Goal: Task Accomplishment & Management: Manage account settings

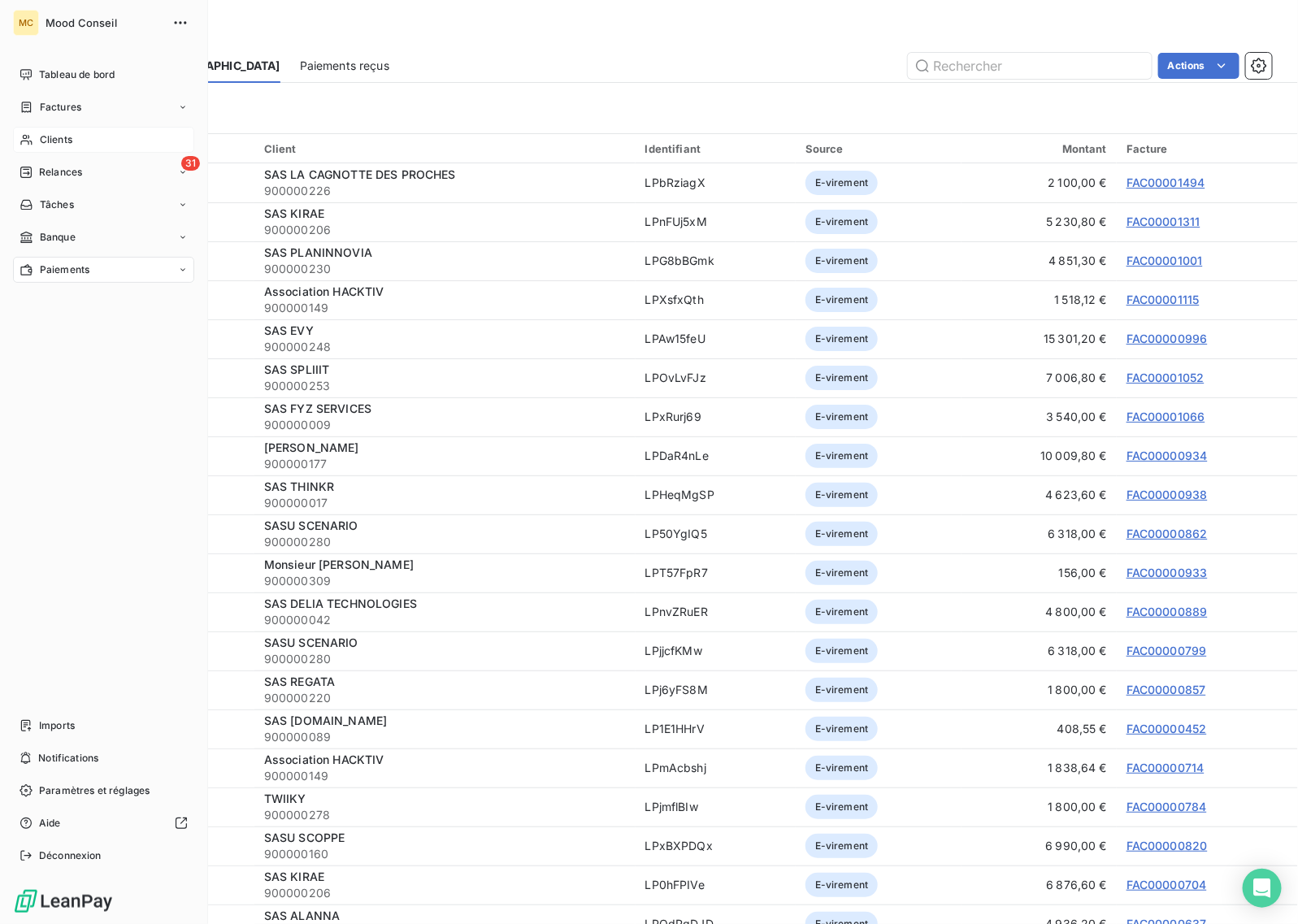
click at [66, 135] on span "Clients" at bounding box center [56, 139] width 32 height 15
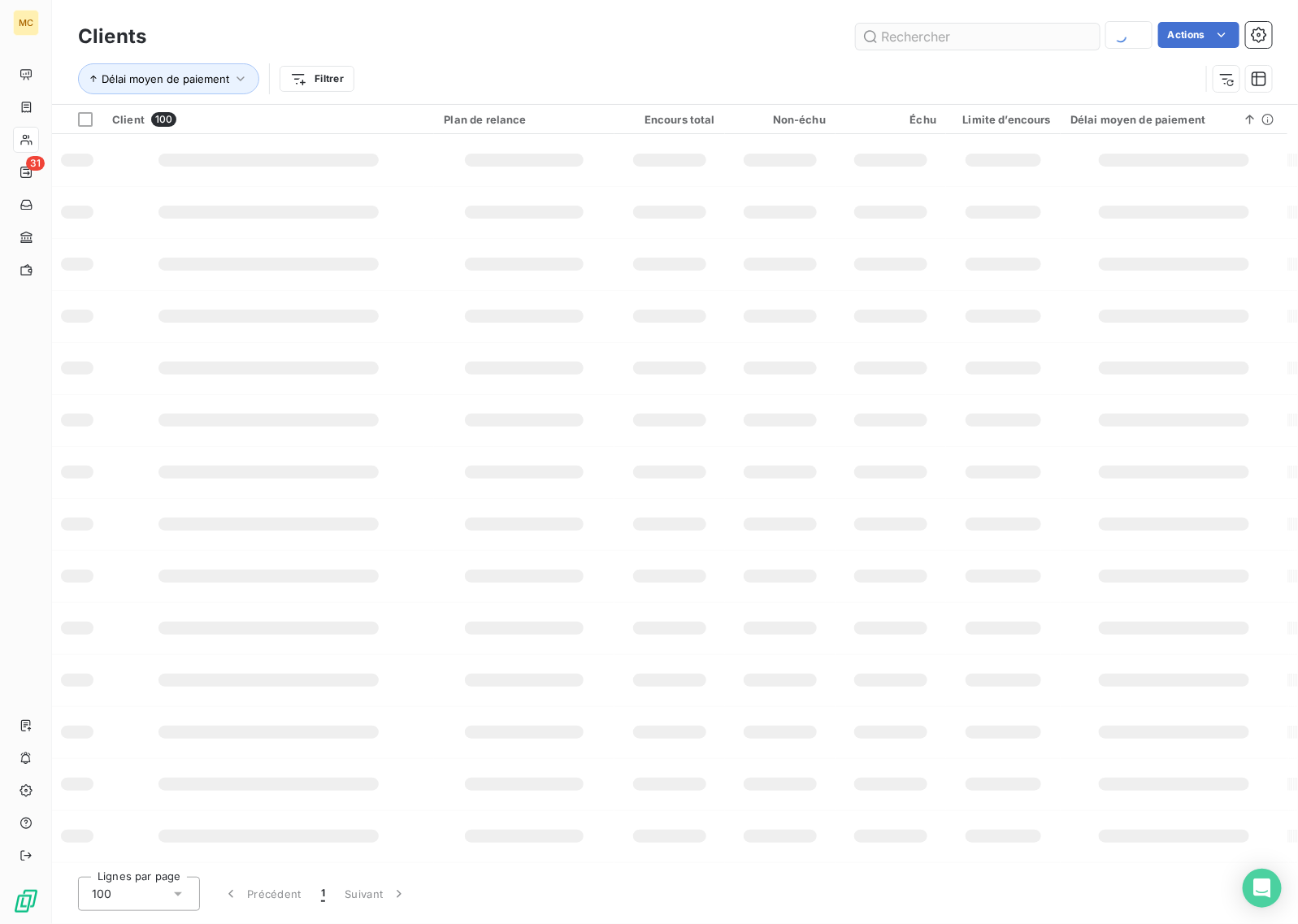
click at [908, 33] on input "text" at bounding box center [978, 36] width 243 height 26
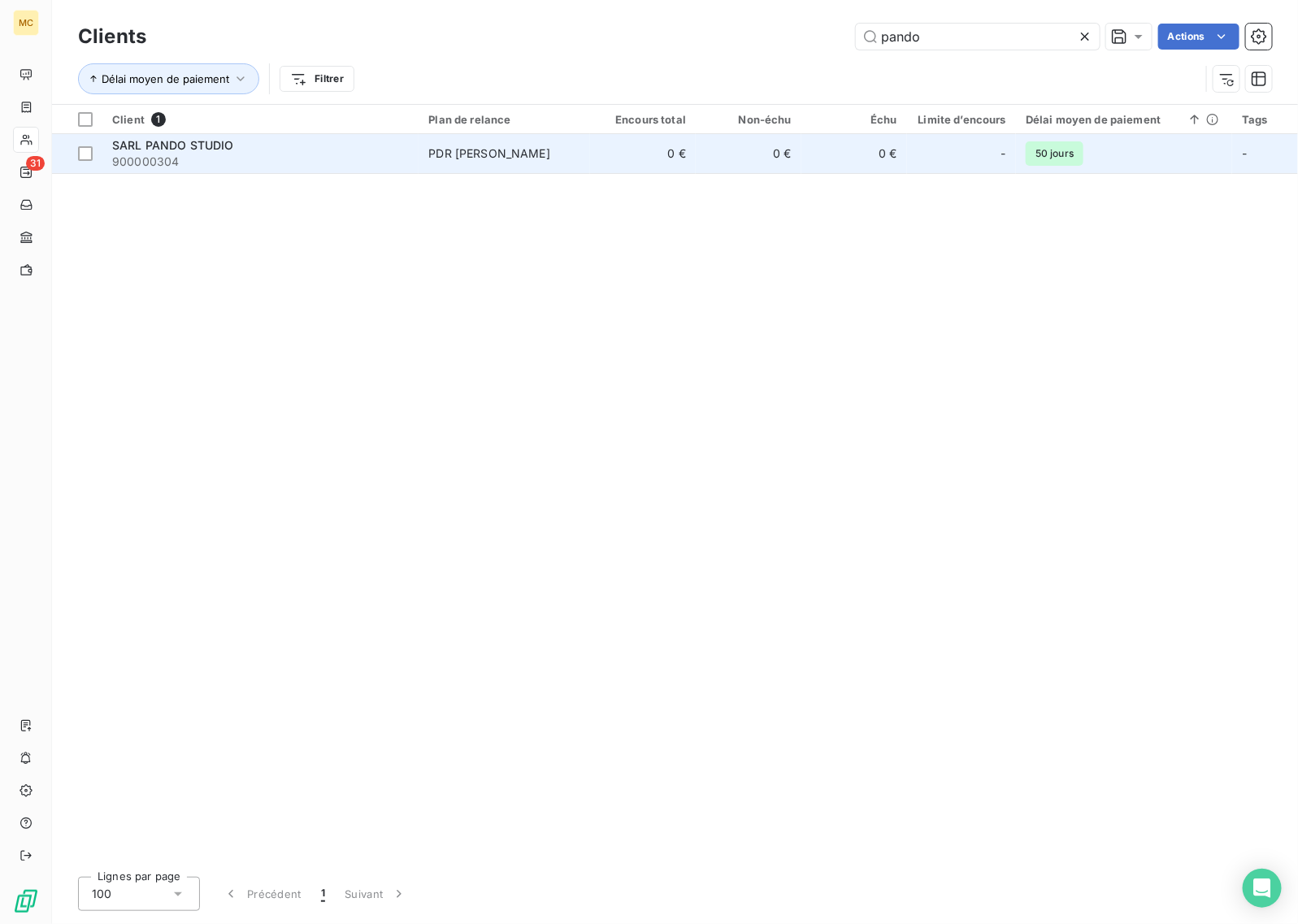
type input "pando"
click at [713, 150] on td "0 €" at bounding box center [748, 154] width 106 height 39
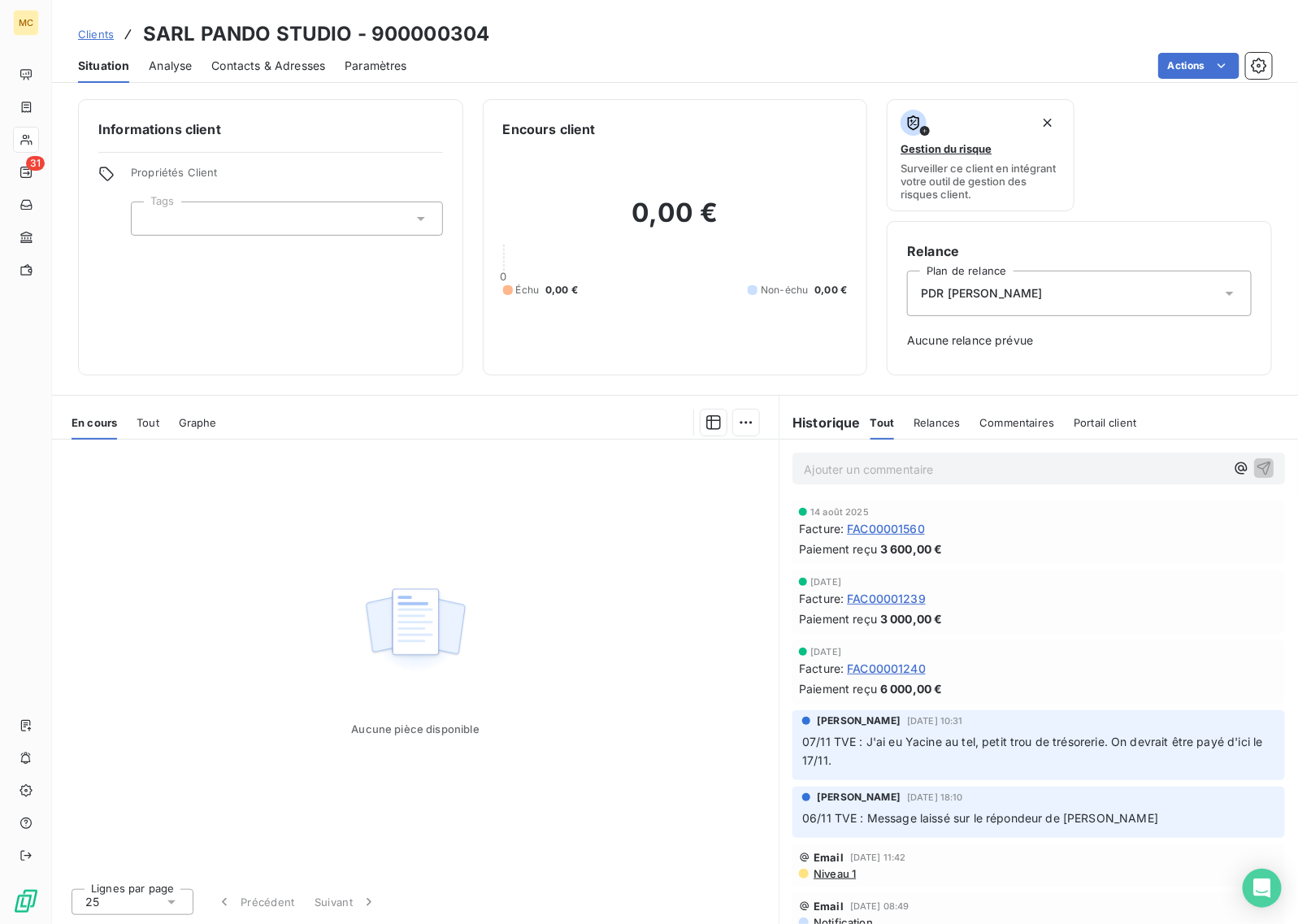
click at [143, 380] on div "Informations client Propriétés Client Tags Encours client 0,00 € 0 Échu 0,00 € …" at bounding box center [675, 506] width 1246 height 834
click at [150, 425] on span "Tout" at bounding box center [147, 422] width 22 height 13
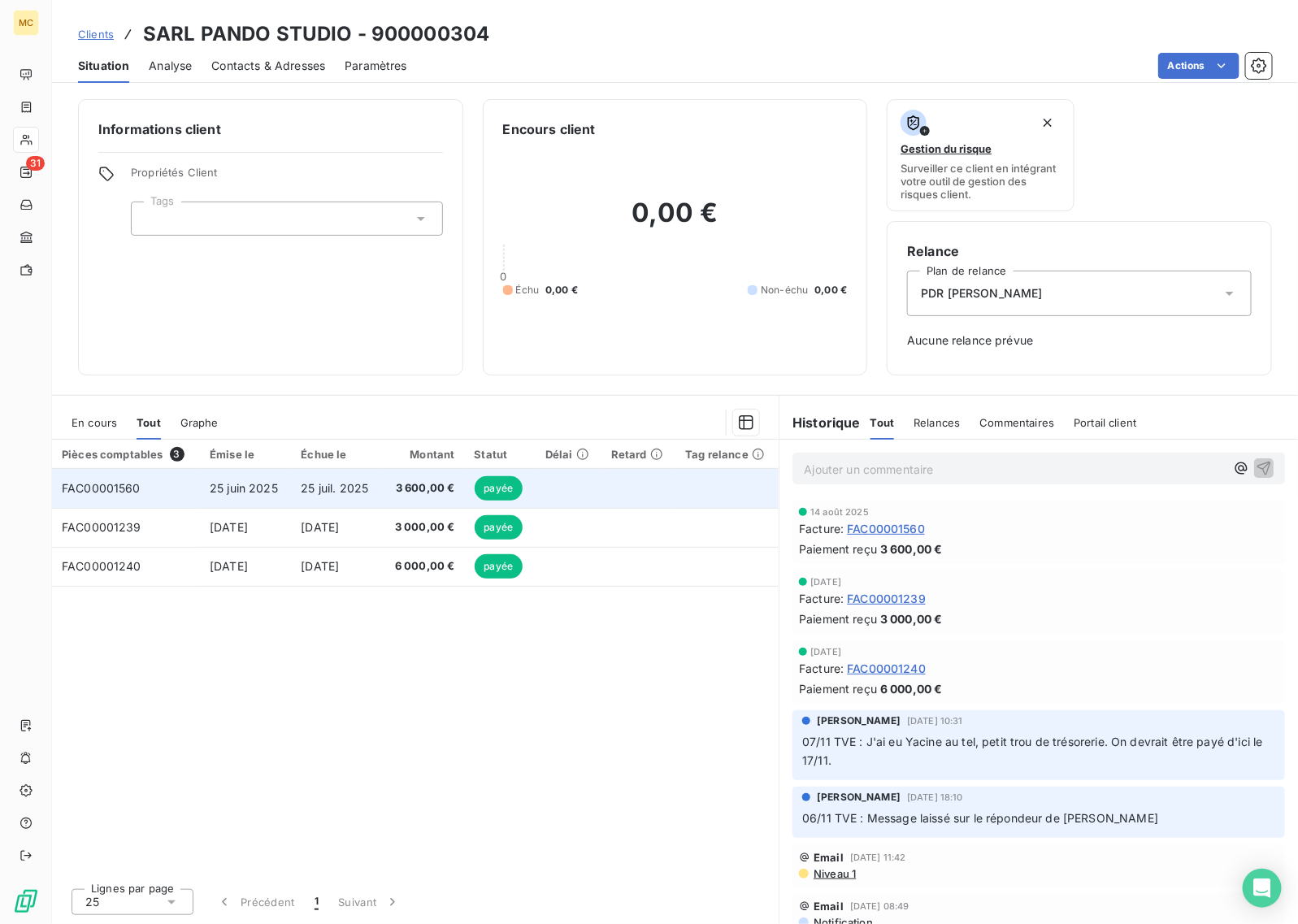
click at [402, 486] on span "3 600,00 €" at bounding box center [423, 488] width 63 height 17
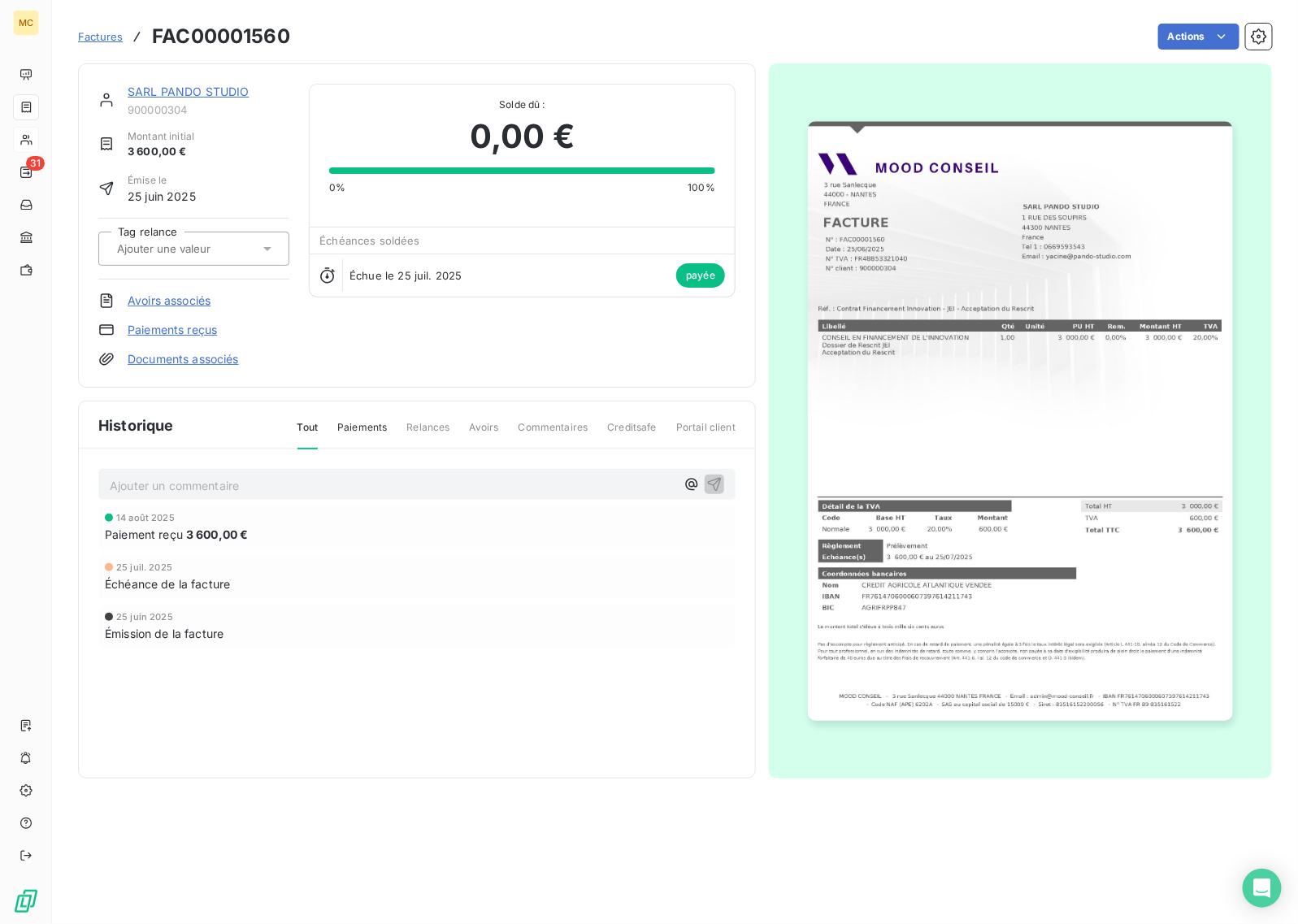
click at [183, 332] on link "Paiements reçus" at bounding box center [172, 330] width 90 height 17
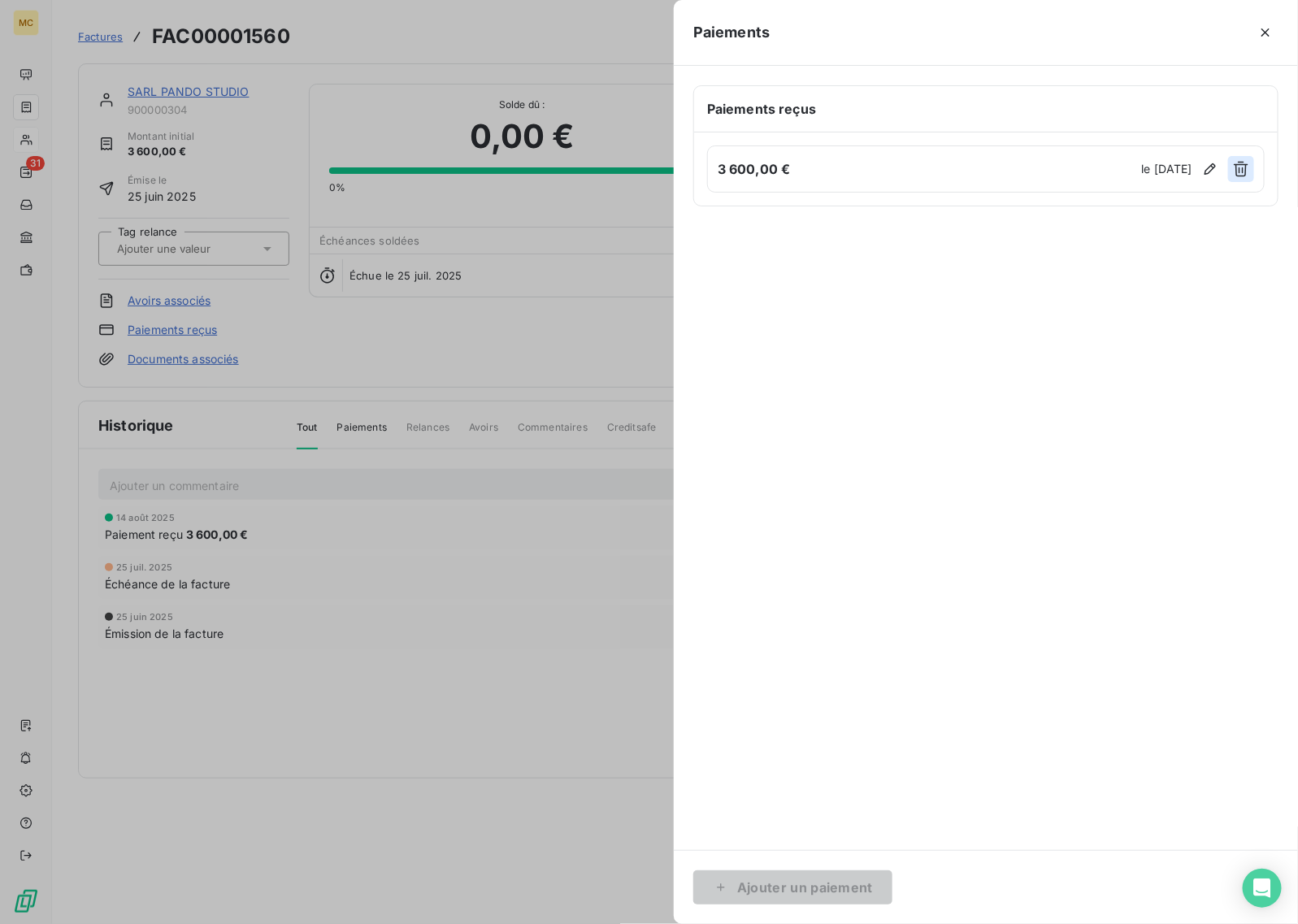
click at [1242, 174] on icon "button" at bounding box center [1241, 168] width 17 height 17
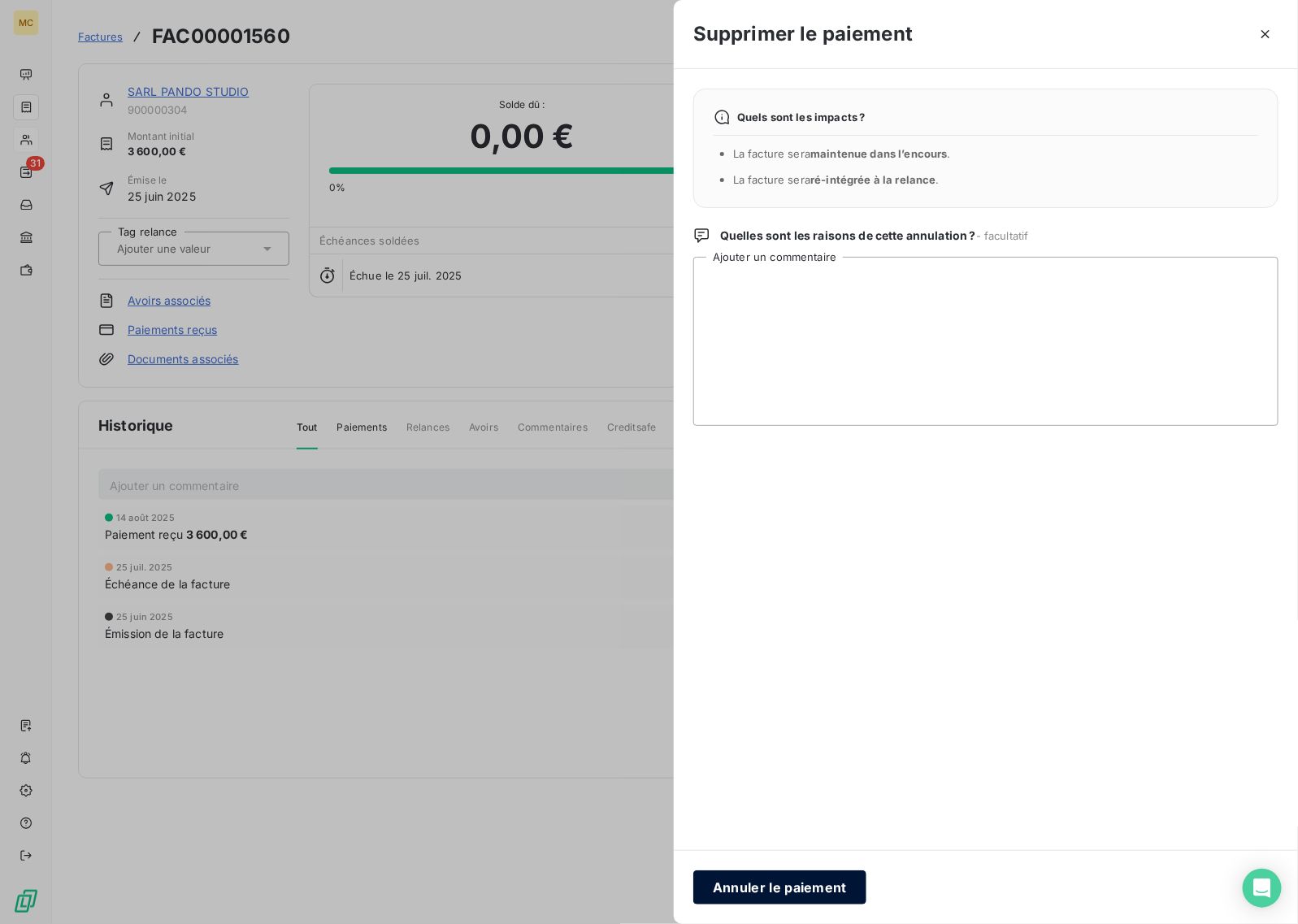
click at [813, 882] on button "Annuler le paiement" at bounding box center [780, 887] width 173 height 34
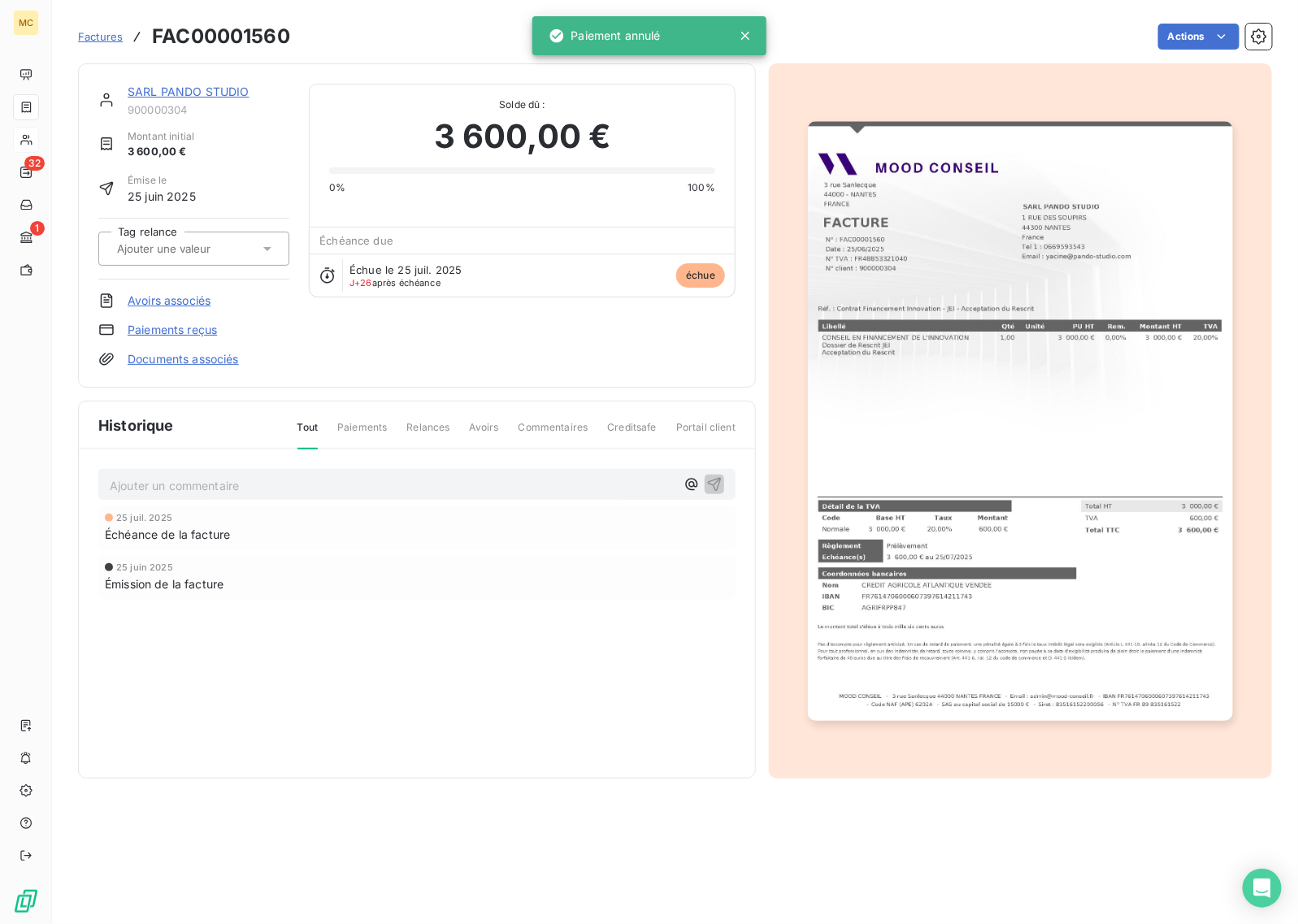
click at [177, 85] on link "SARL PANDO STUDIO" at bounding box center [188, 92] width 122 height 14
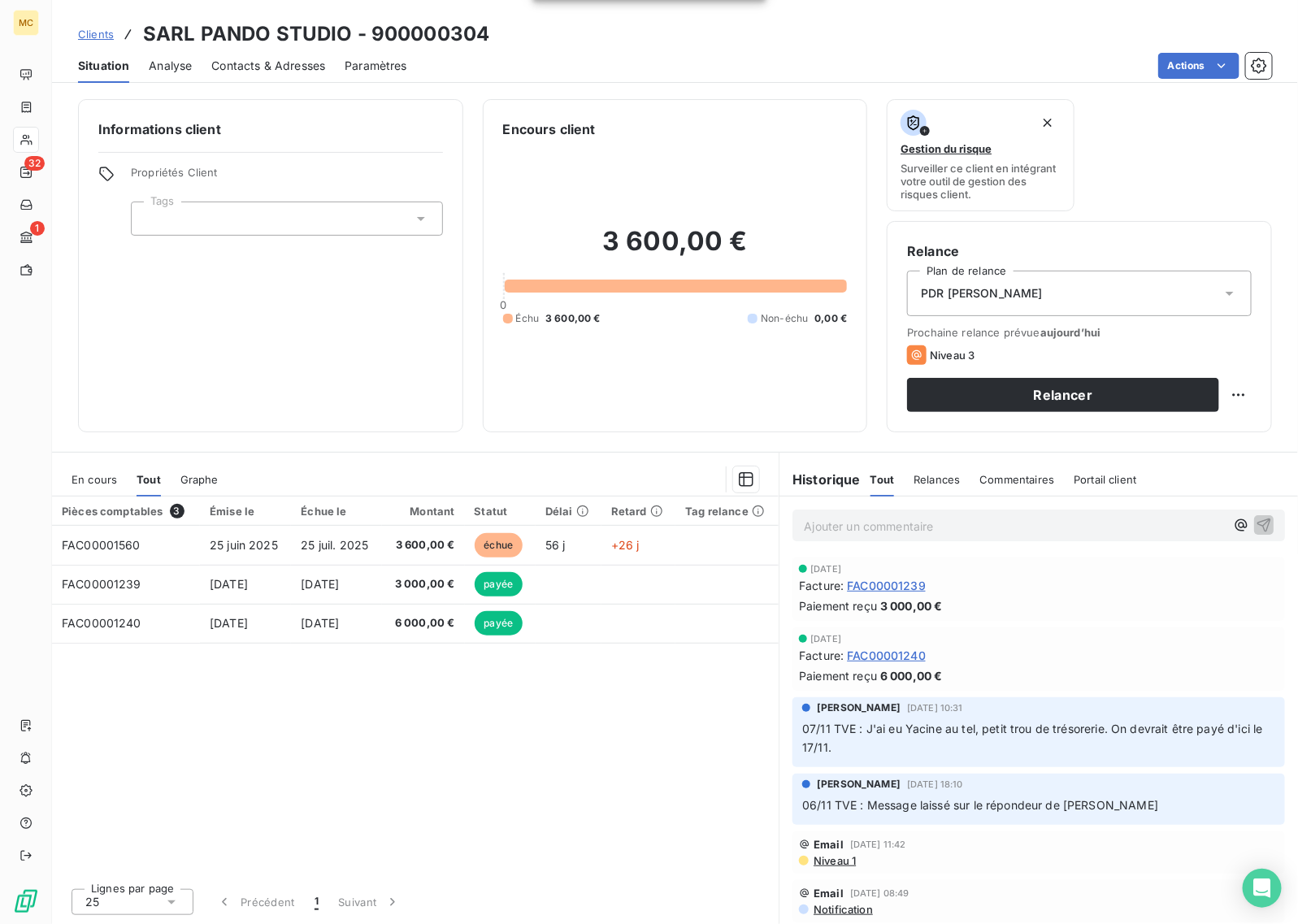
click at [257, 53] on div "Contacts & Adresses" at bounding box center [268, 65] width 114 height 34
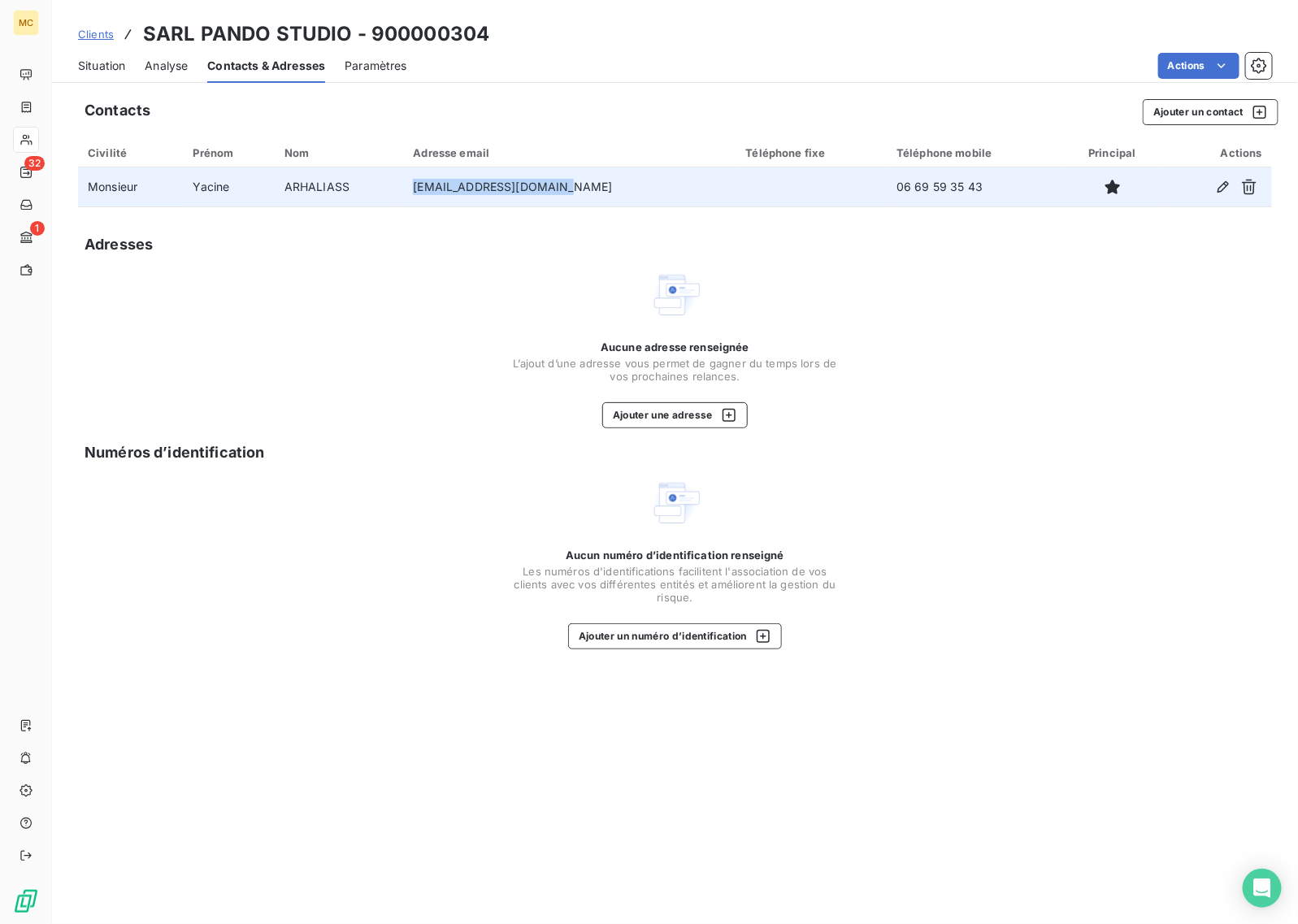
drag, startPoint x: 600, startPoint y: 184, endPoint x: 439, endPoint y: 199, distance: 161.7
click at [439, 199] on td "[EMAIL_ADDRESS][DOMAIN_NAME]" at bounding box center [569, 187] width 332 height 39
copy td "[EMAIL_ADDRESS][DOMAIN_NAME]"
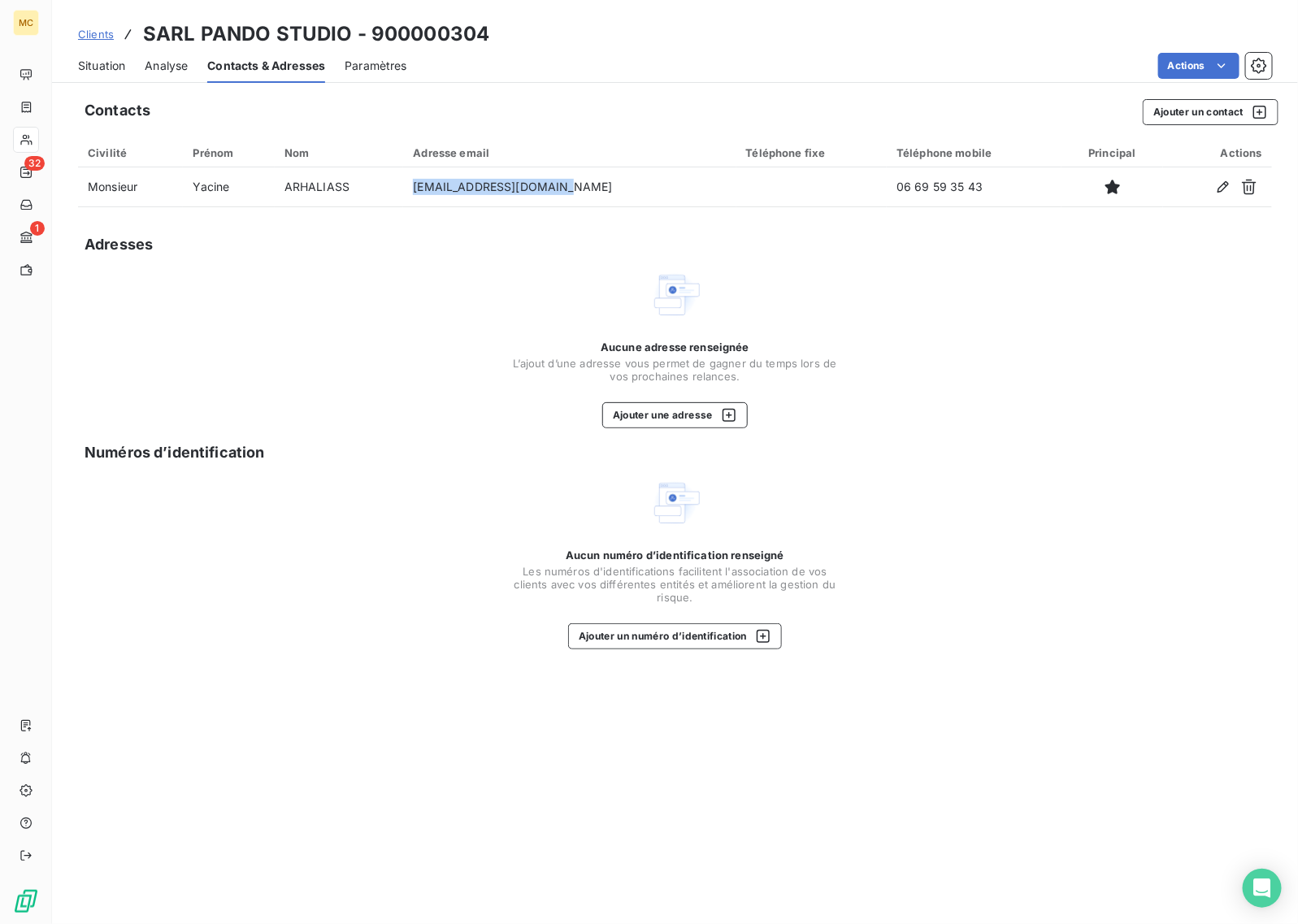
click at [104, 71] on span "Situation" at bounding box center [101, 65] width 47 height 17
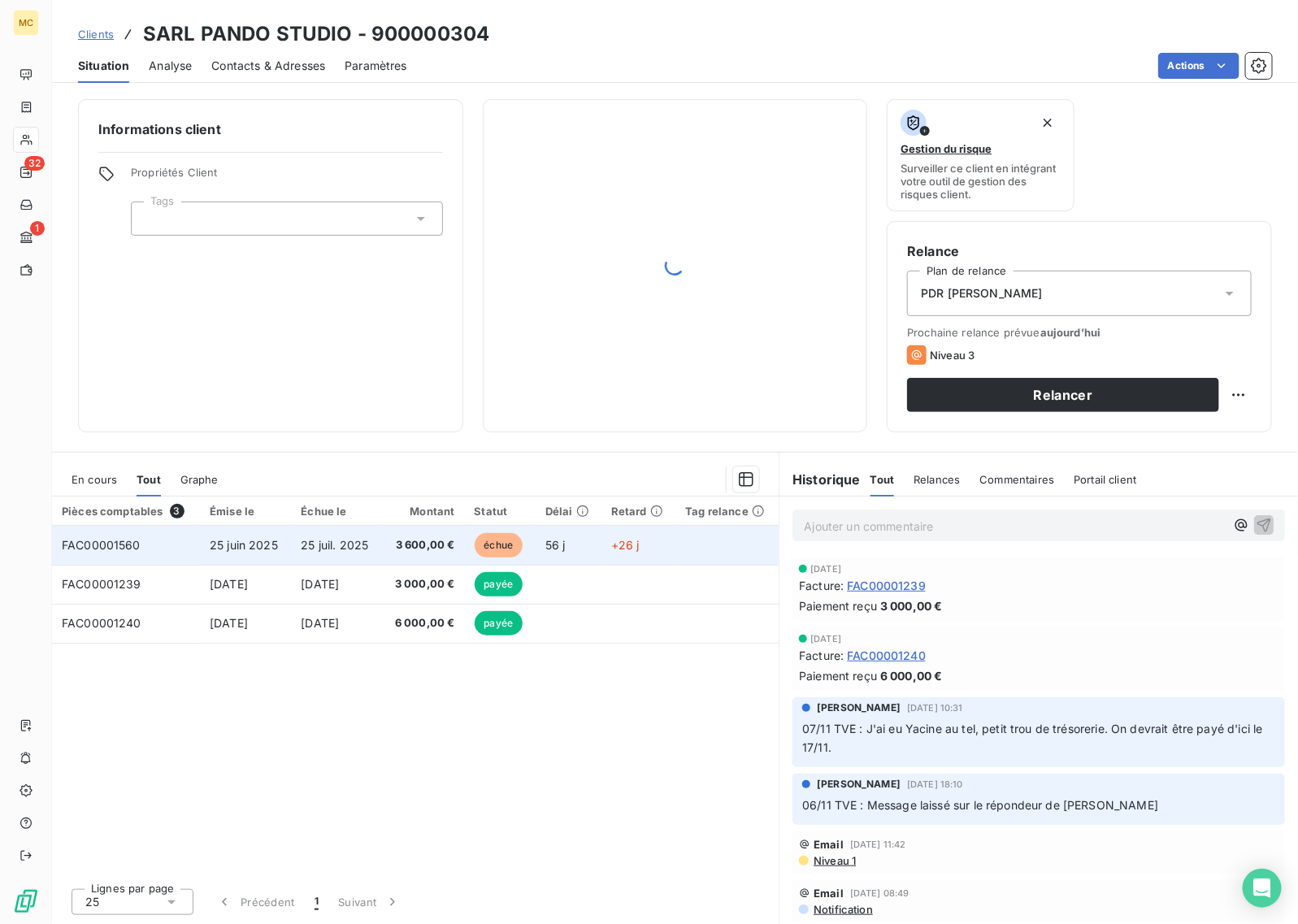
click at [435, 533] on td "3 600,00 €" at bounding box center [423, 545] width 83 height 39
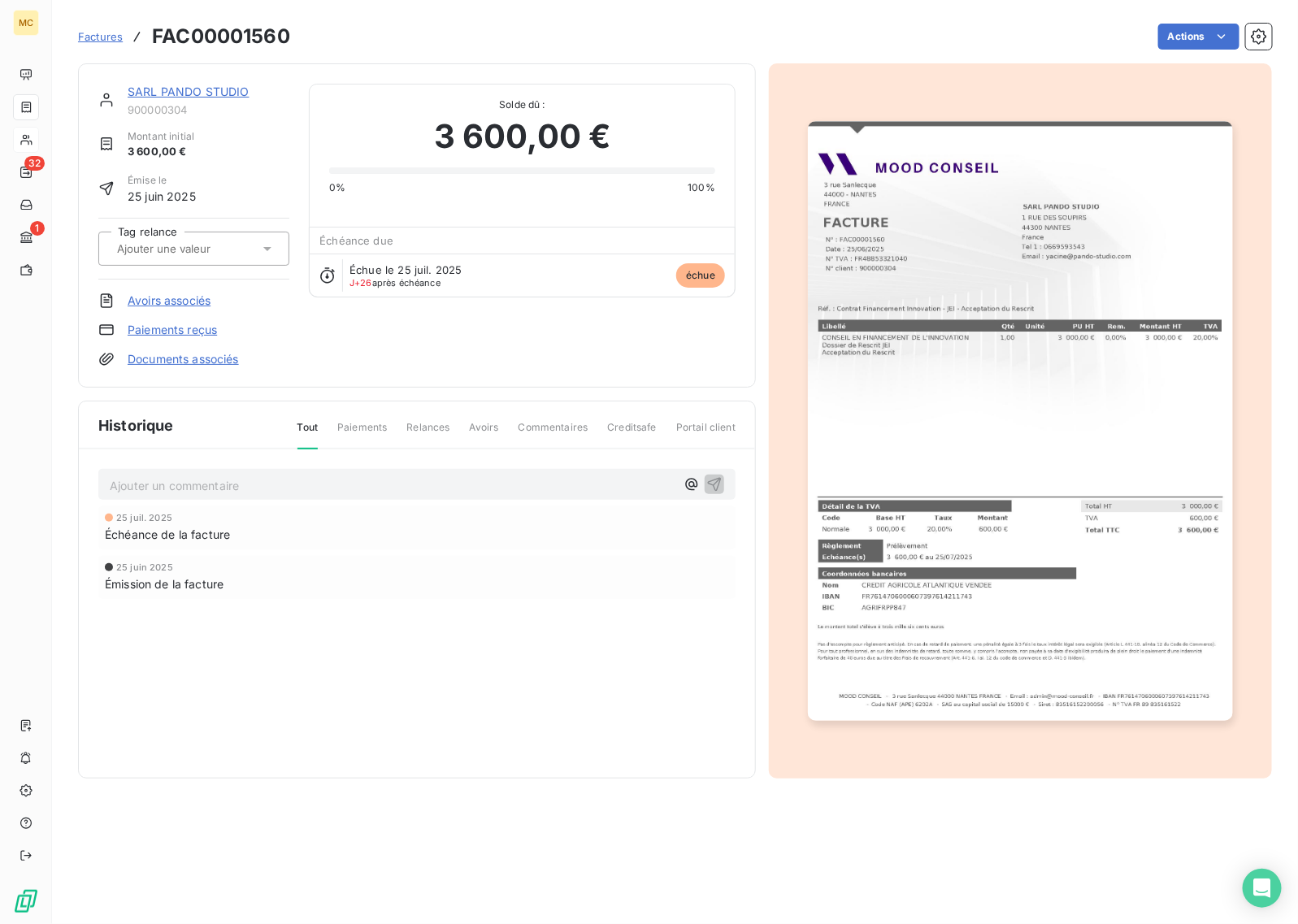
click at [250, 475] on p "Ajouter un commentaire ﻿" at bounding box center [392, 485] width 566 height 20
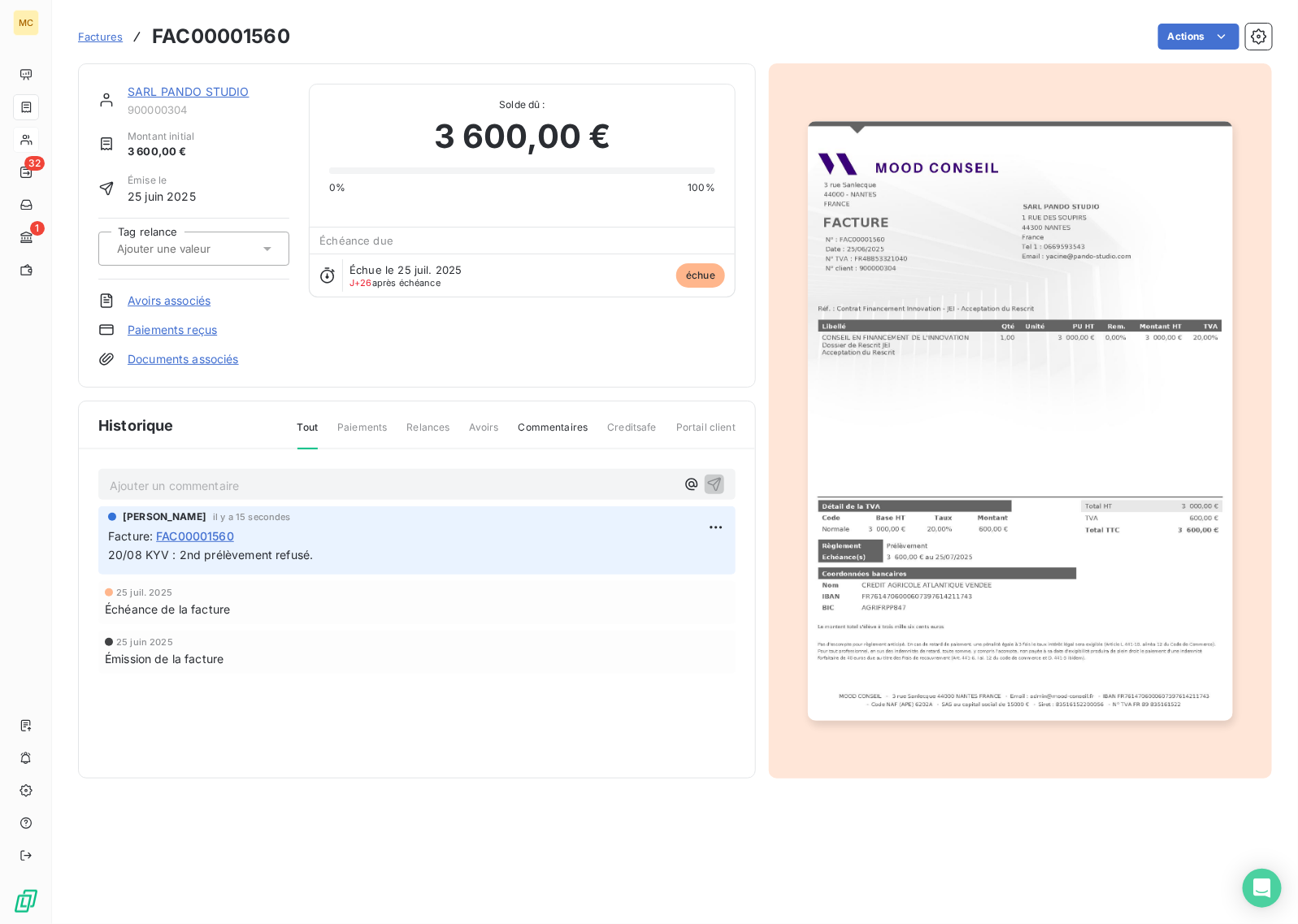
click at [980, 362] on img "button" at bounding box center [1020, 421] width 425 height 600
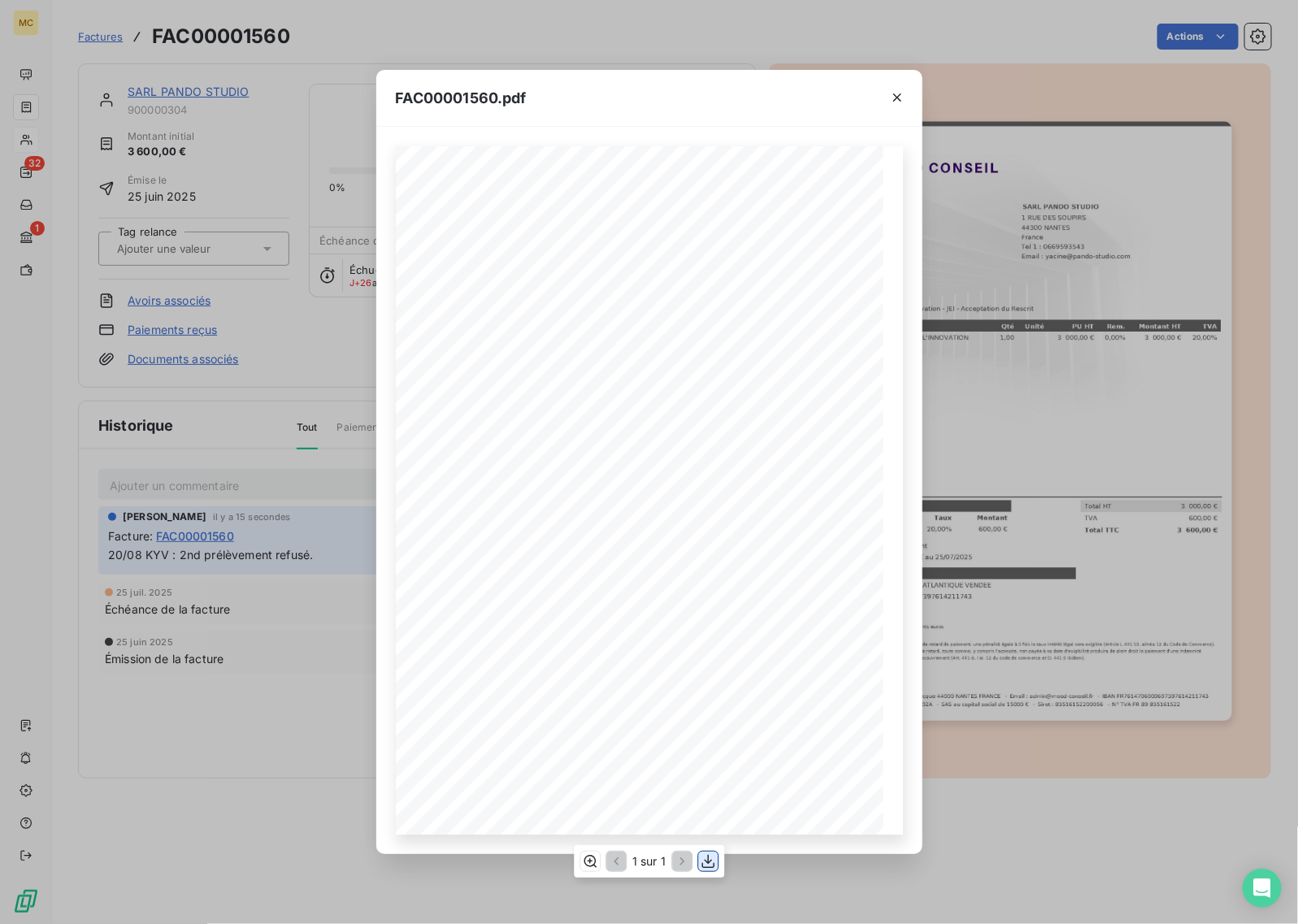
click at [705, 867] on icon "button" at bounding box center [708, 861] width 17 height 17
drag, startPoint x: 700, startPoint y: 30, endPoint x: 789, endPoint y: 38, distance: 89.4
click at [700, 30] on div "FAC00001560.pdf MOOD CONSEIL - [STREET_ADDRESS] - Email : [EMAIL_ADDRESS][DOMAI…" at bounding box center [649, 462] width 1298 height 924
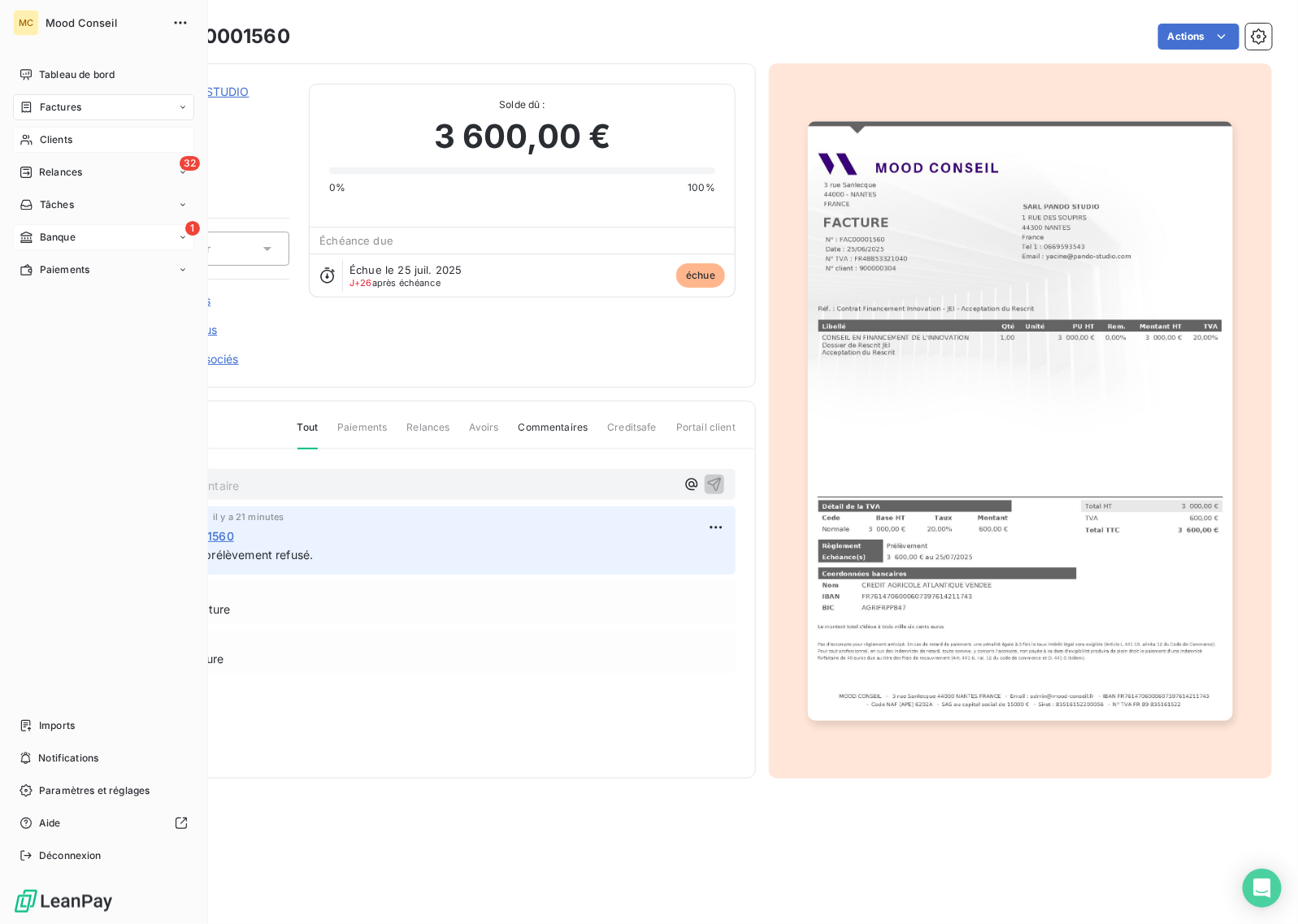
click at [38, 234] on div "Banque" at bounding box center [48, 237] width 56 height 15
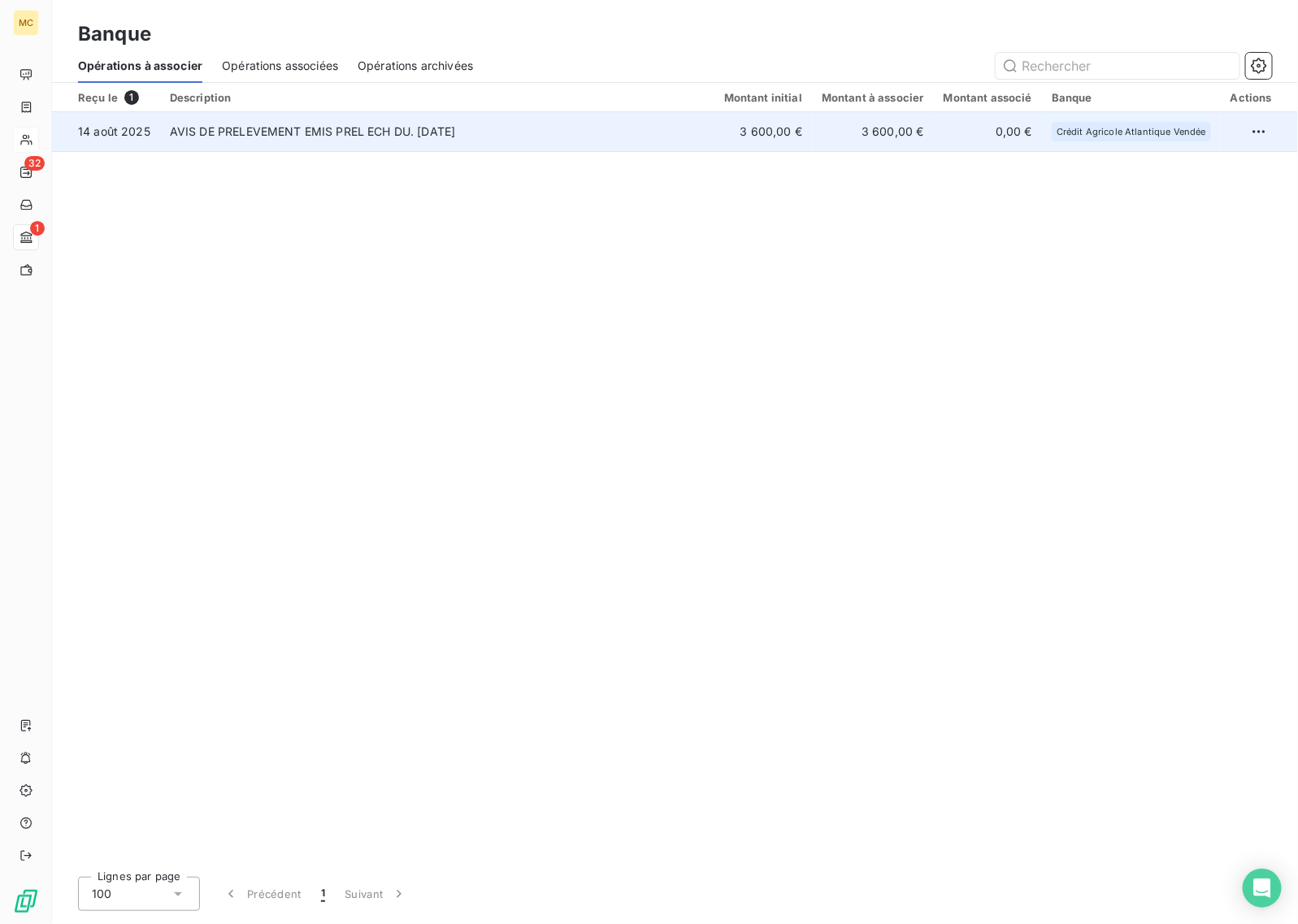
click at [984, 124] on td "0,00 €" at bounding box center [987, 131] width 108 height 39
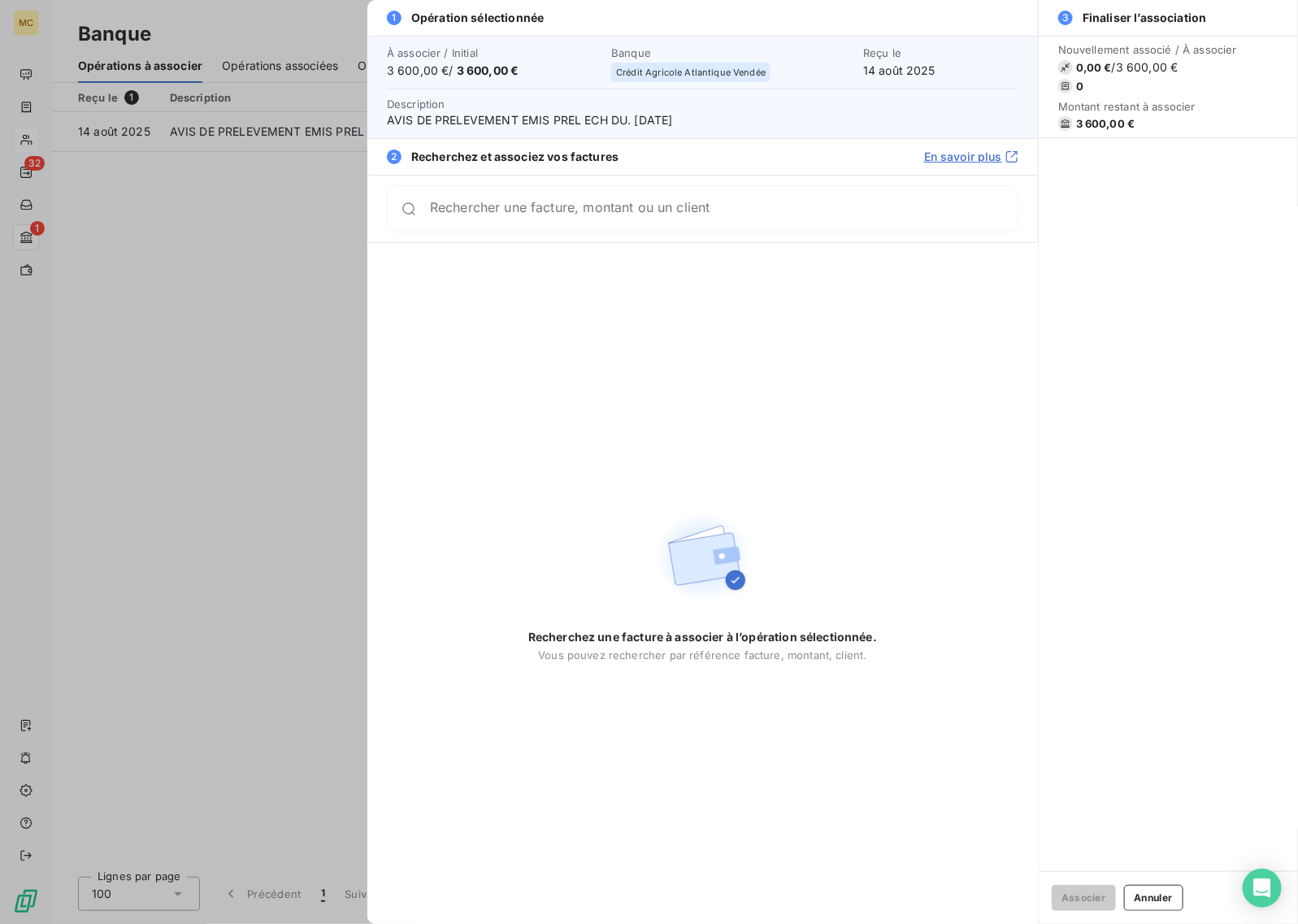
click at [241, 242] on div at bounding box center [649, 462] width 1298 height 924
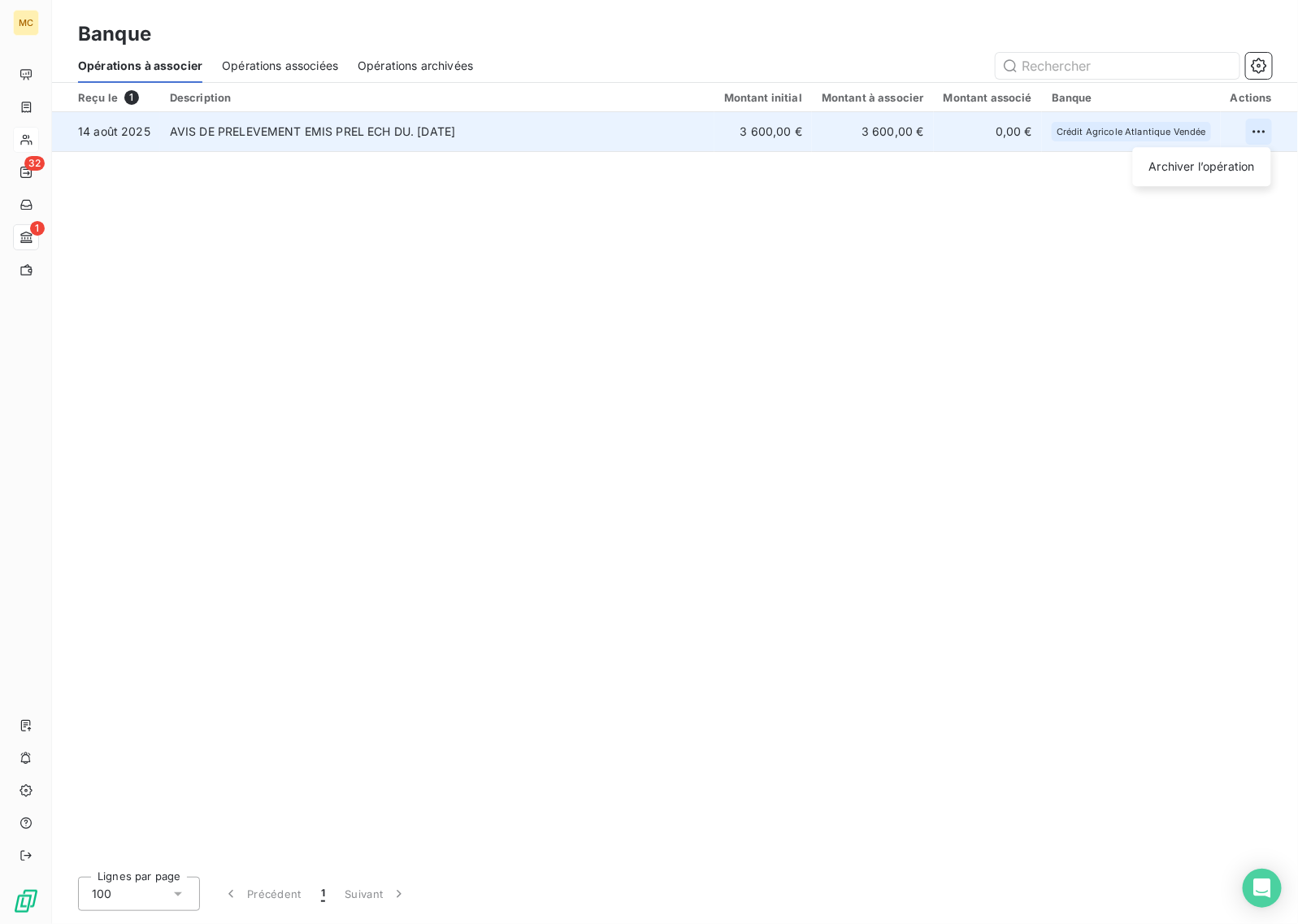
click at [1256, 130] on html "MC 32 1 Banque Opérations à associer Opérations associées Opérations archivées …" at bounding box center [649, 462] width 1298 height 924
click at [1201, 181] on div "Archiver l’opération" at bounding box center [1203, 166] width 138 height 39
click at [1201, 155] on div "Archiver l’opération" at bounding box center [1202, 166] width 126 height 26
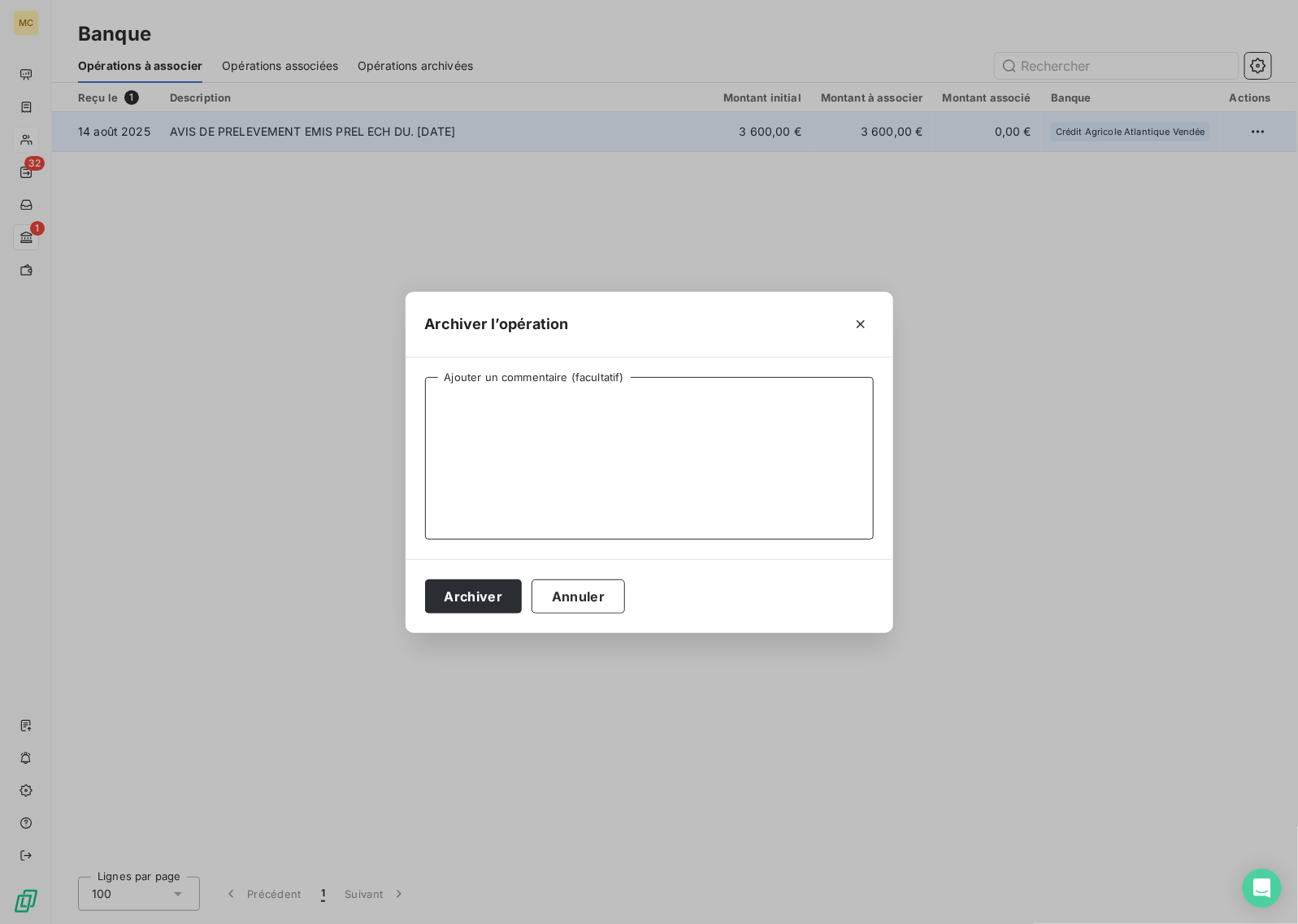
click at [553, 478] on textarea "Ajouter un commentaire (facultatif)" at bounding box center [649, 458] width 449 height 163
type textarea "PANDO STUDIO - Prélèvement refusé"
click at [481, 593] on button "Archiver" at bounding box center [474, 596] width 97 height 34
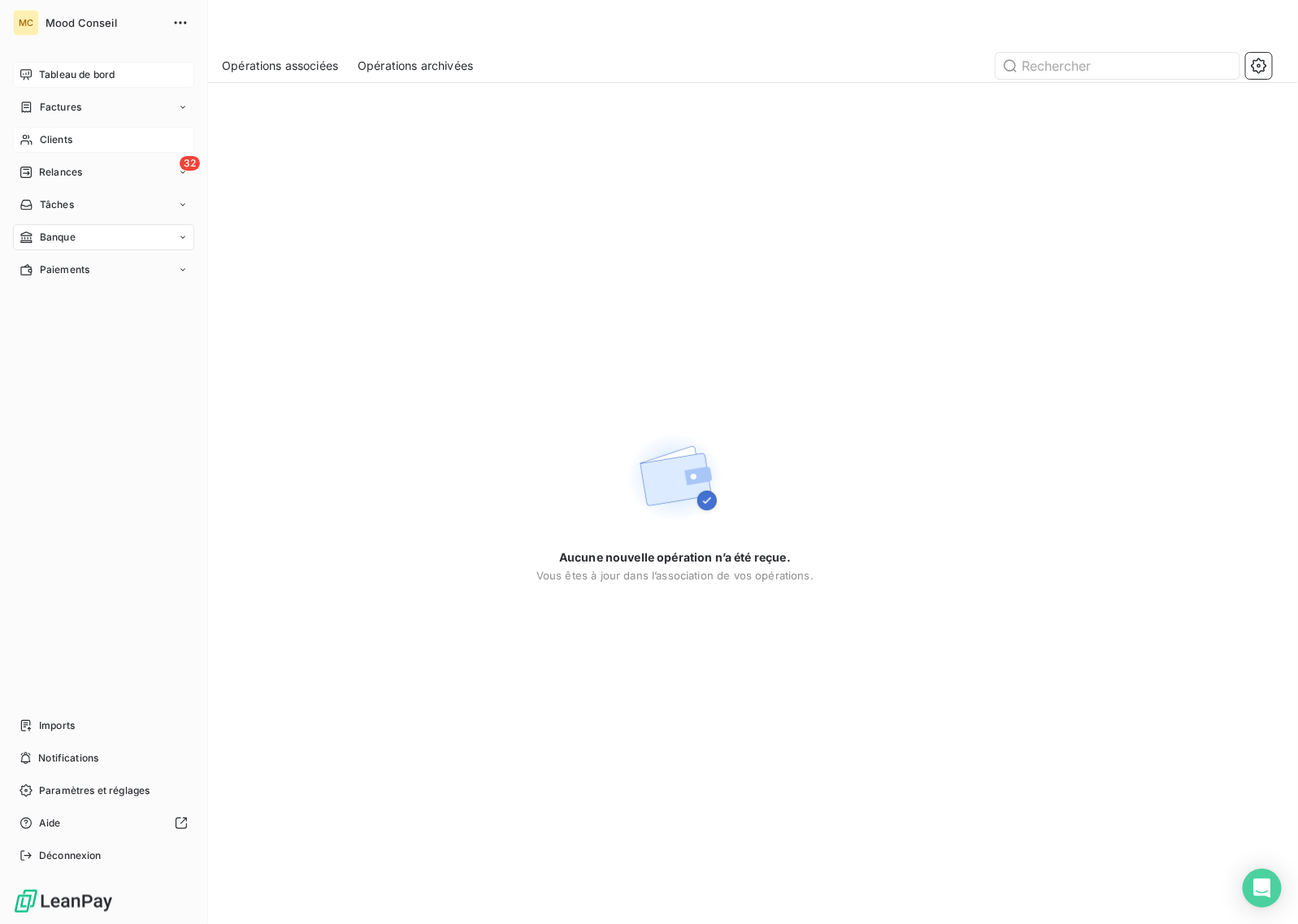
click at [39, 75] on span "Tableau de bord" at bounding box center [77, 74] width 76 height 15
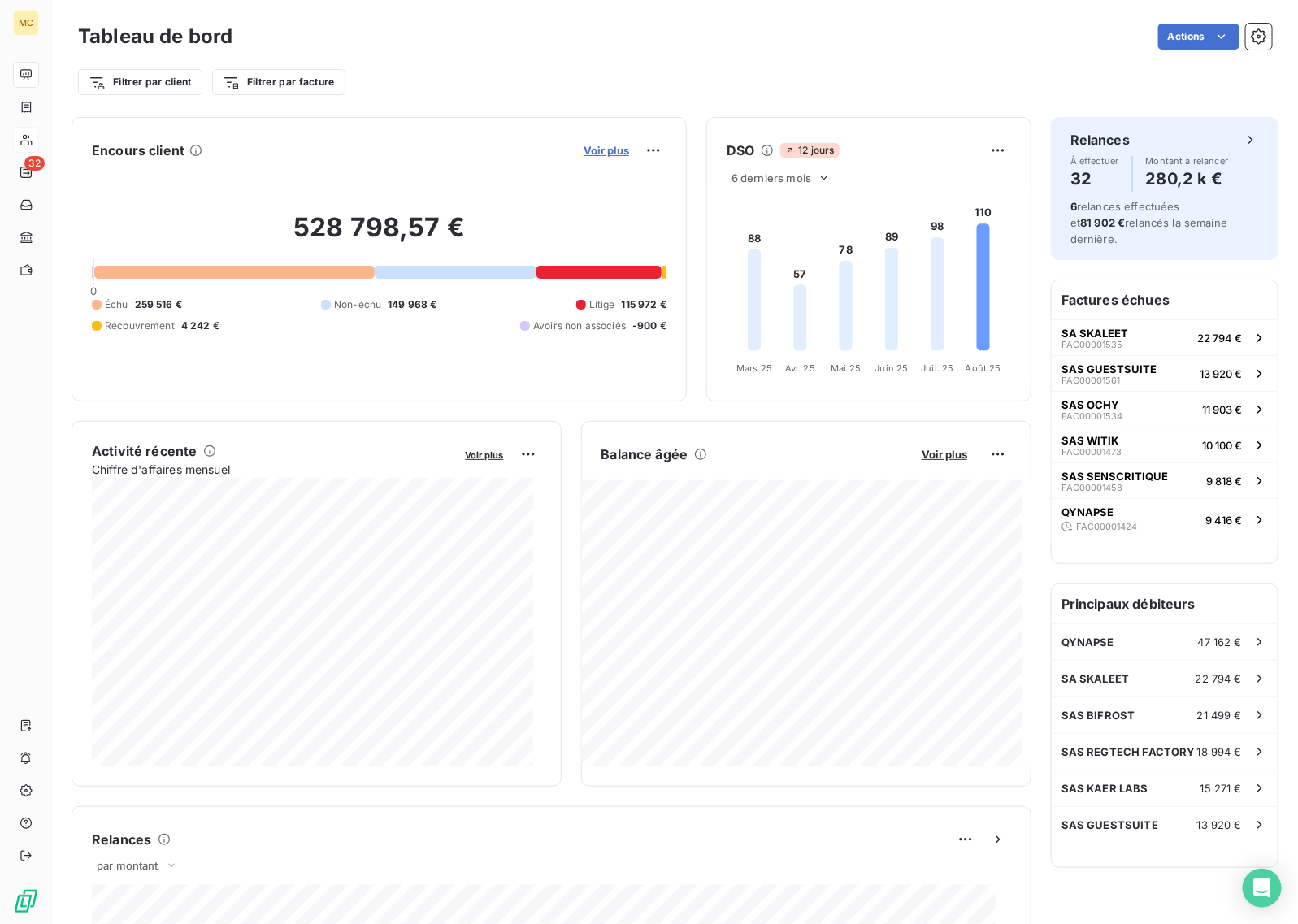
click at [586, 155] on span "Voir plus" at bounding box center [606, 150] width 46 height 13
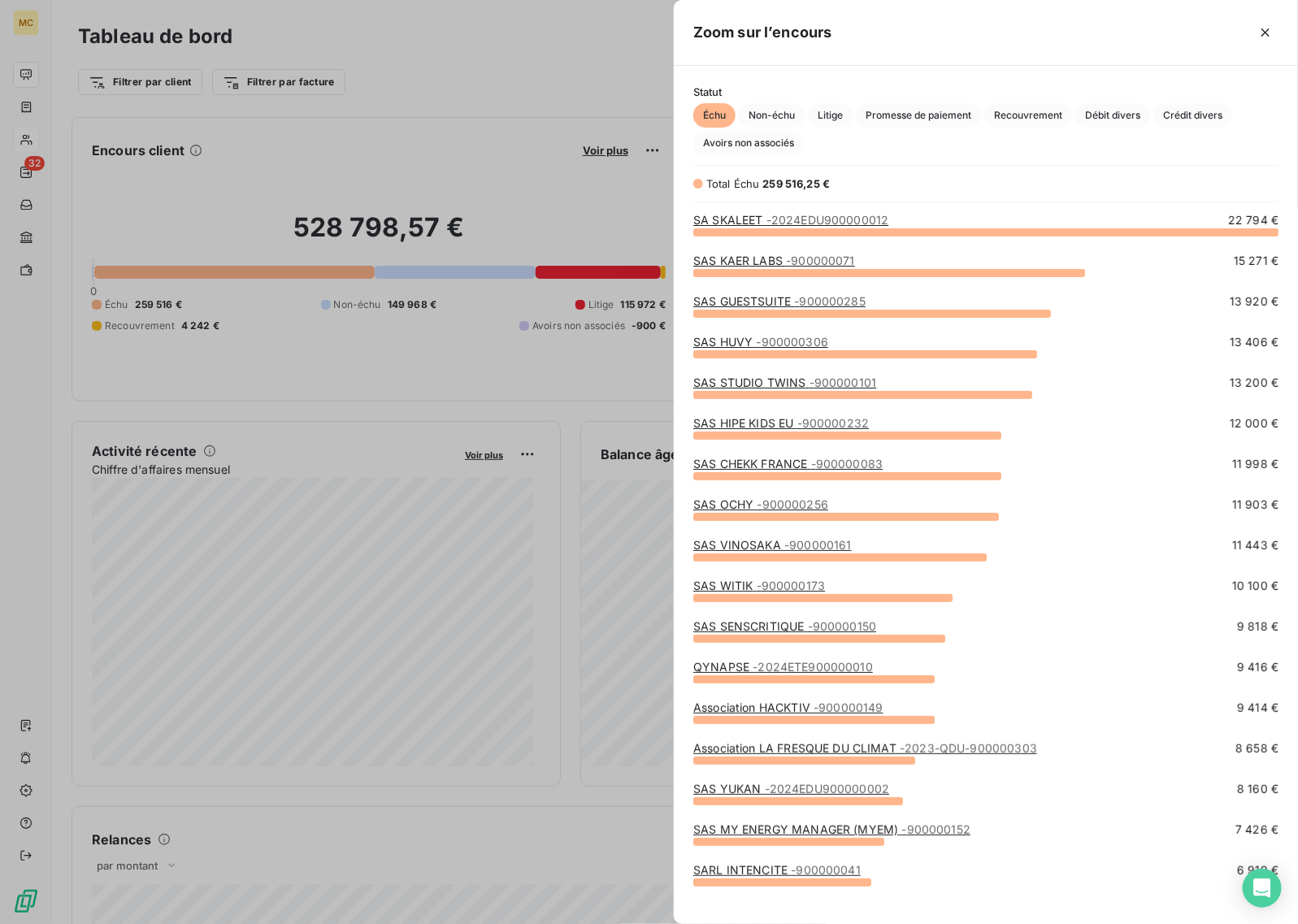
click at [489, 101] on div at bounding box center [649, 462] width 1298 height 924
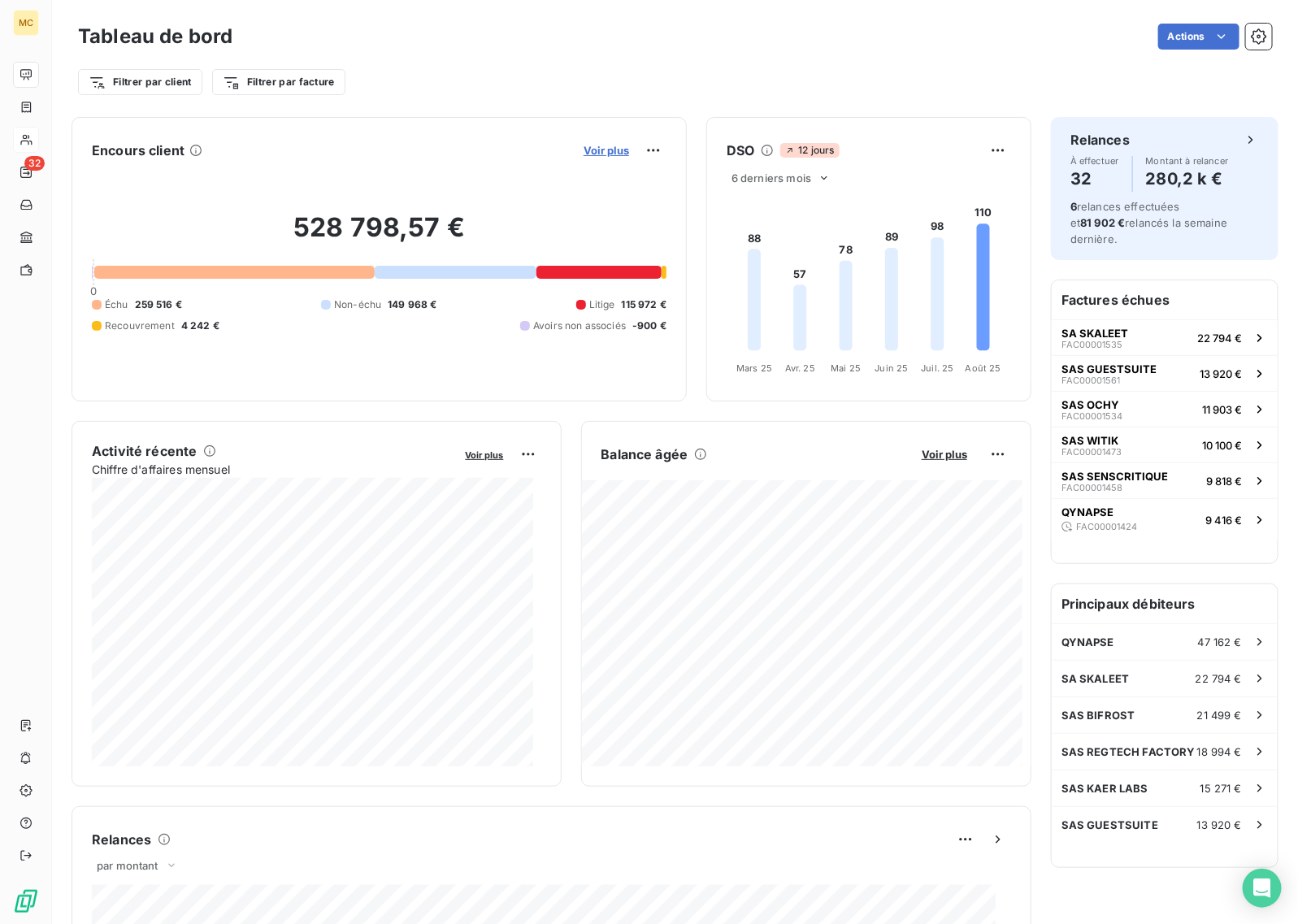
click at [602, 156] on span "Voir plus" at bounding box center [606, 150] width 46 height 13
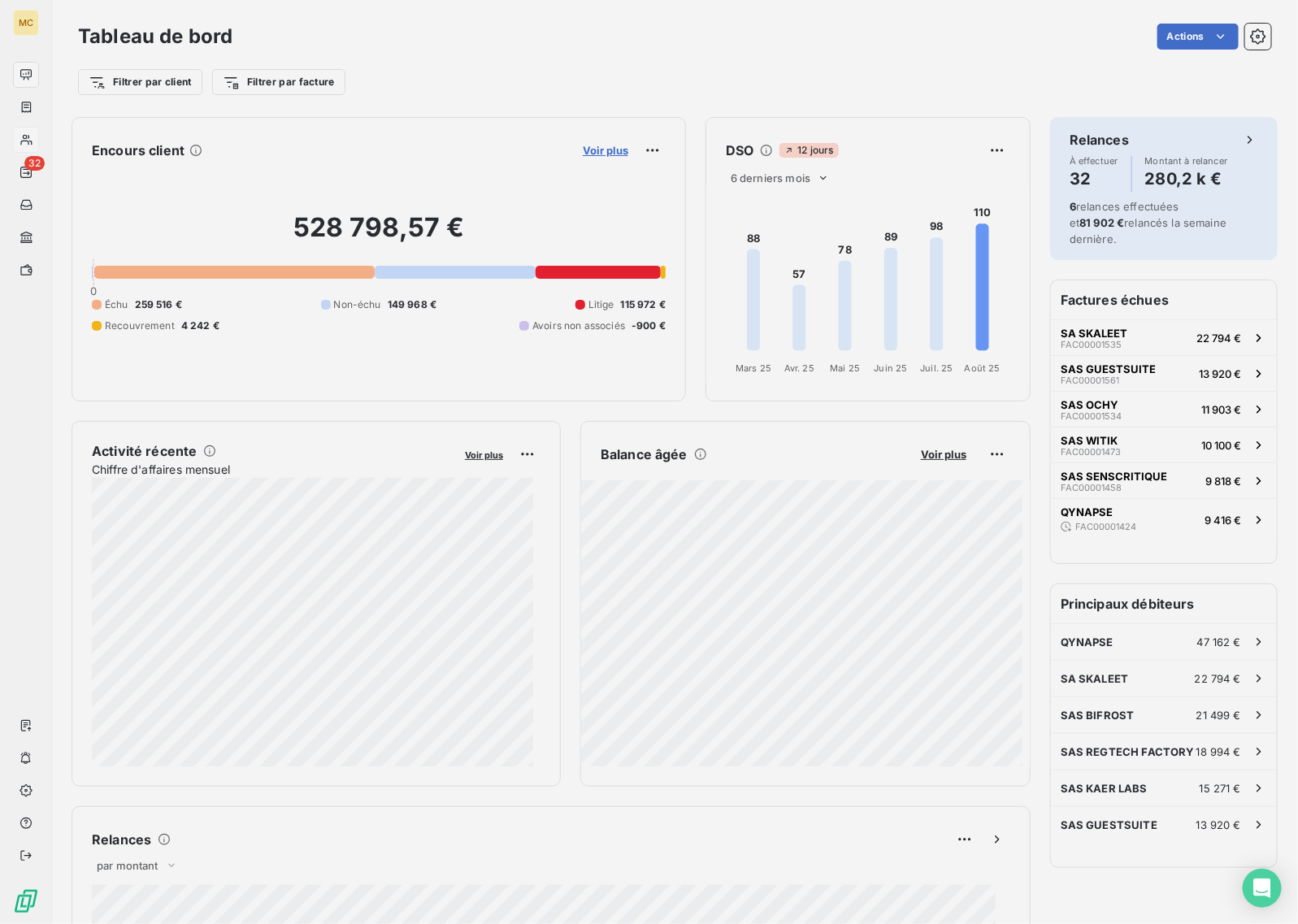
scroll to position [17, 17]
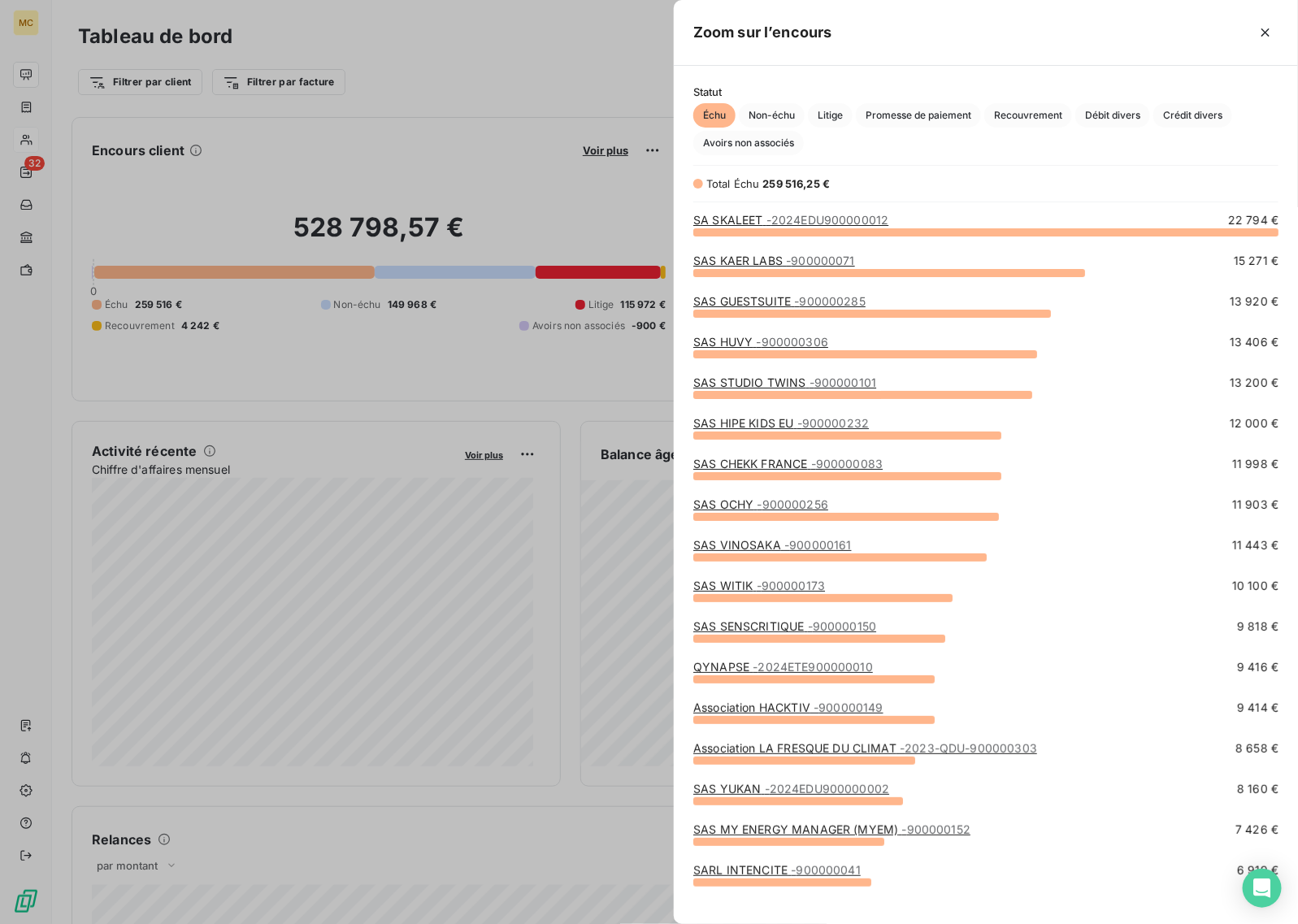
click at [794, 712] on link "Association HACKTIV - 900000149" at bounding box center [788, 707] width 190 height 14
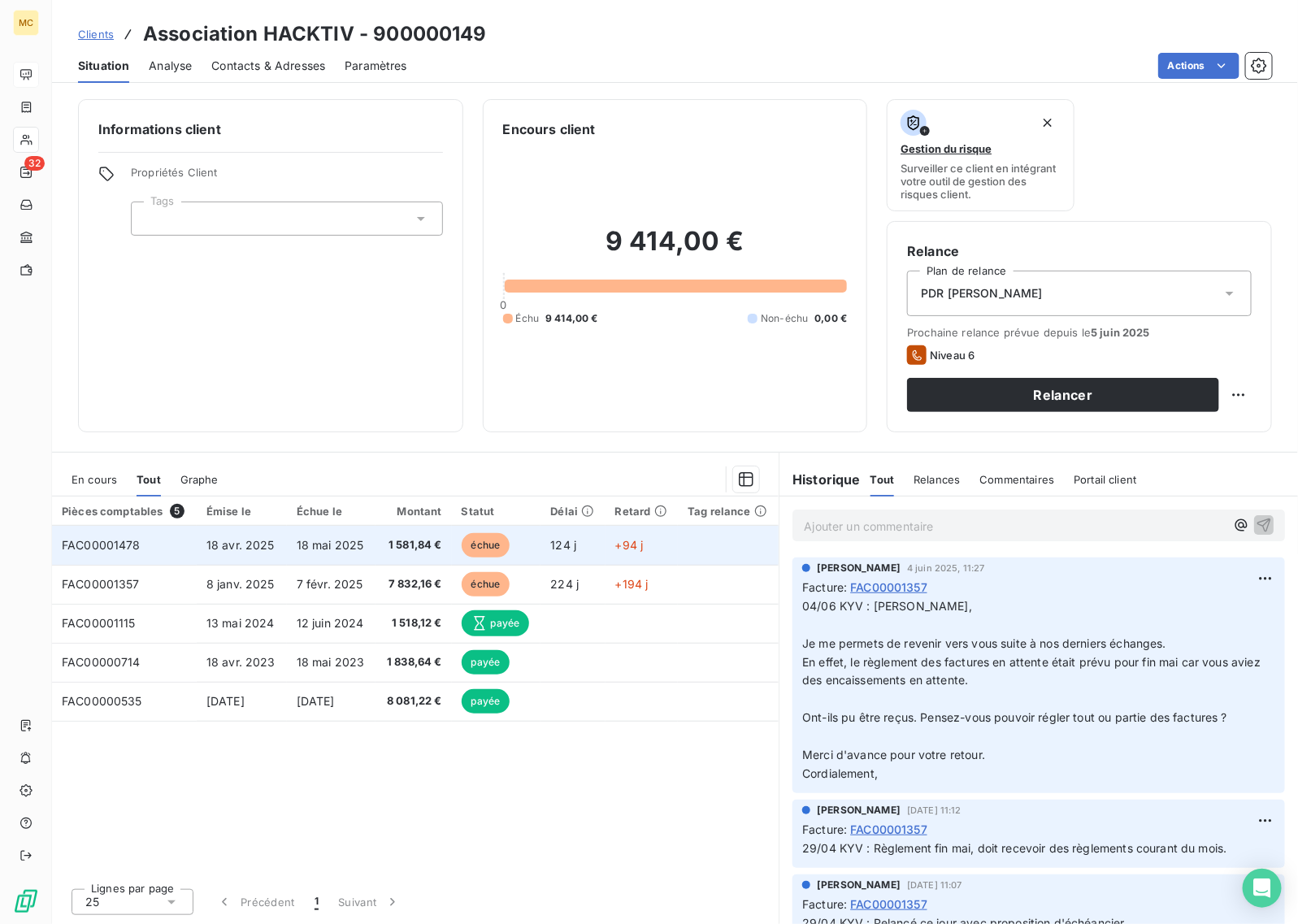
click at [408, 541] on span "1 581,84 €" at bounding box center [414, 545] width 56 height 17
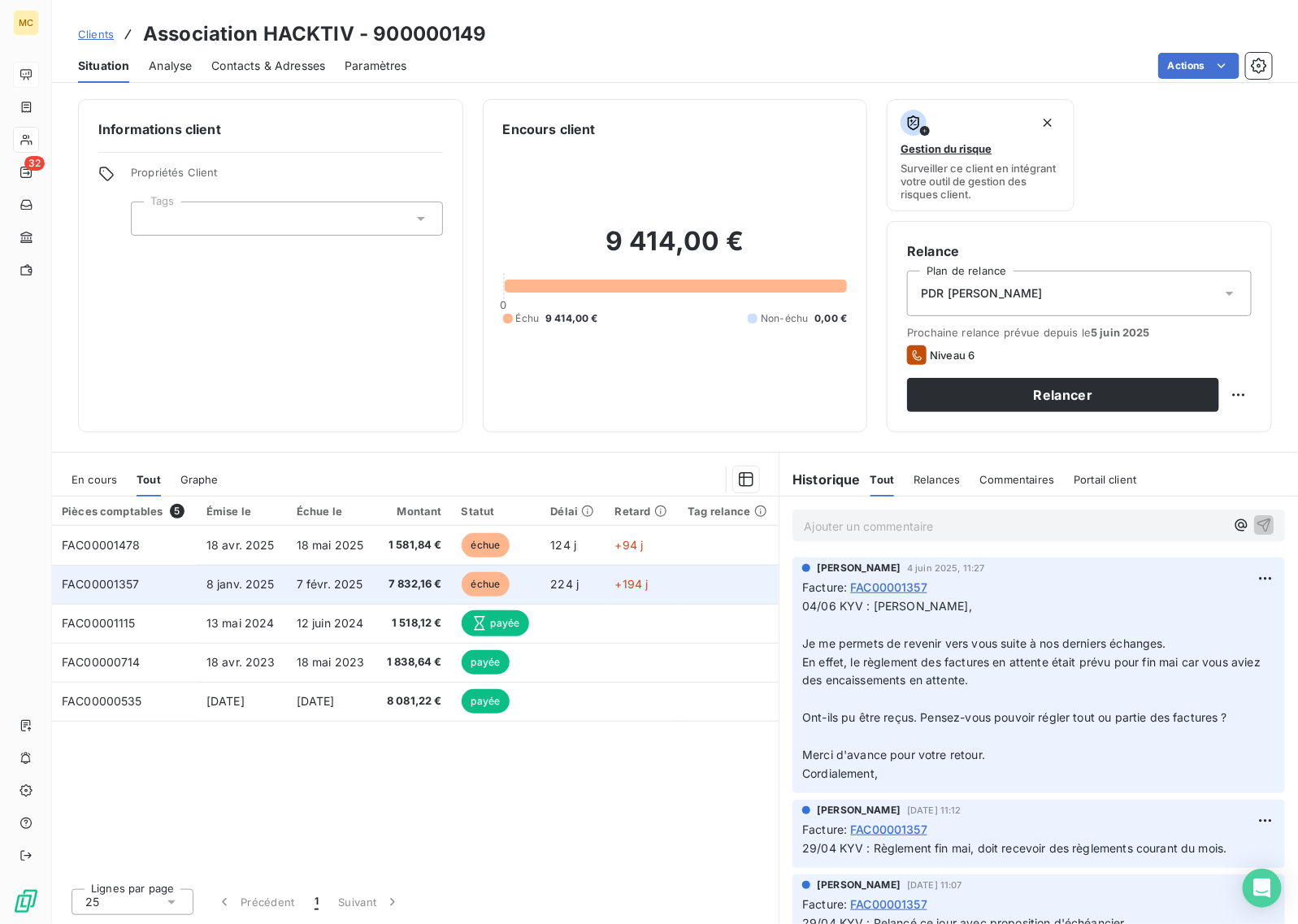
click at [412, 582] on span "7 832,16 €" at bounding box center [414, 584] width 56 height 17
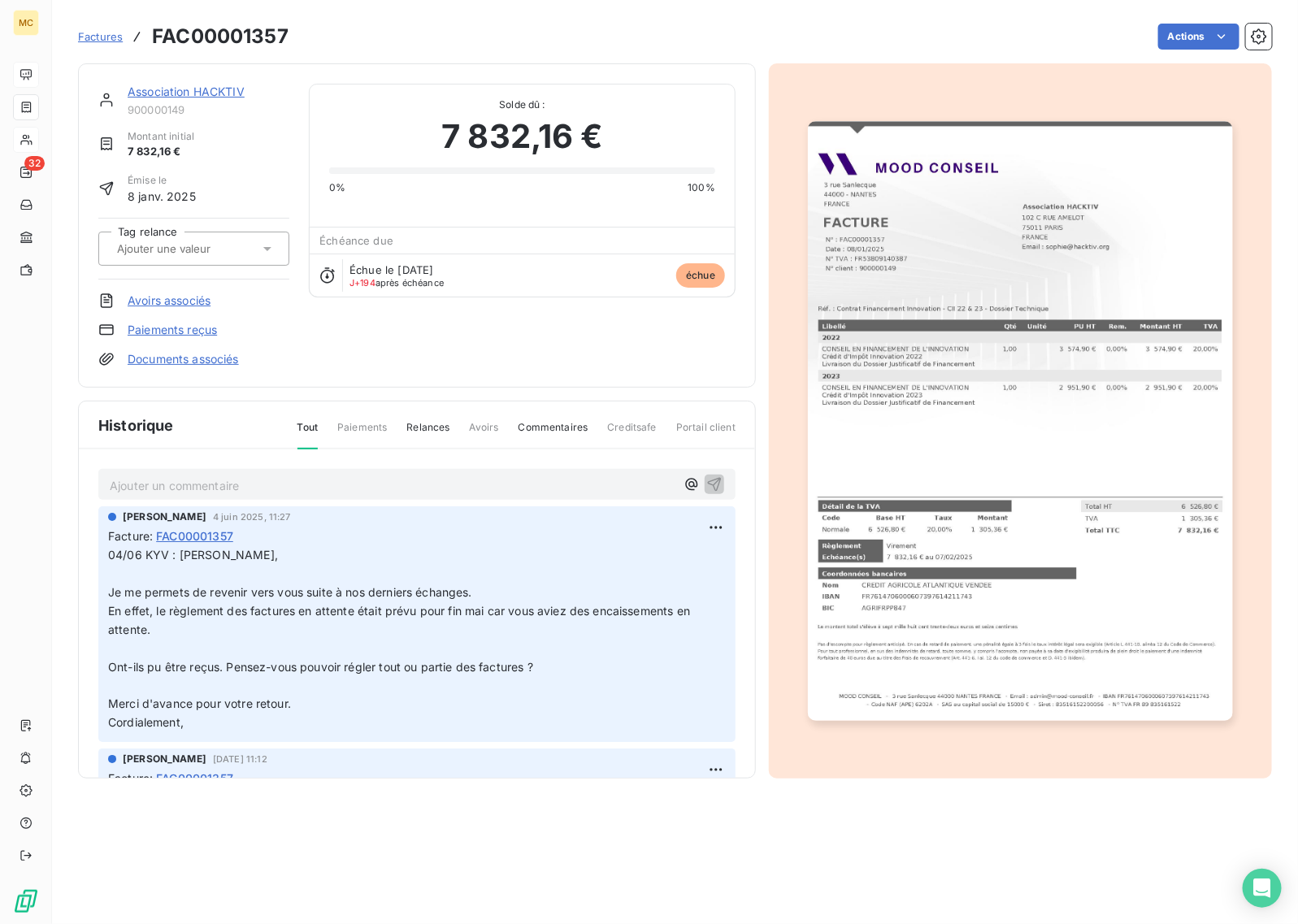
click at [569, 336] on div "Association HACKTIV 900000149 Montant initial 7 832,16 € Émise le [DATE] Tag re…" at bounding box center [417, 225] width 637 height 283
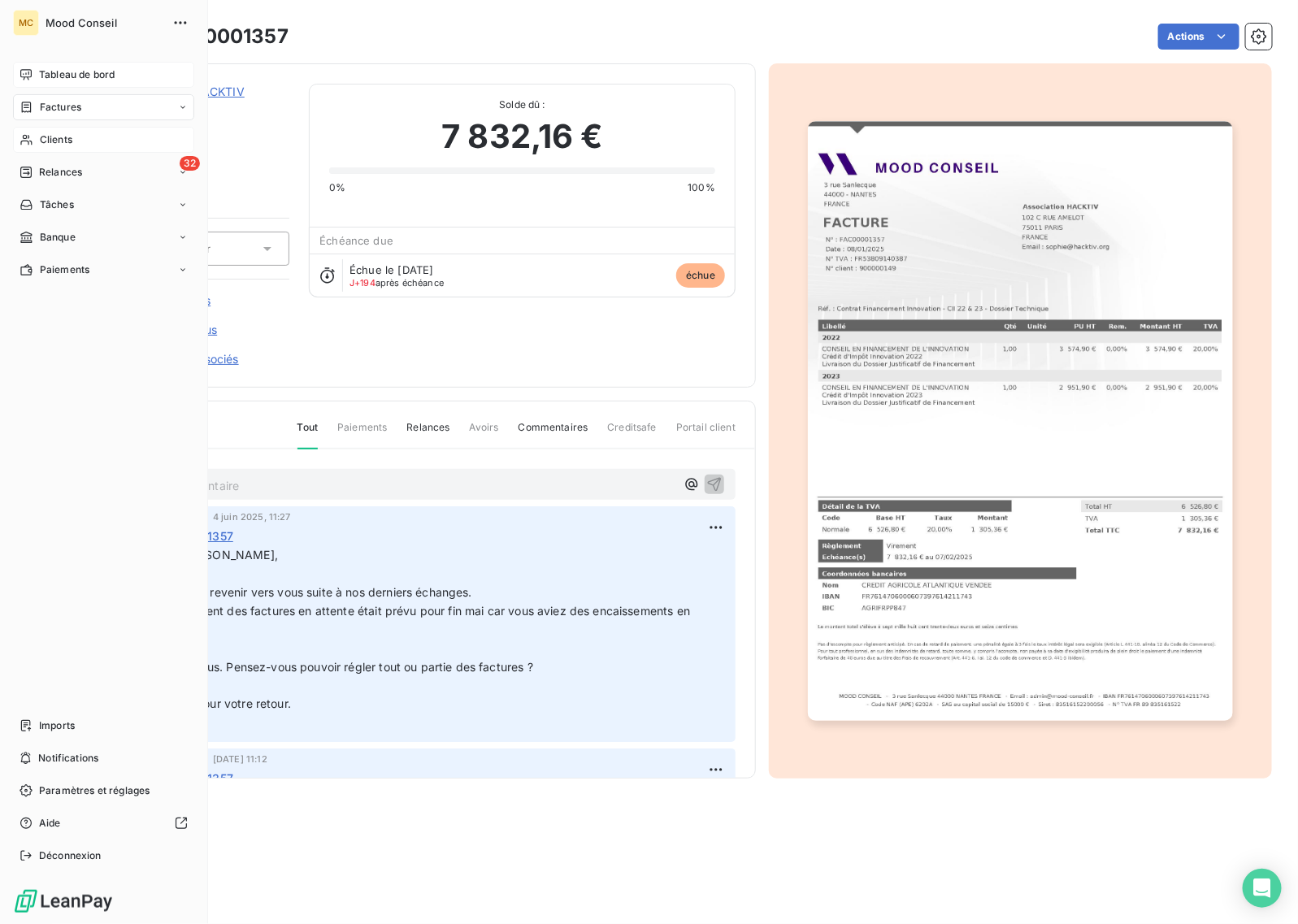
click at [49, 69] on span "Tableau de bord" at bounding box center [77, 74] width 76 height 15
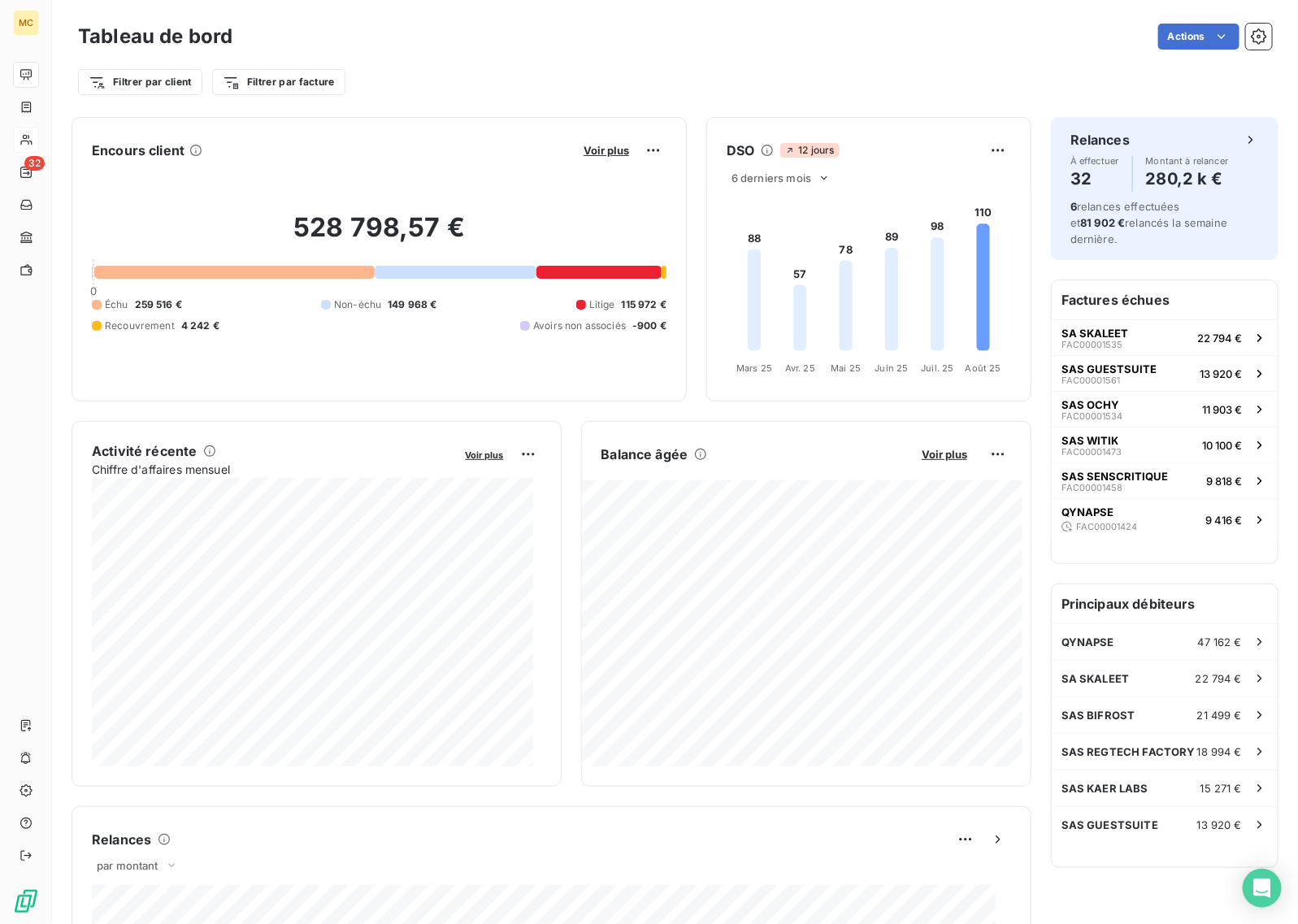
click at [622, 43] on div "Actions" at bounding box center [761, 36] width 1020 height 26
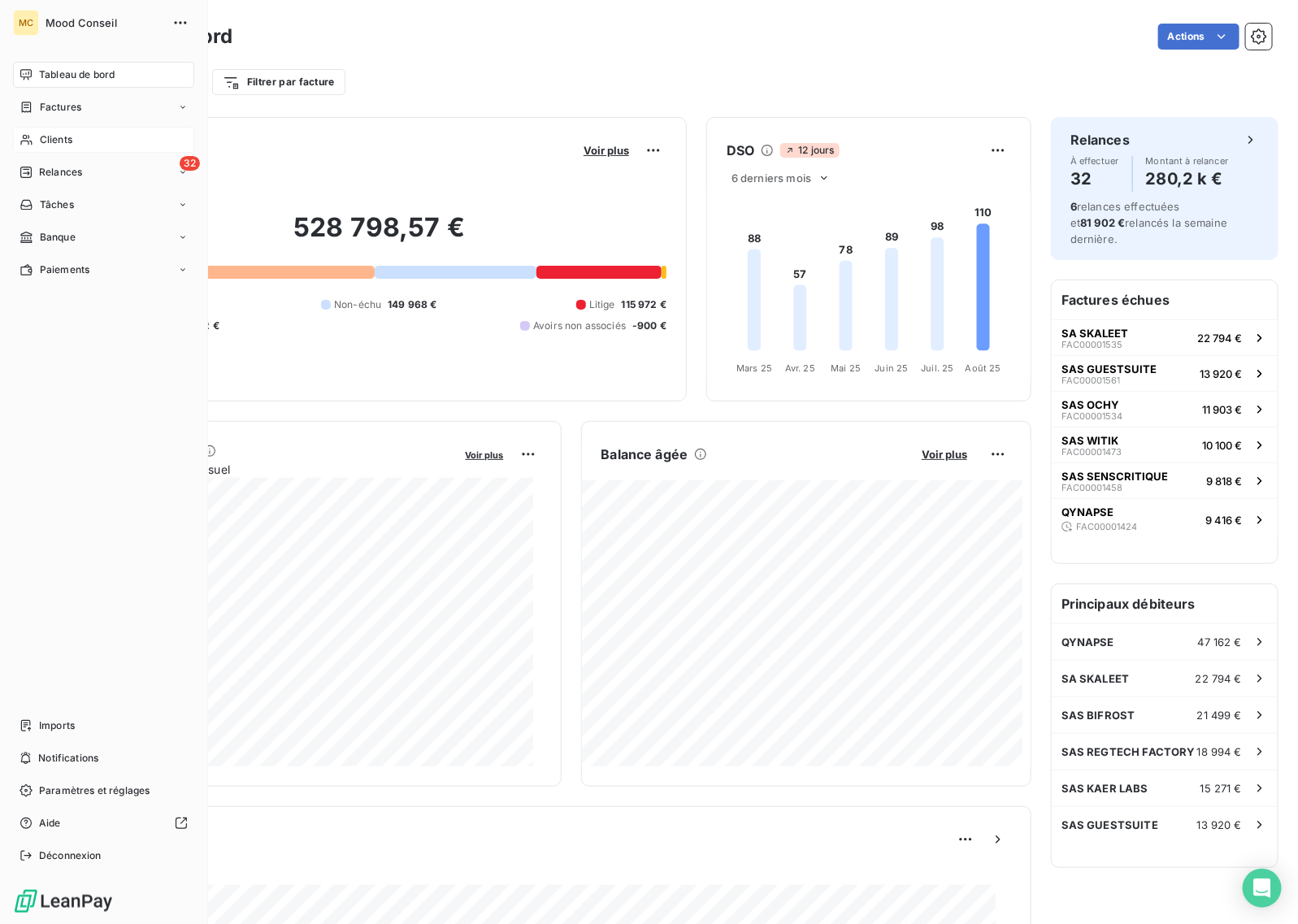
click at [30, 135] on icon at bounding box center [26, 139] width 14 height 13
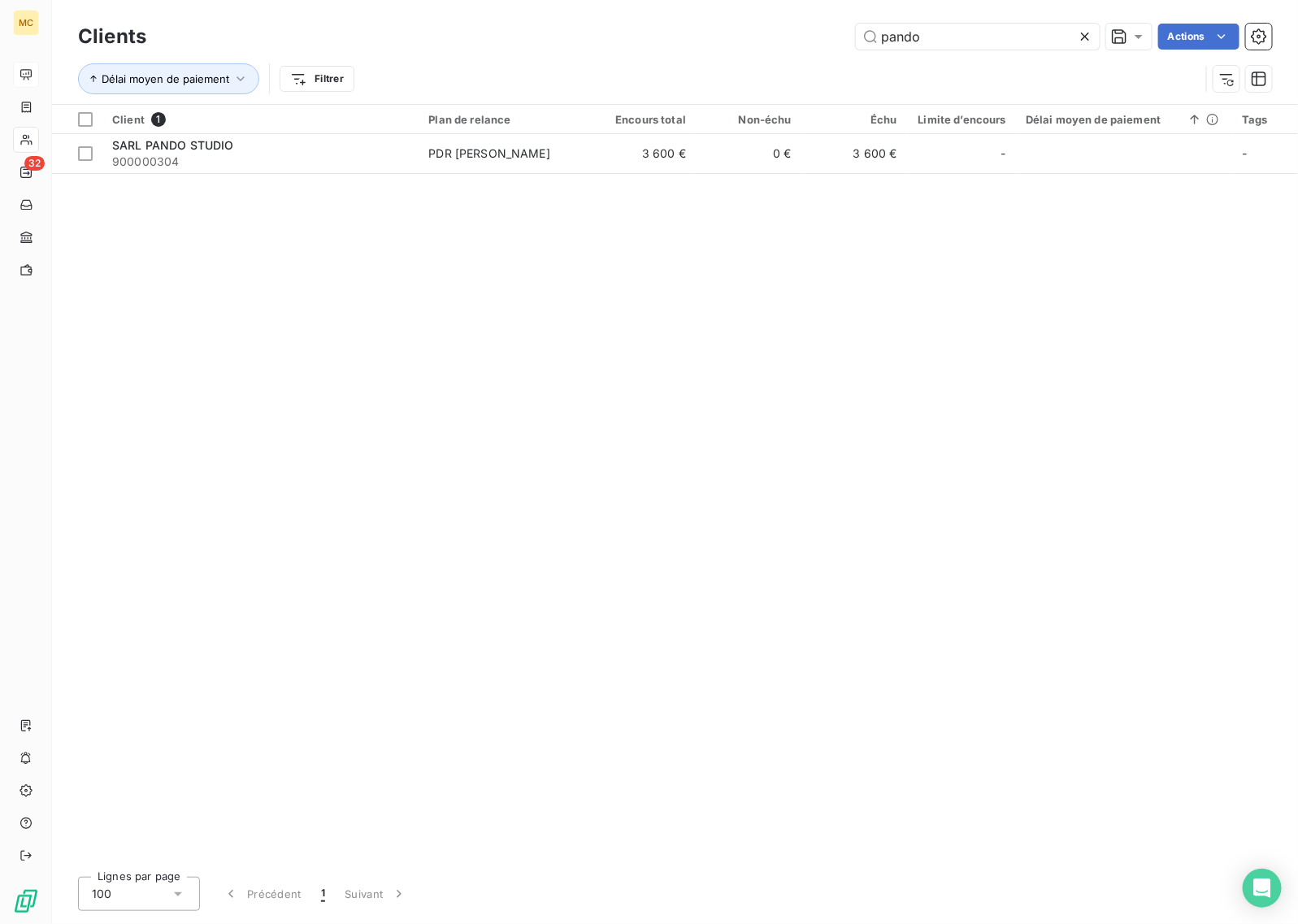
drag, startPoint x: 887, startPoint y: 31, endPoint x: 616, endPoint y: 31, distance: 271.0
click at [616, 31] on div "pando Actions" at bounding box center [719, 36] width 1106 height 26
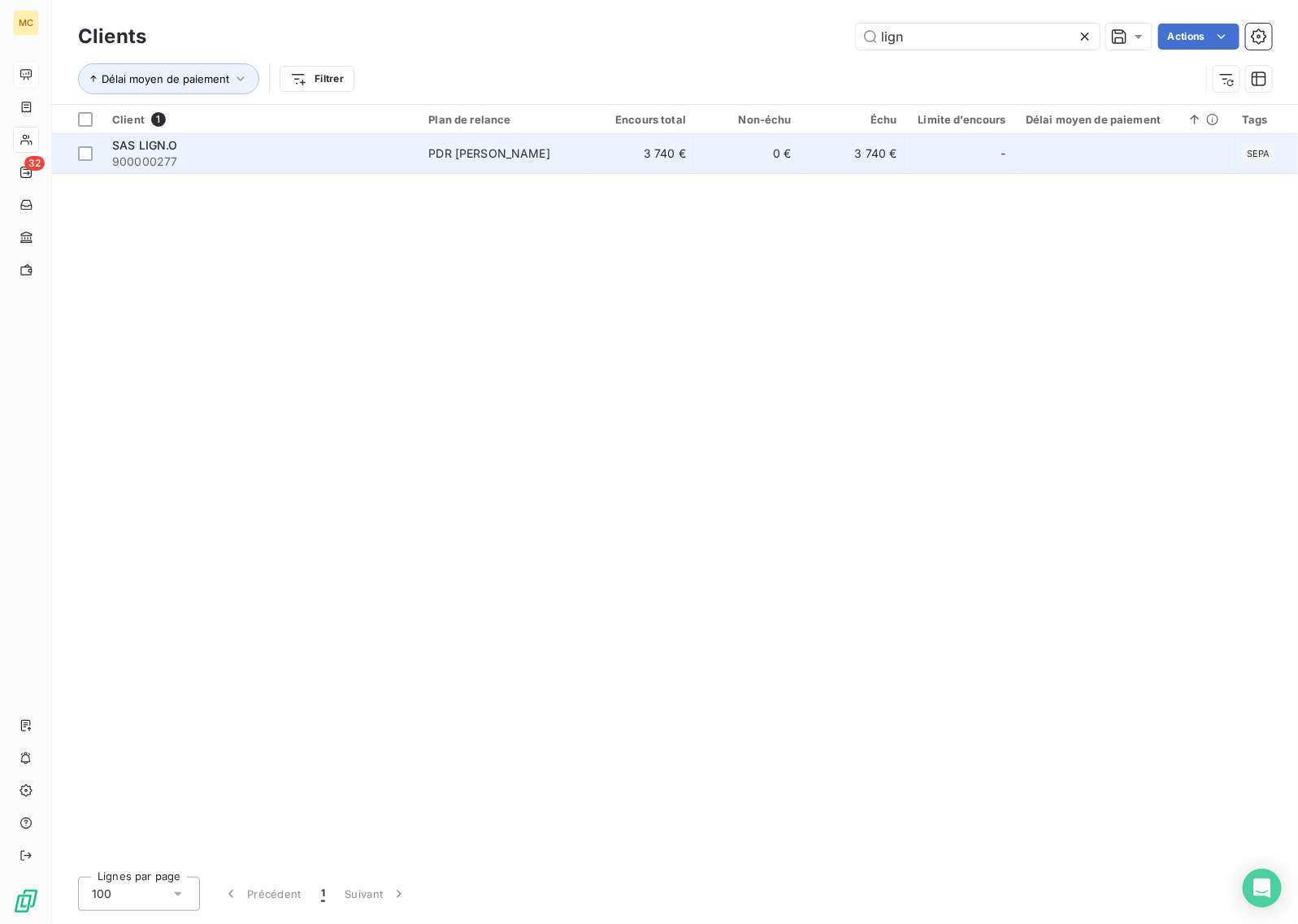
type input "lign"
click at [537, 164] on td "PDR [PERSON_NAME]" at bounding box center [504, 154] width 171 height 39
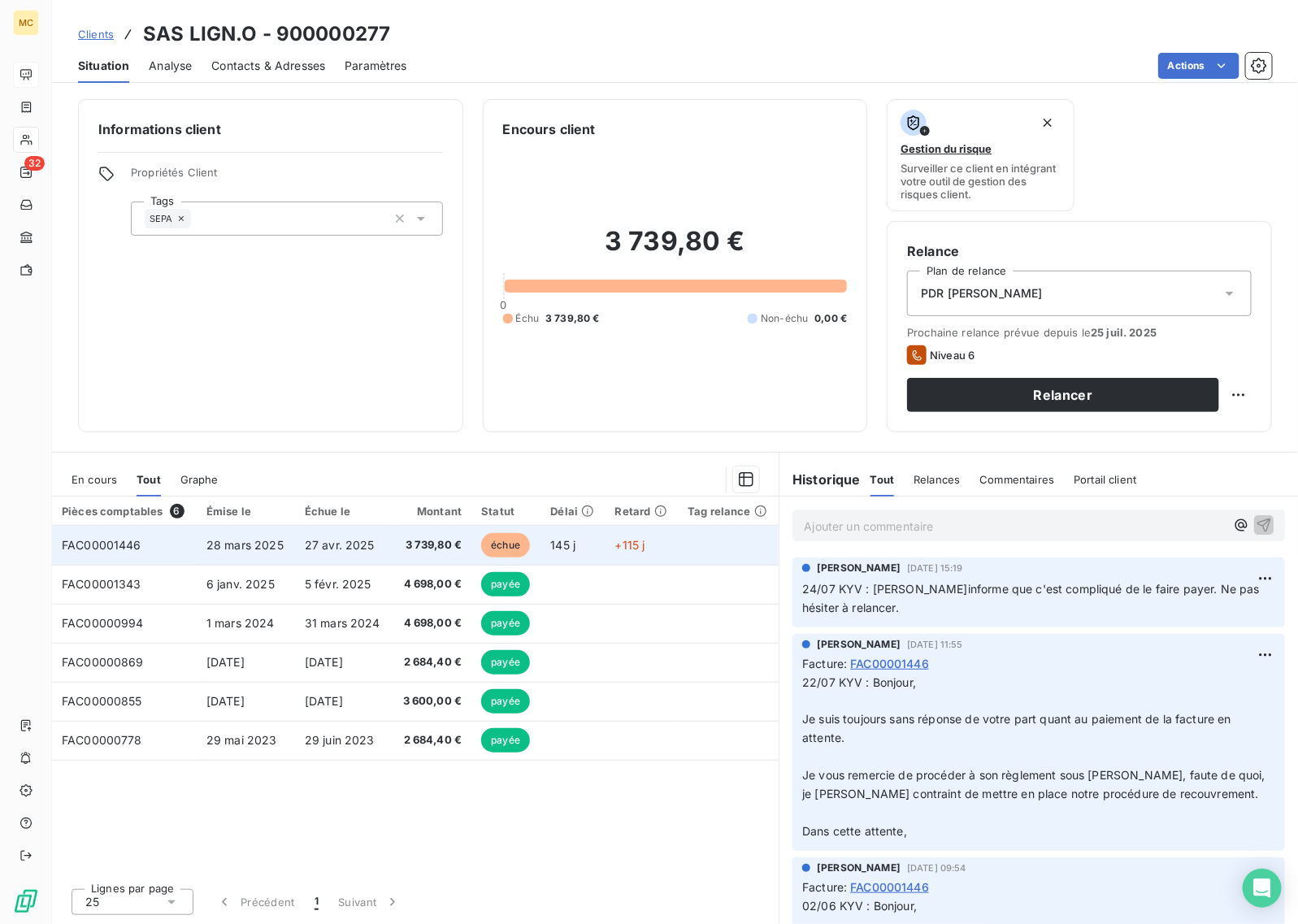
click at [464, 549] on td "3 739,80 €" at bounding box center [431, 545] width 80 height 39
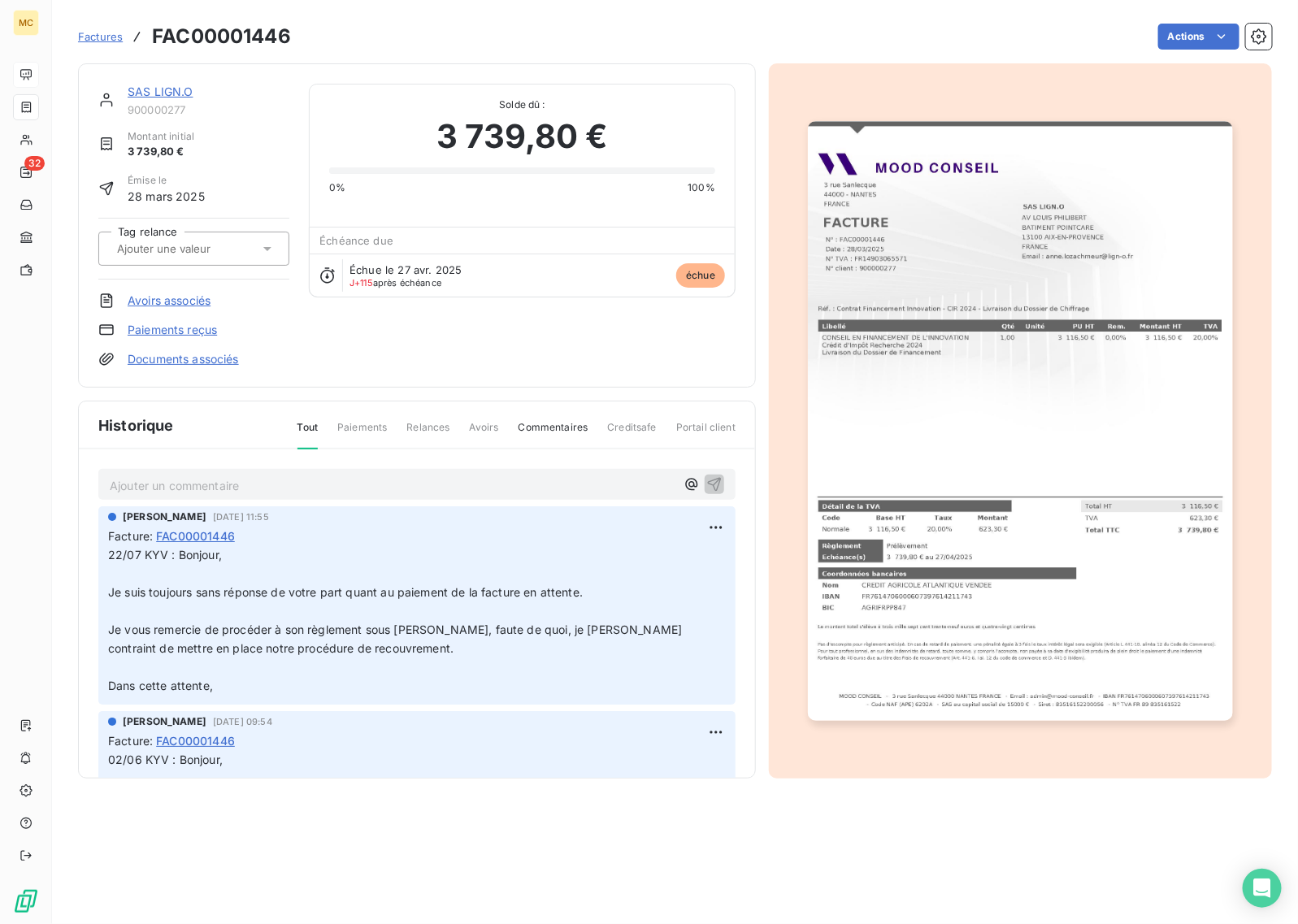
click at [497, 383] on div "SAS LIGN.O 900000277 Montant initial 3 739,80 € Émise le [DATE] Tag relance Avo…" at bounding box center [417, 225] width 678 height 324
click at [194, 488] on p "Ajouter un commentaire ﻿" at bounding box center [392, 485] width 566 height 20
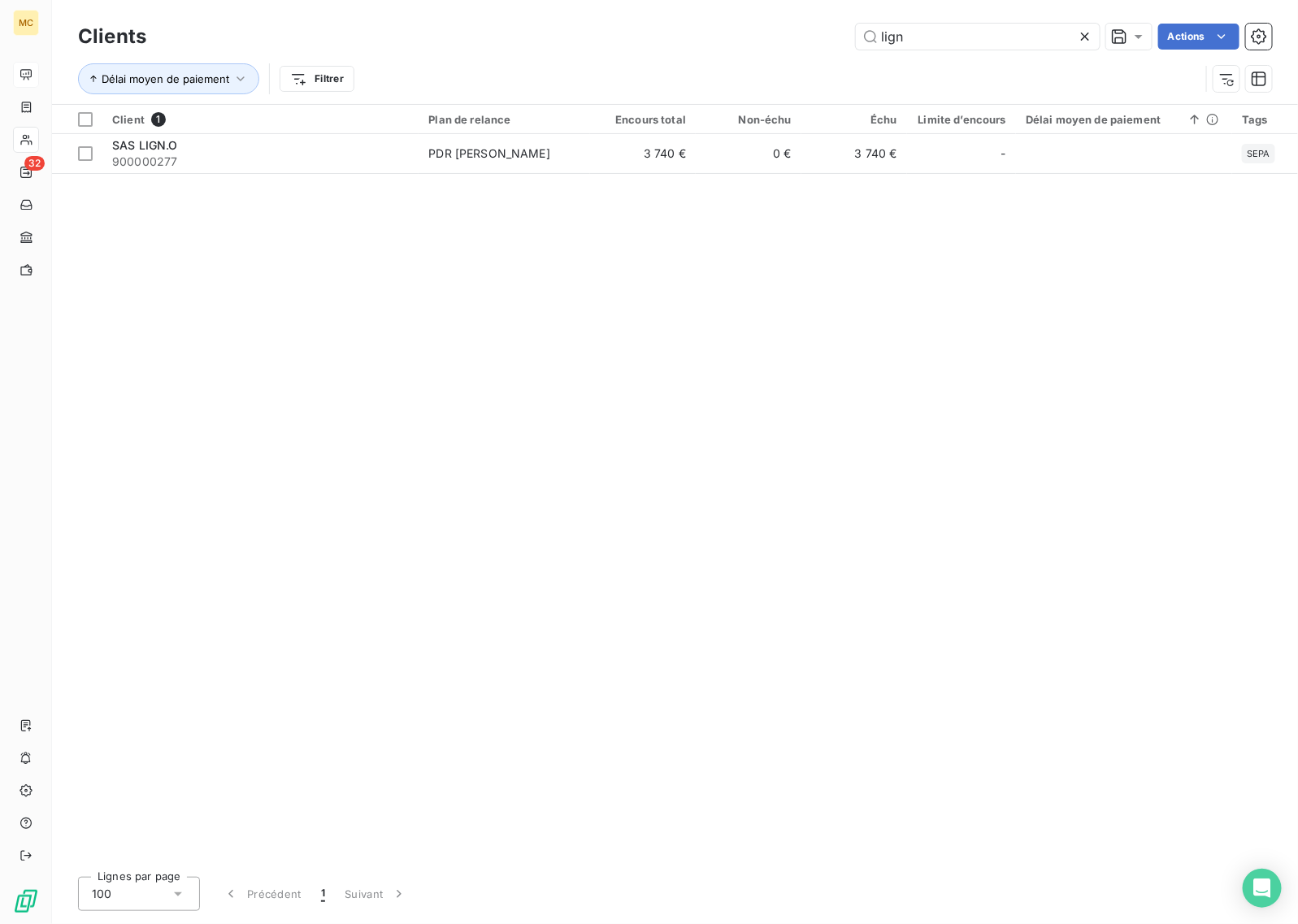
drag, startPoint x: 956, startPoint y: 41, endPoint x: 755, endPoint y: 41, distance: 201.0
click at [758, 41] on div "lign Actions" at bounding box center [719, 36] width 1106 height 26
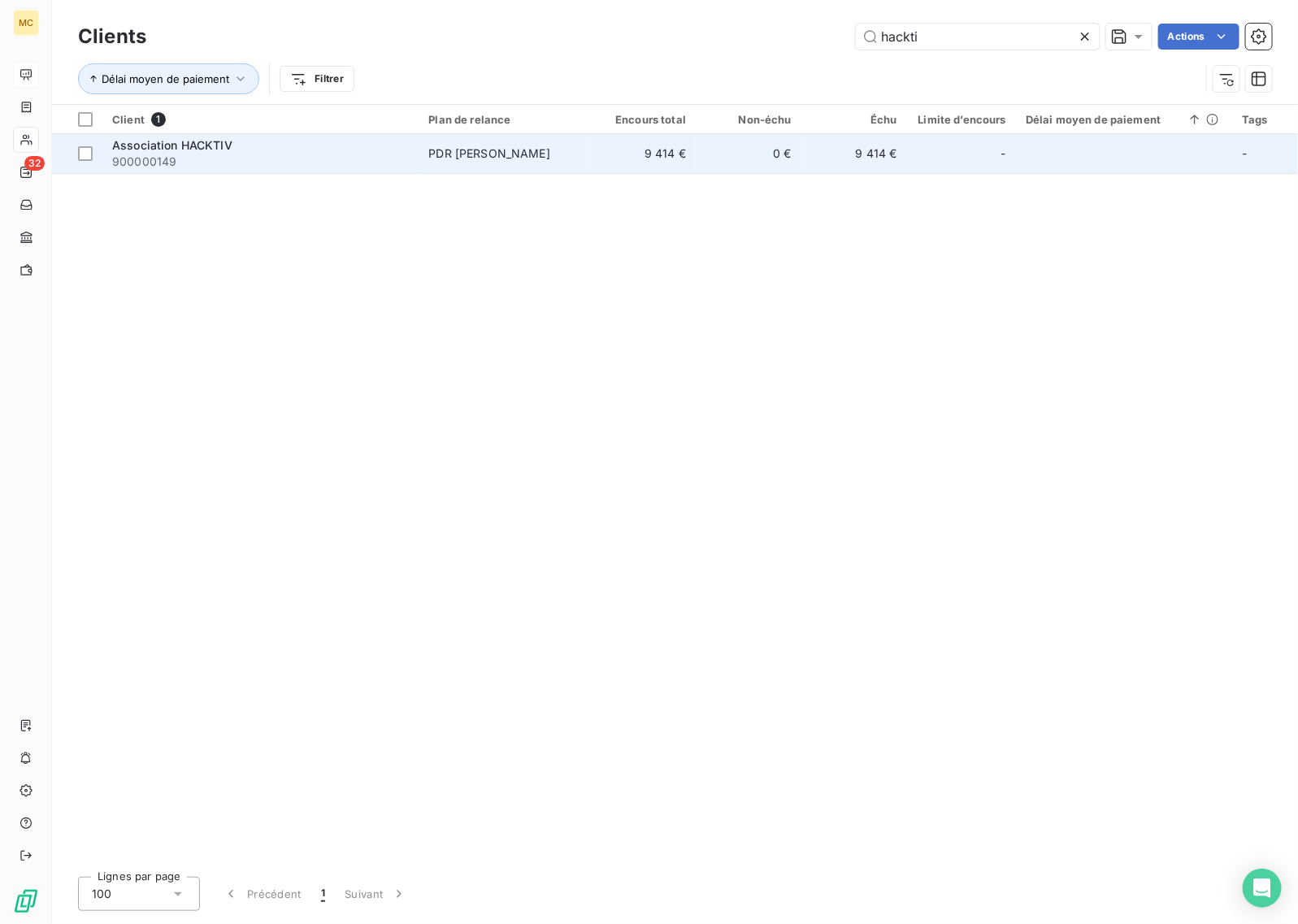
type input "hackti"
click at [699, 163] on td "0 €" at bounding box center [748, 154] width 106 height 39
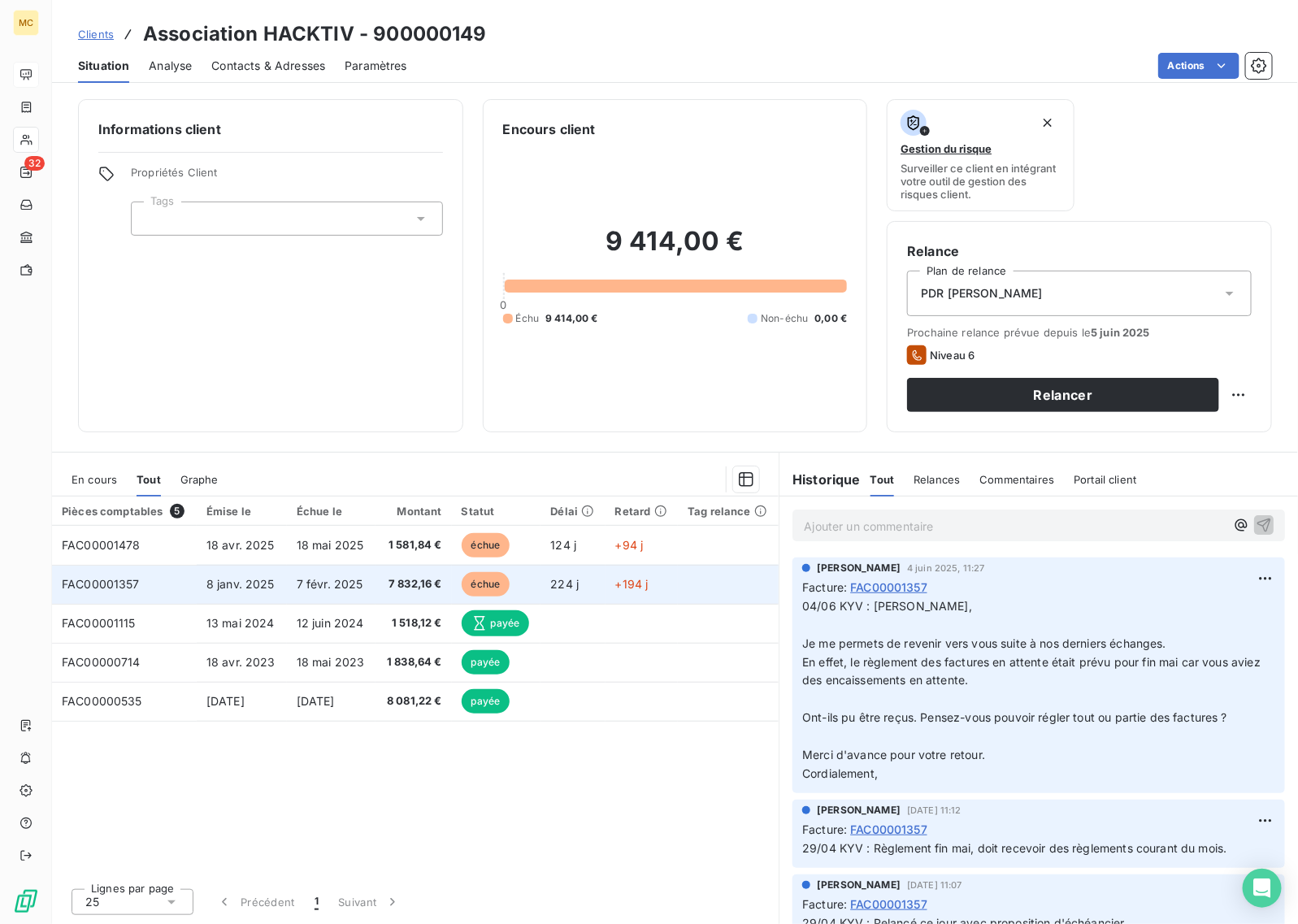
click at [456, 577] on td "échue" at bounding box center [497, 584] width 90 height 39
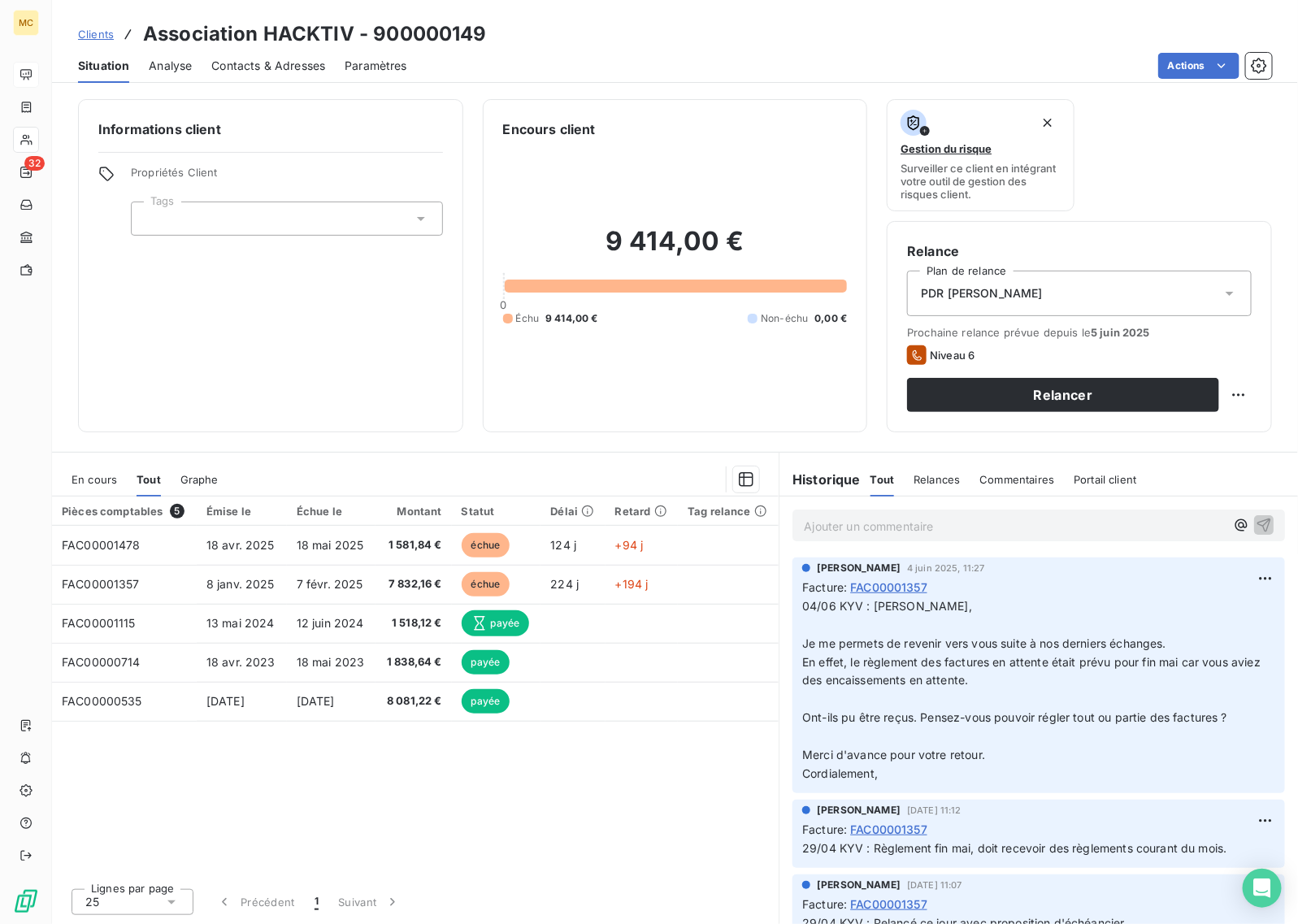
click at [901, 531] on p "Ajouter un commentaire ﻿" at bounding box center [1014, 526] width 421 height 20
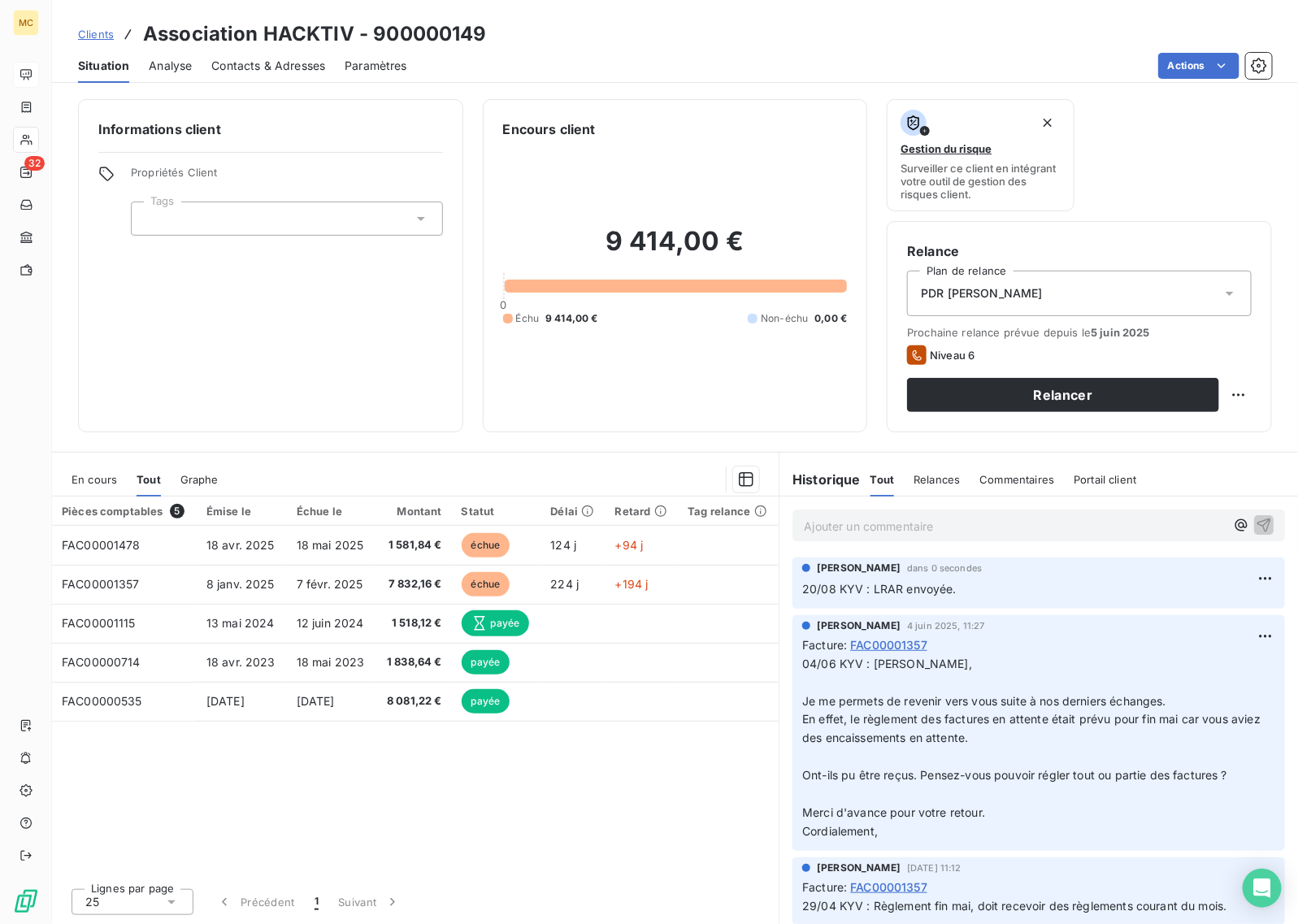
click at [220, 51] on div "Clients Association HACKTIV - 900000149 Situation Analyse Contacts & Adresses P…" at bounding box center [675, 462] width 1246 height 924
click at [277, 311] on div "Informations client Propriétés Client Tags" at bounding box center [271, 266] width 386 height 333
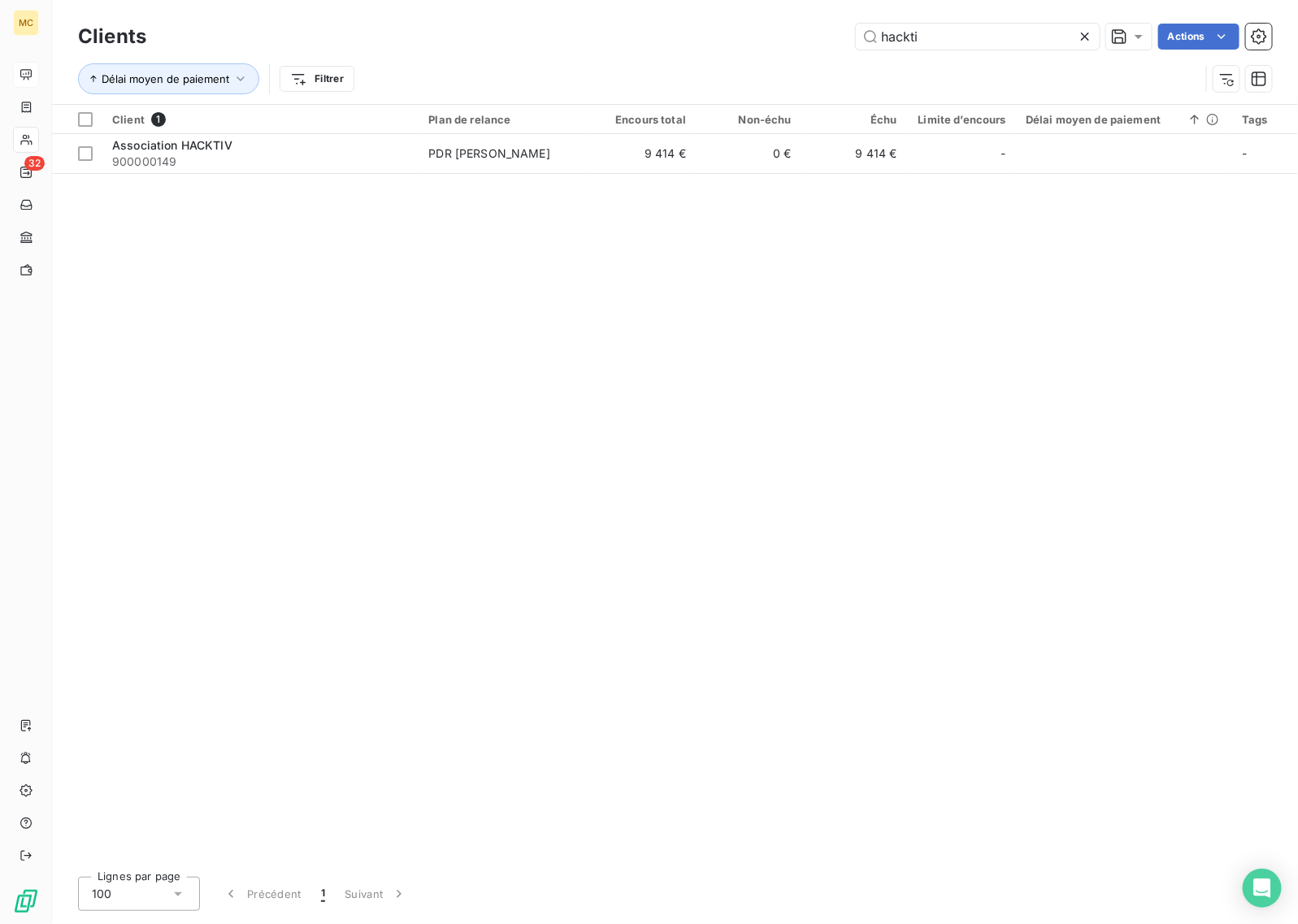
drag, startPoint x: 951, startPoint y: 35, endPoint x: 797, endPoint y: 35, distance: 154.0
click at [797, 35] on div "hackti Actions" at bounding box center [719, 36] width 1106 height 26
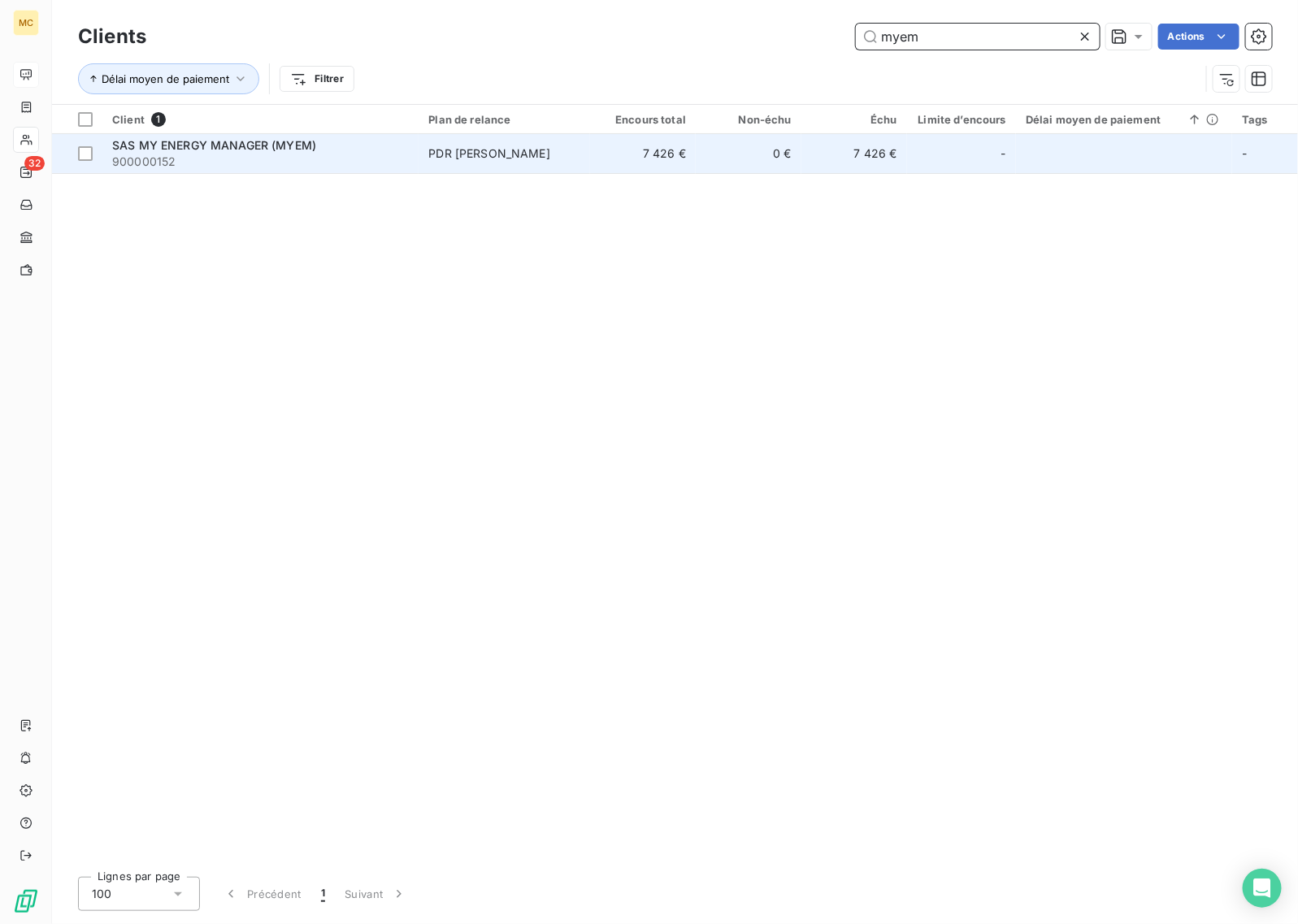
type input "myem"
click at [379, 163] on span "900000152" at bounding box center [260, 162] width 297 height 17
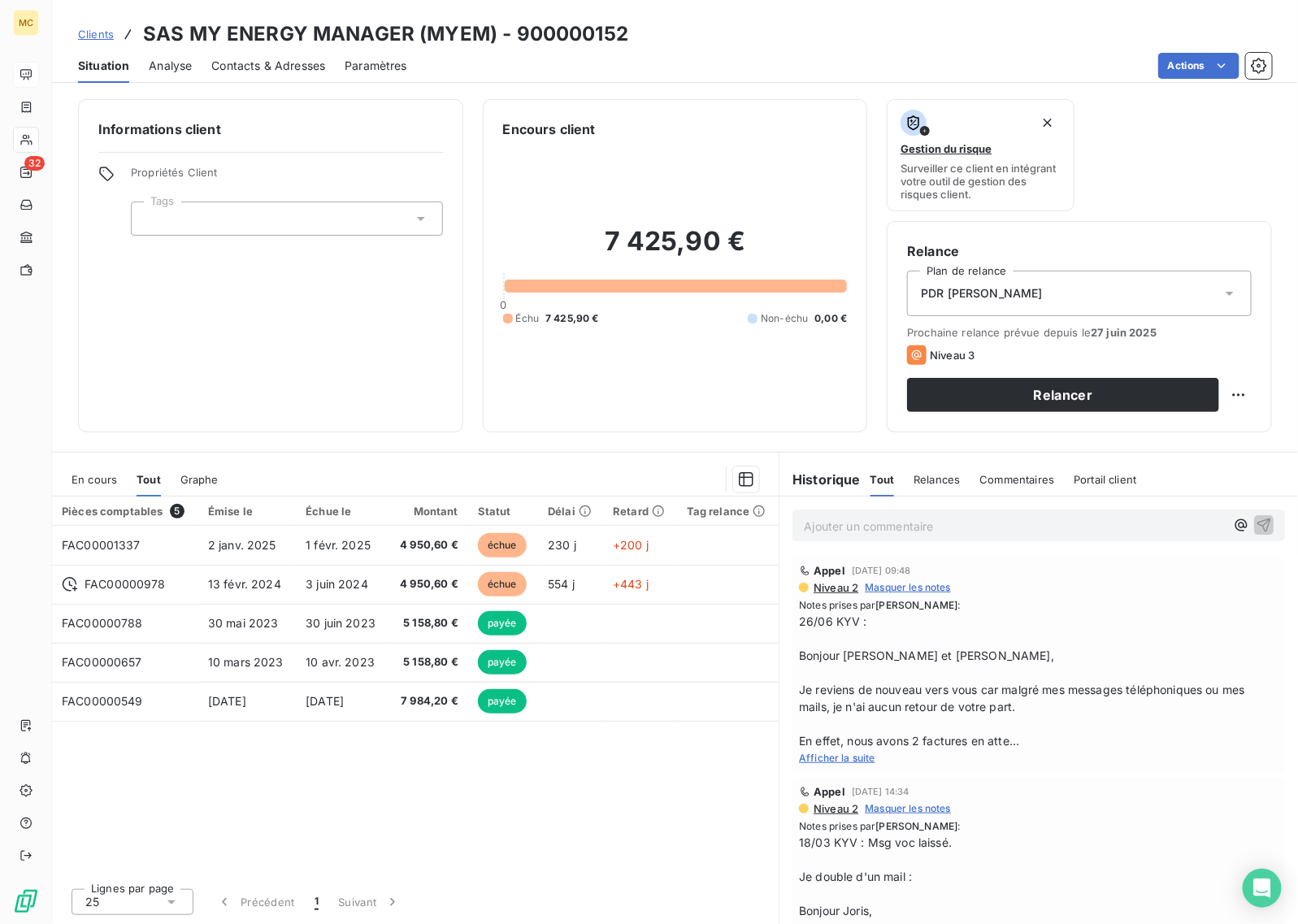
click at [831, 523] on p "Ajouter un commentaire ﻿" at bounding box center [1014, 526] width 421 height 20
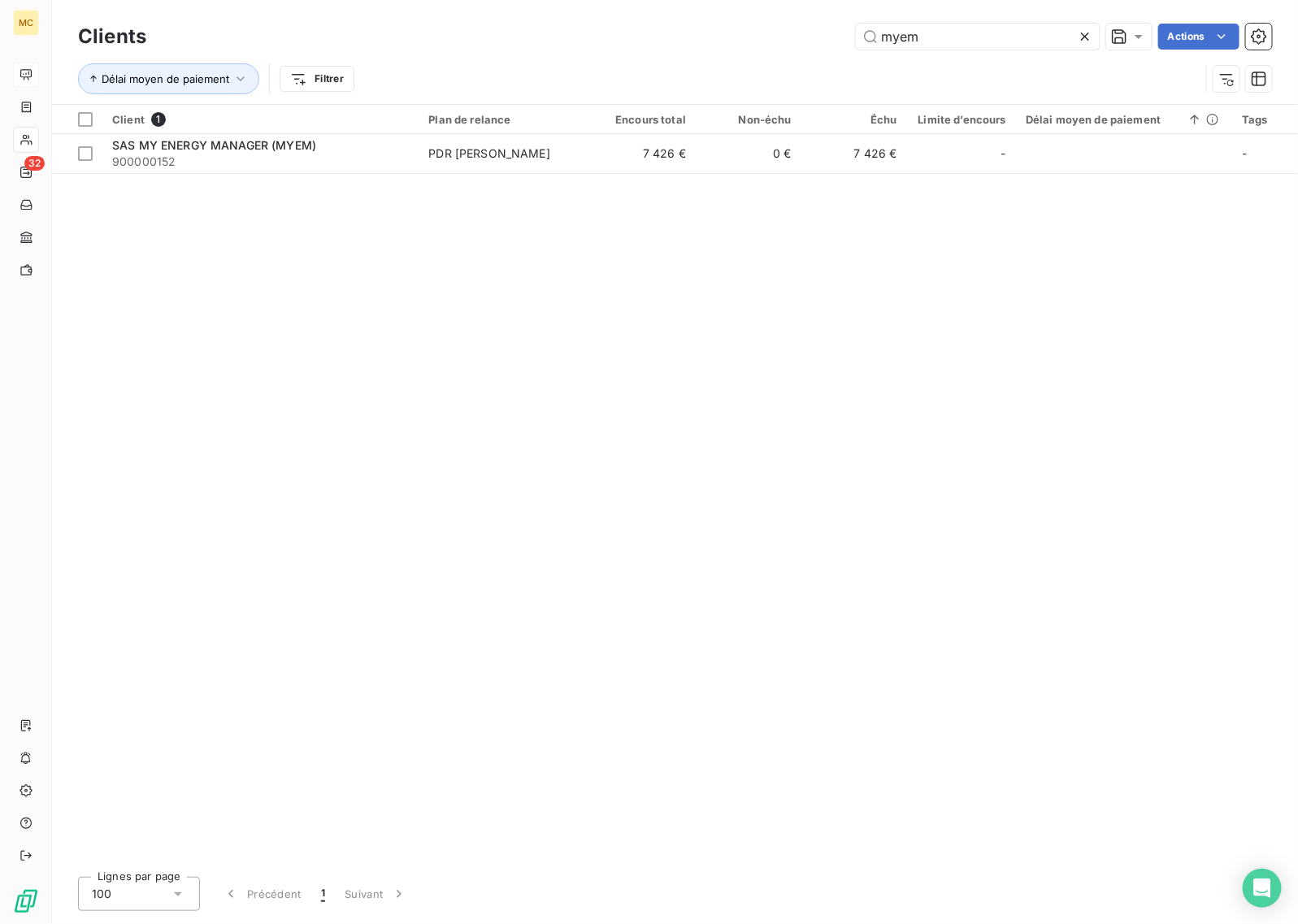
drag, startPoint x: 797, startPoint y: 30, endPoint x: 758, endPoint y: 30, distance: 39.0
click at [758, 30] on div "myem Actions" at bounding box center [719, 36] width 1106 height 26
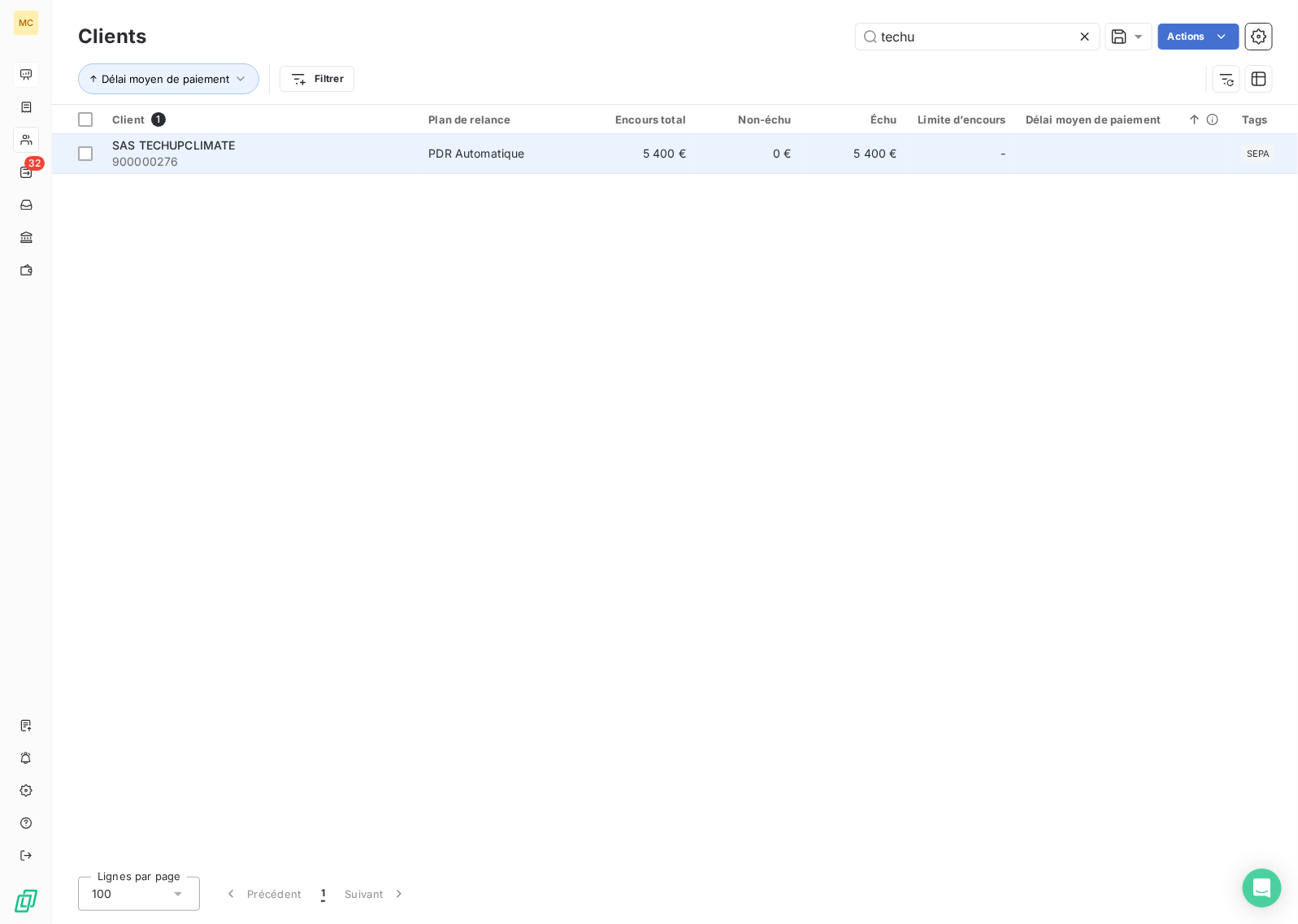
type input "techu"
click at [704, 157] on td "0 €" at bounding box center [748, 154] width 106 height 39
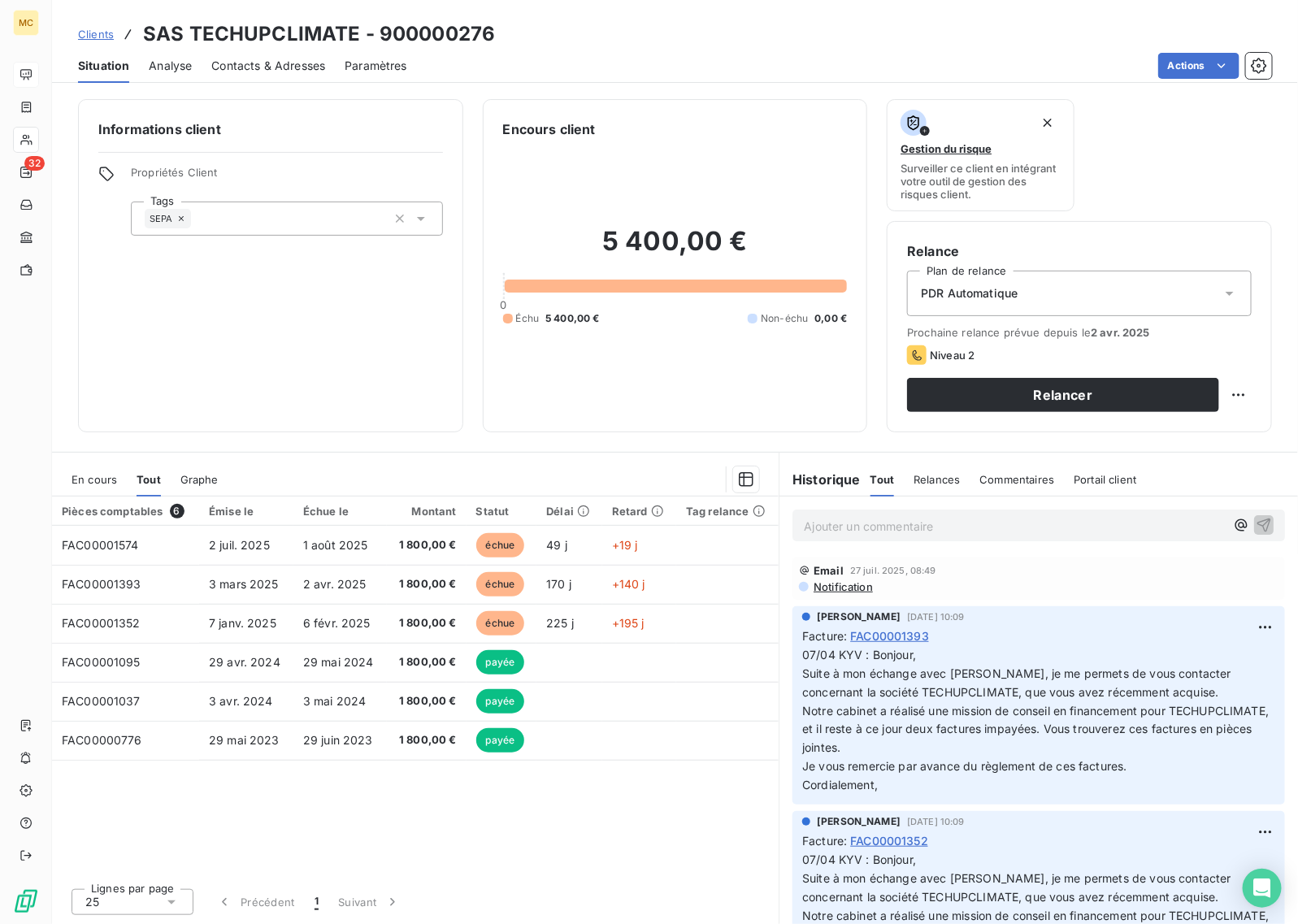
click at [937, 527] on p "Ajouter un commentaire ﻿" at bounding box center [1014, 526] width 421 height 20
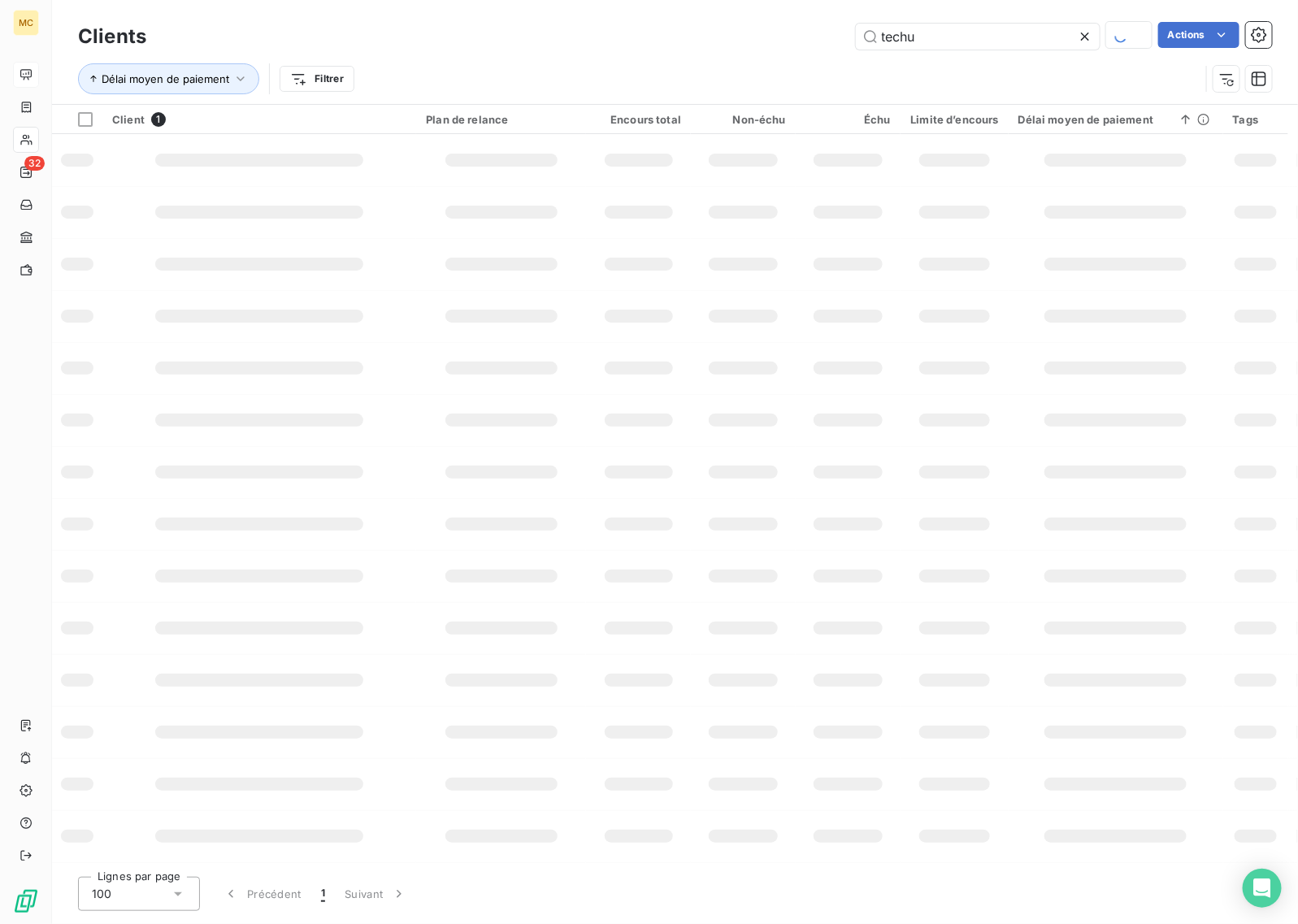
drag, startPoint x: 918, startPoint y: 33, endPoint x: 790, endPoint y: 31, distance: 128.0
click at [790, 32] on div "techu Actions" at bounding box center [719, 36] width 1106 height 28
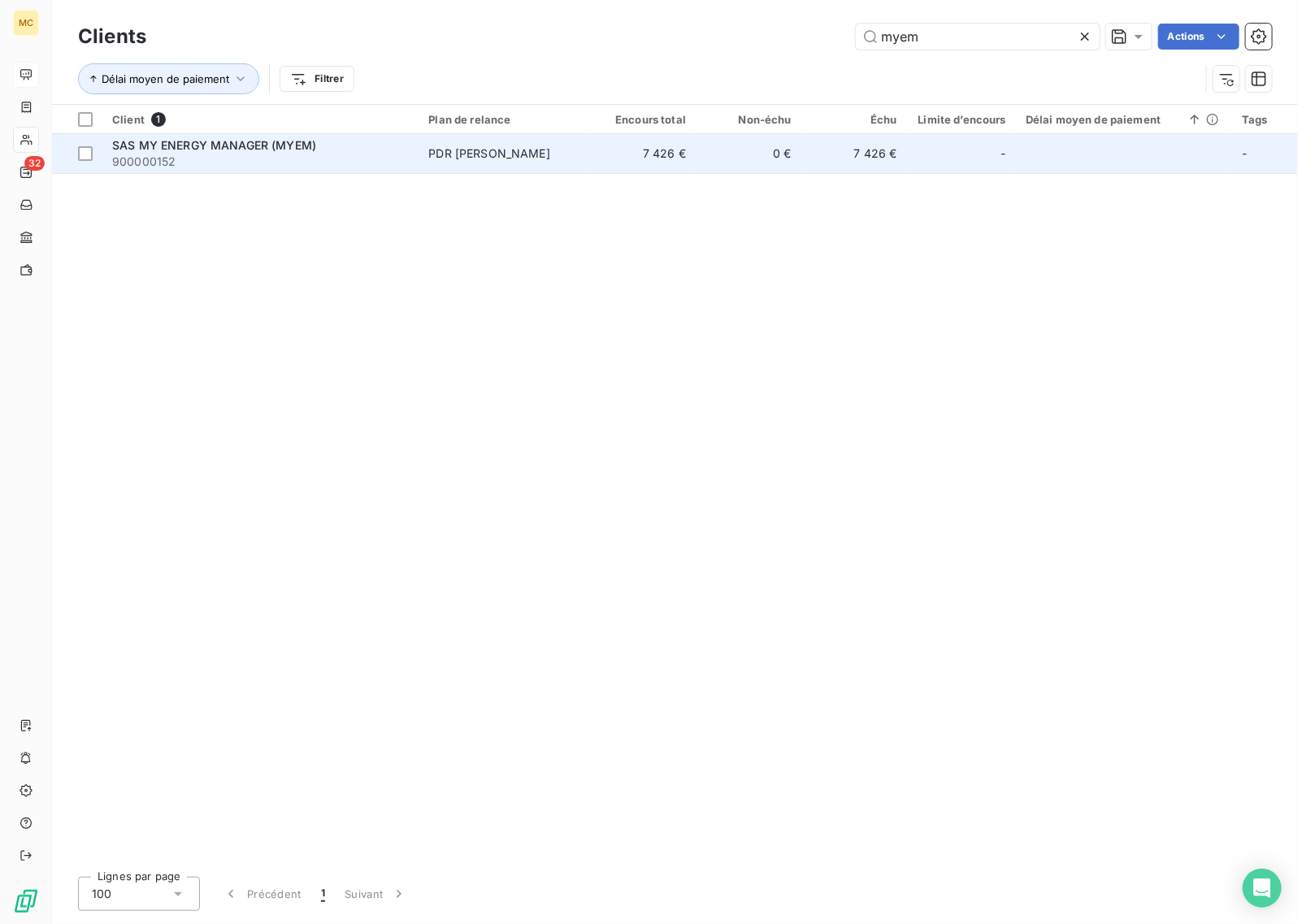
type input "myem"
click at [603, 138] on td "7 426 €" at bounding box center [643, 154] width 106 height 39
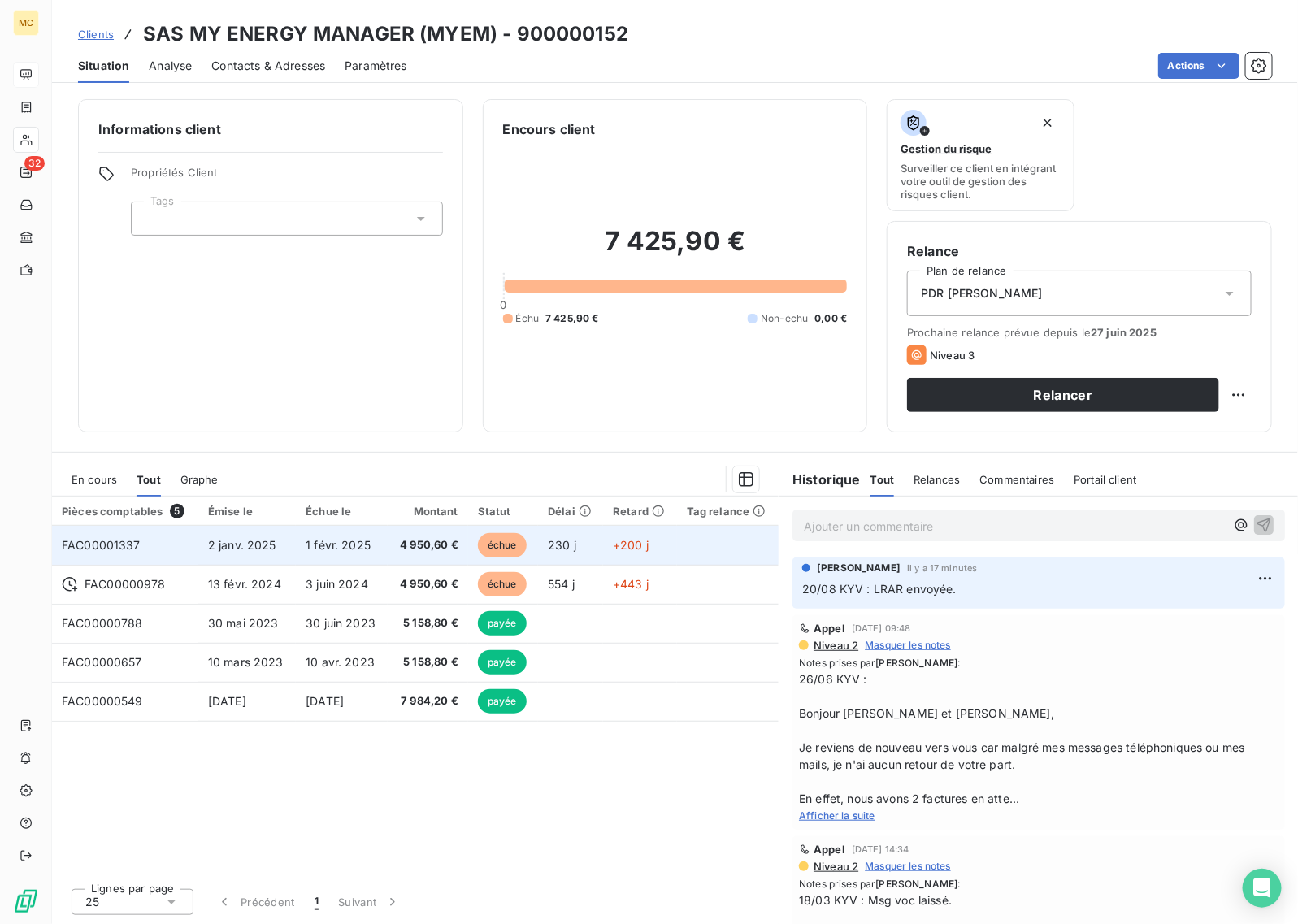
click at [395, 553] on td "4 950,60 €" at bounding box center [427, 545] width 80 height 39
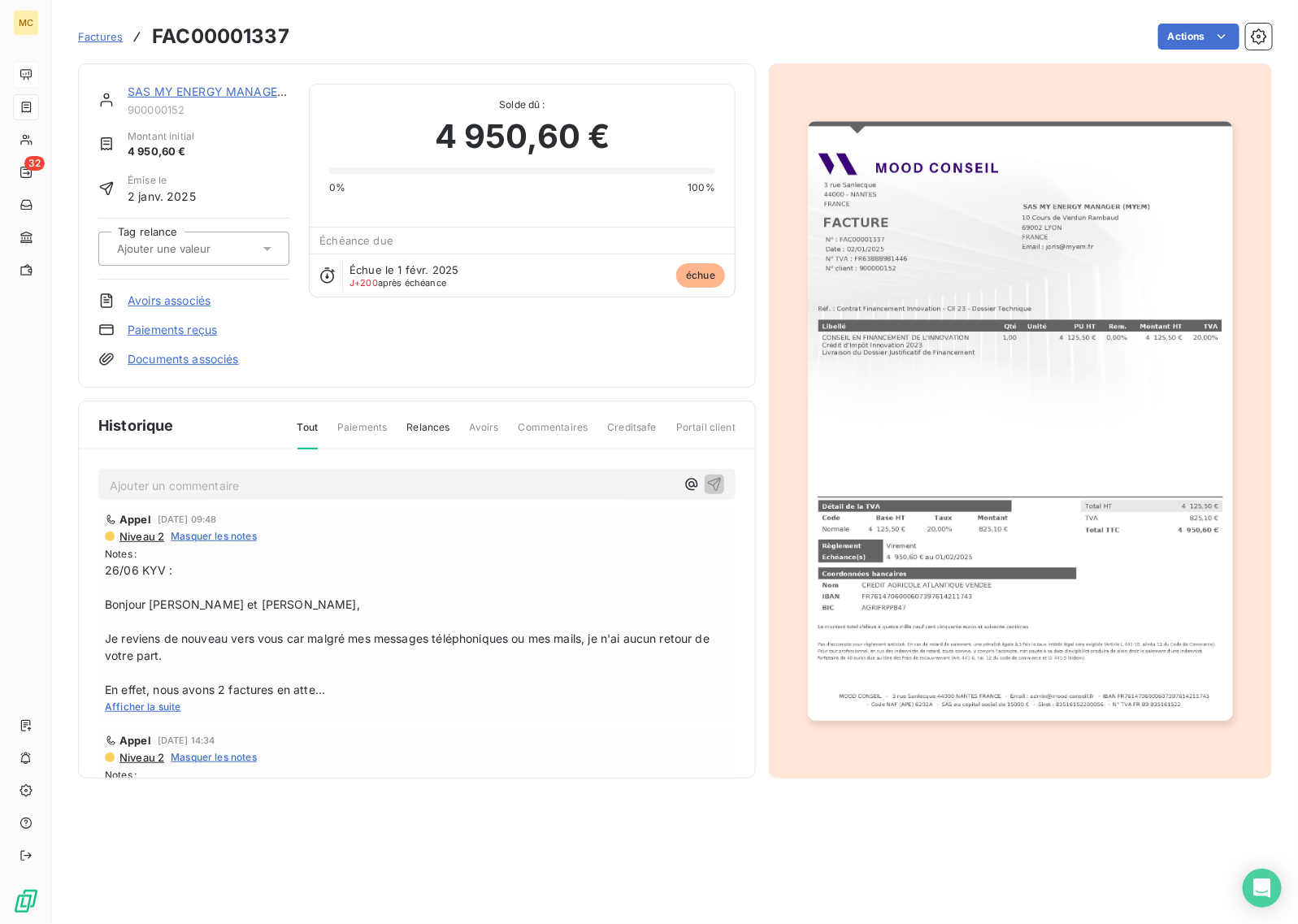
click at [965, 366] on img "button" at bounding box center [1020, 421] width 425 height 600
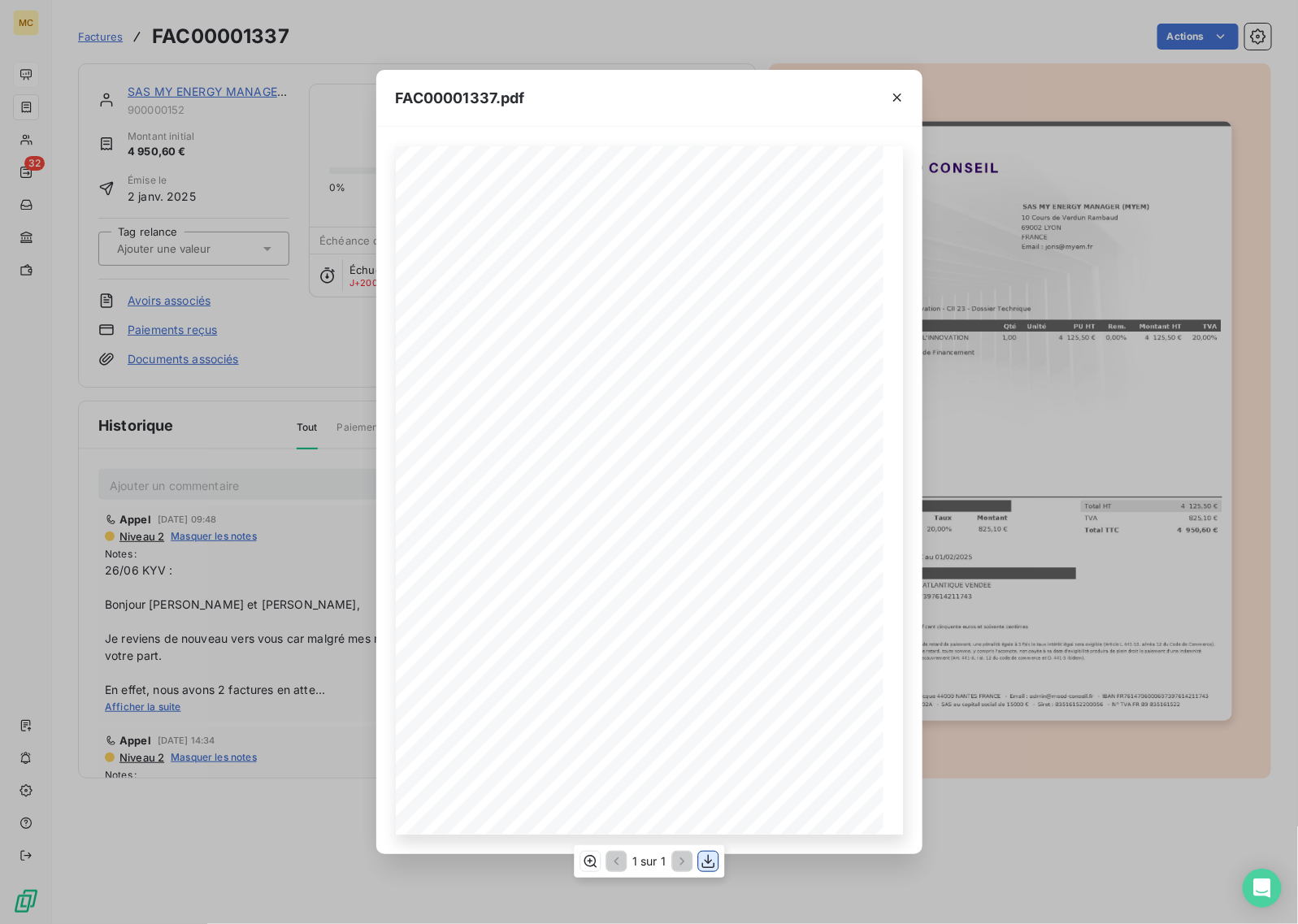
click at [711, 864] on icon "button" at bounding box center [708, 861] width 17 height 17
click at [111, 225] on div "FAC00001337.pdf MOOD CONSEIL - [STREET_ADDRESS] - Email : [EMAIL_ADDRESS][DOMAI…" at bounding box center [649, 462] width 1298 height 924
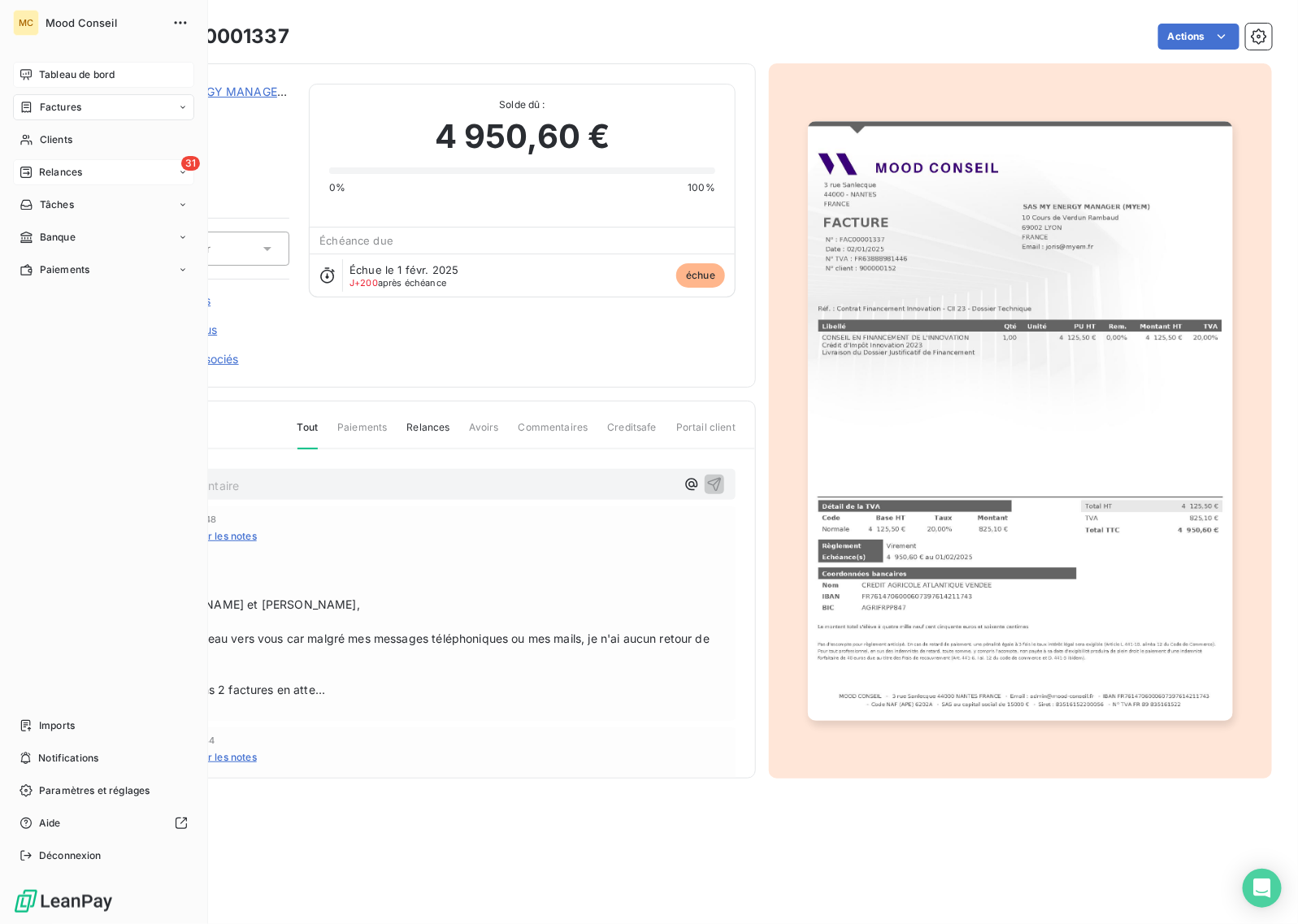
click at [49, 168] on span "Relances" at bounding box center [60, 171] width 43 height 15
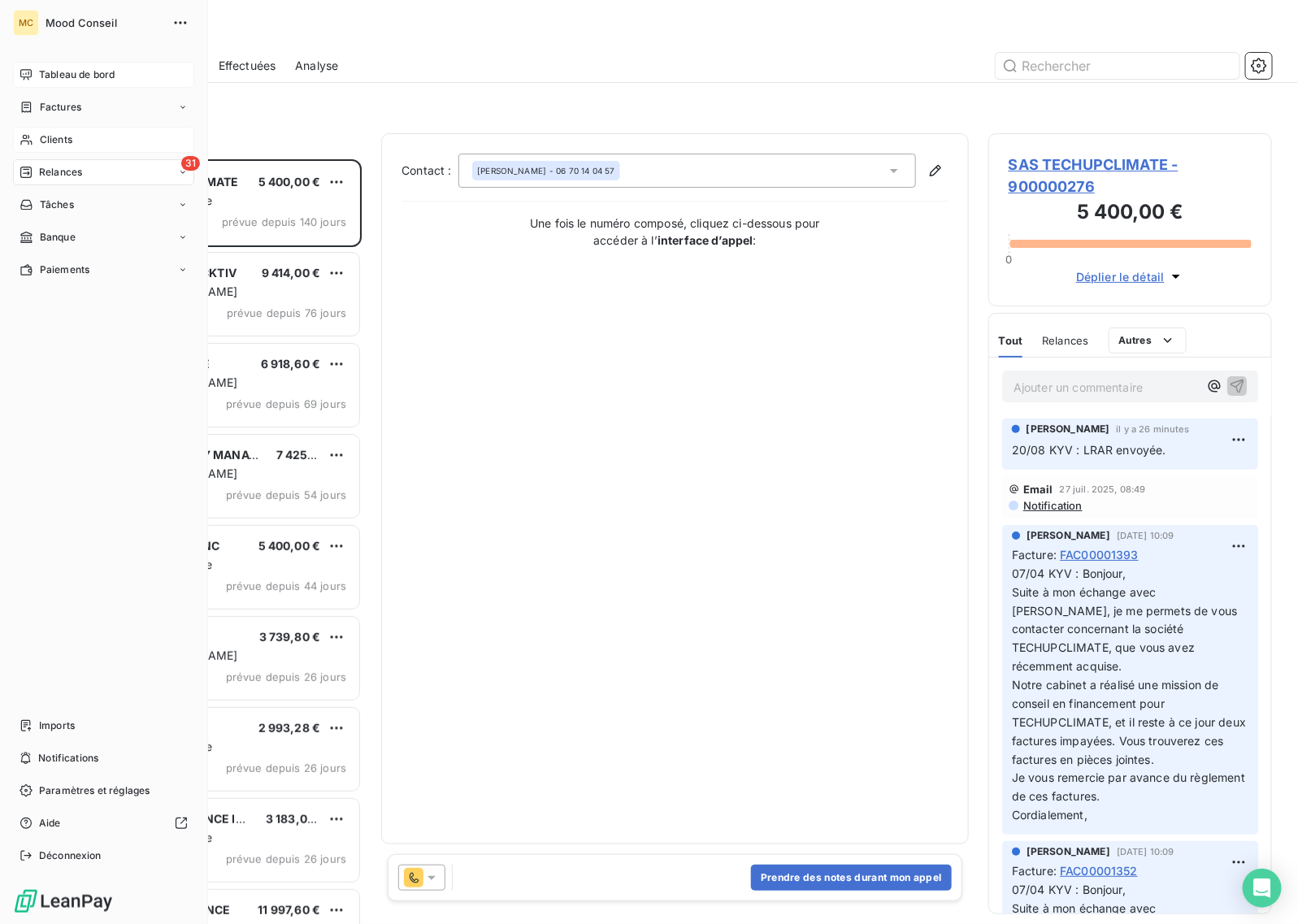
click at [41, 140] on span "Clients" at bounding box center [56, 139] width 32 height 15
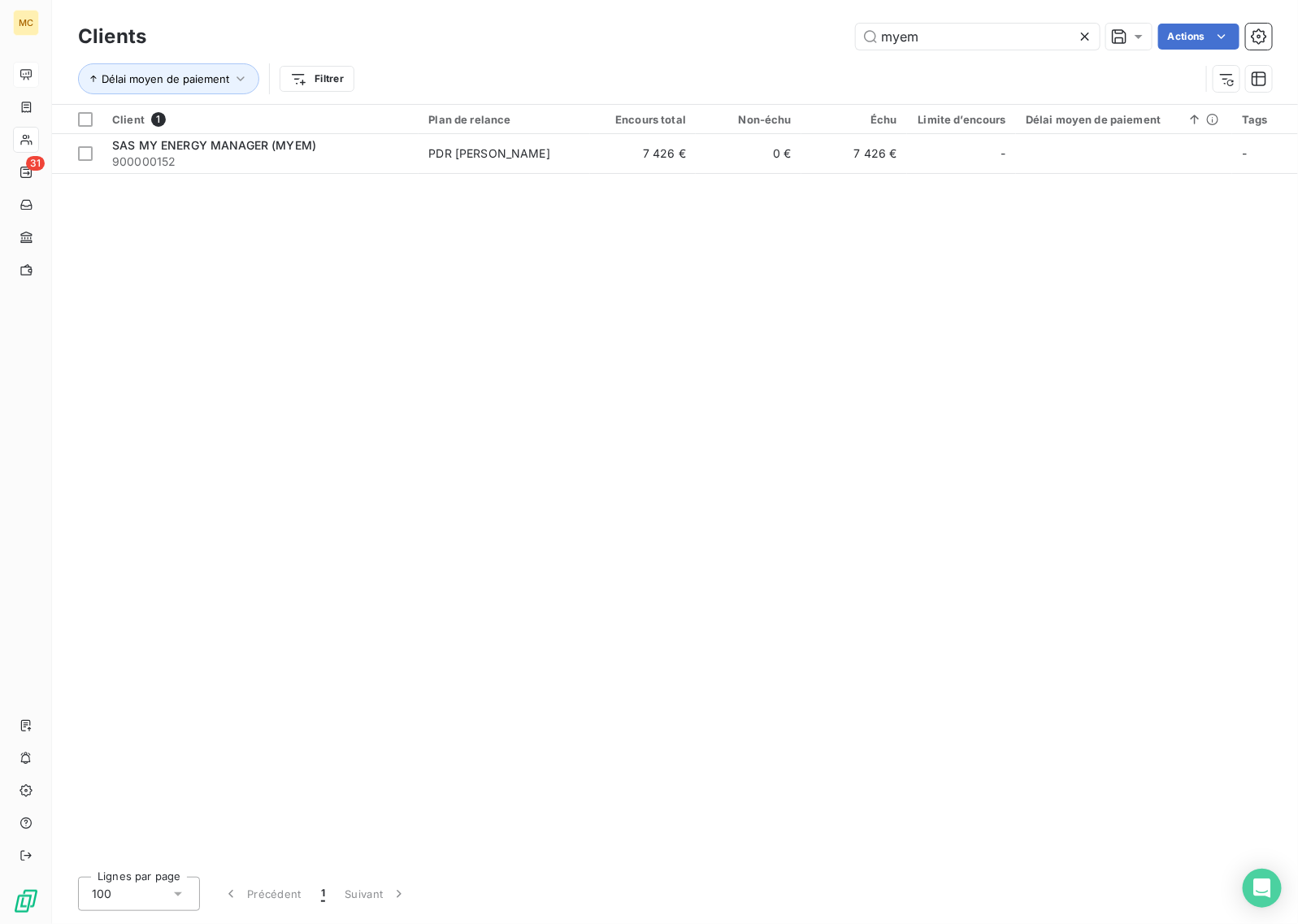
drag, startPoint x: 689, startPoint y: 35, endPoint x: 656, endPoint y: 35, distance: 33.0
click at [656, 35] on div "myem Actions" at bounding box center [719, 36] width 1106 height 26
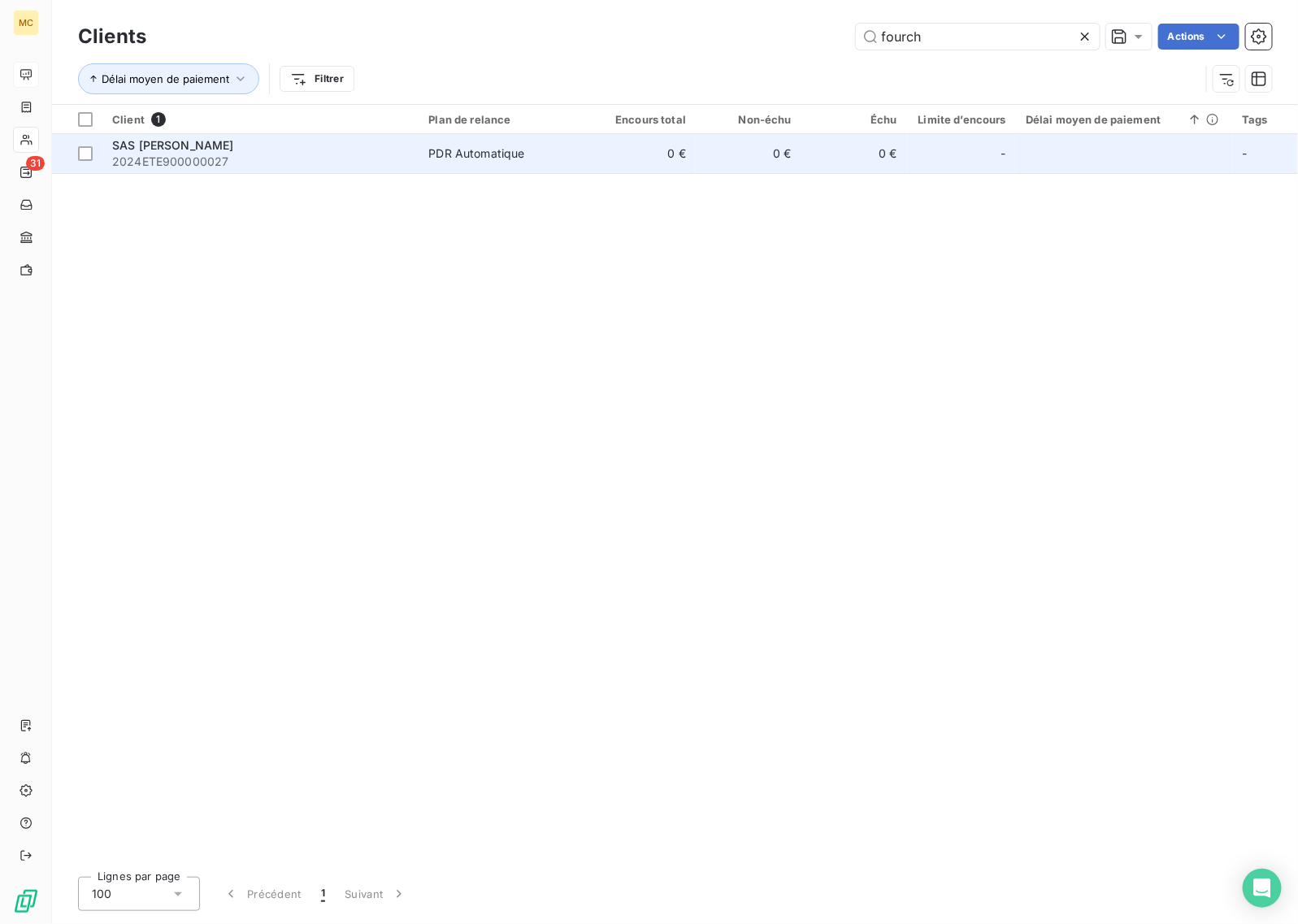
type input "fourch"
click at [357, 167] on span "2024ETE900000027" at bounding box center [260, 162] width 297 height 17
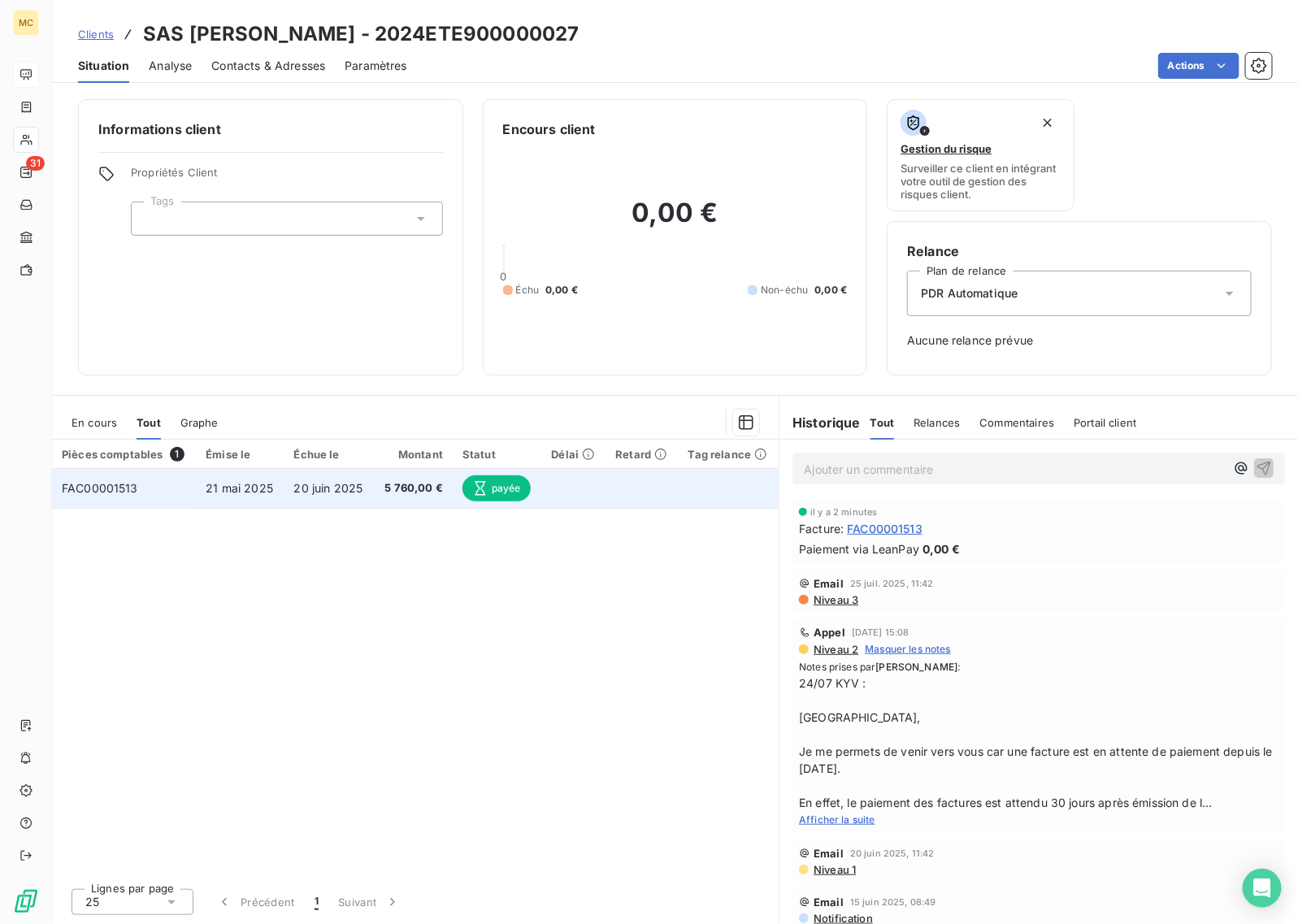
click at [372, 498] on td "20 juin 2025" at bounding box center [329, 489] width 90 height 39
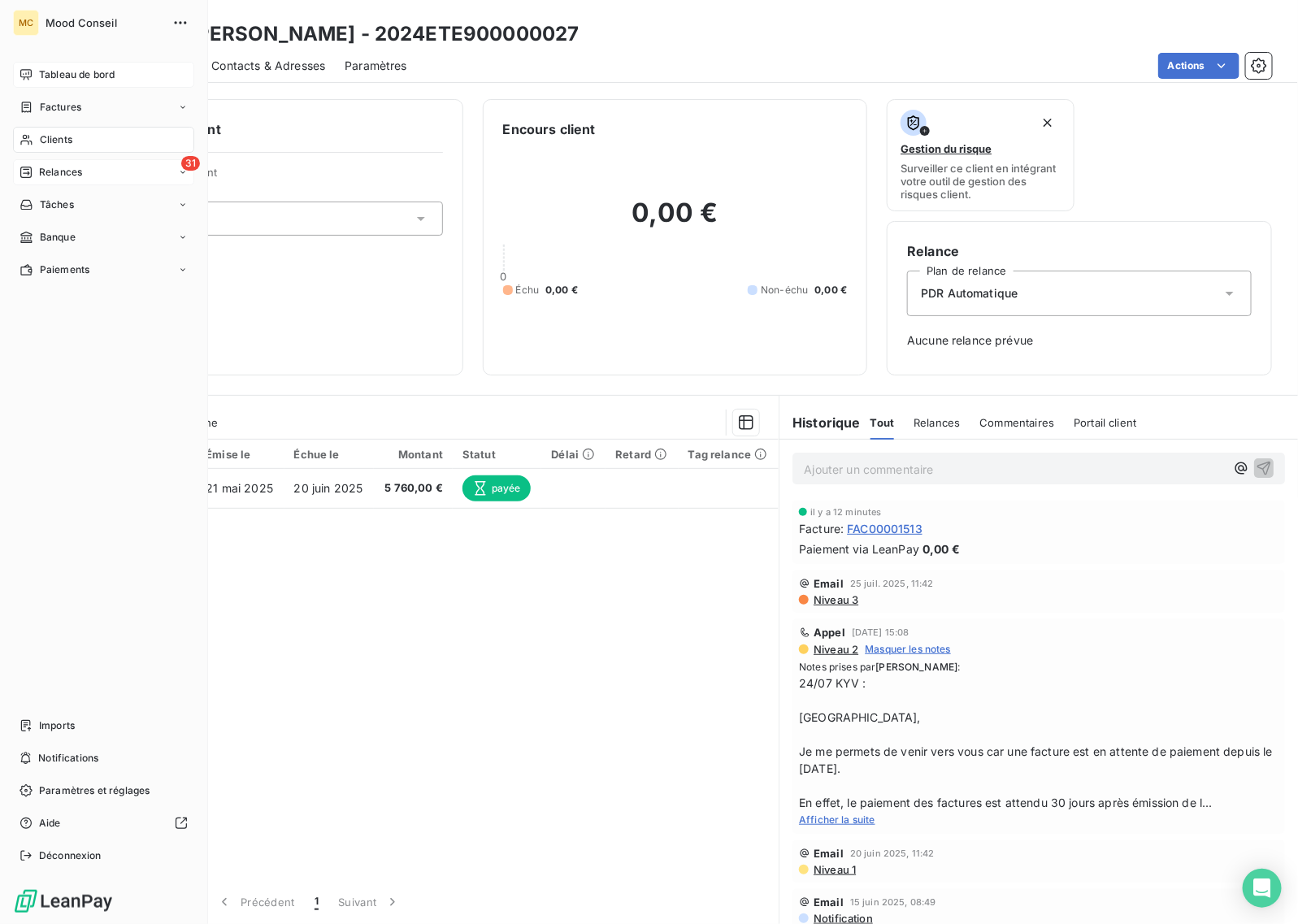
click at [59, 179] on span "Relances" at bounding box center [60, 171] width 43 height 15
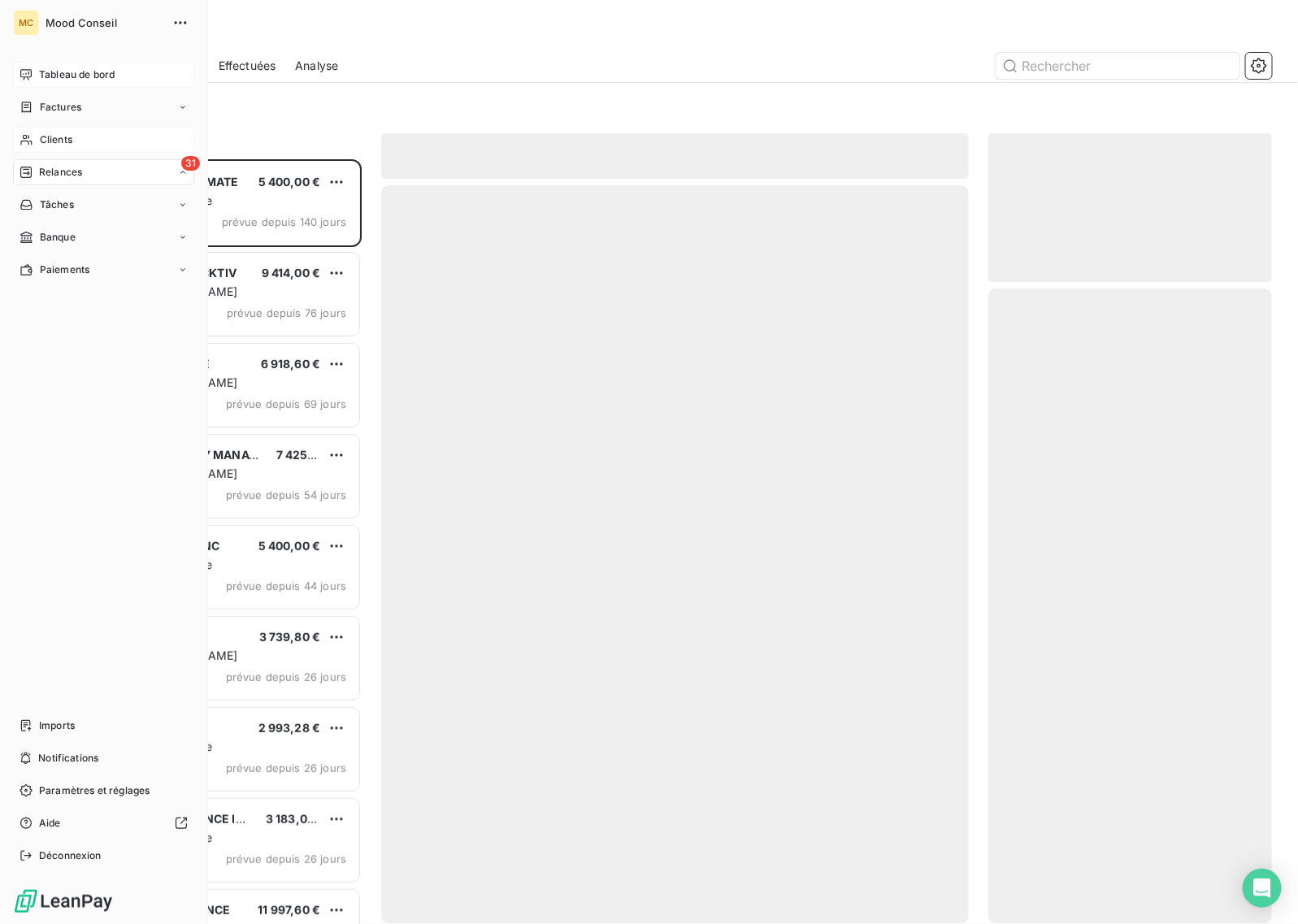
scroll to position [750, 268]
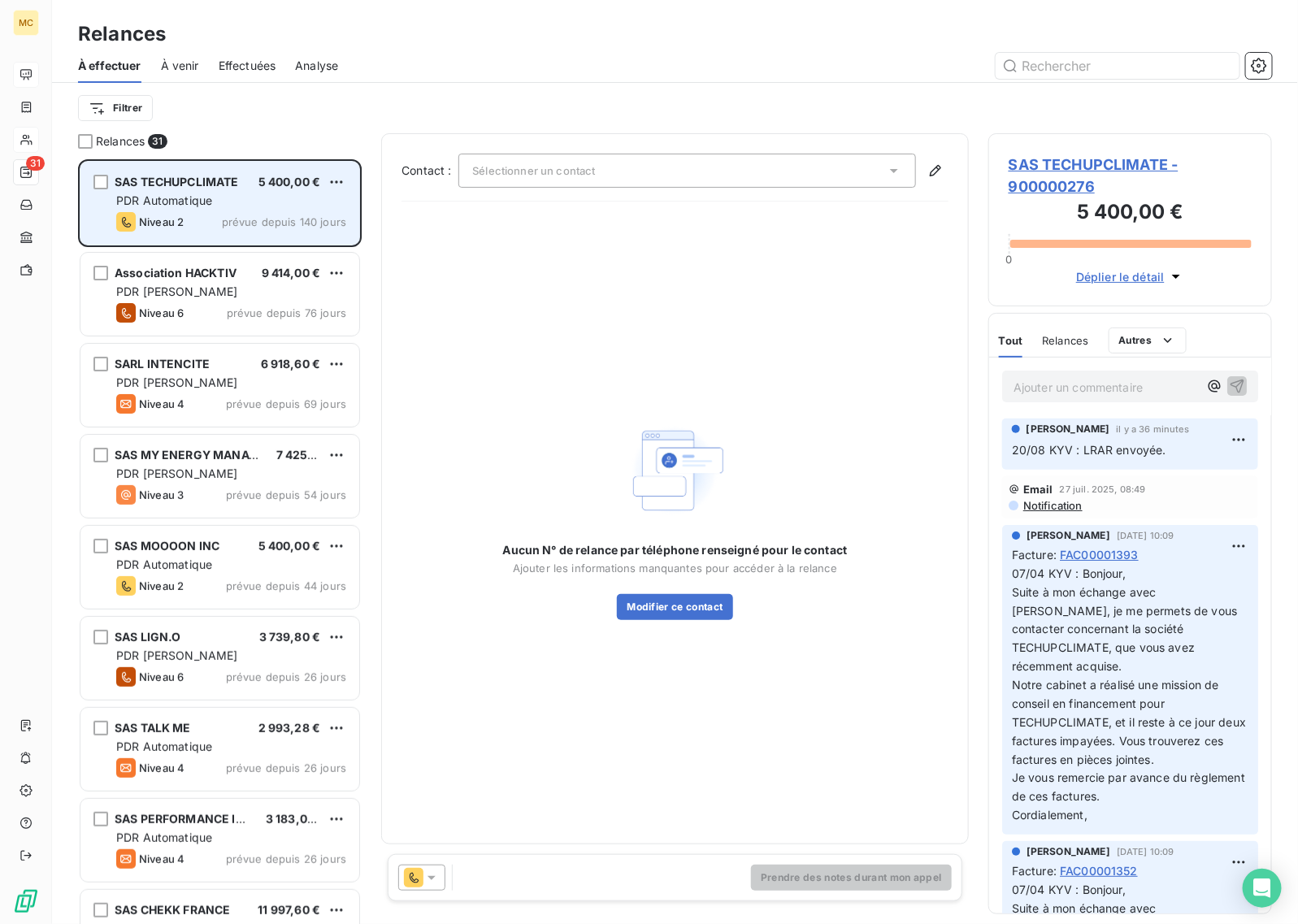
click at [250, 208] on div "PDR Automatique" at bounding box center [231, 201] width 230 height 17
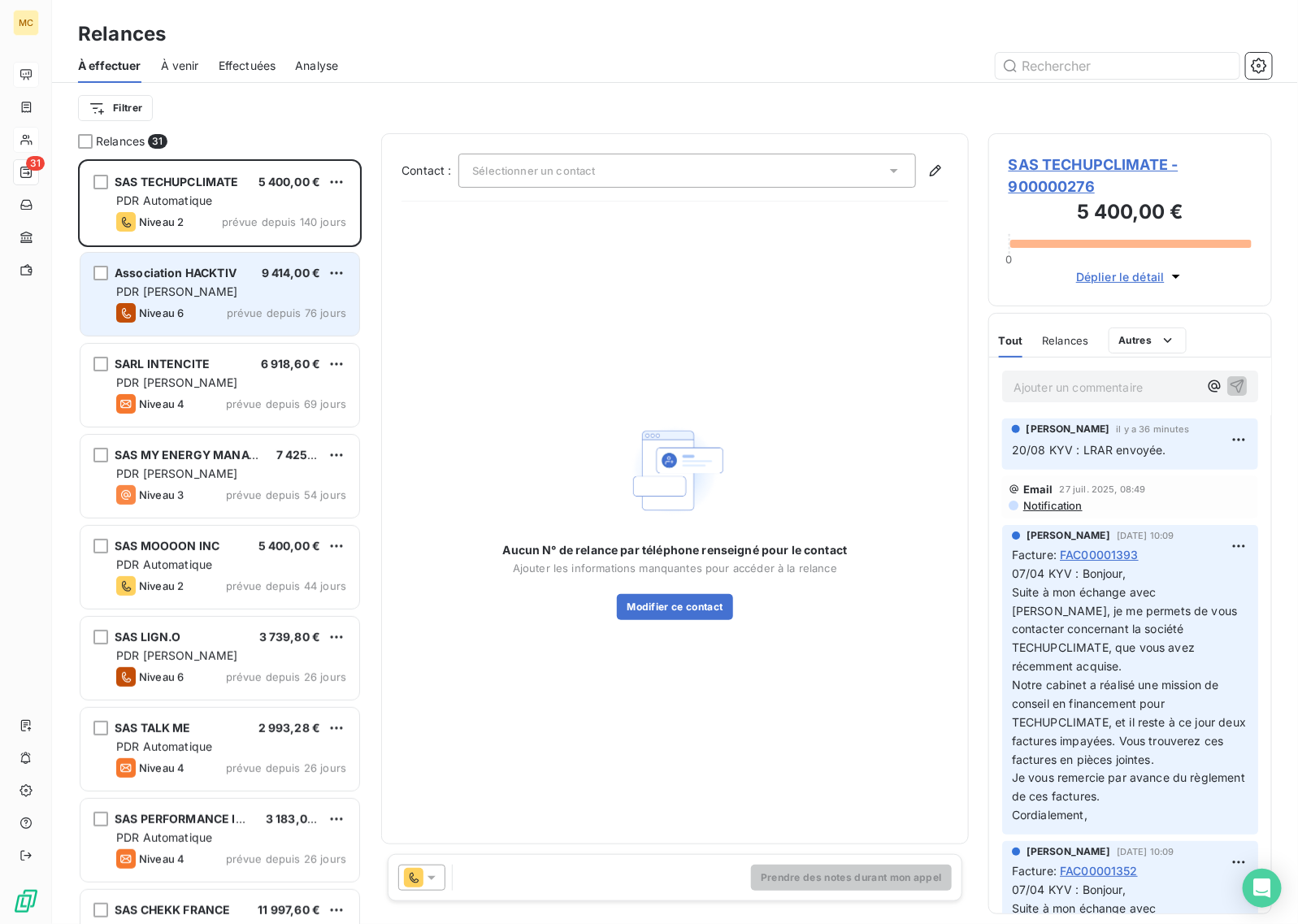
click at [237, 302] on div "Association HACKTIV 9 414,00 € PDR [PERSON_NAME] 6 prévue depuis 76 jours" at bounding box center [220, 294] width 278 height 83
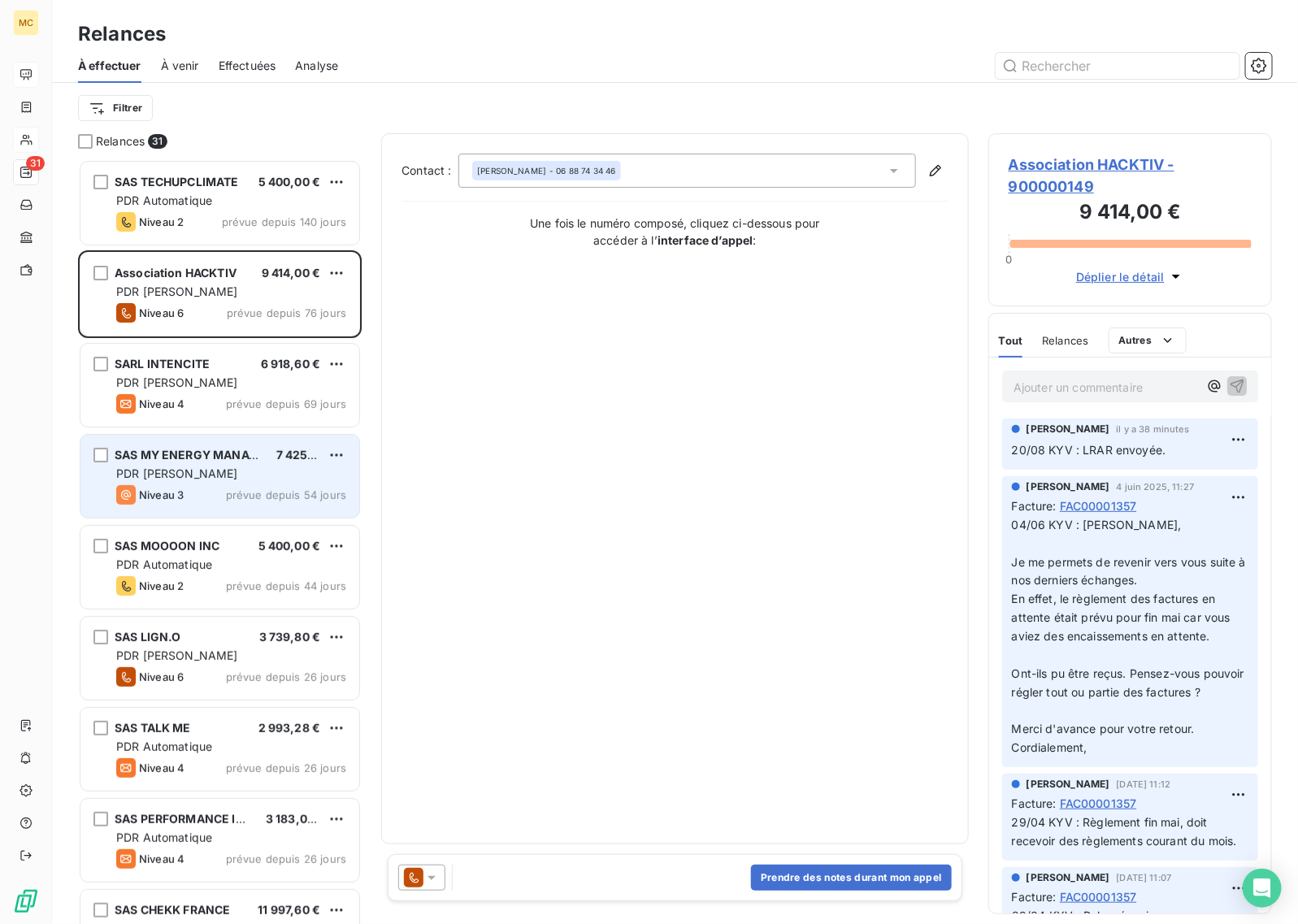
click at [249, 494] on span "prévue depuis 54 jours" at bounding box center [286, 495] width 121 height 13
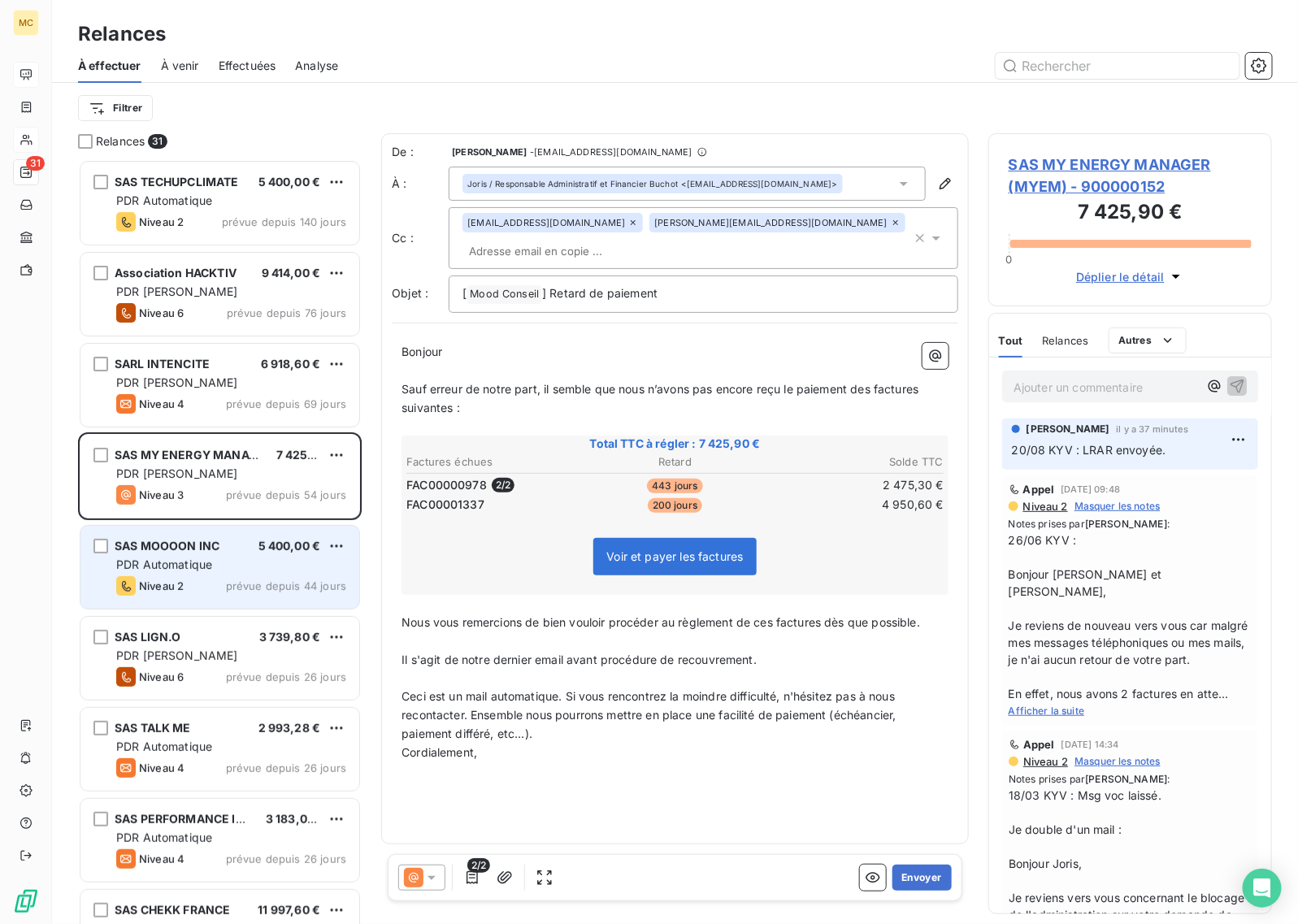
click at [234, 577] on div "Niveau 2 prévue depuis 44 jours" at bounding box center [231, 586] width 230 height 19
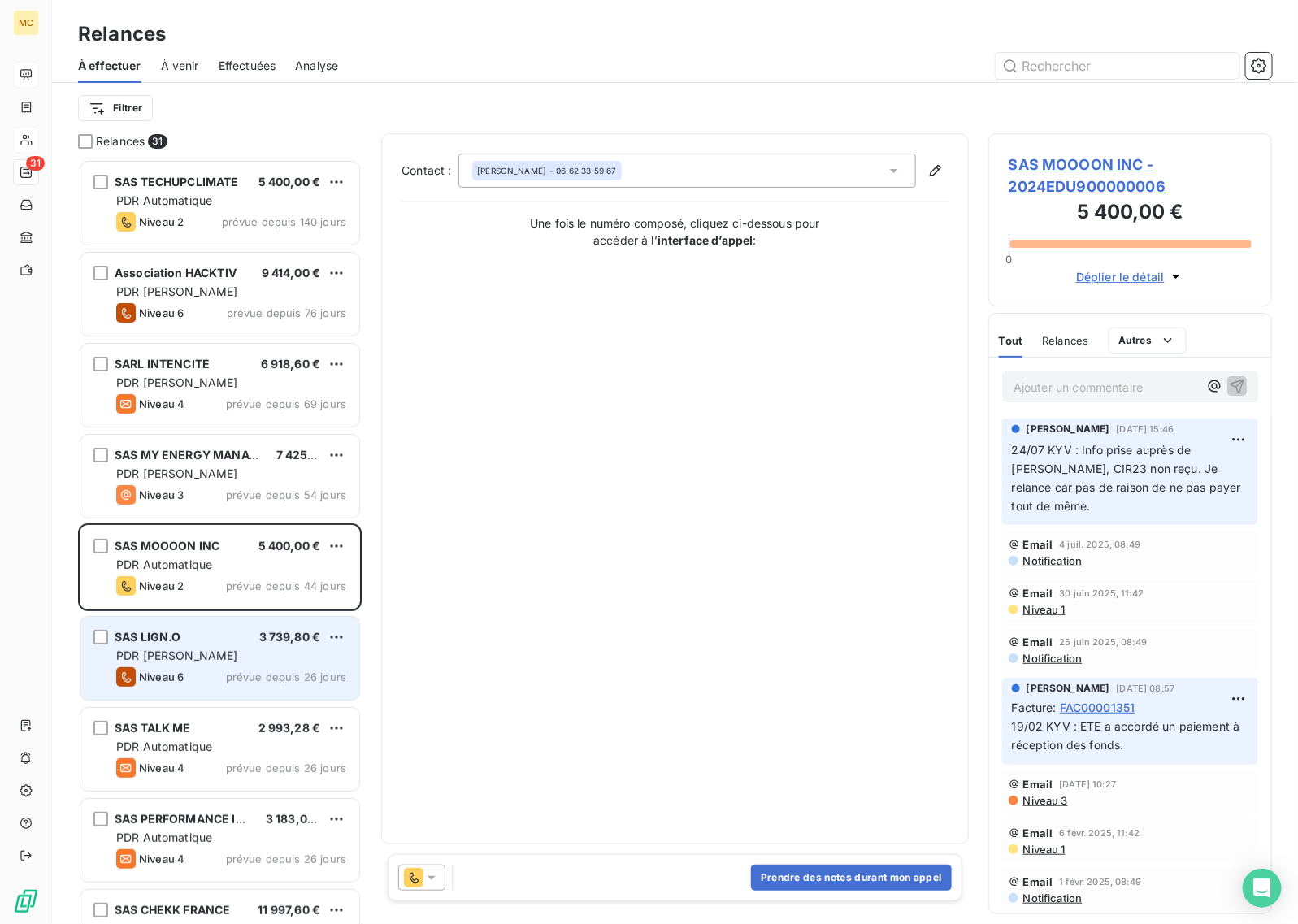
click at [169, 650] on span "PDR [PERSON_NAME]" at bounding box center [176, 655] width 122 height 14
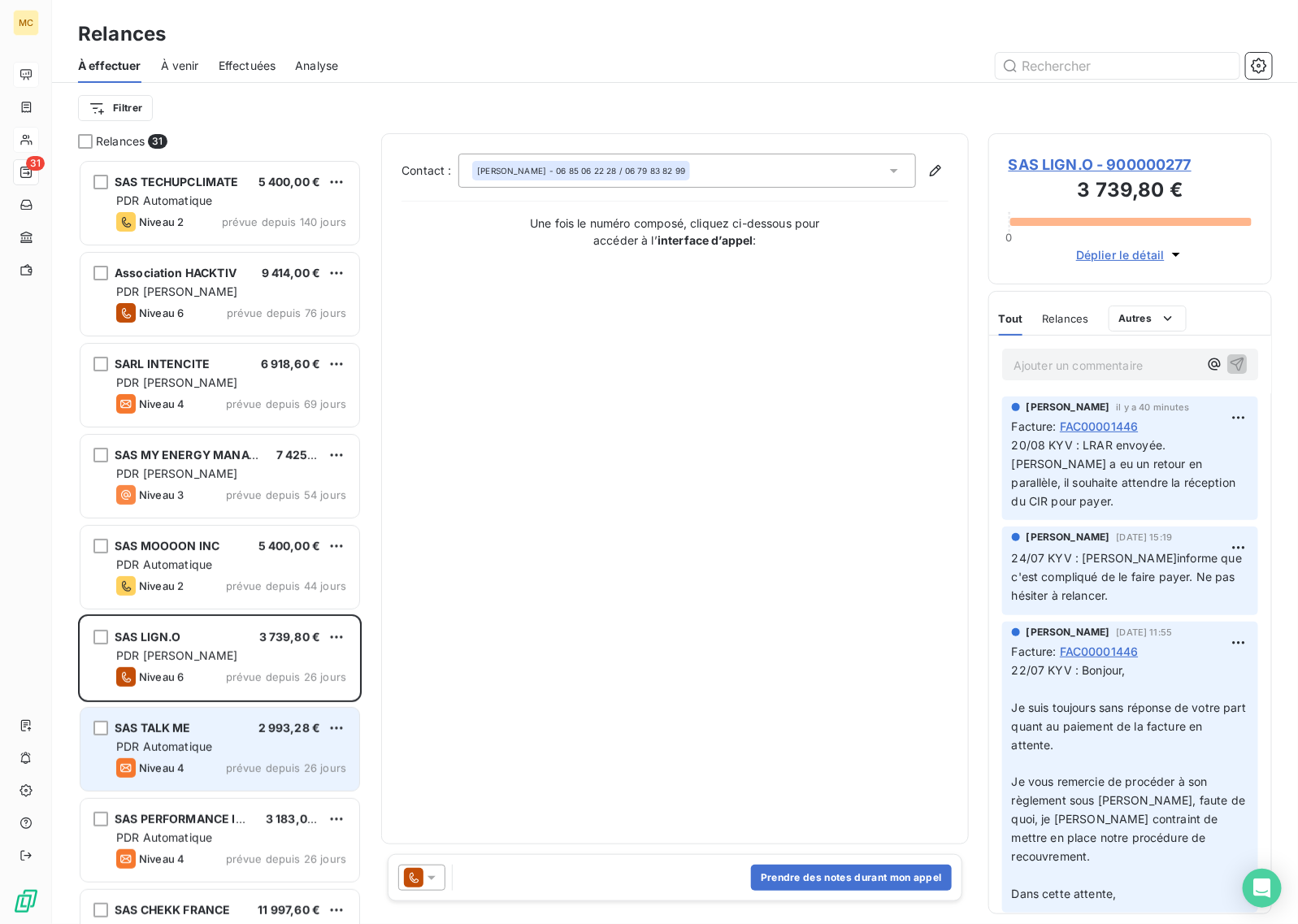
click at [236, 740] on div "PDR Automatique" at bounding box center [231, 747] width 230 height 17
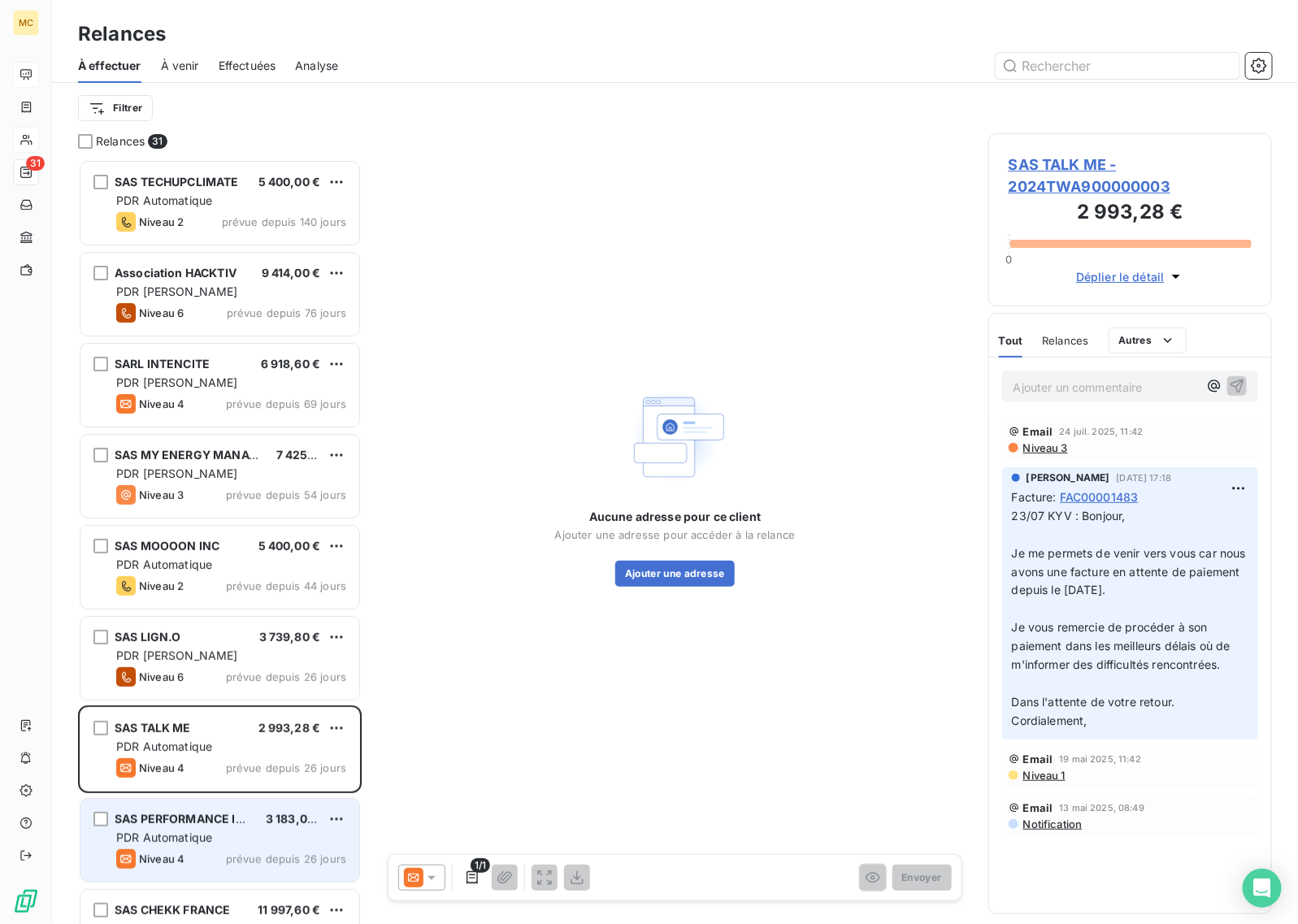
click at [198, 848] on div "SAS PERFORMANCE IMMO 3 183,00 € PDR Automatique Niveau 4 prévue depuis 26 jours" at bounding box center [220, 839] width 278 height 83
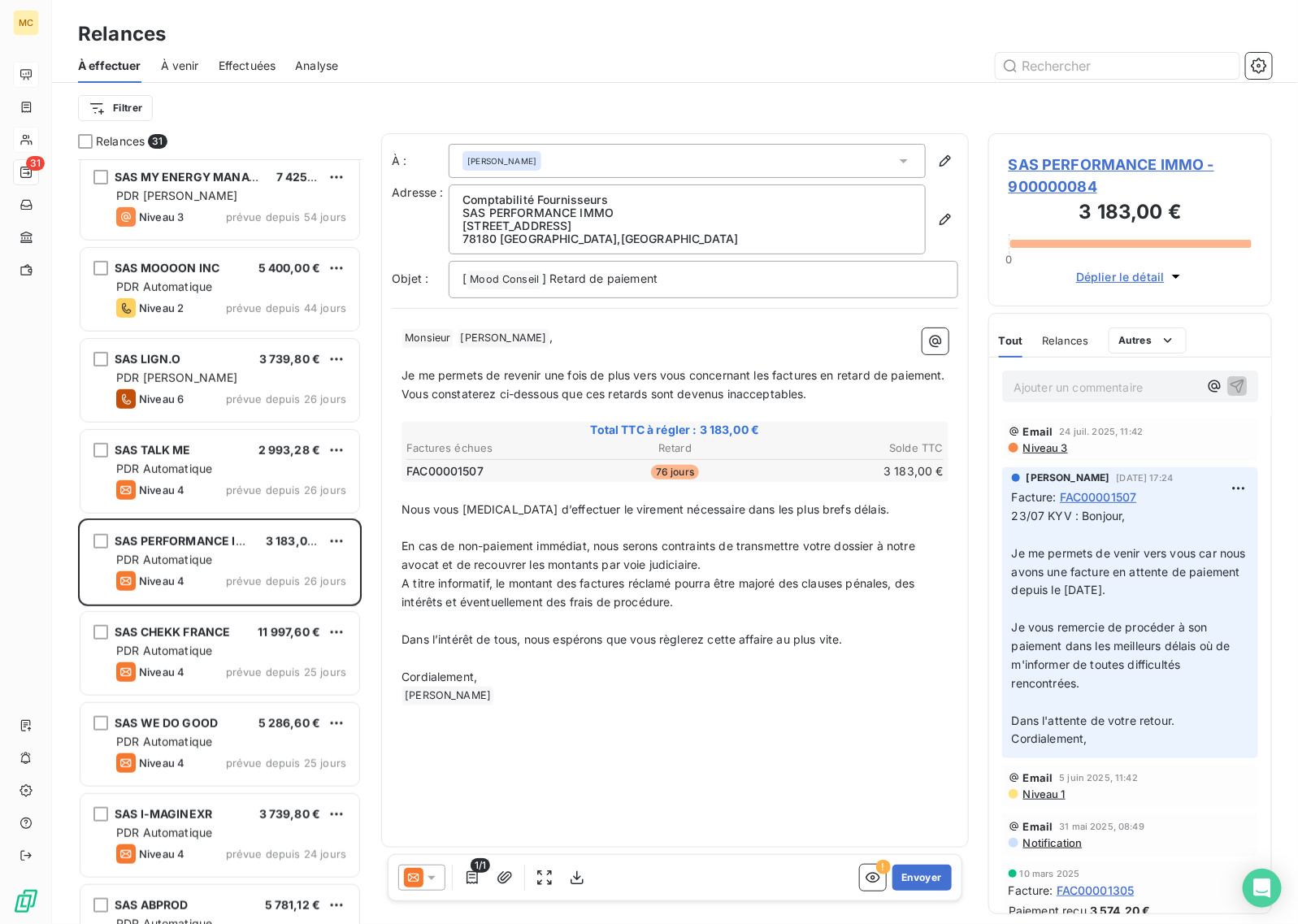
scroll to position [306, 0]
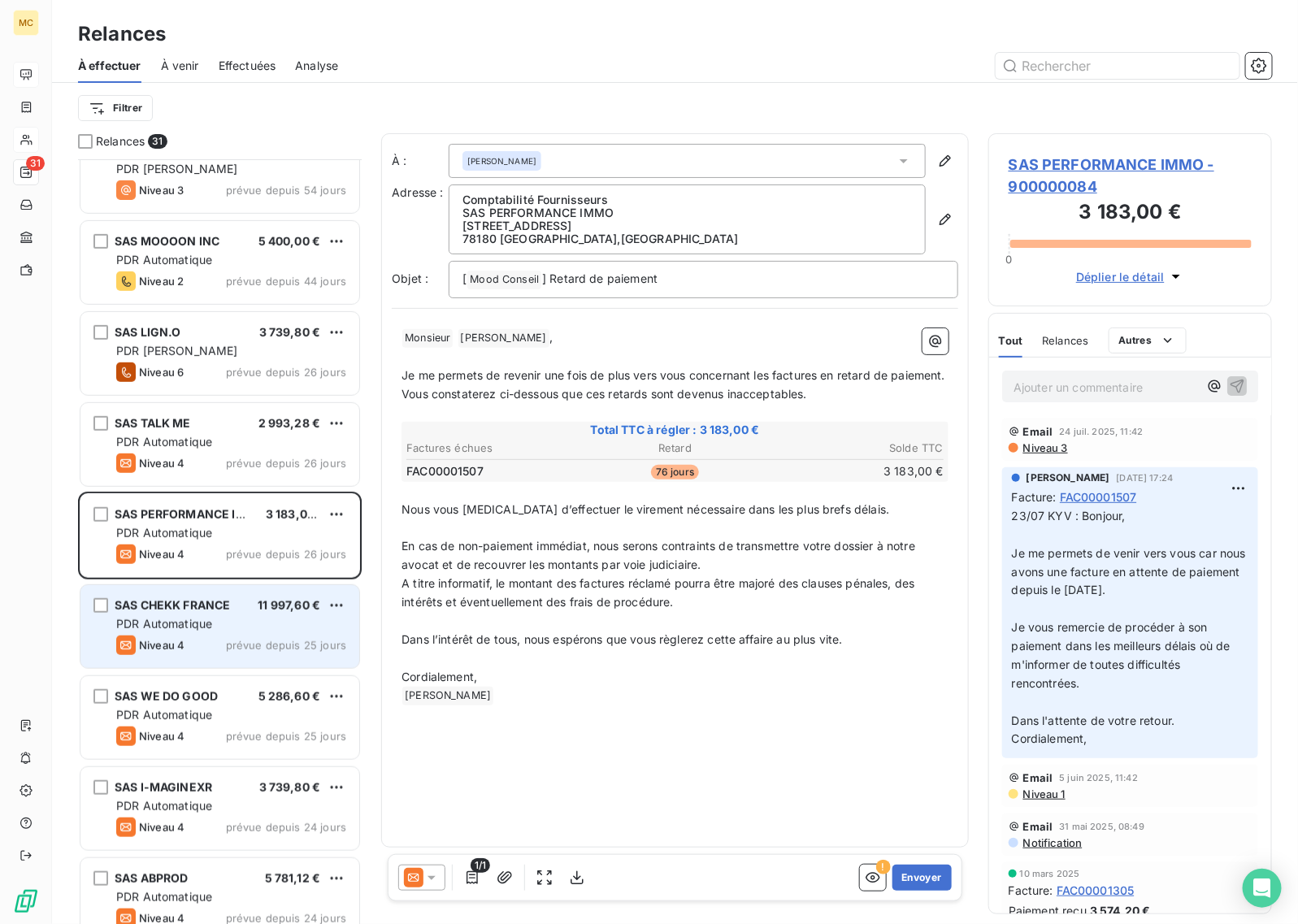
click at [215, 631] on div "PDR Automatique" at bounding box center [231, 624] width 230 height 17
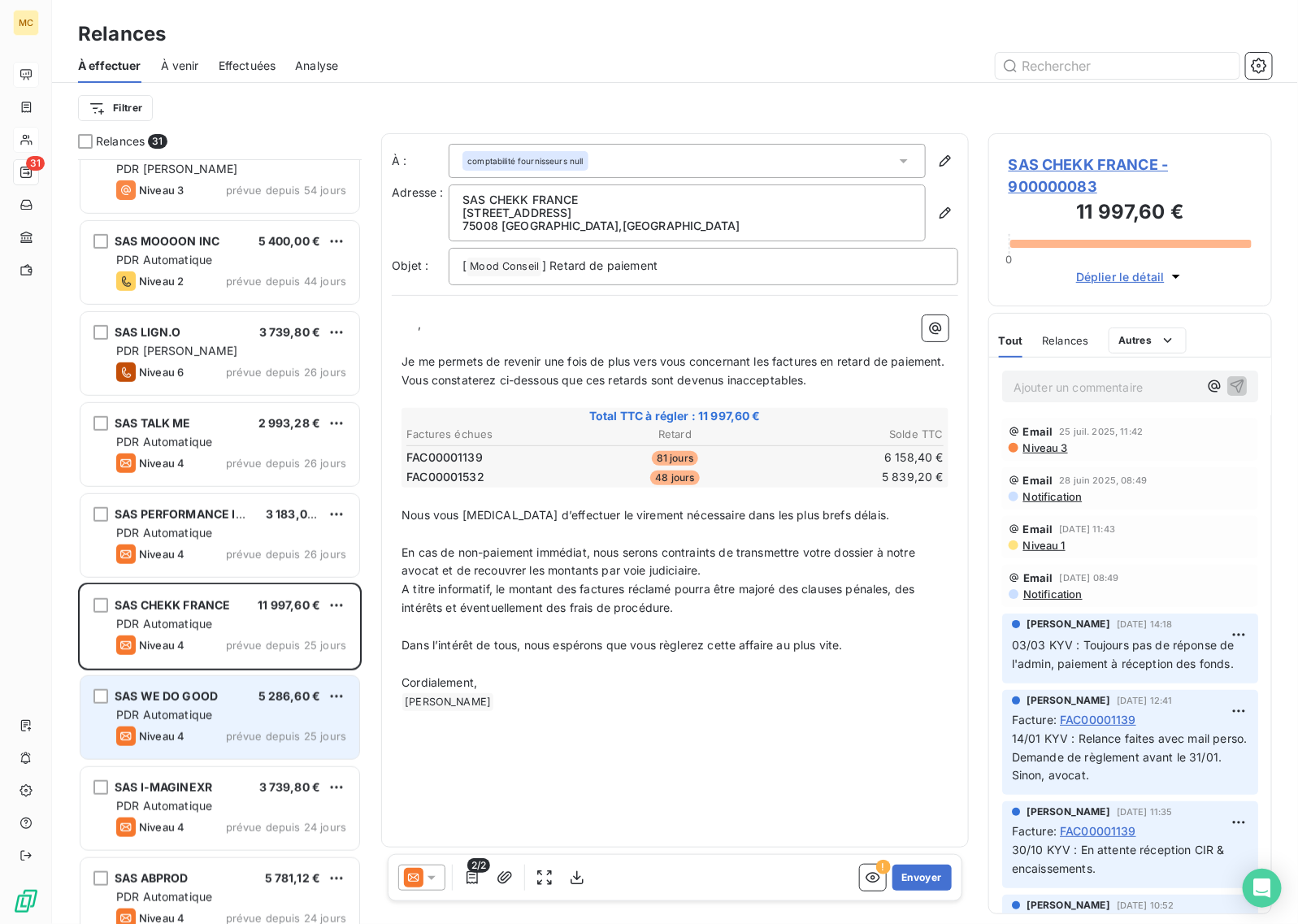
click at [225, 717] on div "PDR Automatique" at bounding box center [231, 715] width 230 height 17
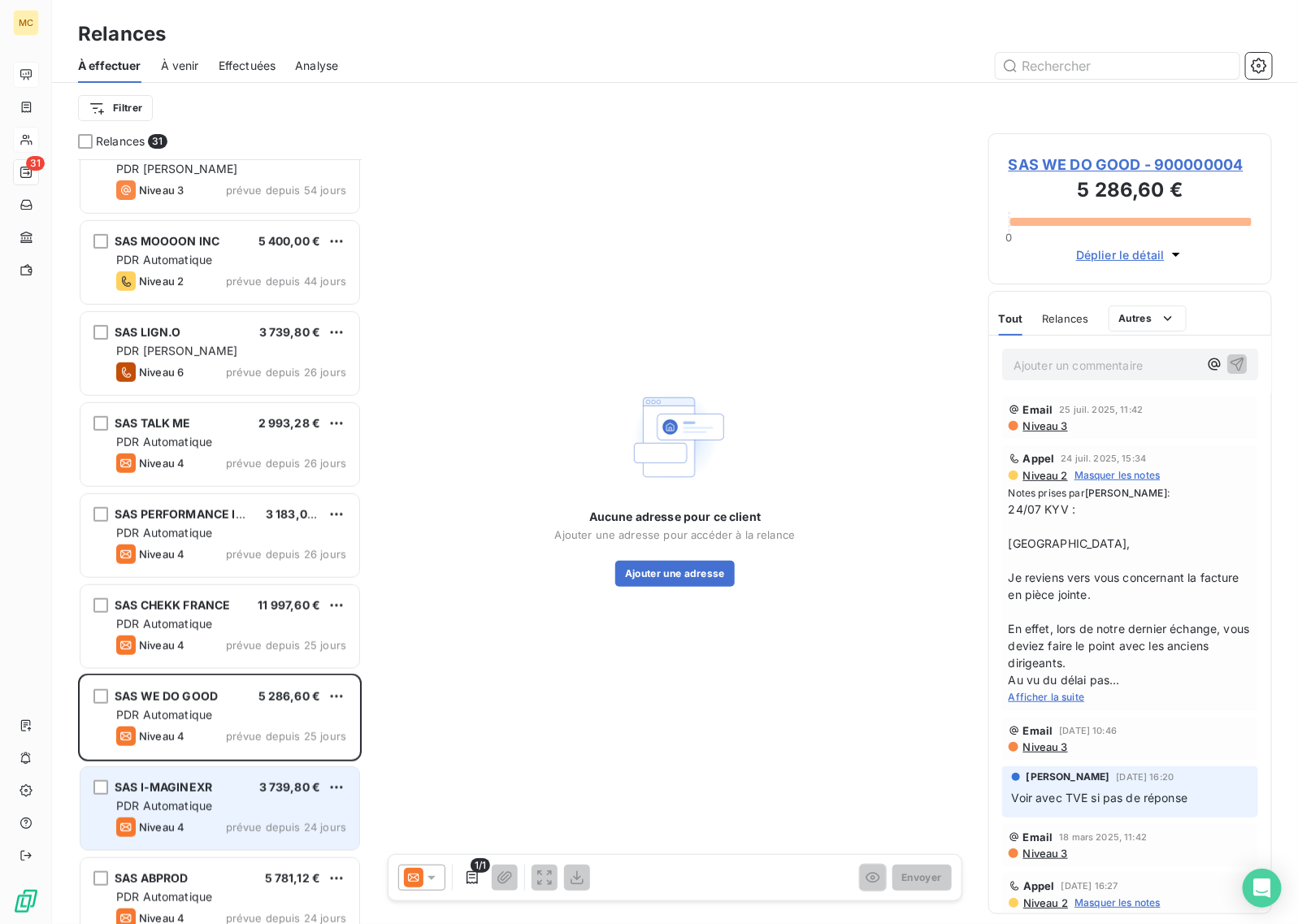
click at [234, 794] on div "SAS I-MAGINEXR 3 739,80 €" at bounding box center [231, 787] width 230 height 15
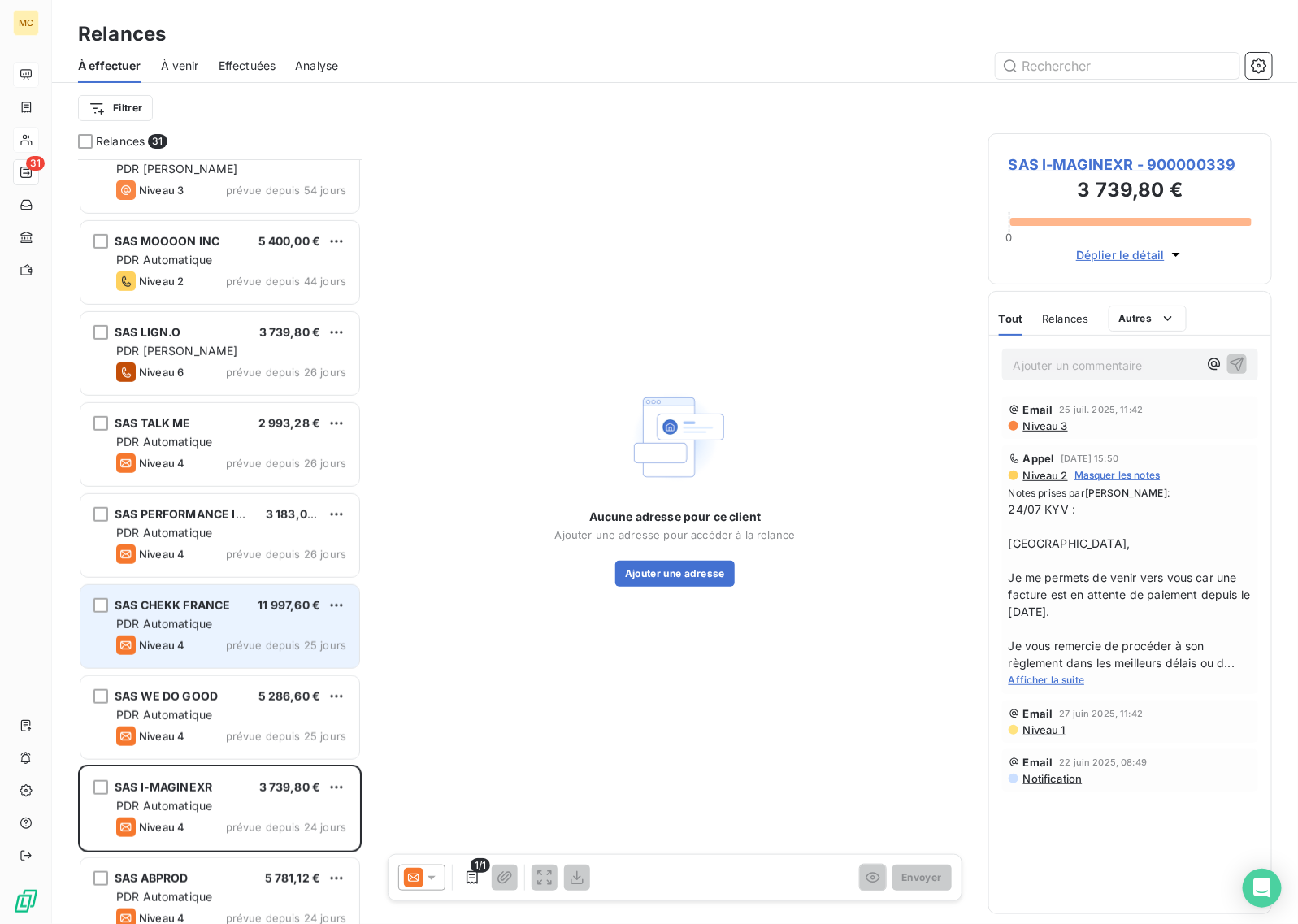
click at [229, 632] on div "SAS CHEKK FRANCE 11 997,60 € PDR Automatique Niveau 4 prévue depuis 25 jours" at bounding box center [220, 626] width 278 height 83
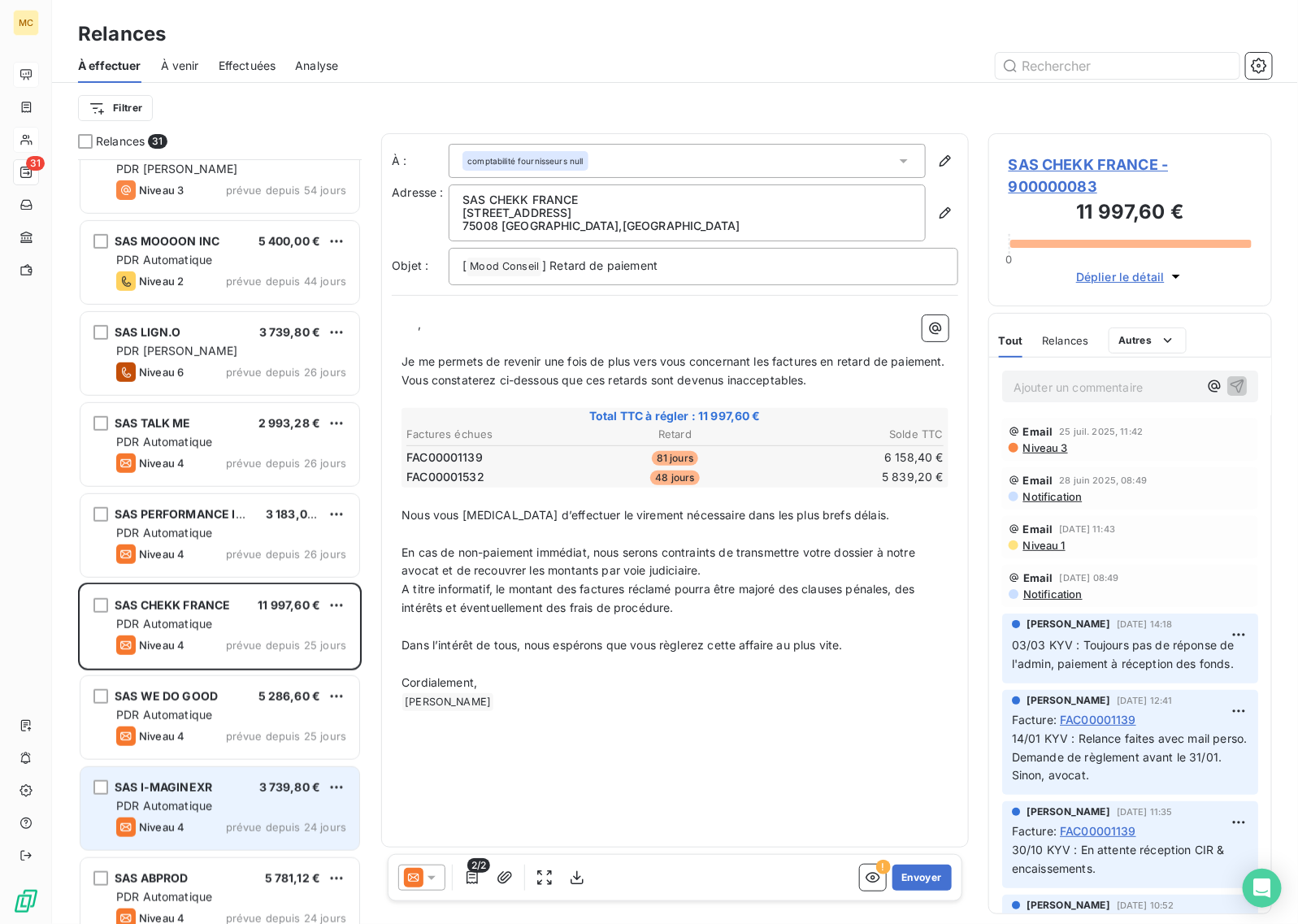
click at [248, 801] on div "PDR Automatique" at bounding box center [231, 806] width 230 height 17
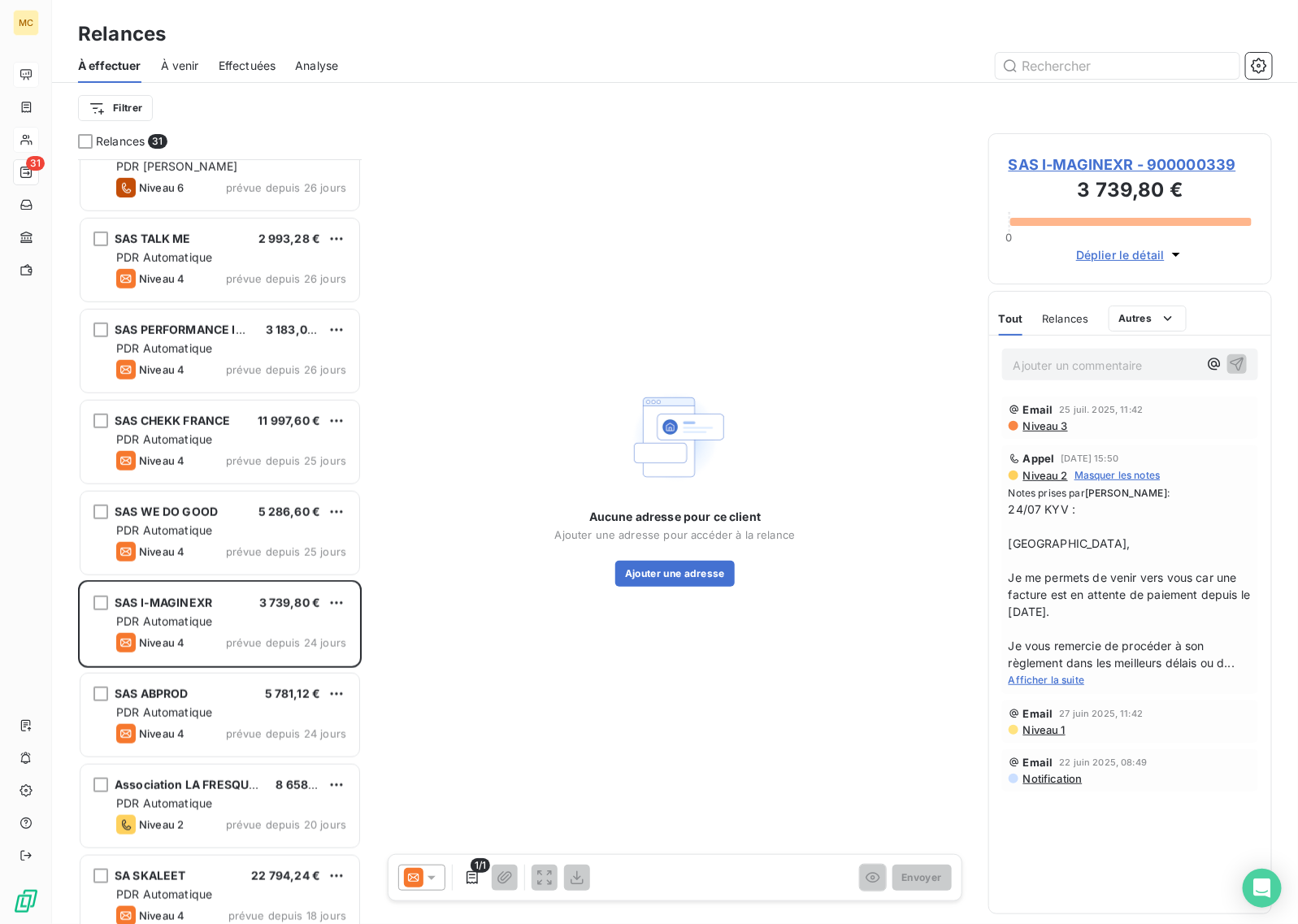
scroll to position [508, 0]
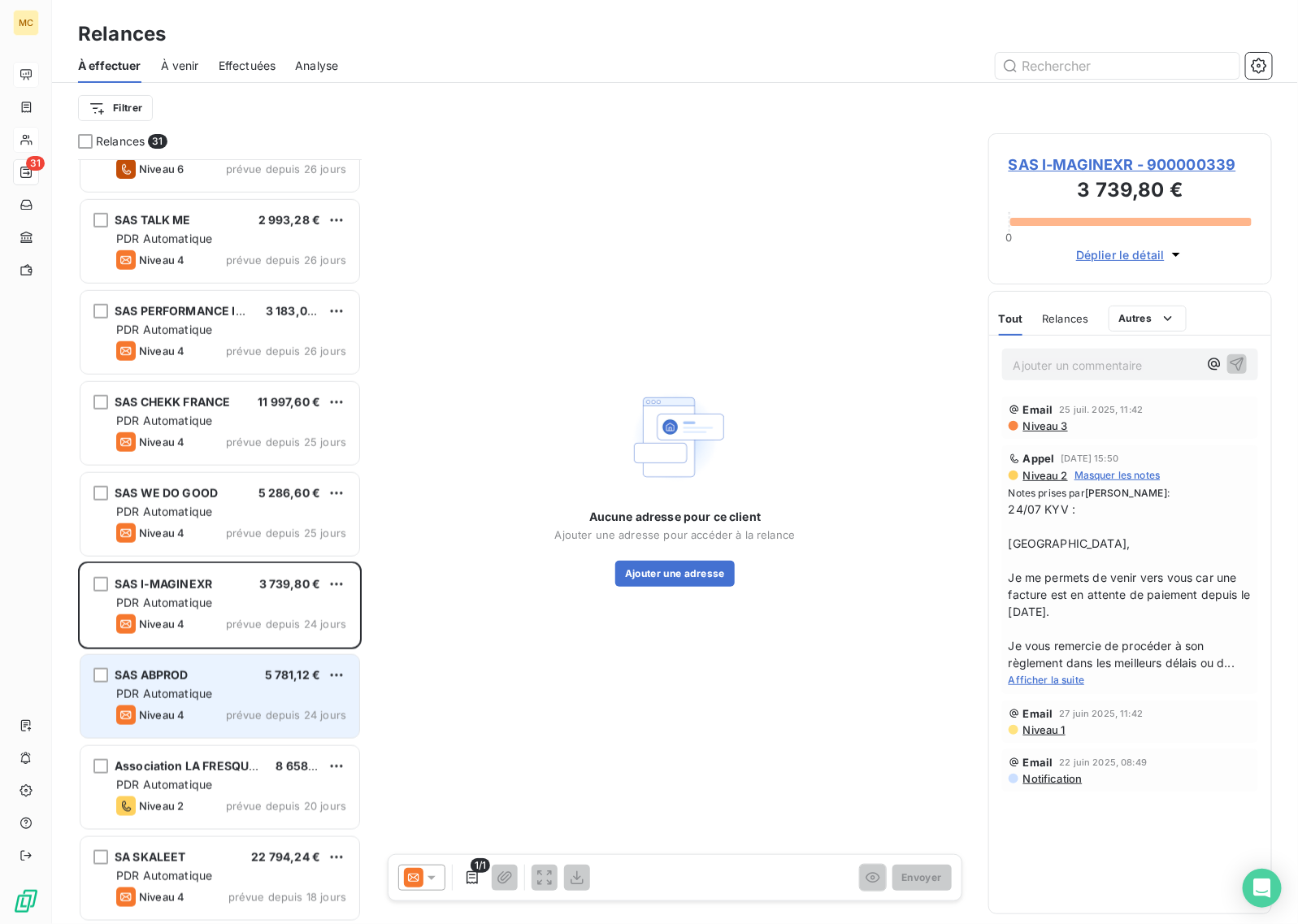
click at [241, 705] on div "Niveau 4 prévue depuis 24 jours" at bounding box center [231, 715] width 230 height 19
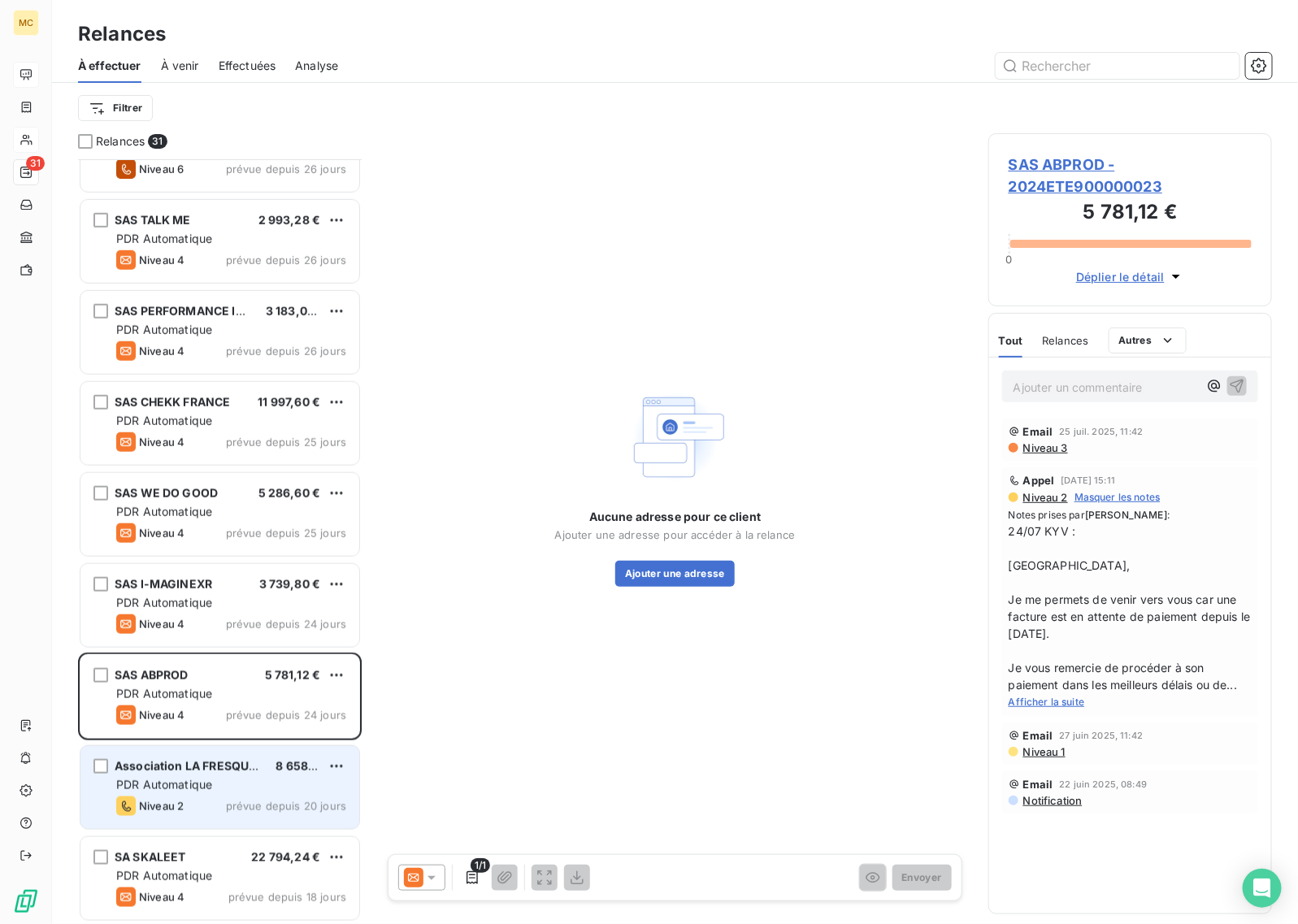
click at [240, 777] on div "PDR Automatique" at bounding box center [231, 785] width 230 height 17
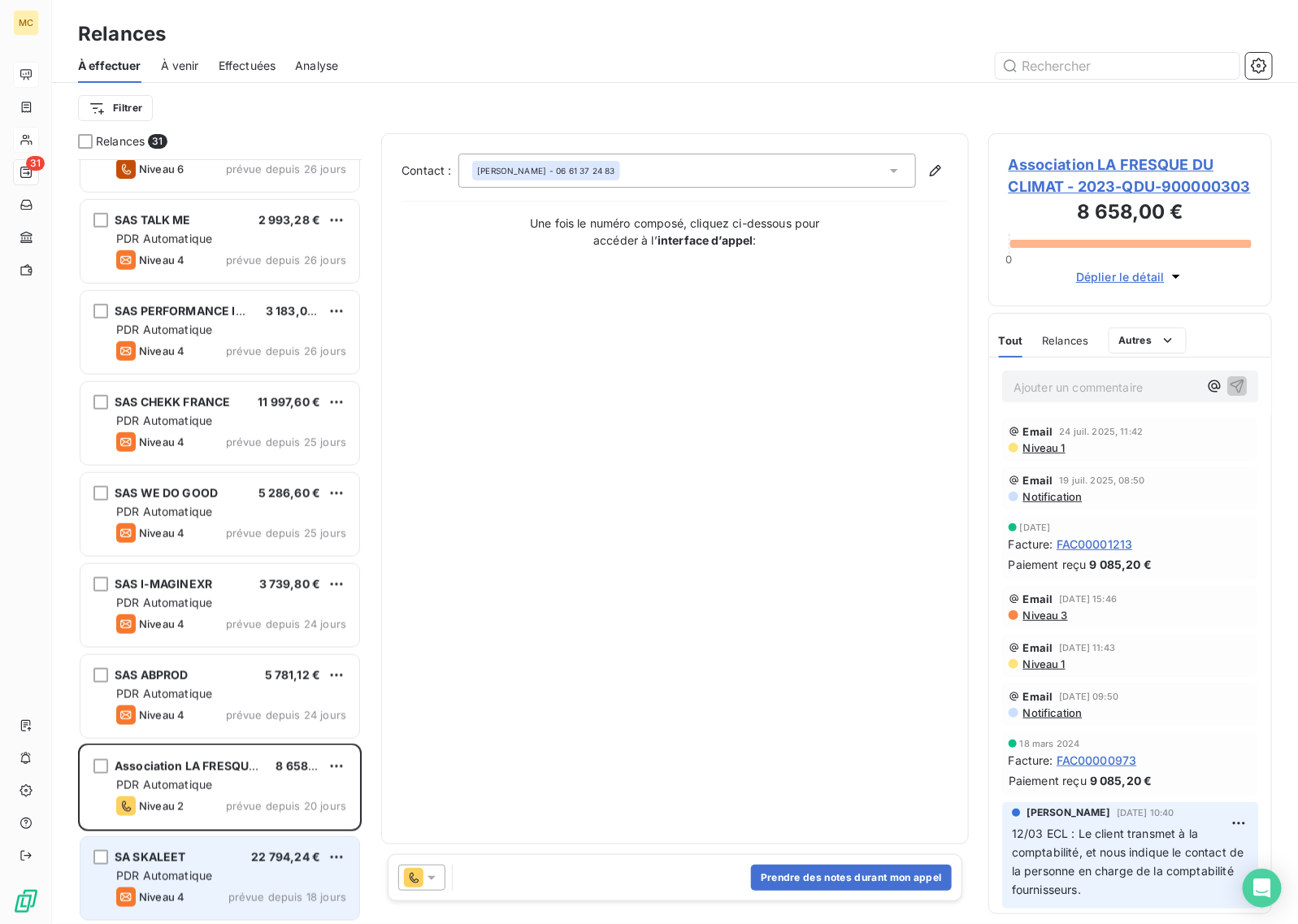
click at [243, 862] on div "SA SKALEET 22 794,24 €" at bounding box center [231, 857] width 230 height 15
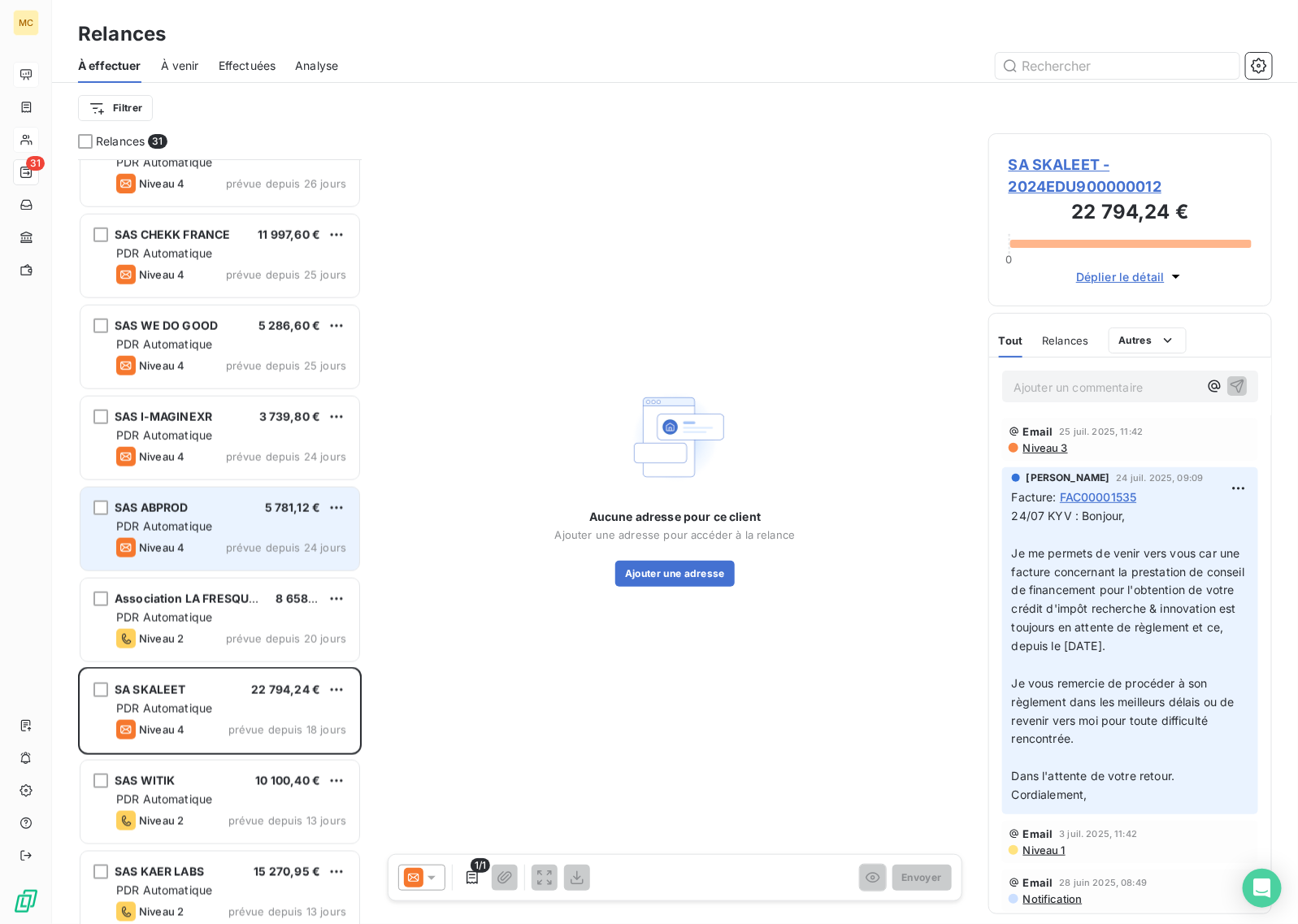
scroll to position [712, 0]
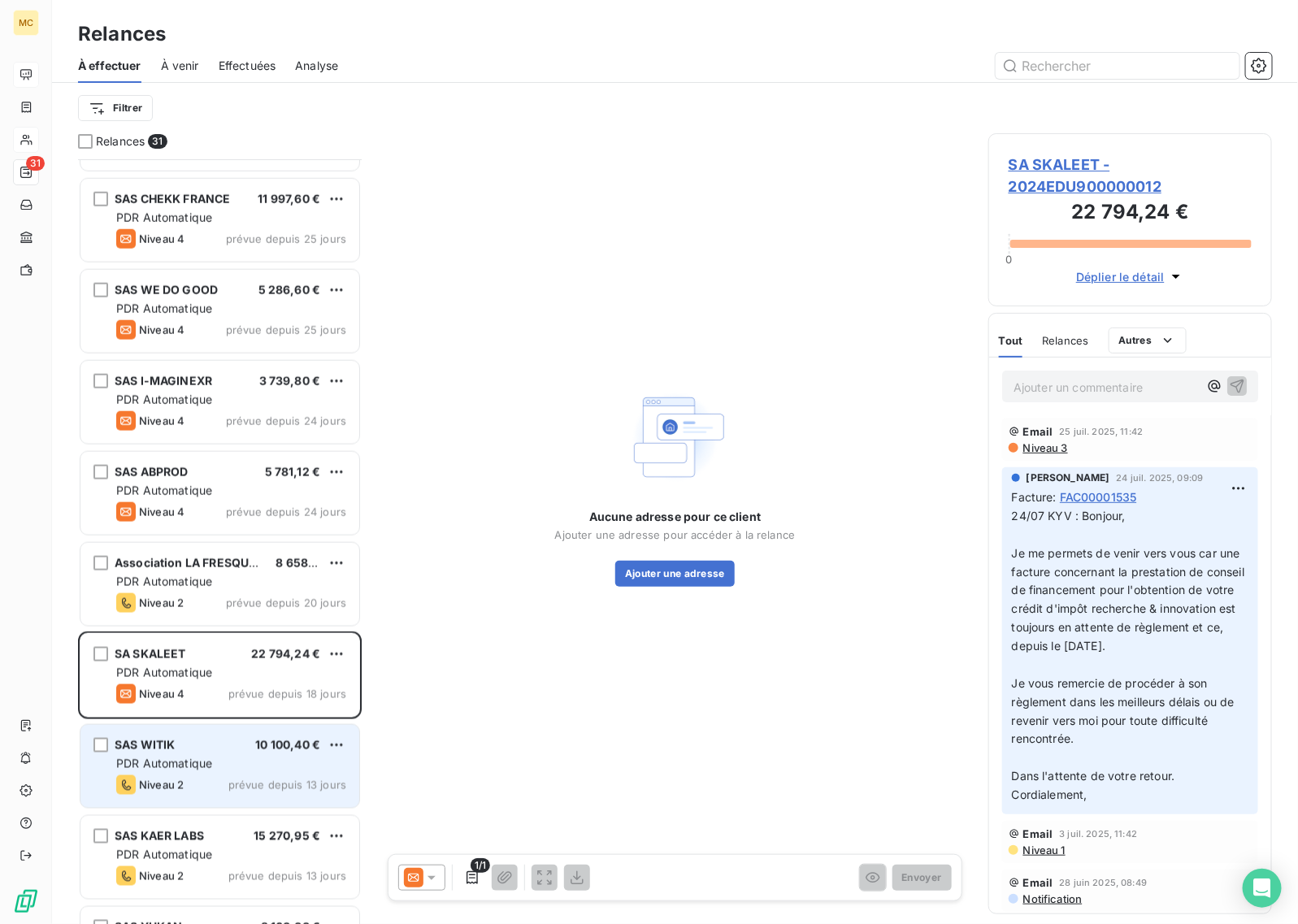
click at [241, 745] on div "SAS WITIK 10 100,40 €" at bounding box center [231, 745] width 230 height 15
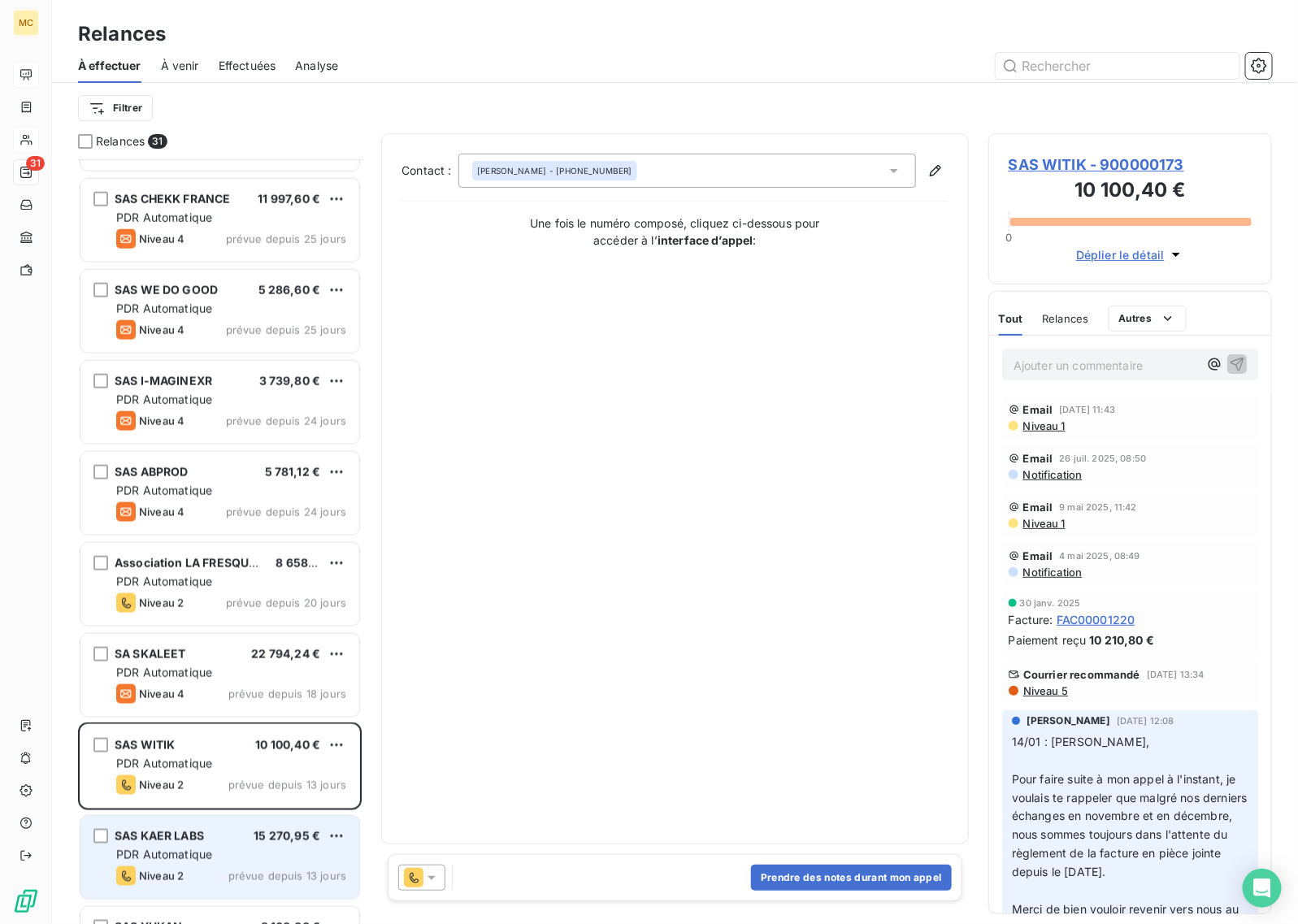
click at [239, 847] on div "PDR Automatique" at bounding box center [231, 855] width 230 height 17
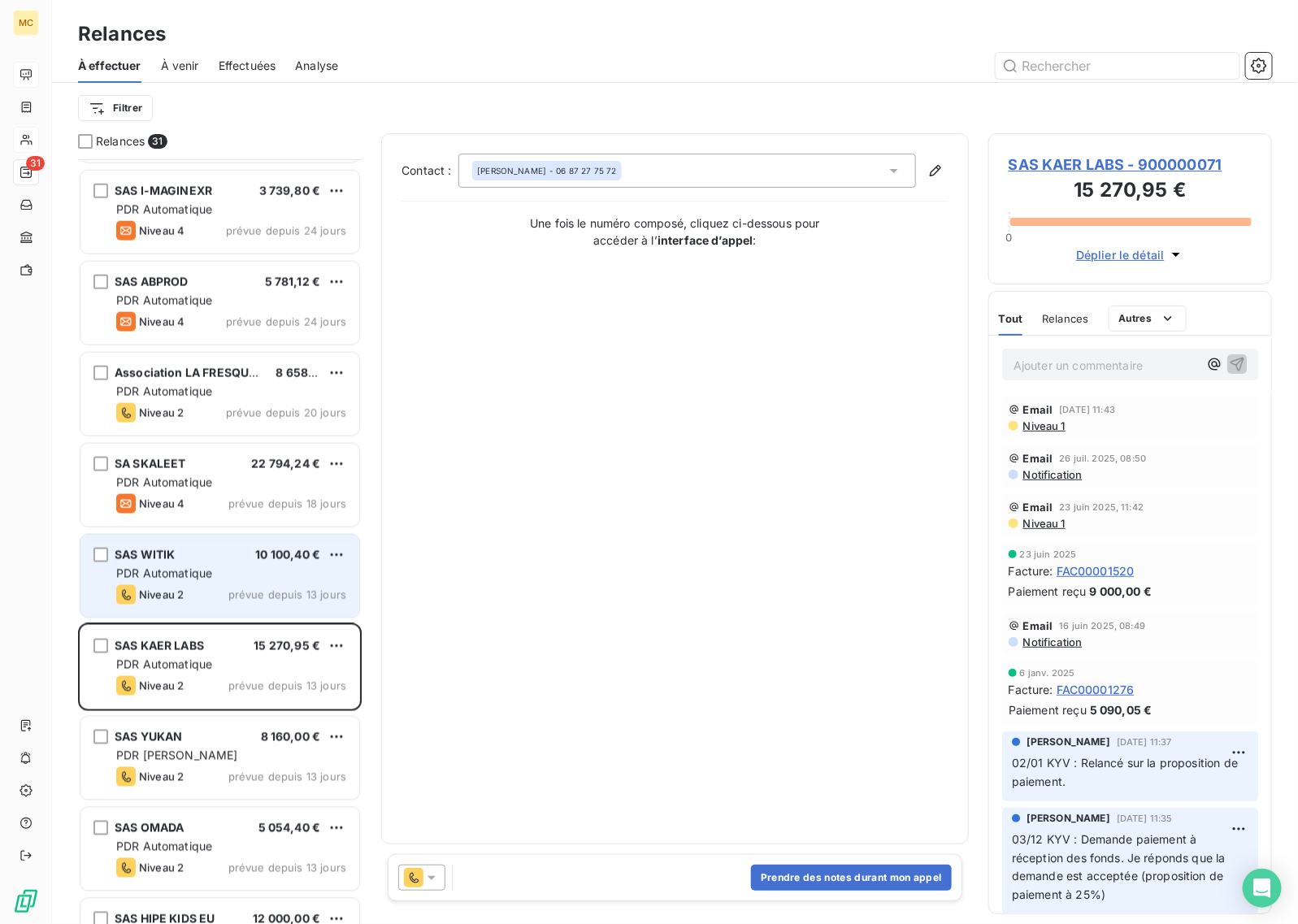
scroll to position [915, 0]
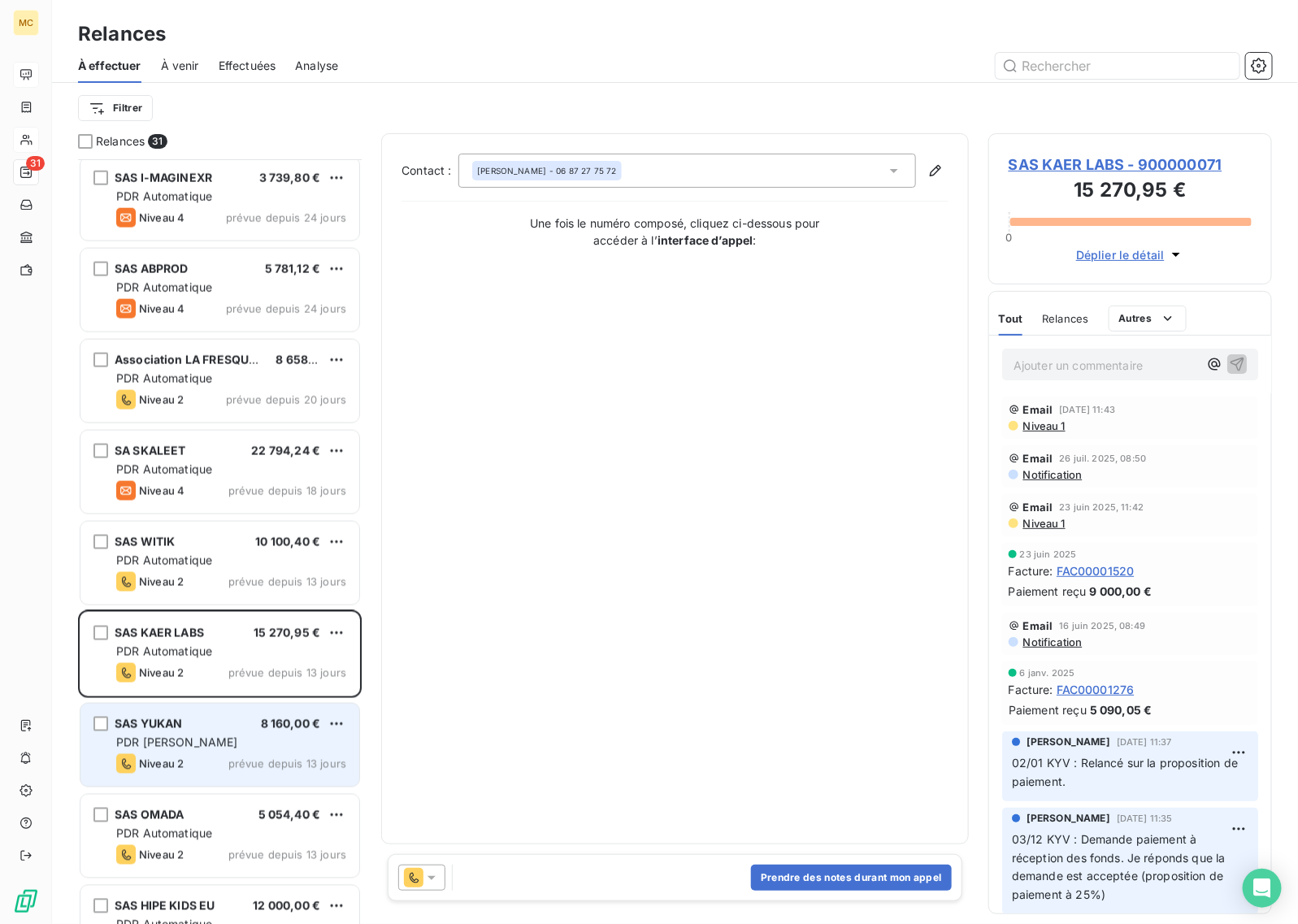
click at [219, 744] on div "PDR [PERSON_NAME]" at bounding box center [231, 743] width 230 height 17
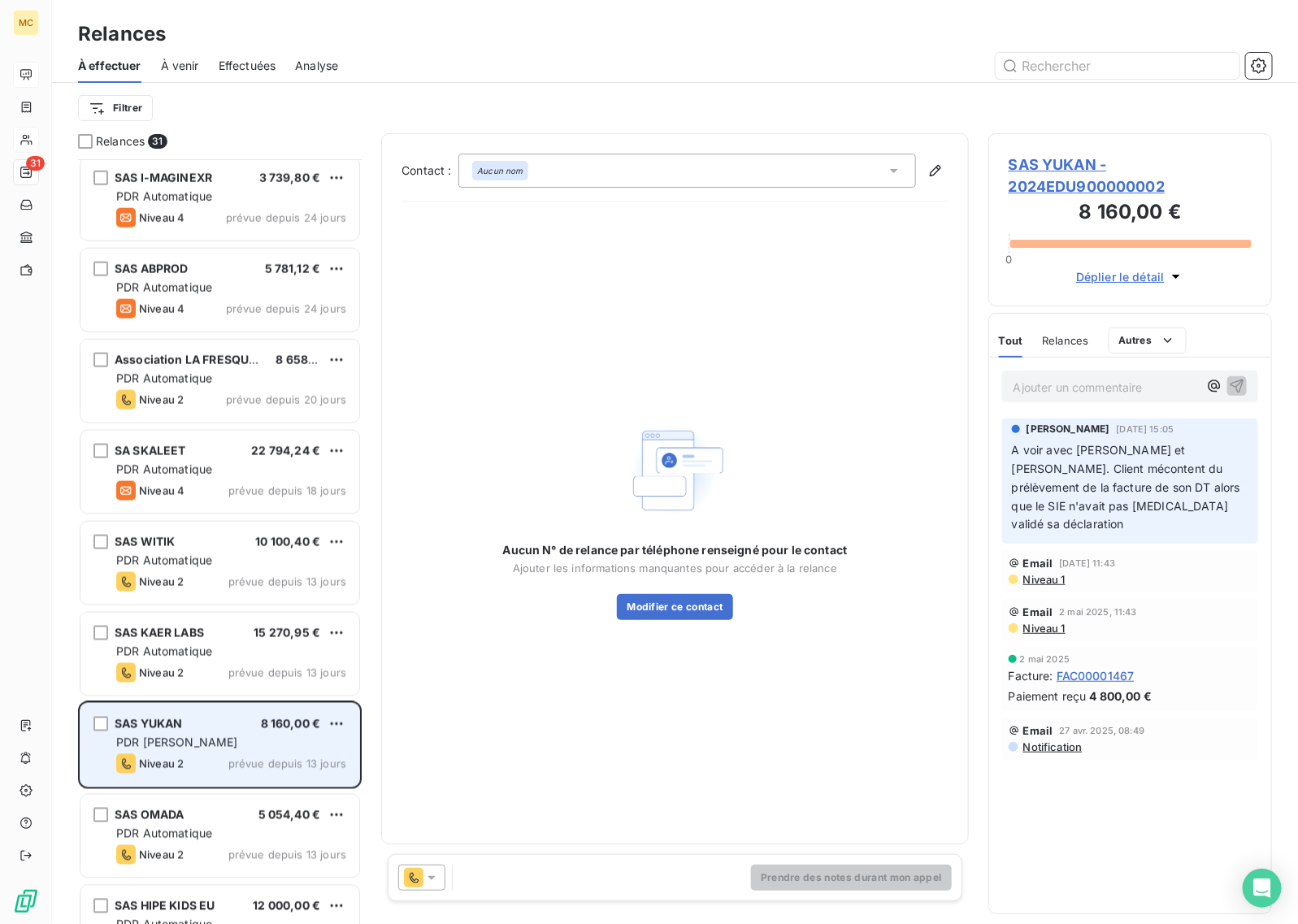
scroll to position [1016, 0]
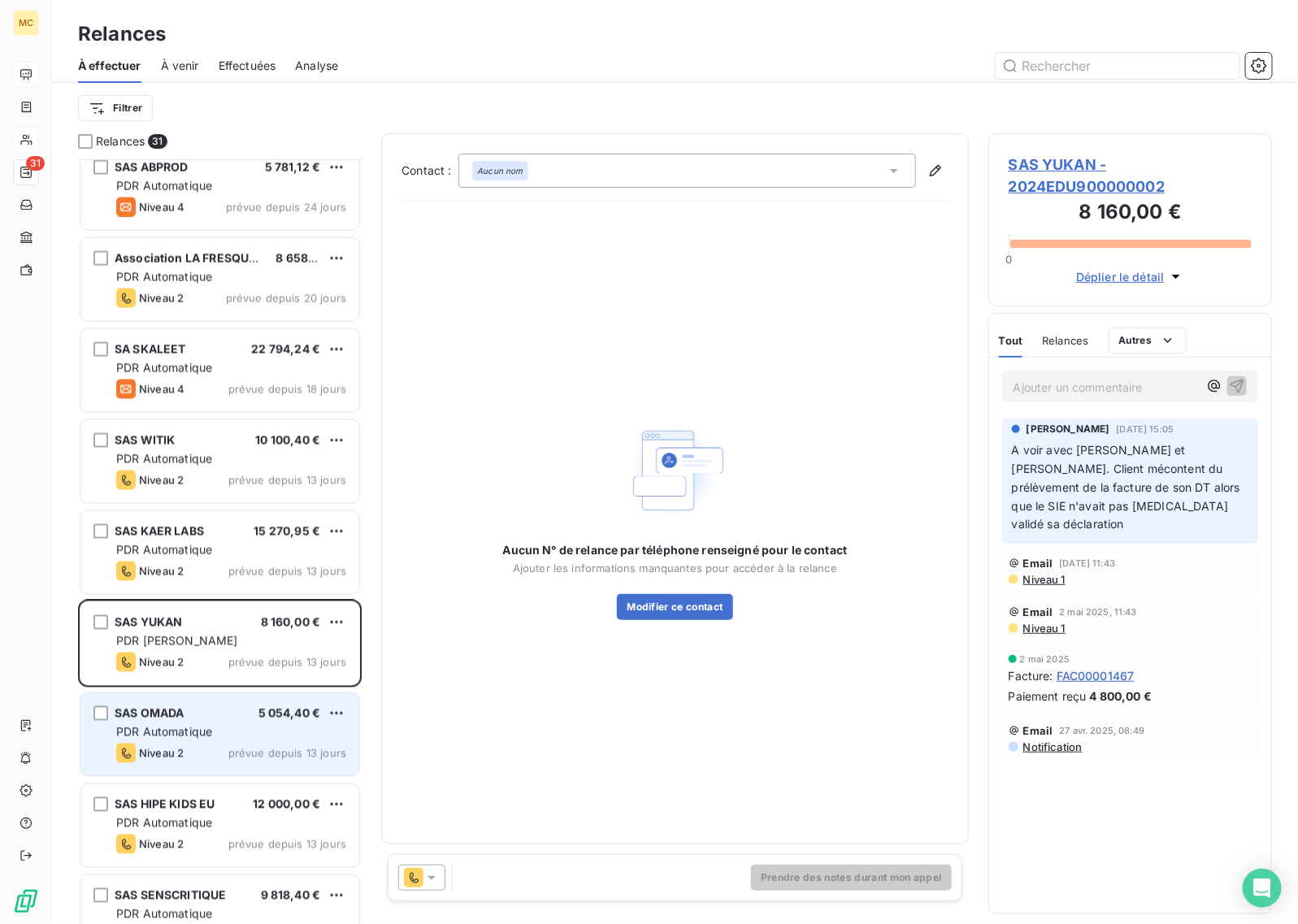
click at [215, 731] on div "PDR Automatique" at bounding box center [231, 732] width 230 height 17
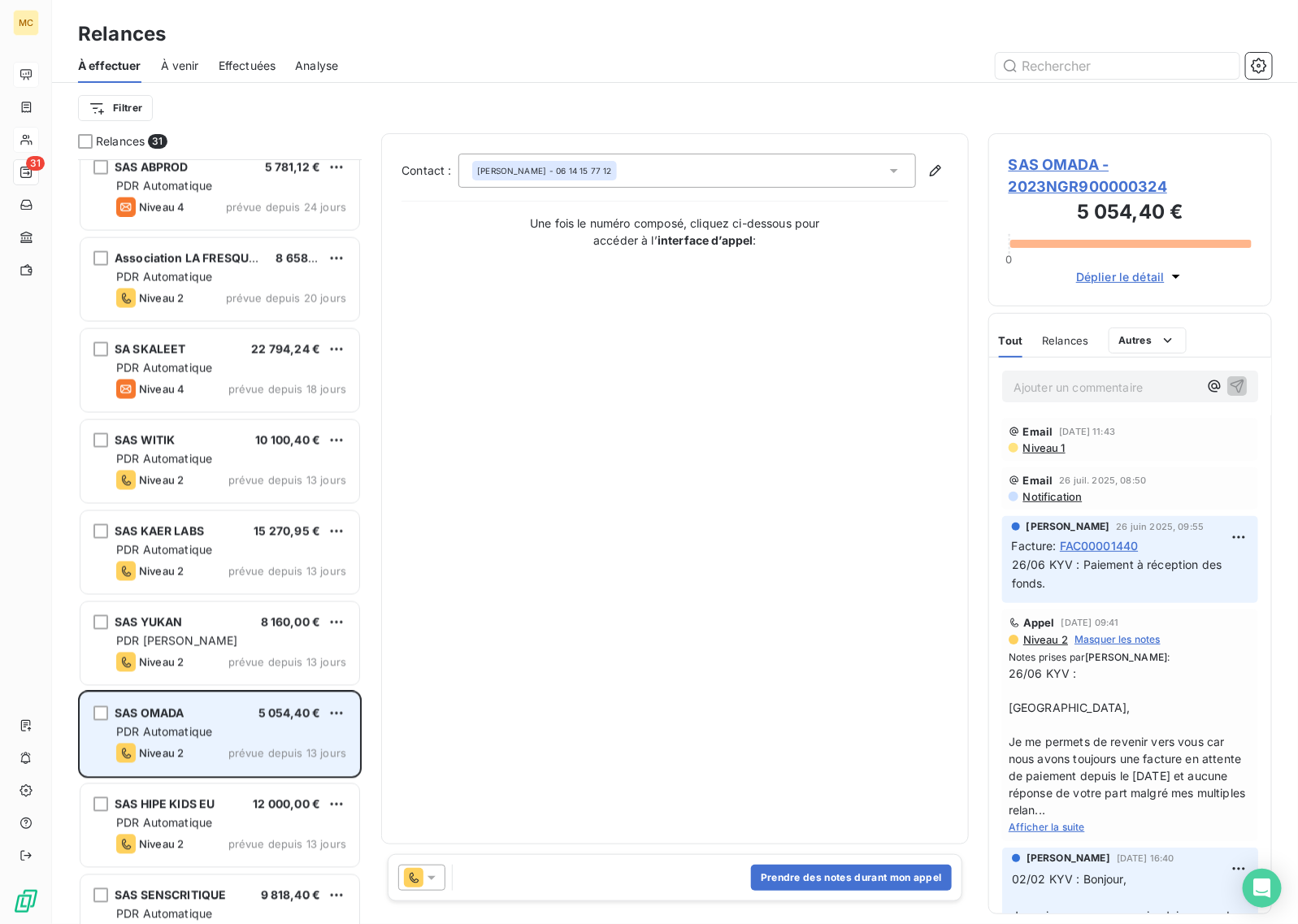
scroll to position [1118, 0]
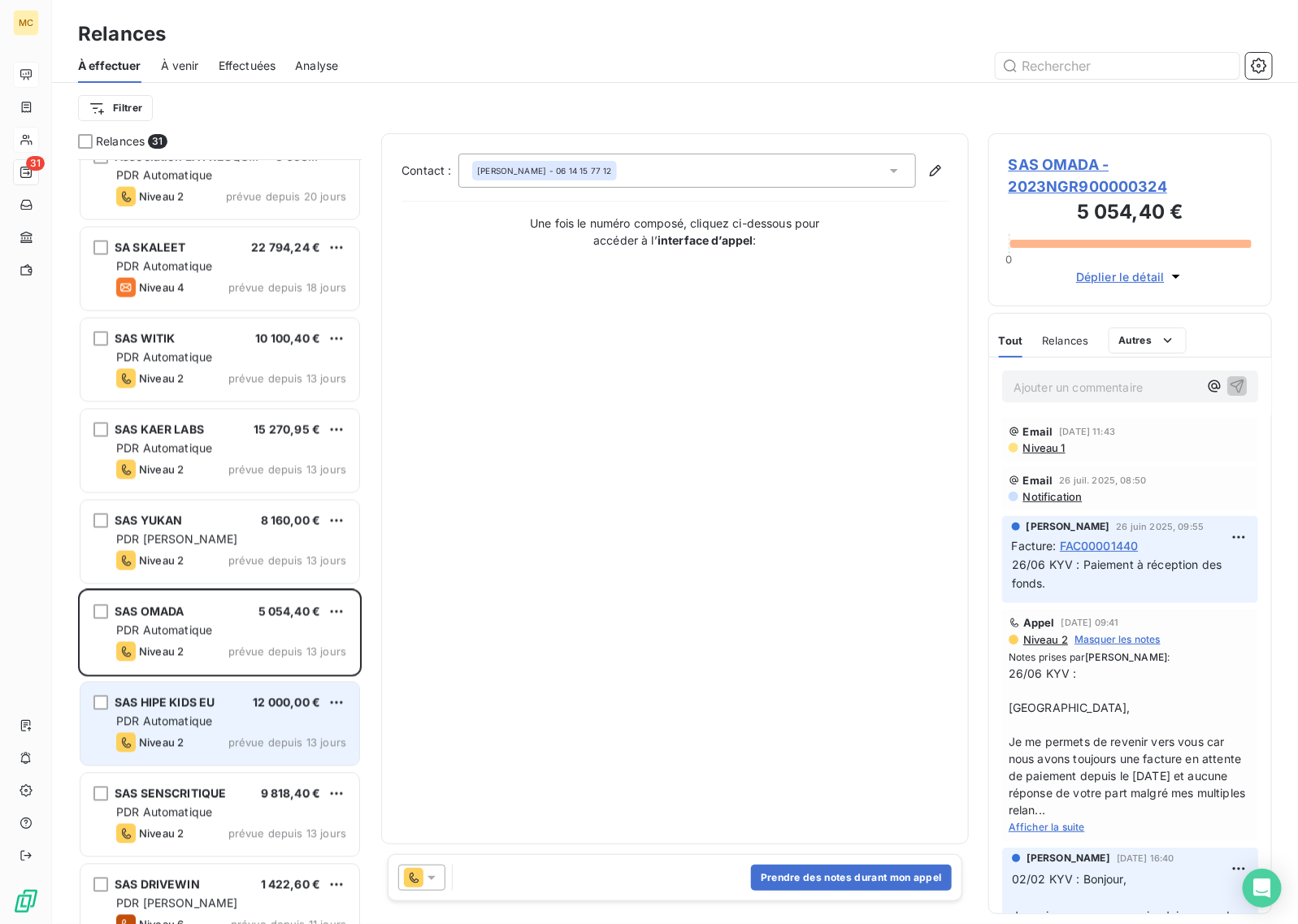
click at [242, 740] on span "prévue depuis 13 jours" at bounding box center [287, 742] width 118 height 13
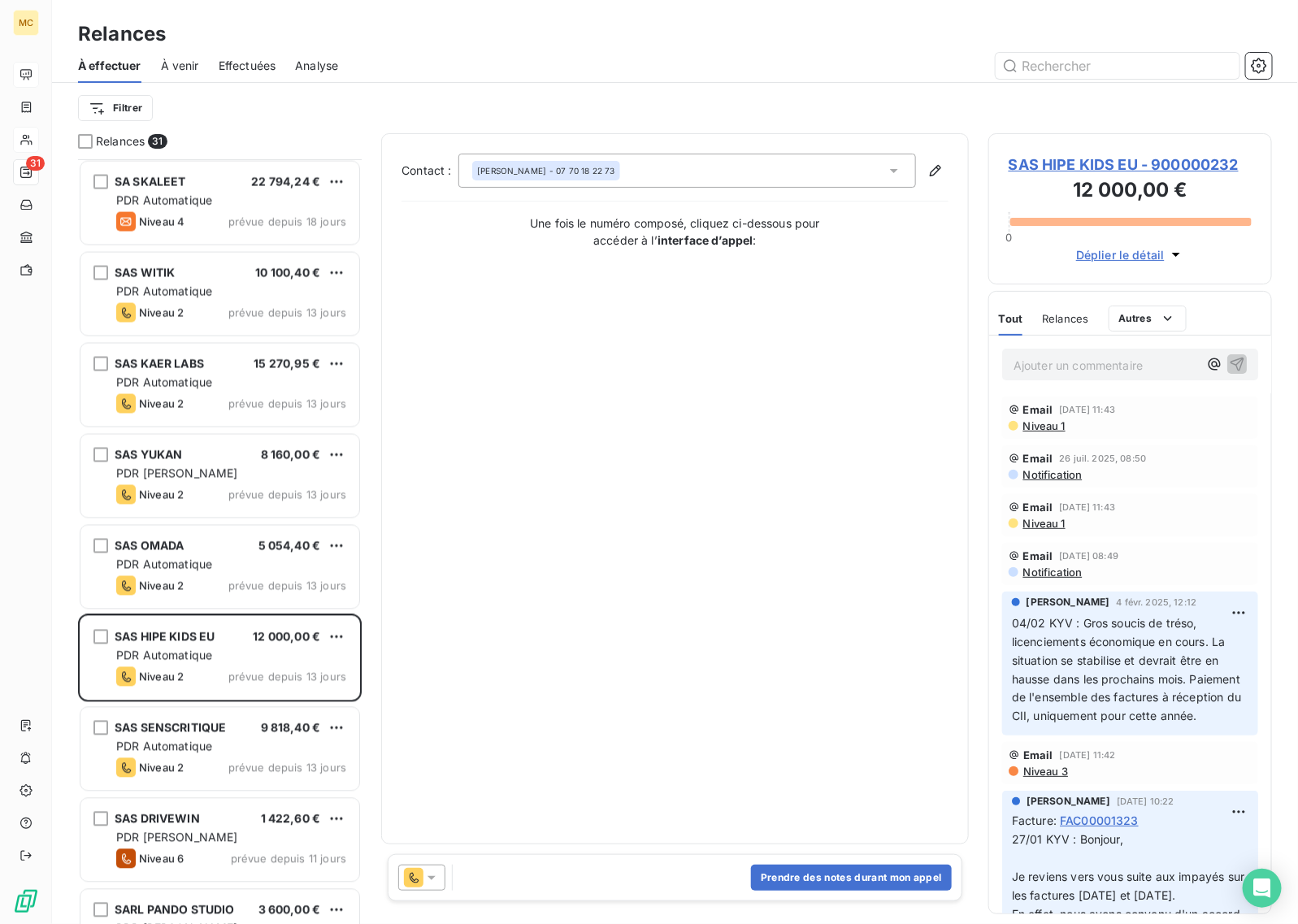
scroll to position [1220, 0]
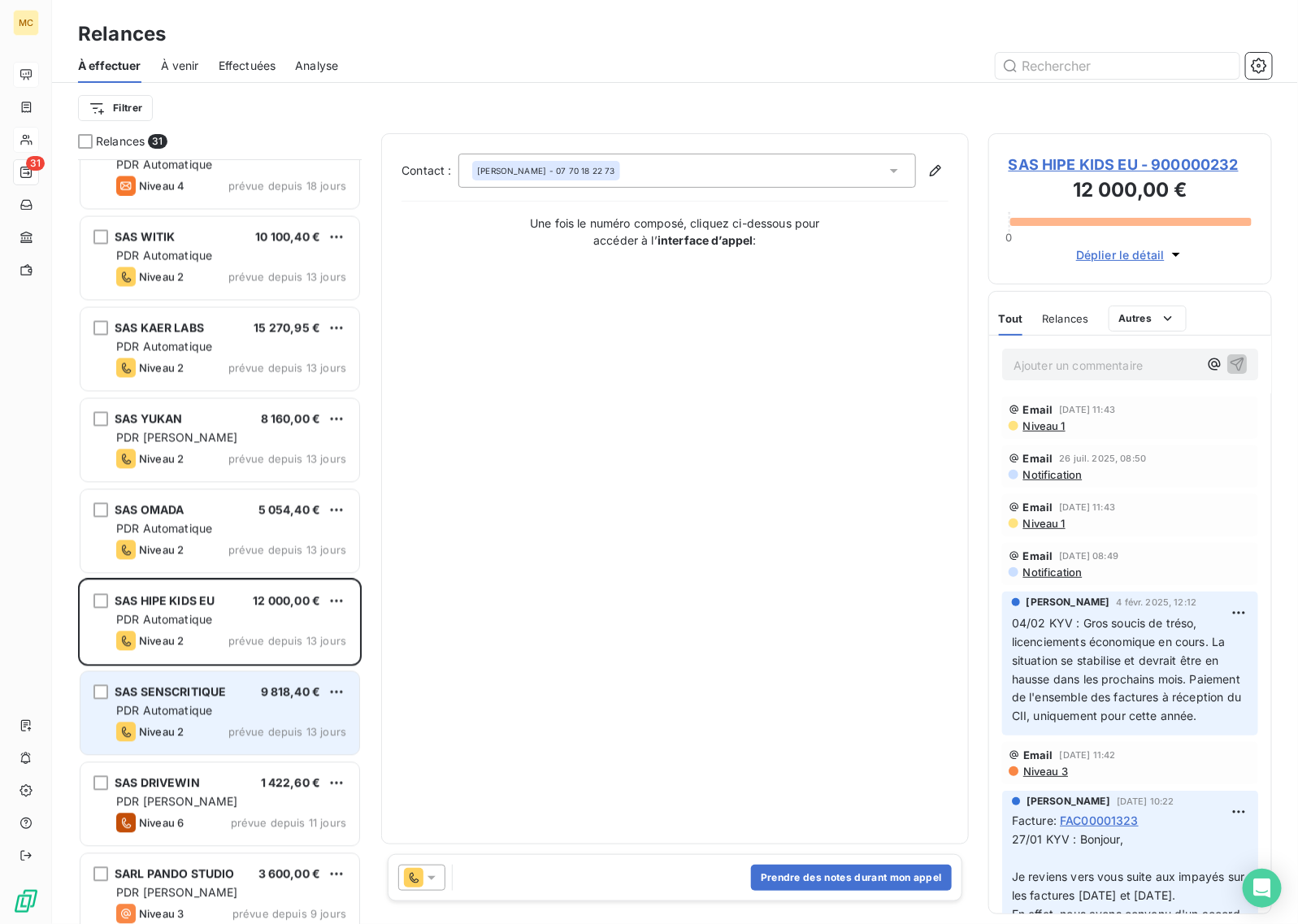
click at [266, 720] on div "PDR Automatique" at bounding box center [231, 711] width 230 height 17
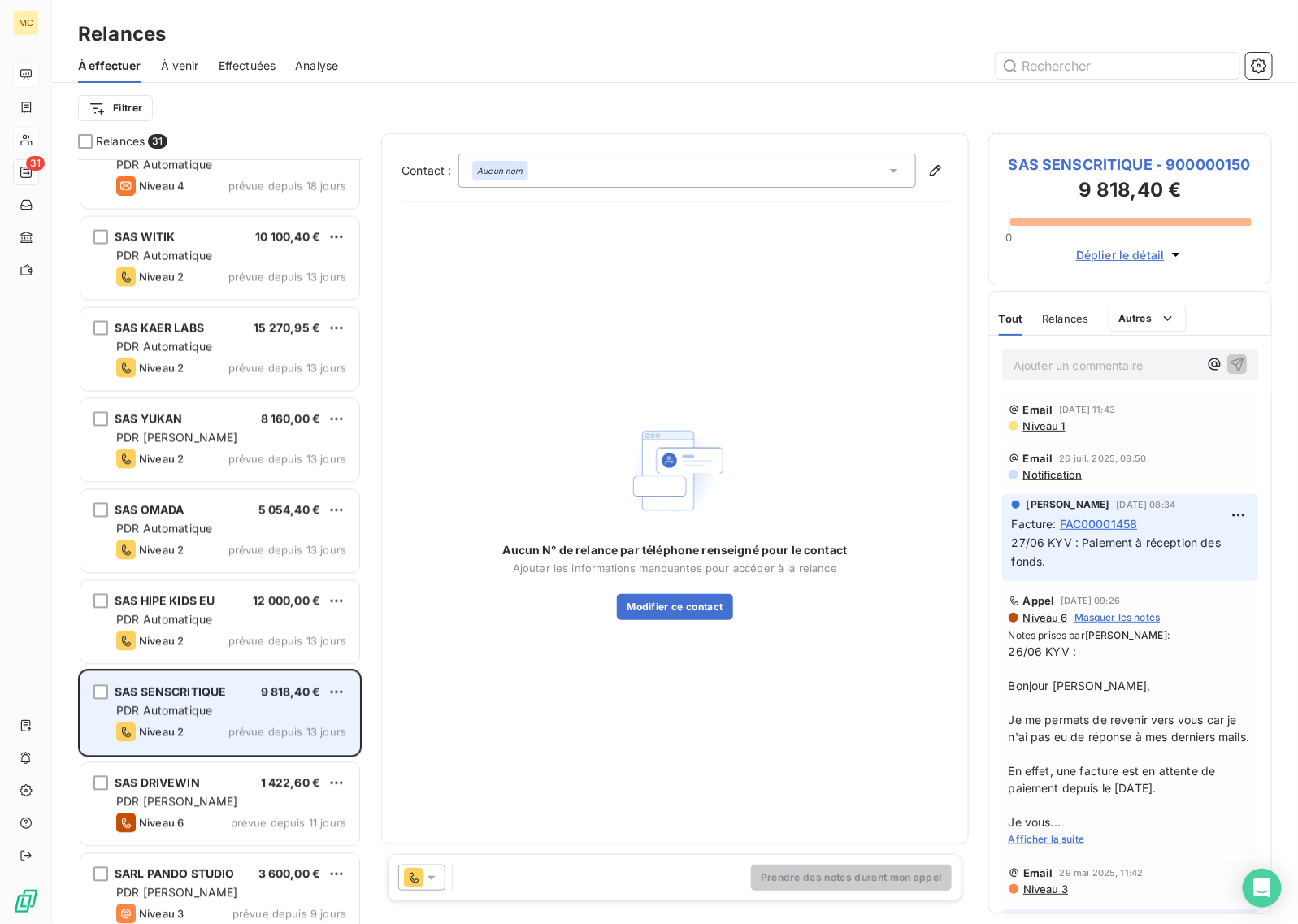
scroll to position [1321, 0]
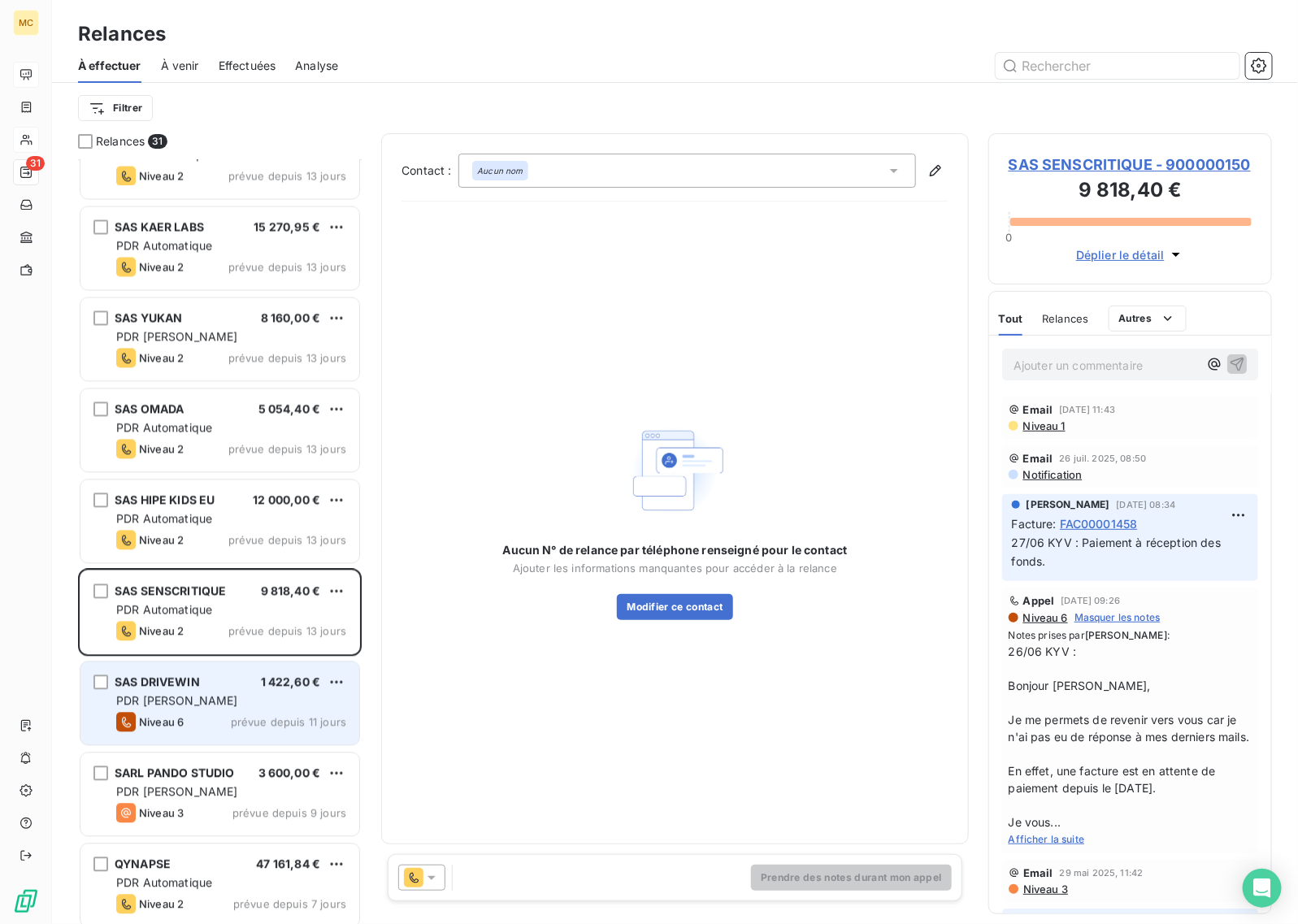
click at [253, 721] on span "prévue depuis 11 jours" at bounding box center [288, 721] width 116 height 13
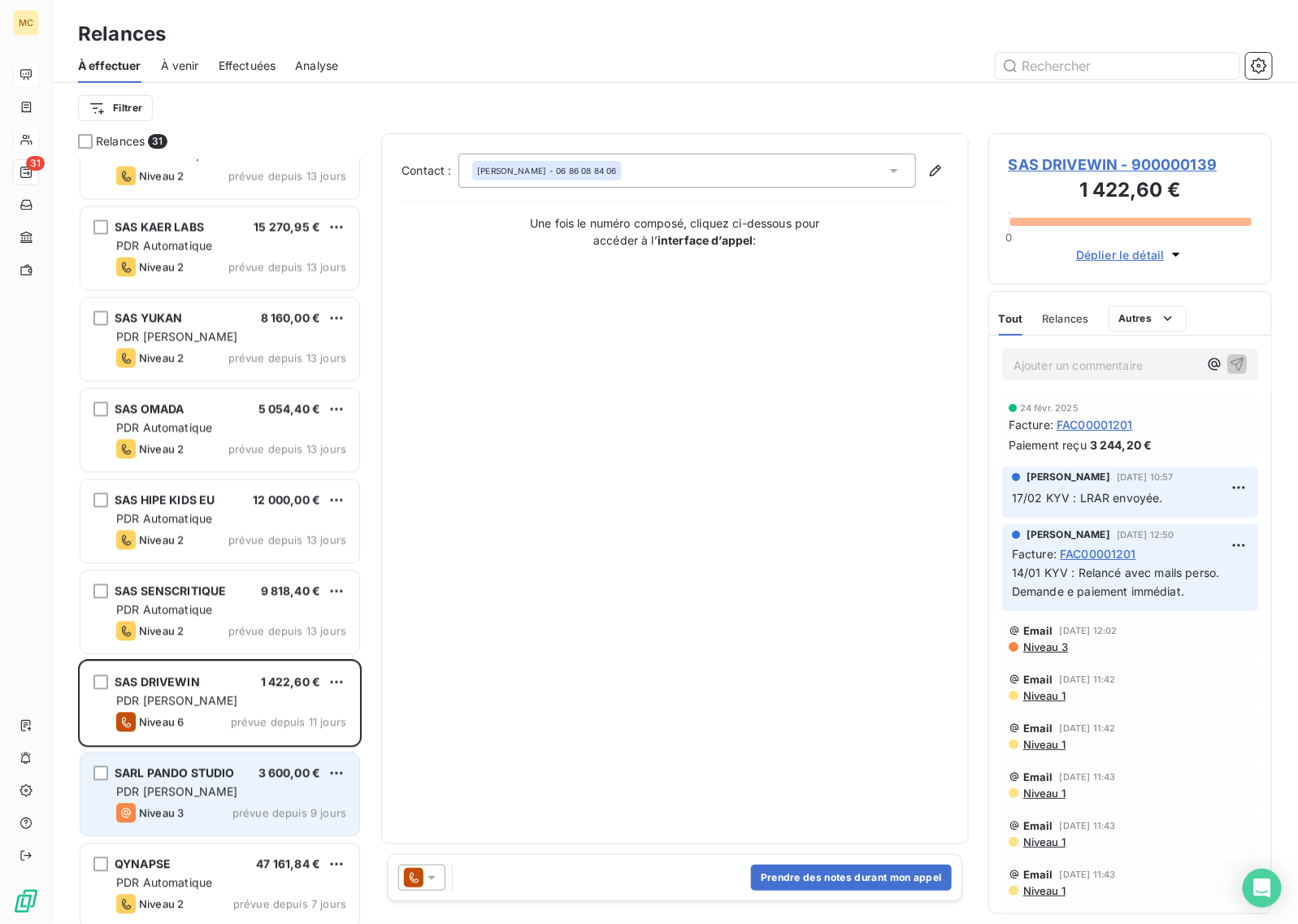
click at [282, 813] on span "prévue depuis 9 jours" at bounding box center [289, 812] width 114 height 13
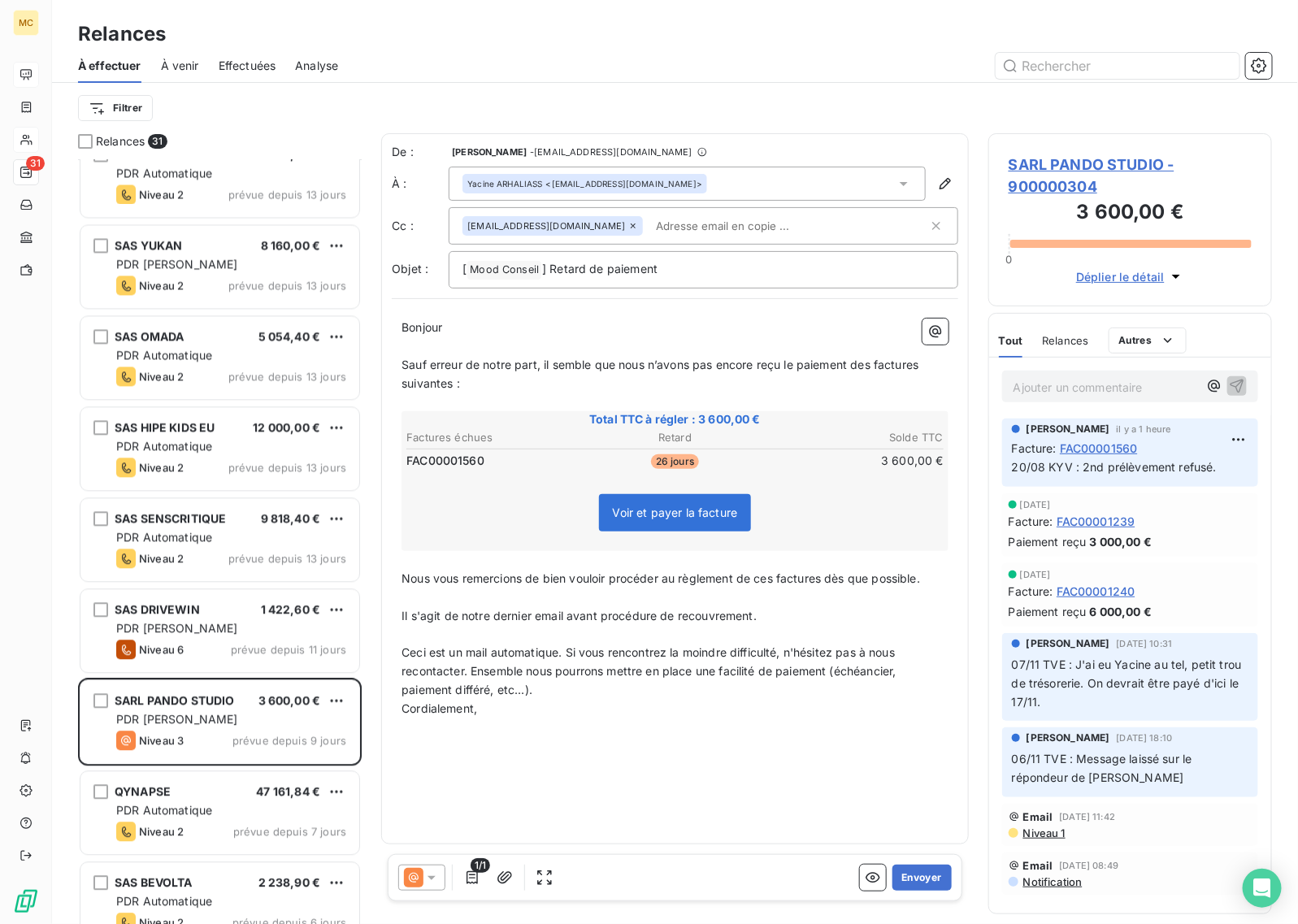
scroll to position [1423, 0]
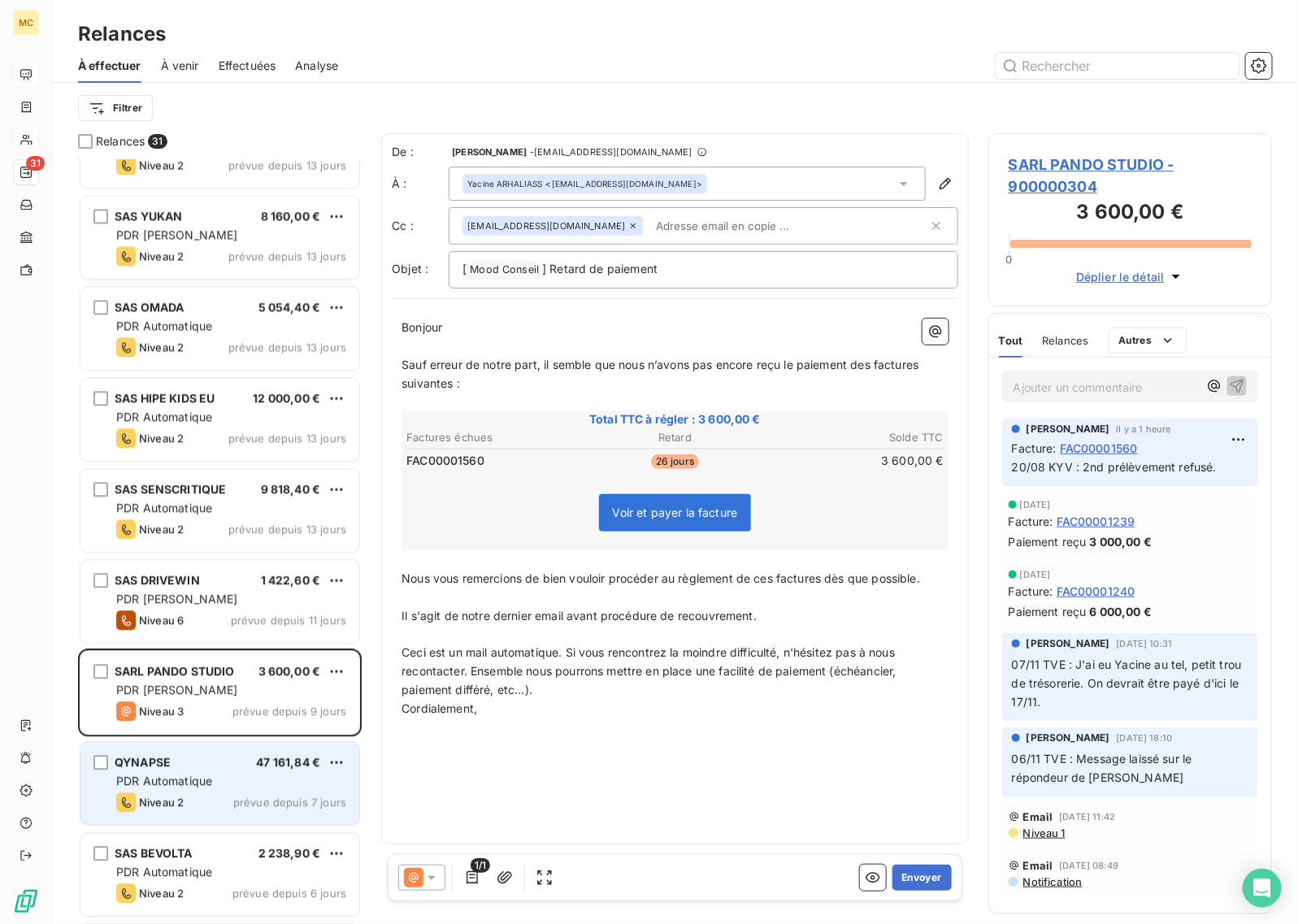
click at [220, 785] on div "PDR Automatique" at bounding box center [231, 781] width 230 height 17
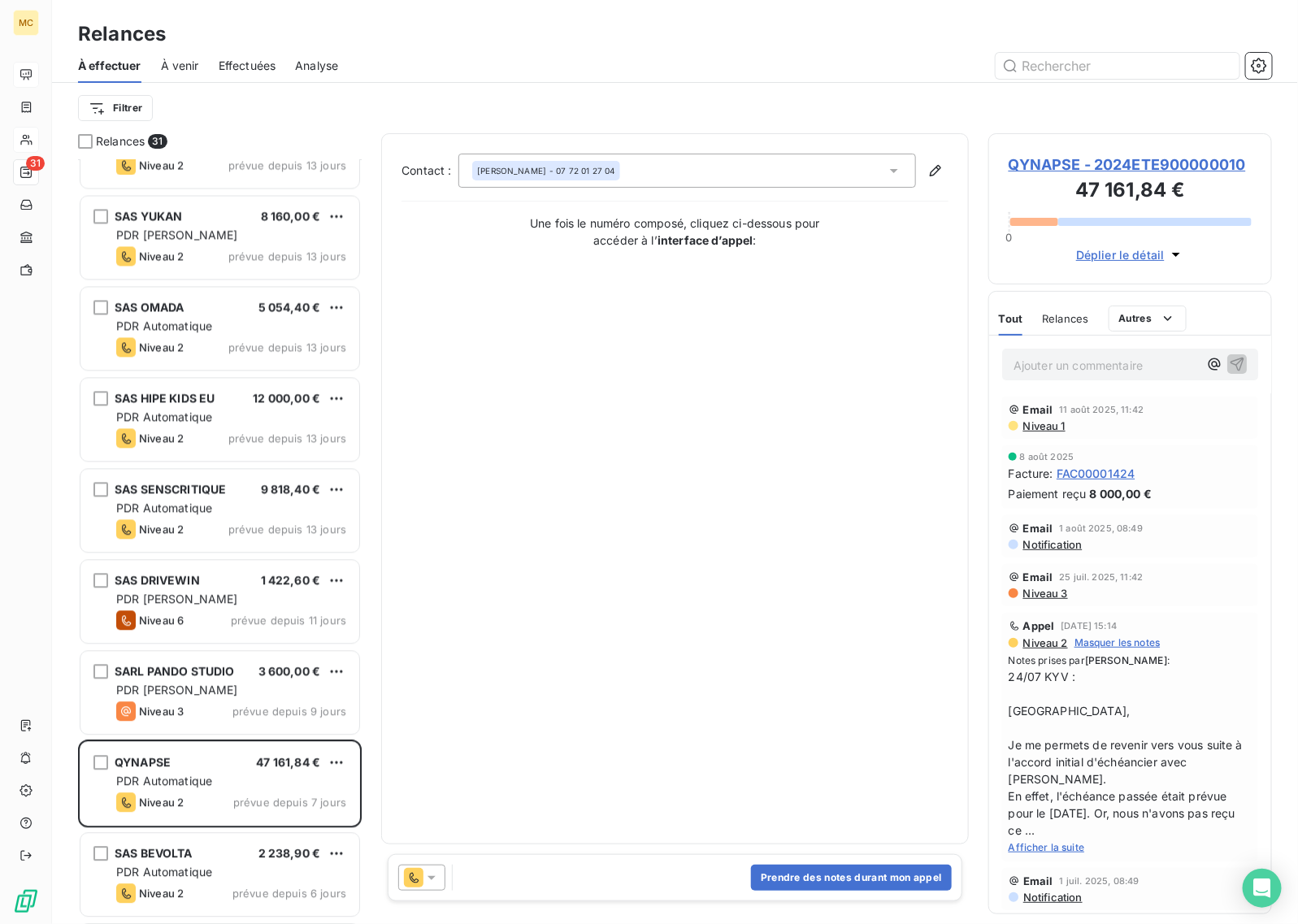
click at [1180, 257] on icon "button" at bounding box center [1175, 254] width 17 height 17
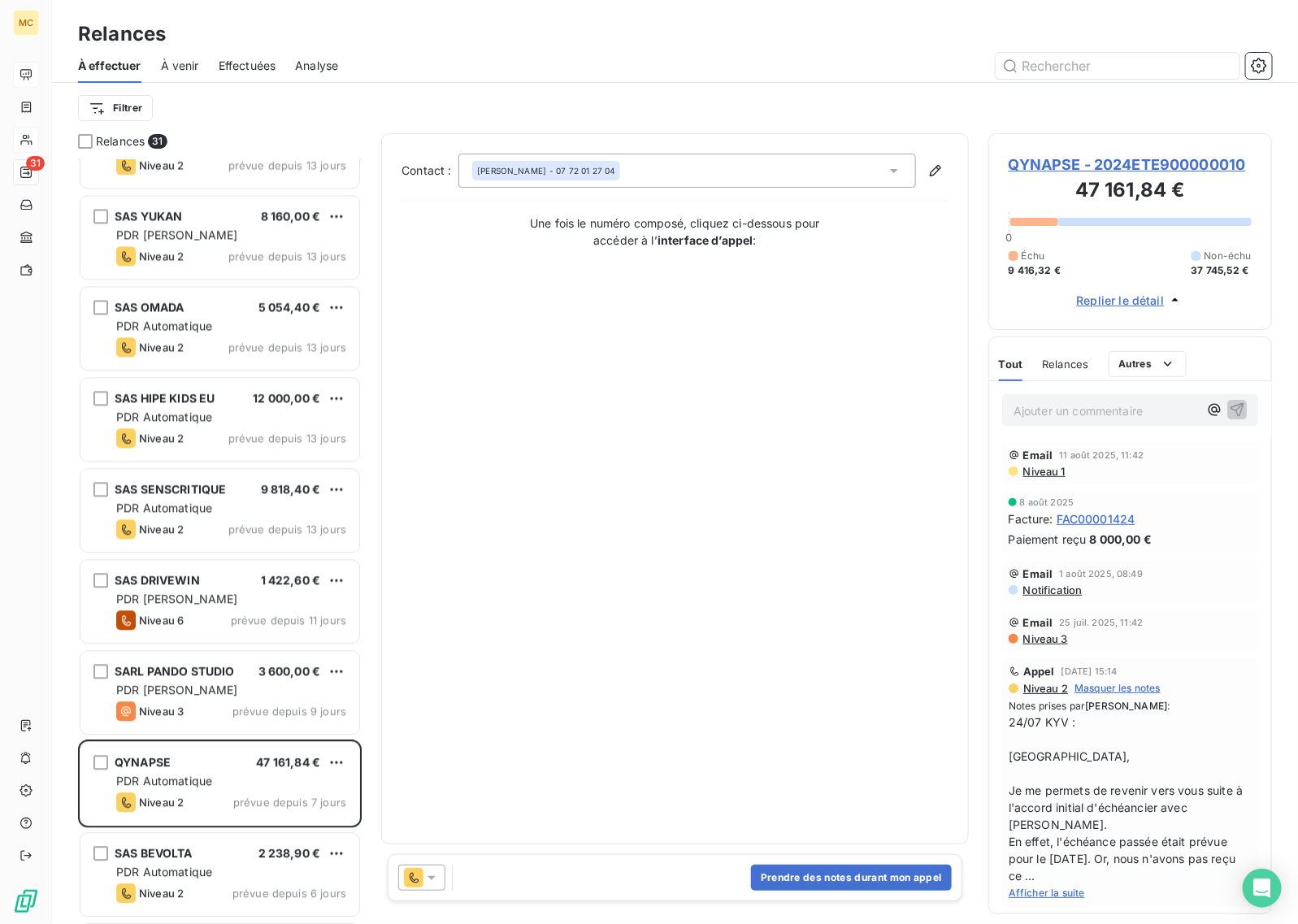
click at [1126, 166] on span "QYNAPSE - 2024ETE900000010" at bounding box center [1131, 165] width 243 height 22
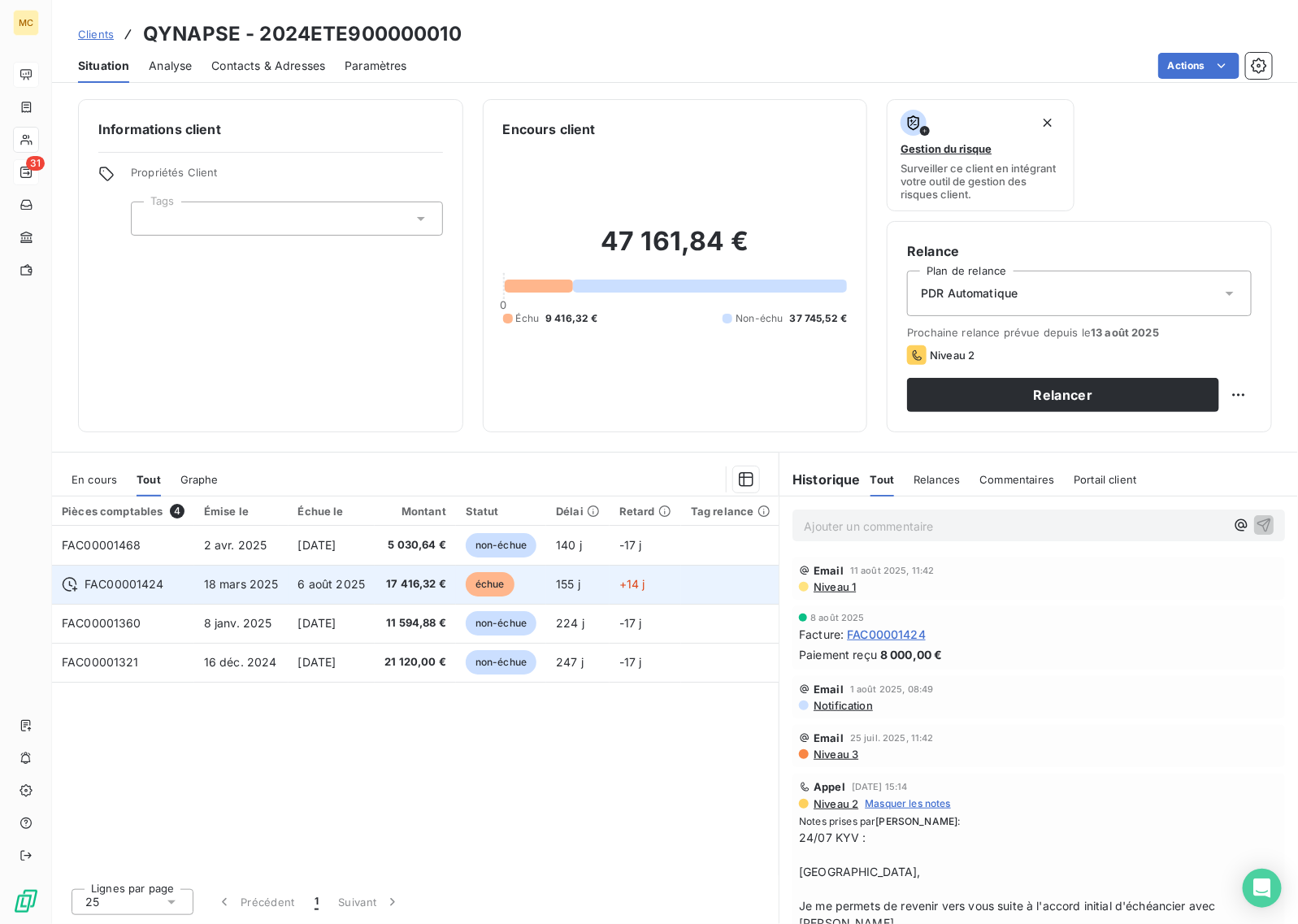
click at [404, 582] on span "17 416,32 €" at bounding box center [415, 584] width 61 height 17
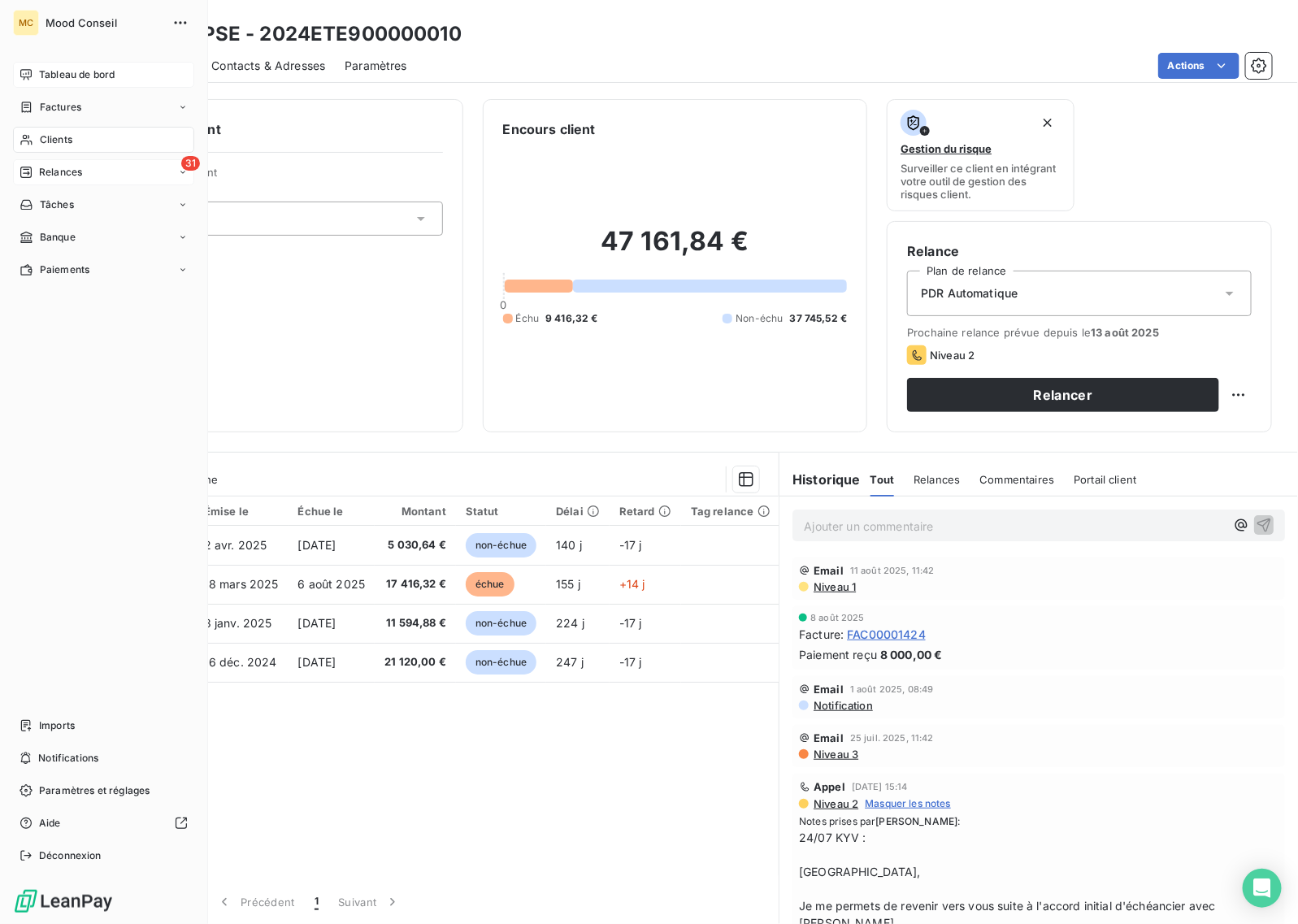
click at [99, 82] on div "Tableau de bord" at bounding box center [103, 74] width 181 height 26
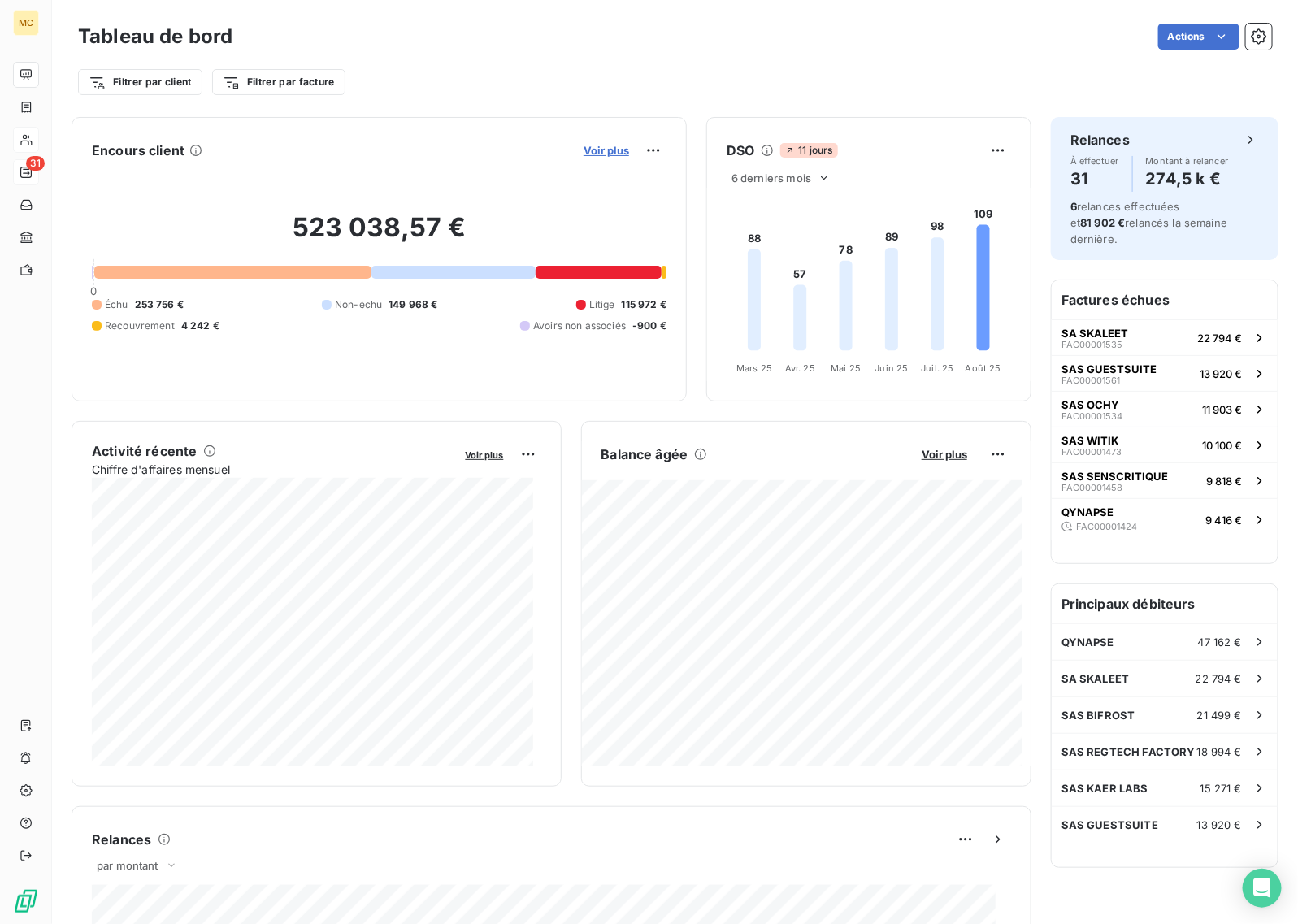
click at [590, 148] on span "Voir plus" at bounding box center [606, 150] width 46 height 13
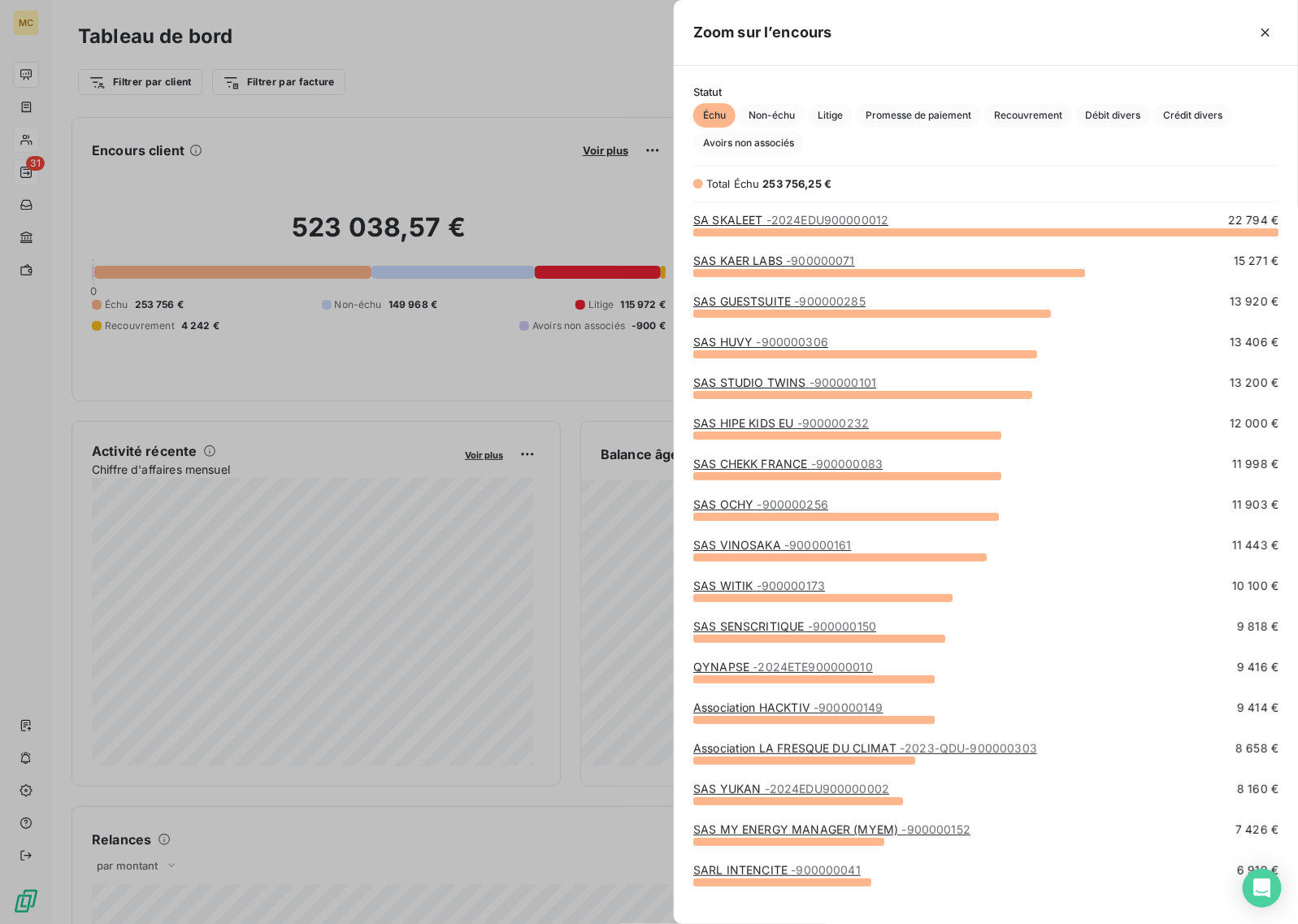
scroll to position [677, 610]
click at [838, 111] on span "Litige" at bounding box center [831, 115] width 45 height 24
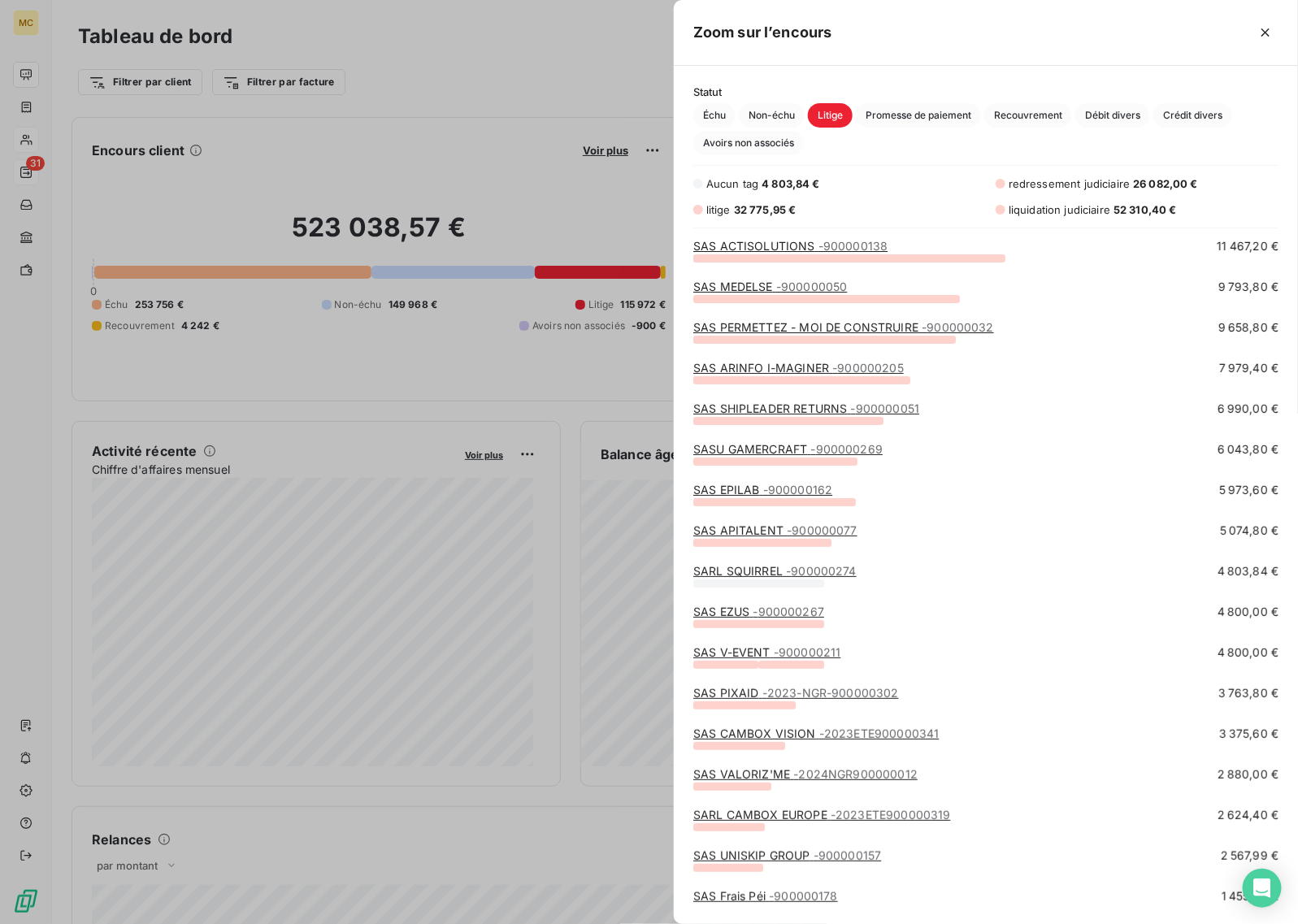
scroll to position [0, 0]
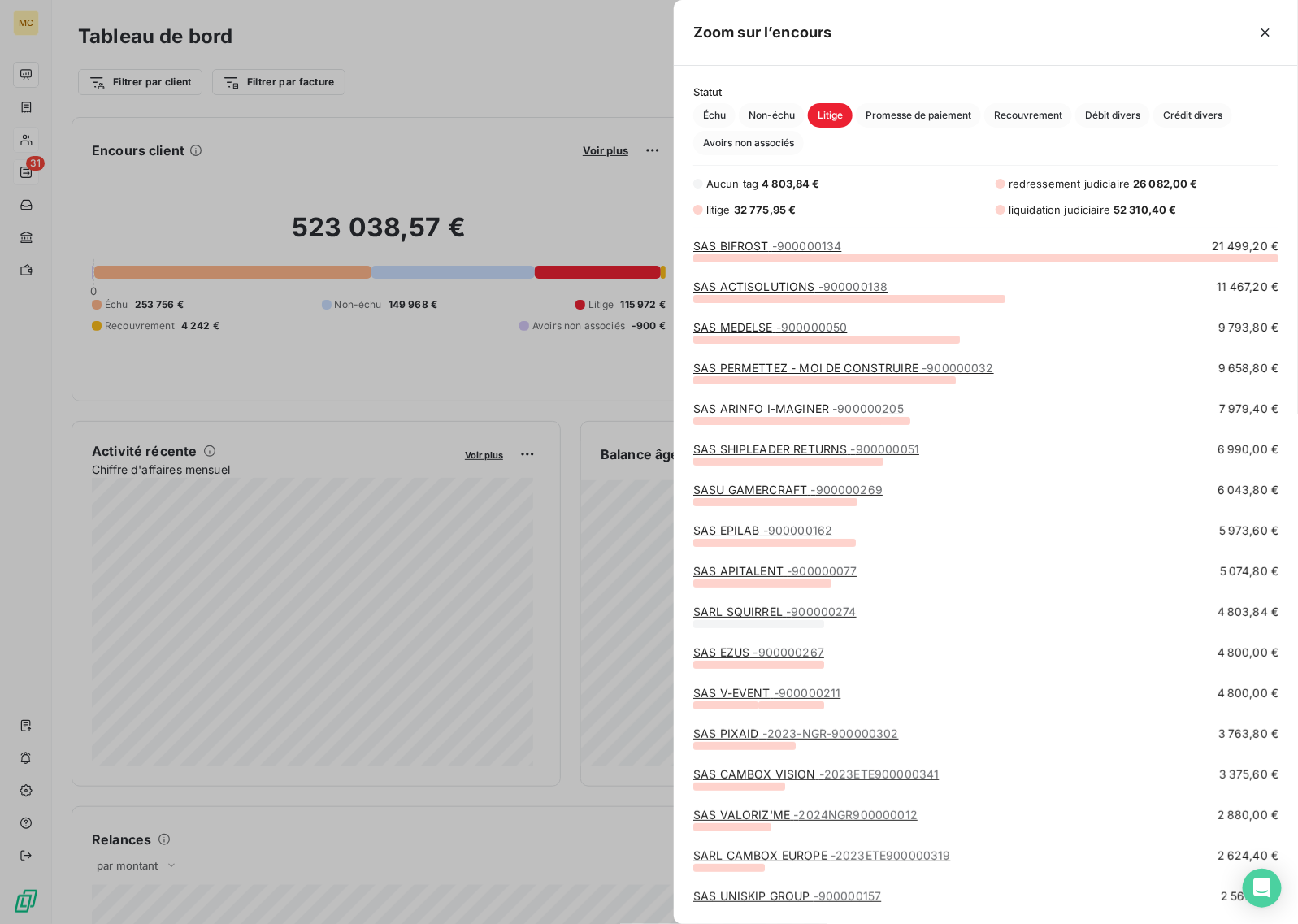
click at [305, 310] on div at bounding box center [649, 462] width 1298 height 924
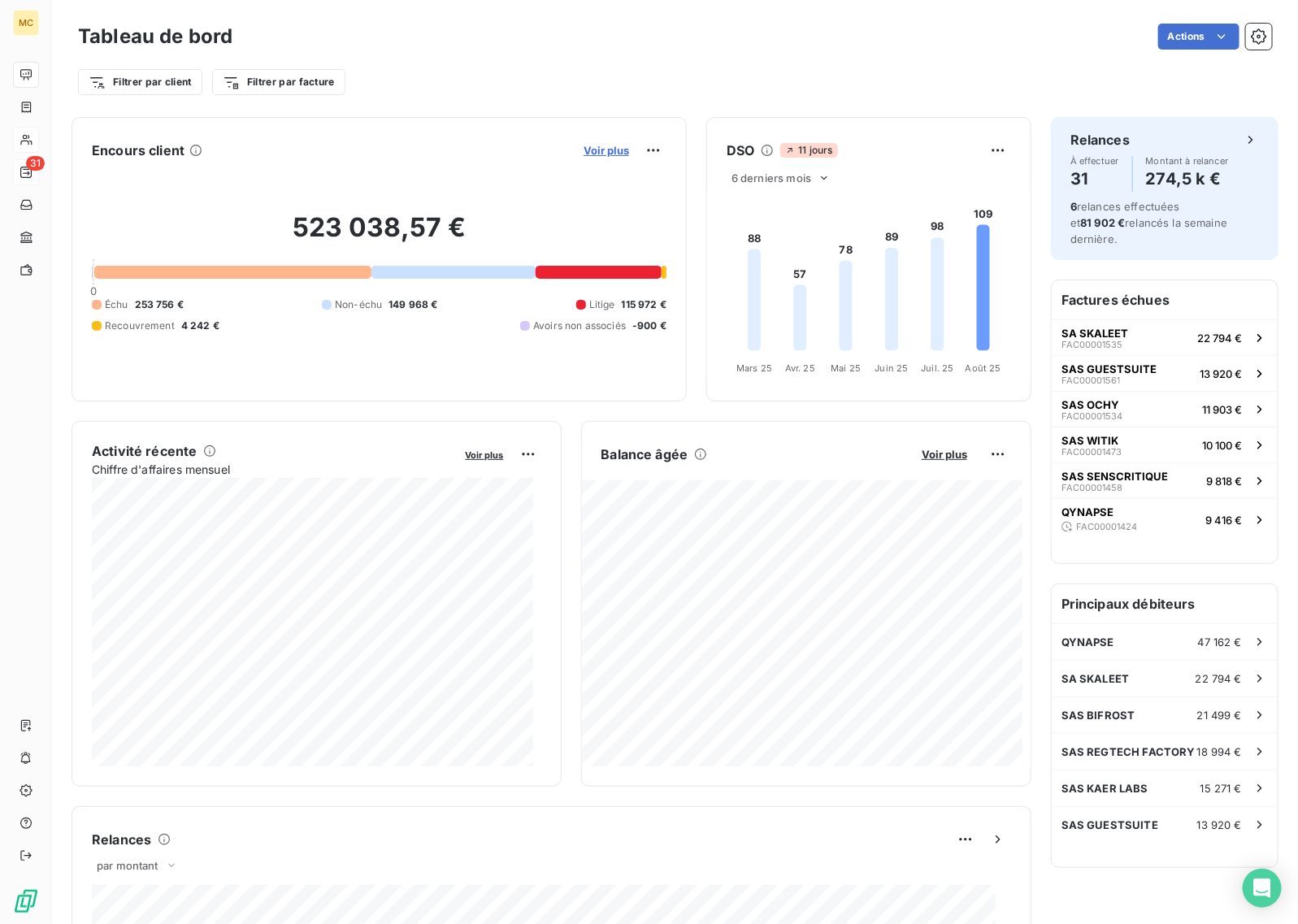
click at [583, 152] on span "Voir plus" at bounding box center [606, 150] width 46 height 13
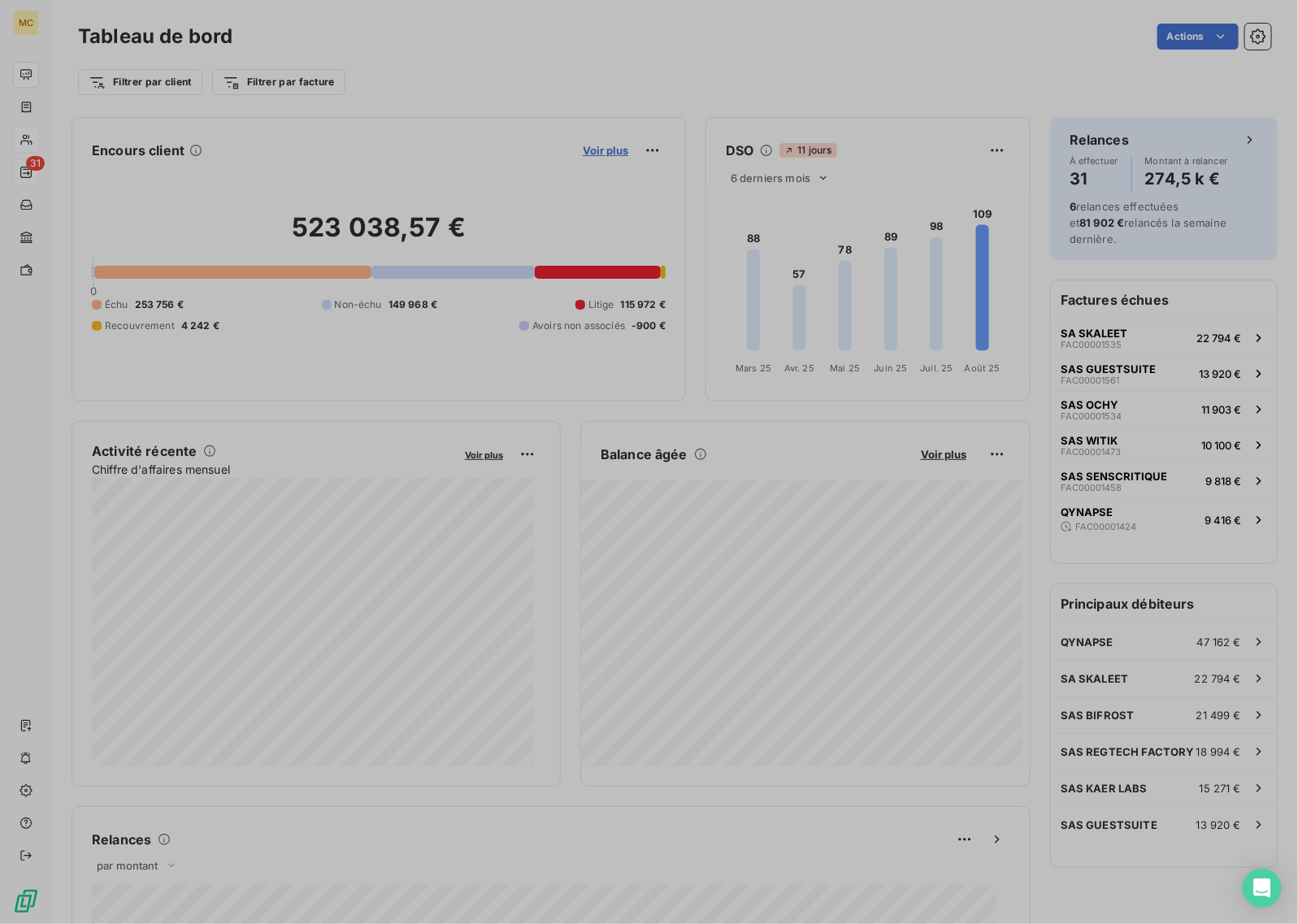
scroll to position [908, 610]
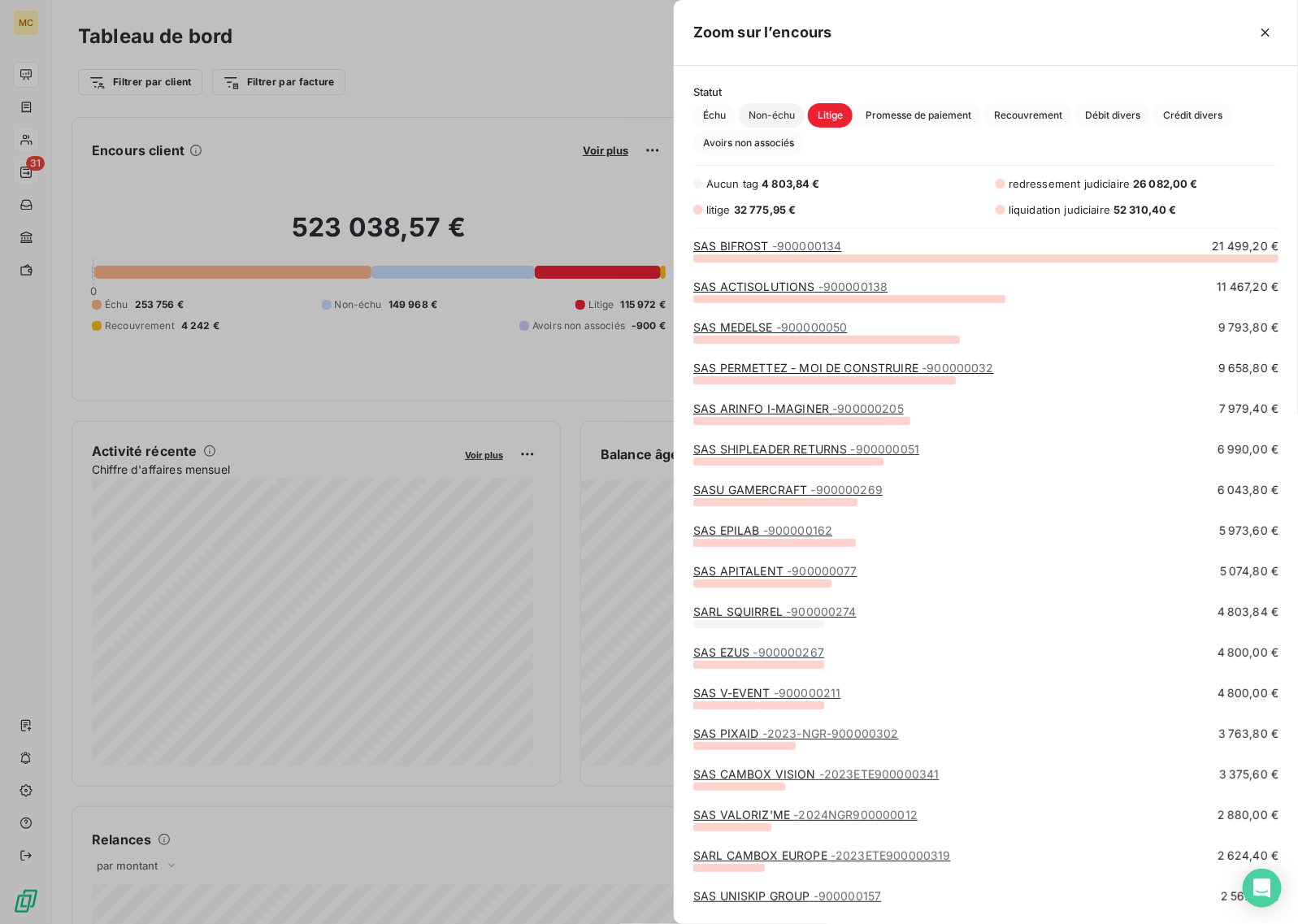
click at [773, 111] on span "Non-échu" at bounding box center [772, 115] width 66 height 24
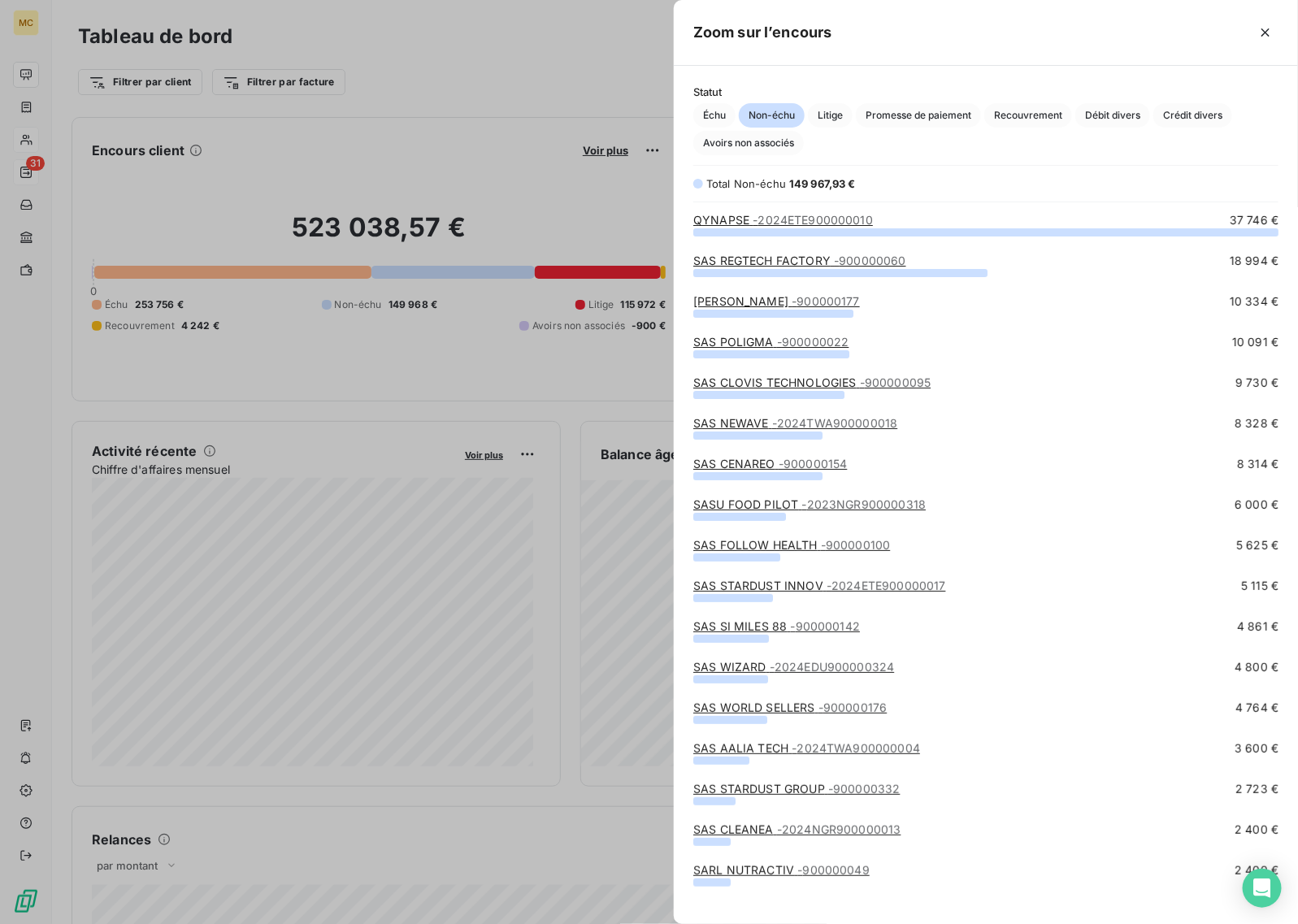
scroll to position [677, 610]
click at [705, 118] on span "Échu" at bounding box center [714, 115] width 42 height 24
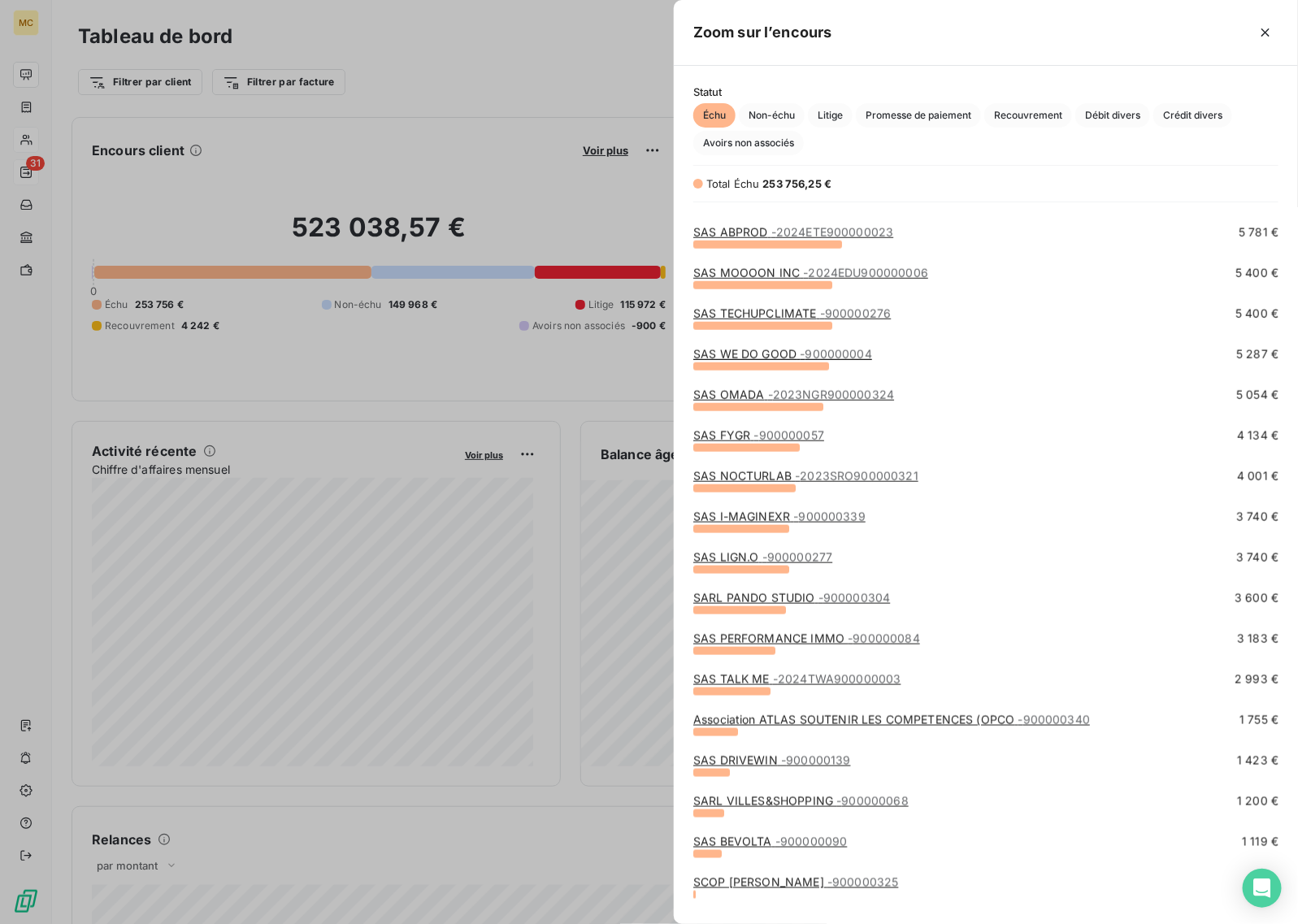
scroll to position [708, 0]
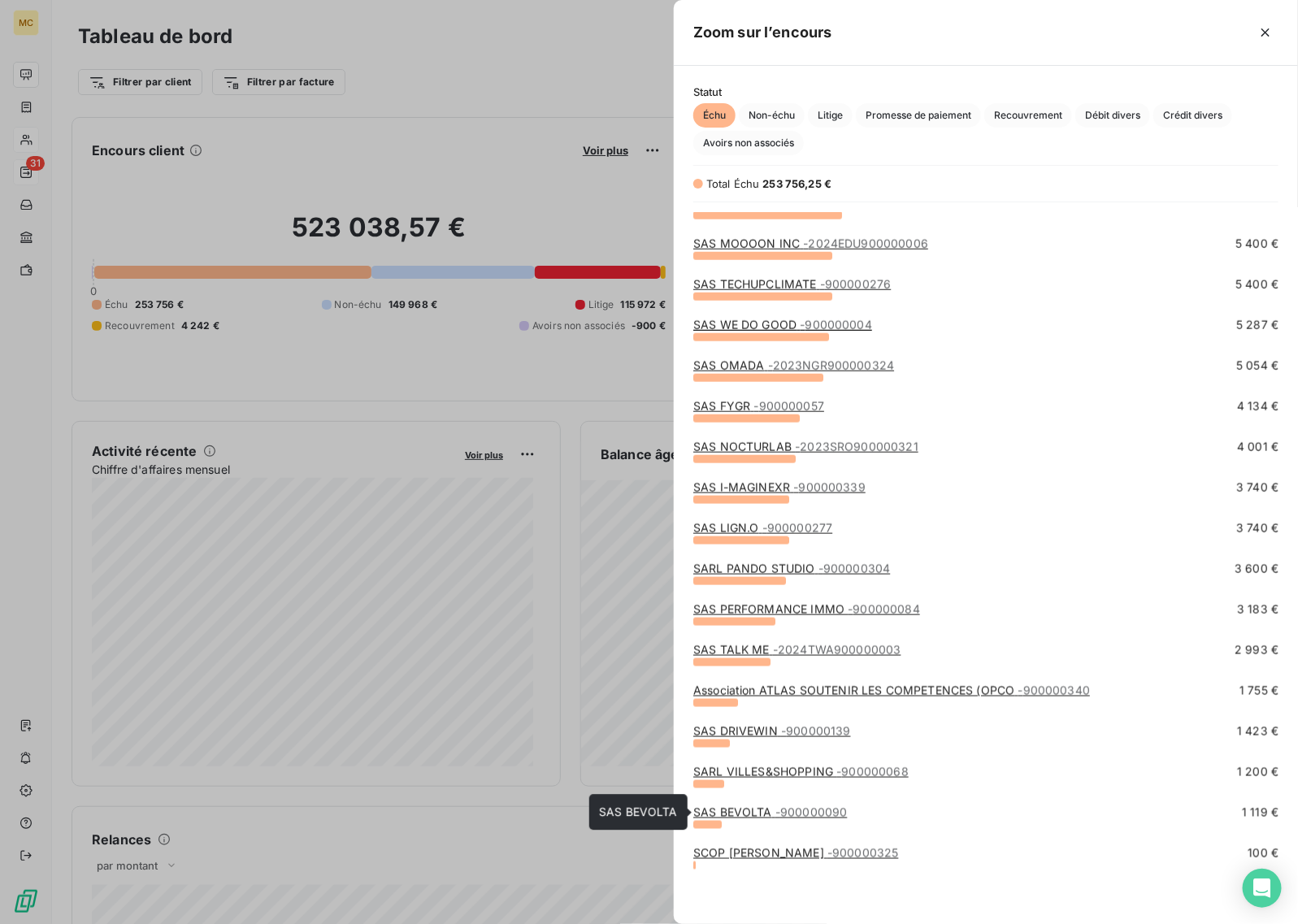
click at [784, 813] on span "- 900000090" at bounding box center [811, 812] width 72 height 14
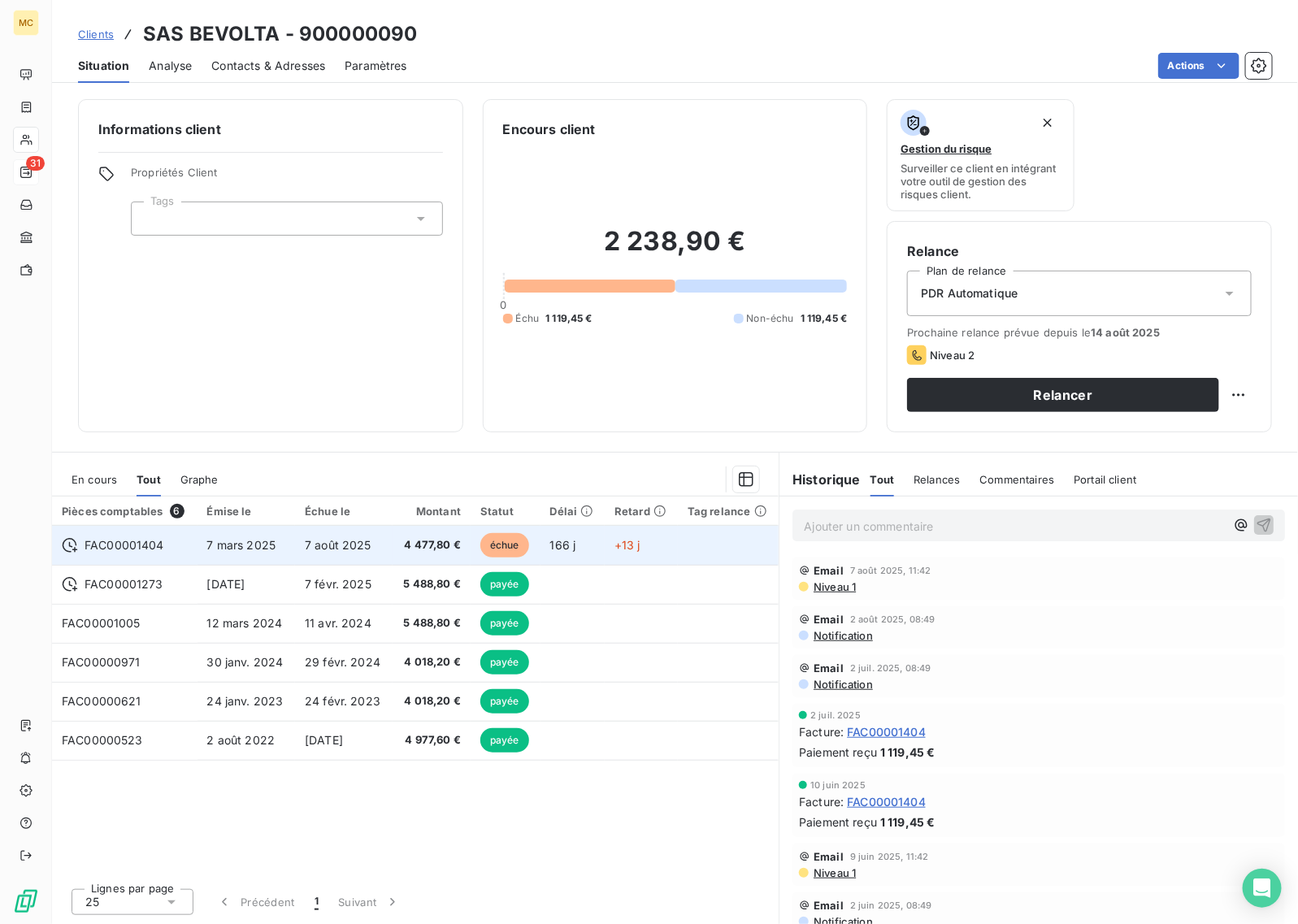
click at [524, 541] on span "échue" at bounding box center [504, 545] width 49 height 24
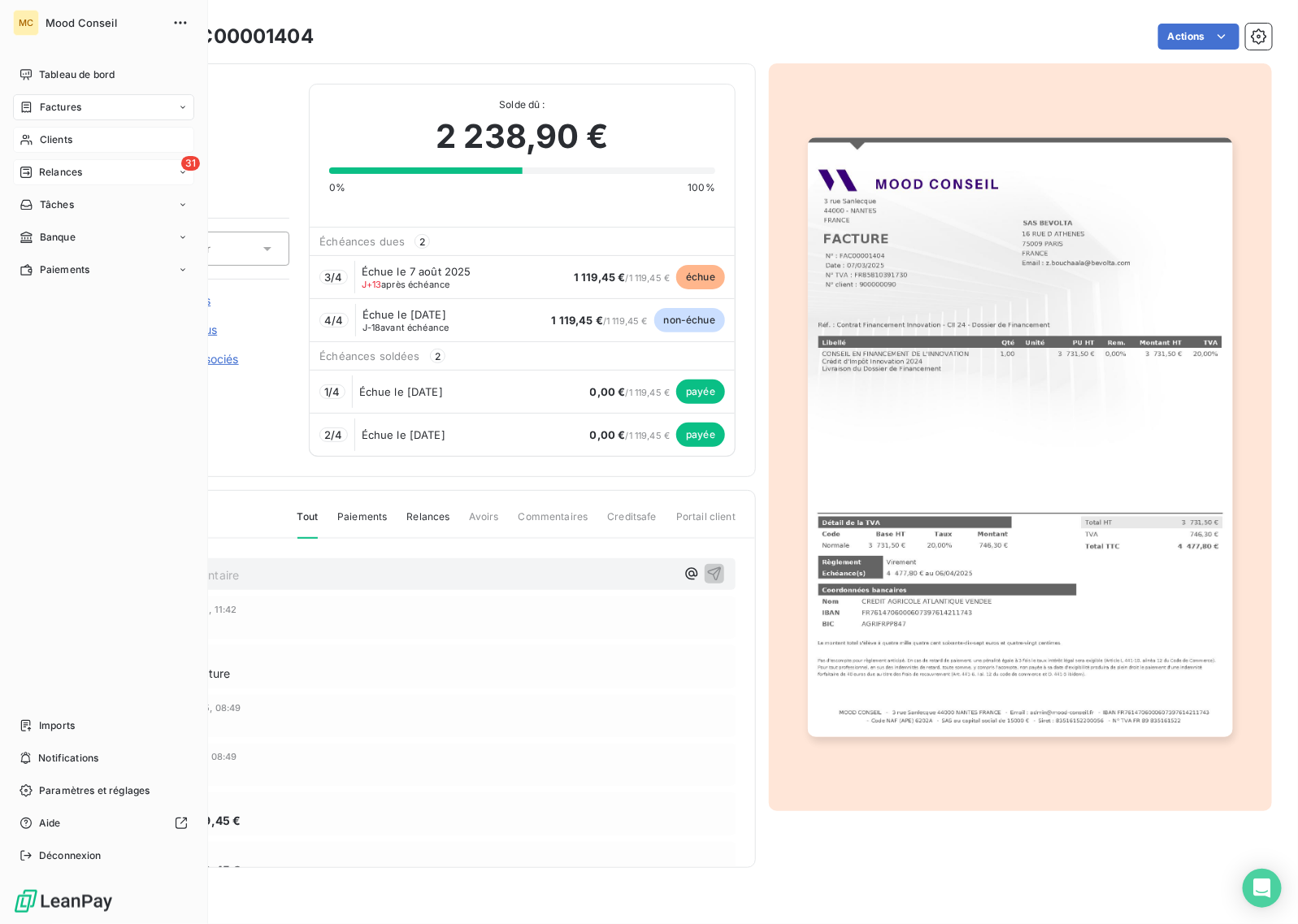
click at [22, 167] on icon at bounding box center [26, 172] width 12 height 12
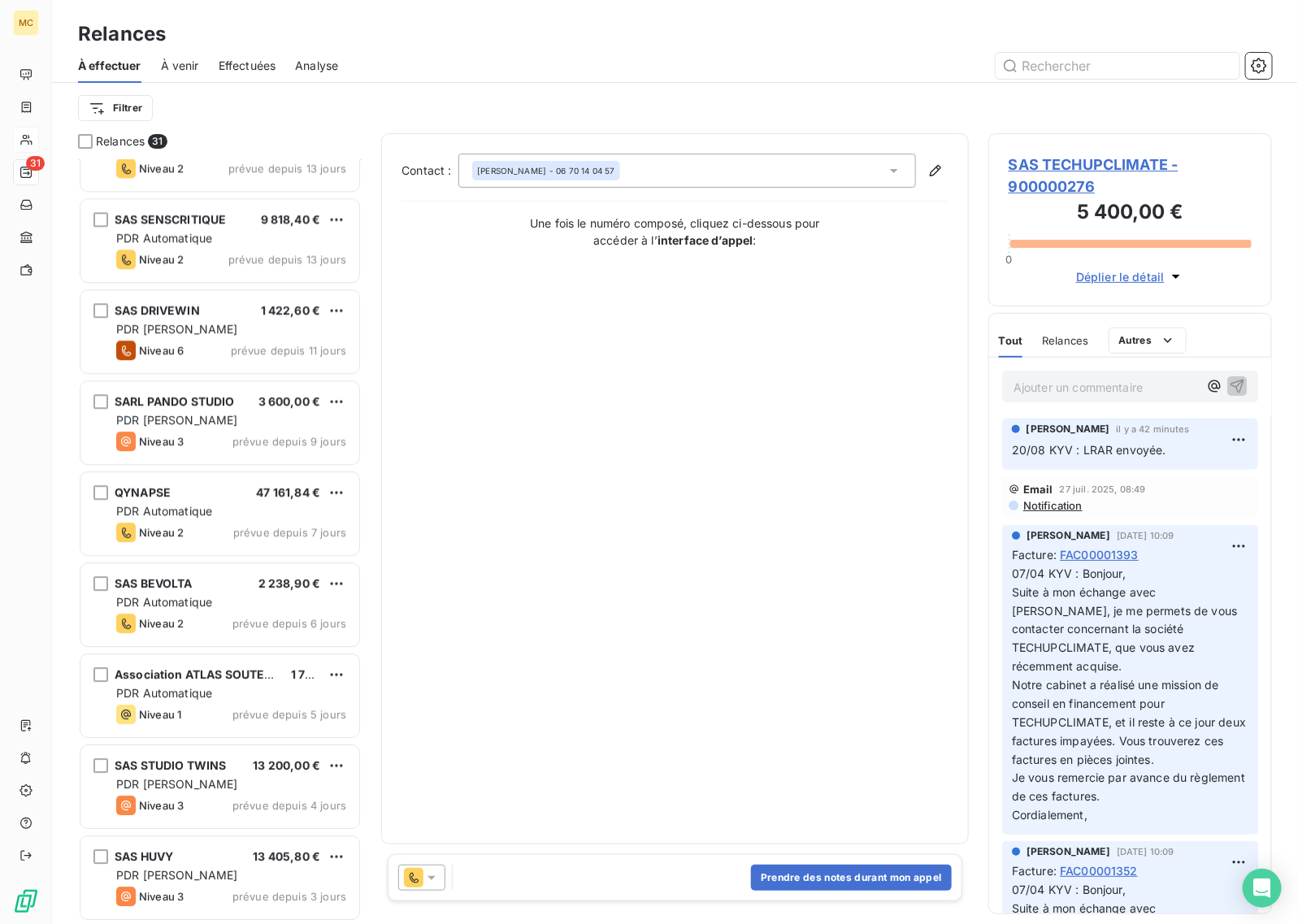
scroll to position [1830, 0]
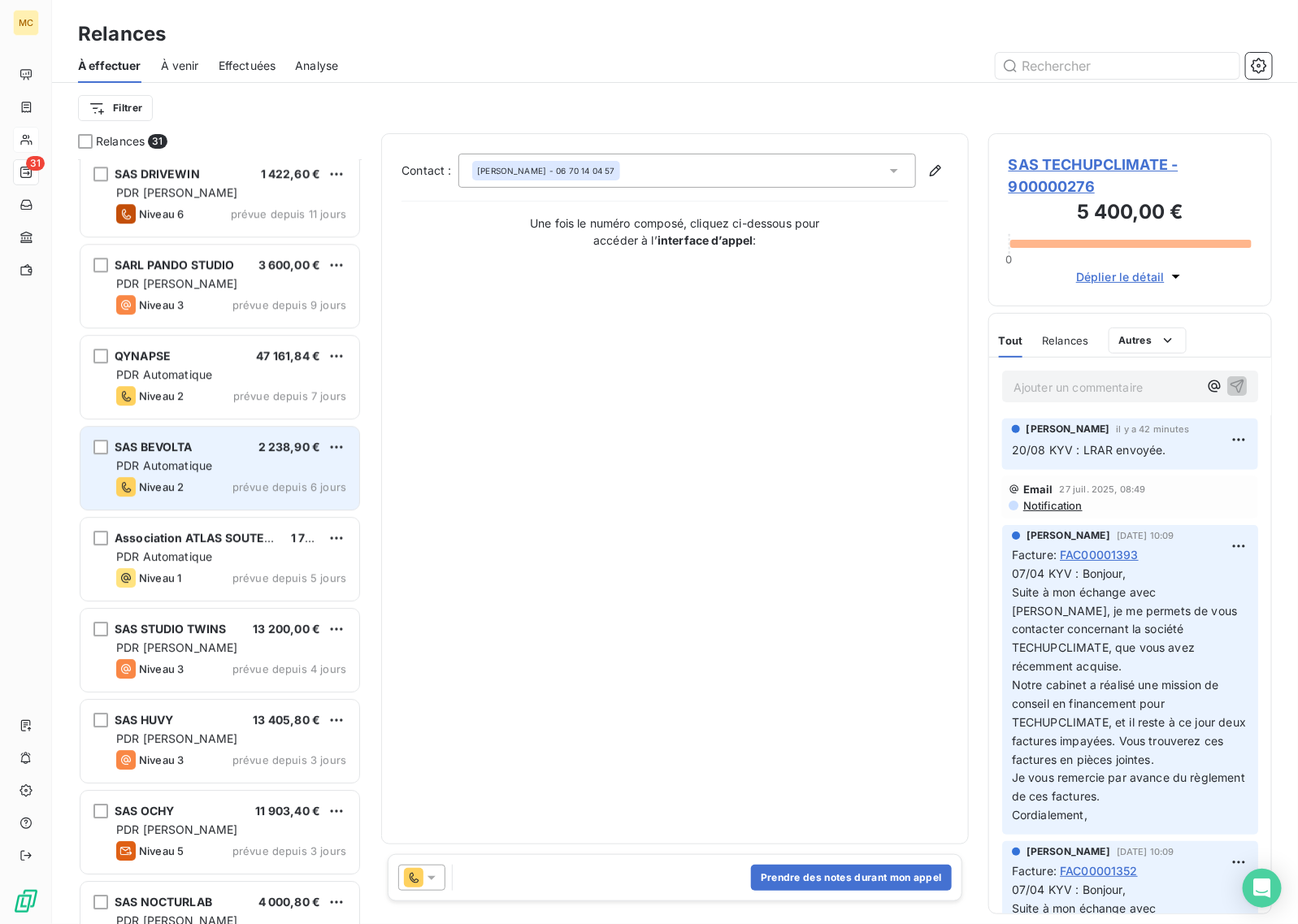
click at [256, 464] on div "PDR Automatique" at bounding box center [231, 465] width 230 height 17
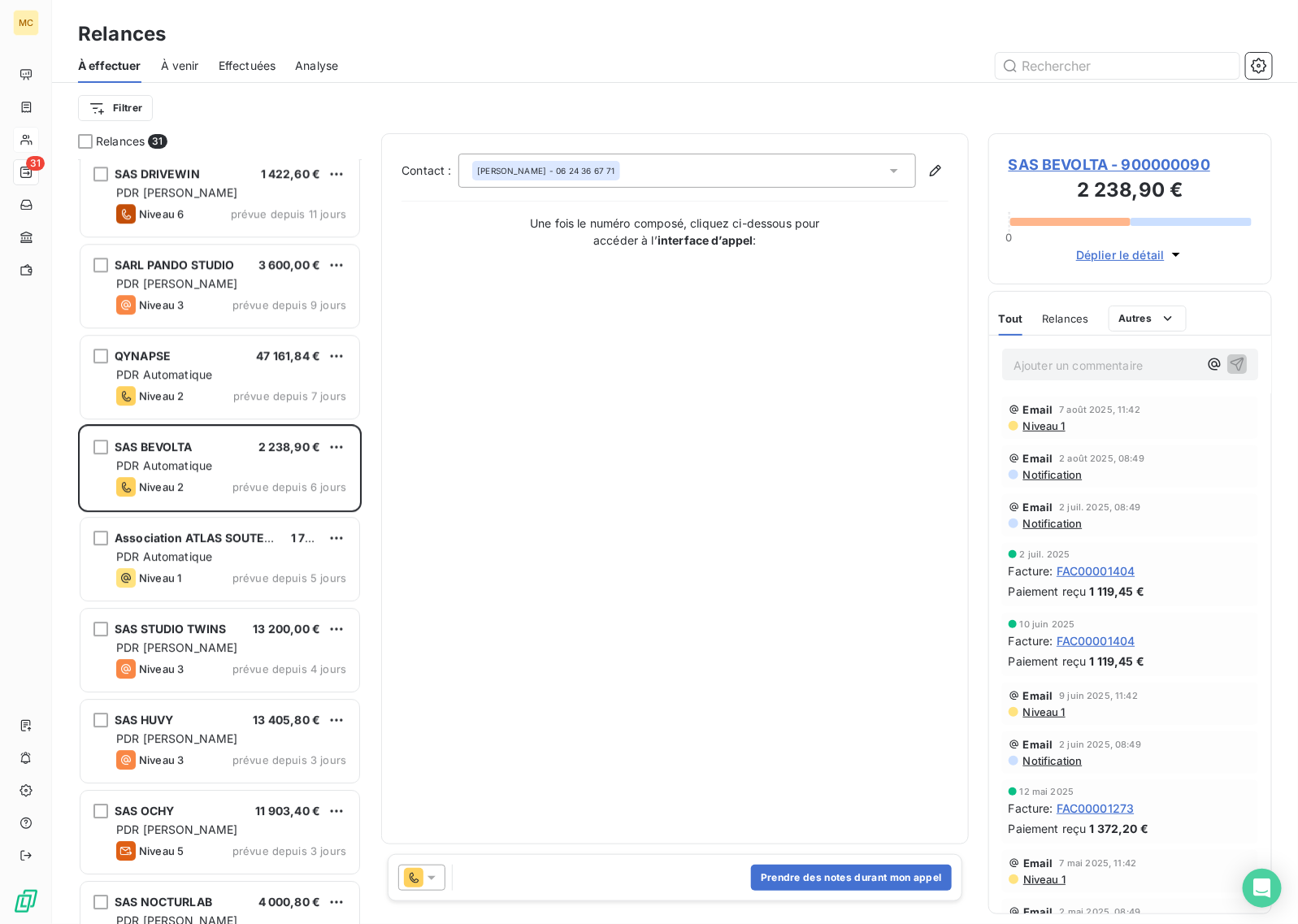
click at [411, 869] on icon at bounding box center [414, 877] width 19 height 19
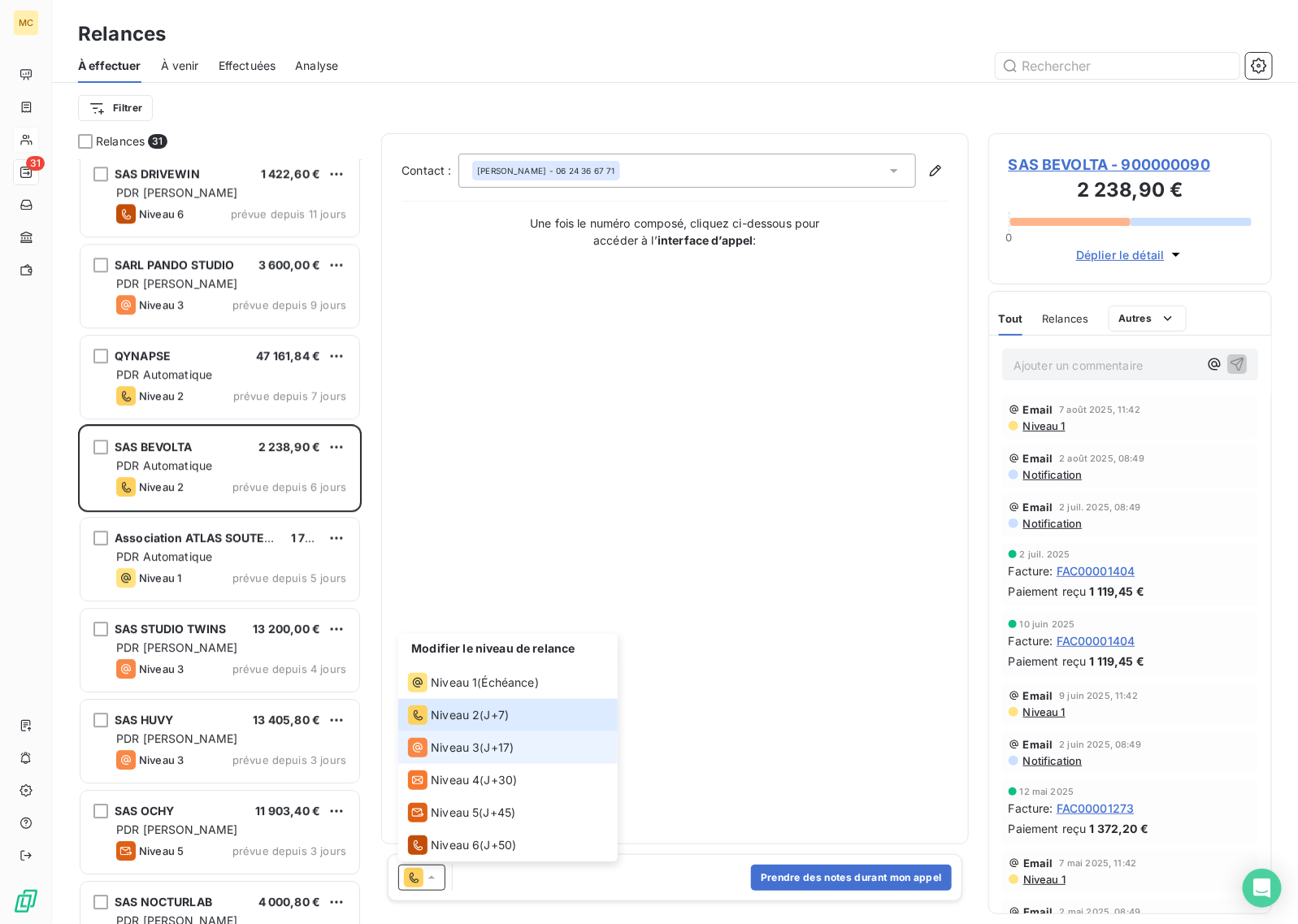
click at [479, 759] on li "Niveau 3 ( J+17 )" at bounding box center [507, 747] width 219 height 32
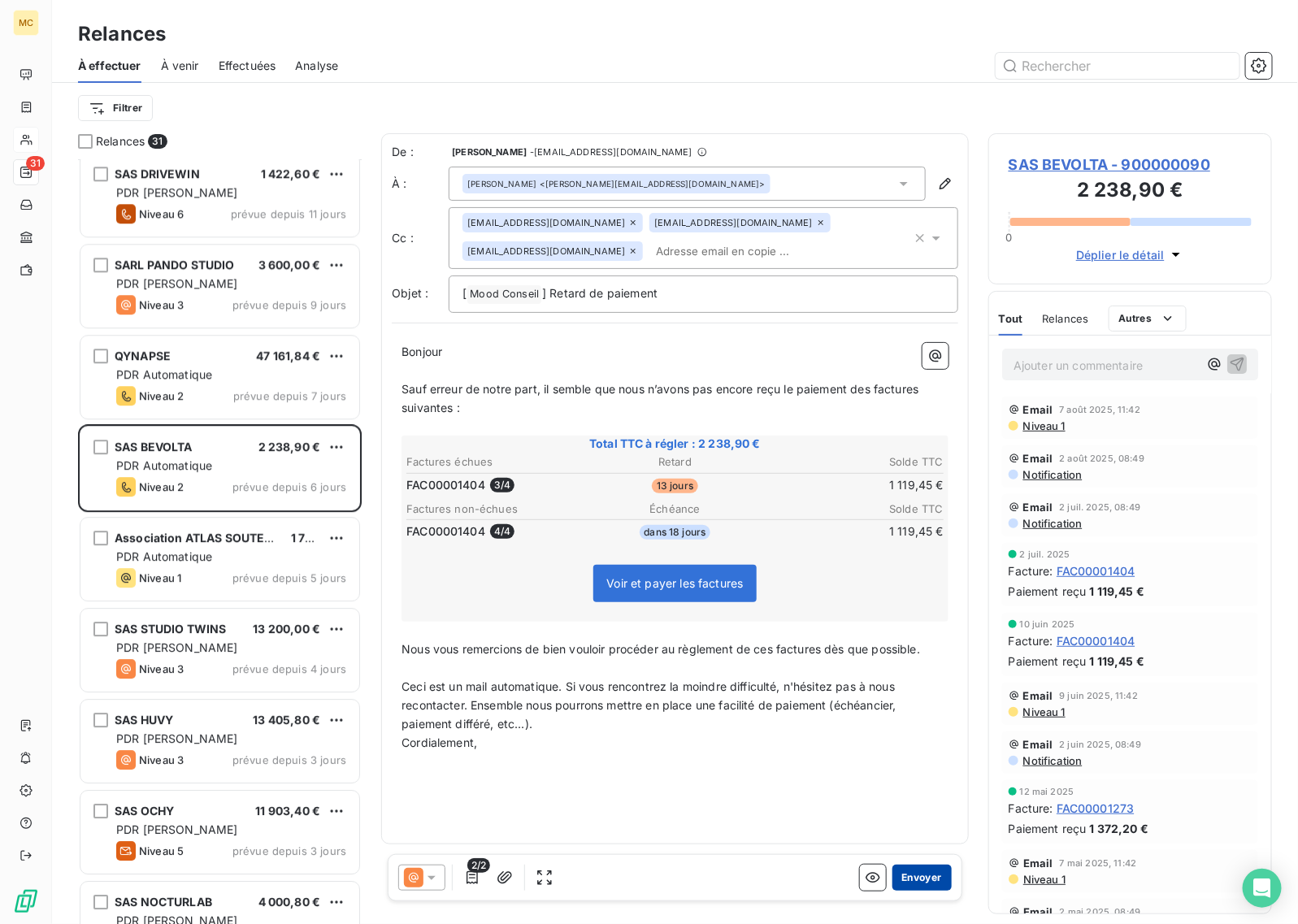
click at [941, 874] on button "Envoyer" at bounding box center [921, 877] width 59 height 26
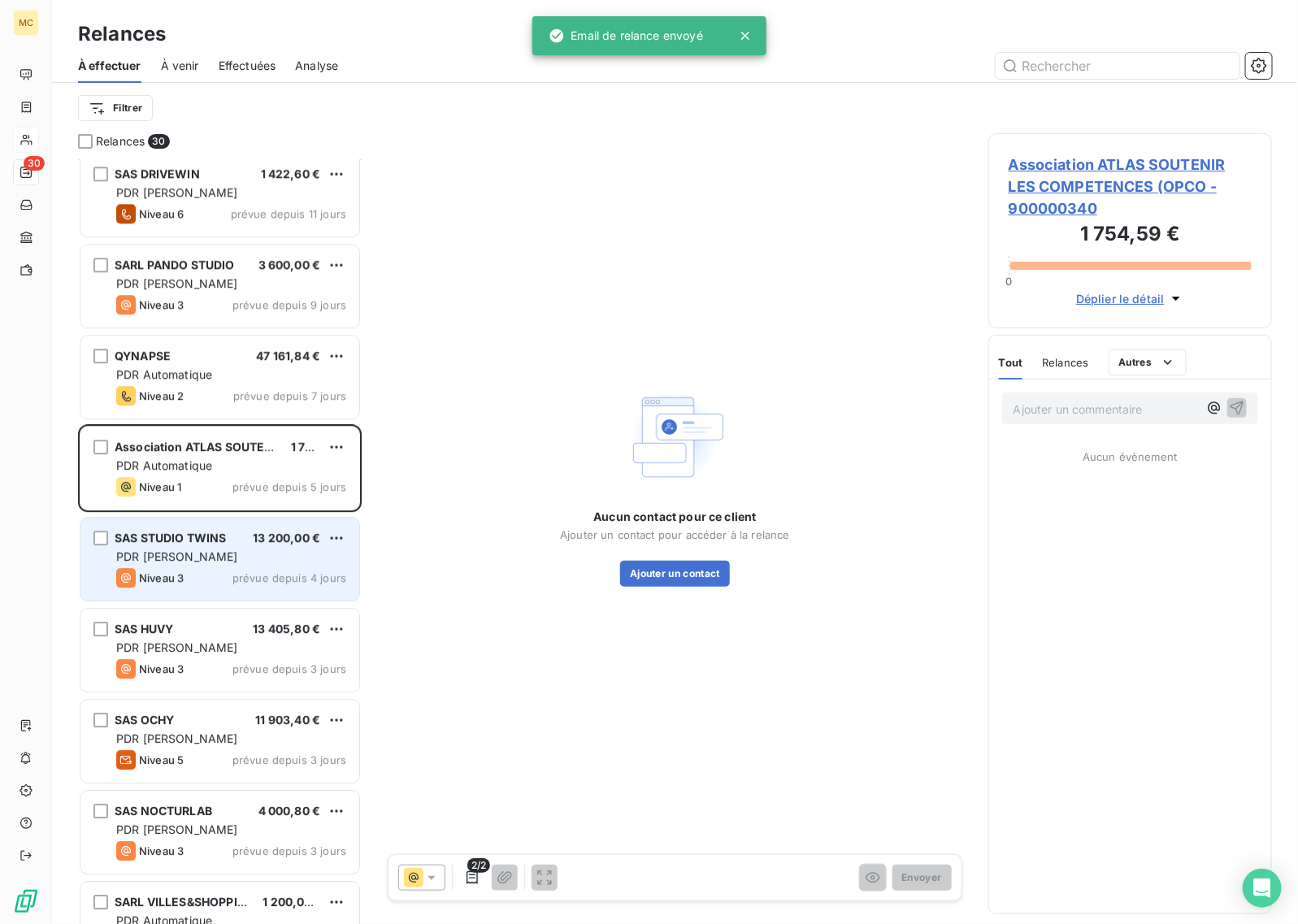
click at [234, 567] on div "SAS STUDIO TWINS 13 200,00 € PDR [PERSON_NAME] 3 prévue depuis 4 jours" at bounding box center [220, 559] width 278 height 83
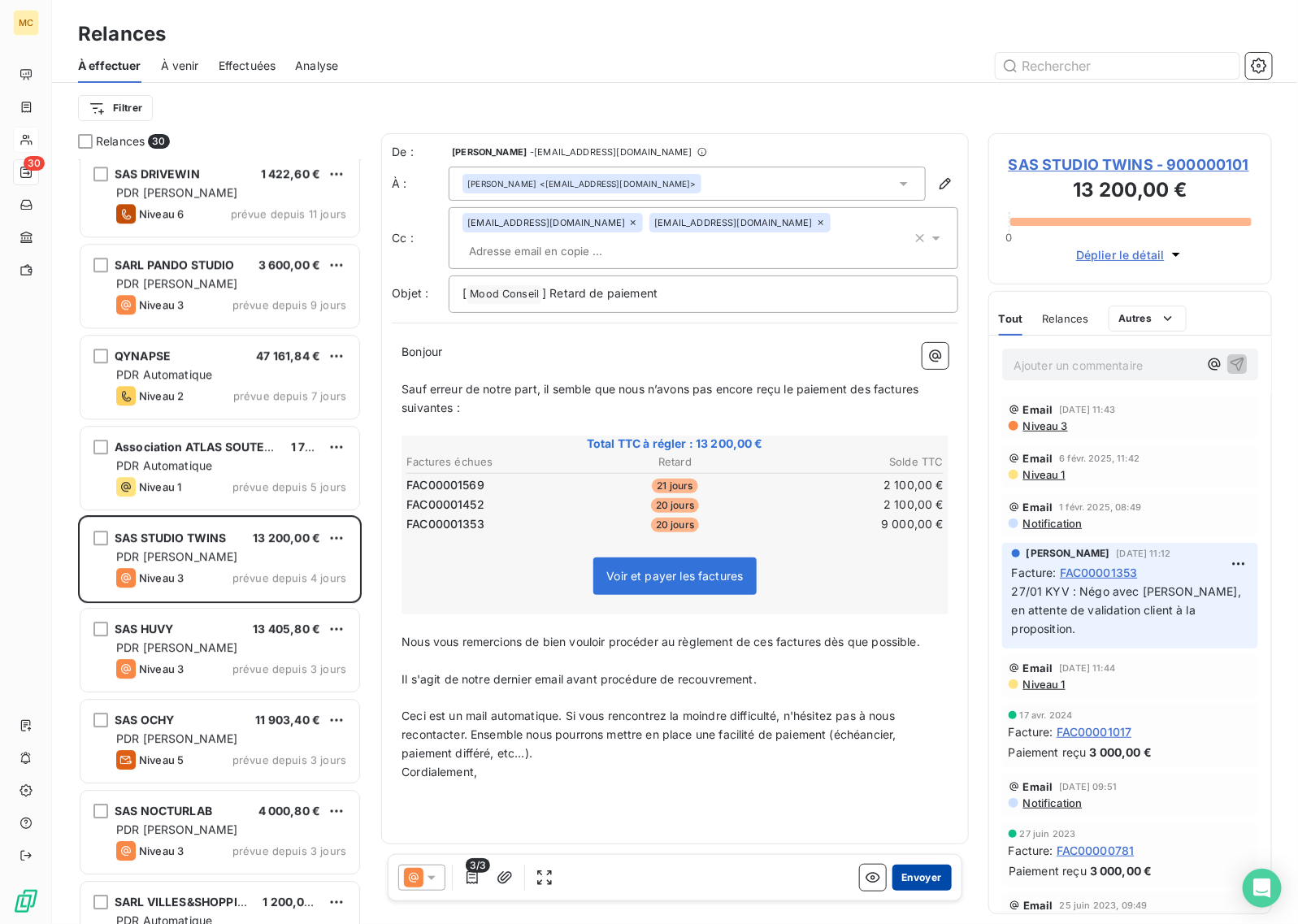
click at [921, 874] on button "Envoyer" at bounding box center [921, 877] width 59 height 26
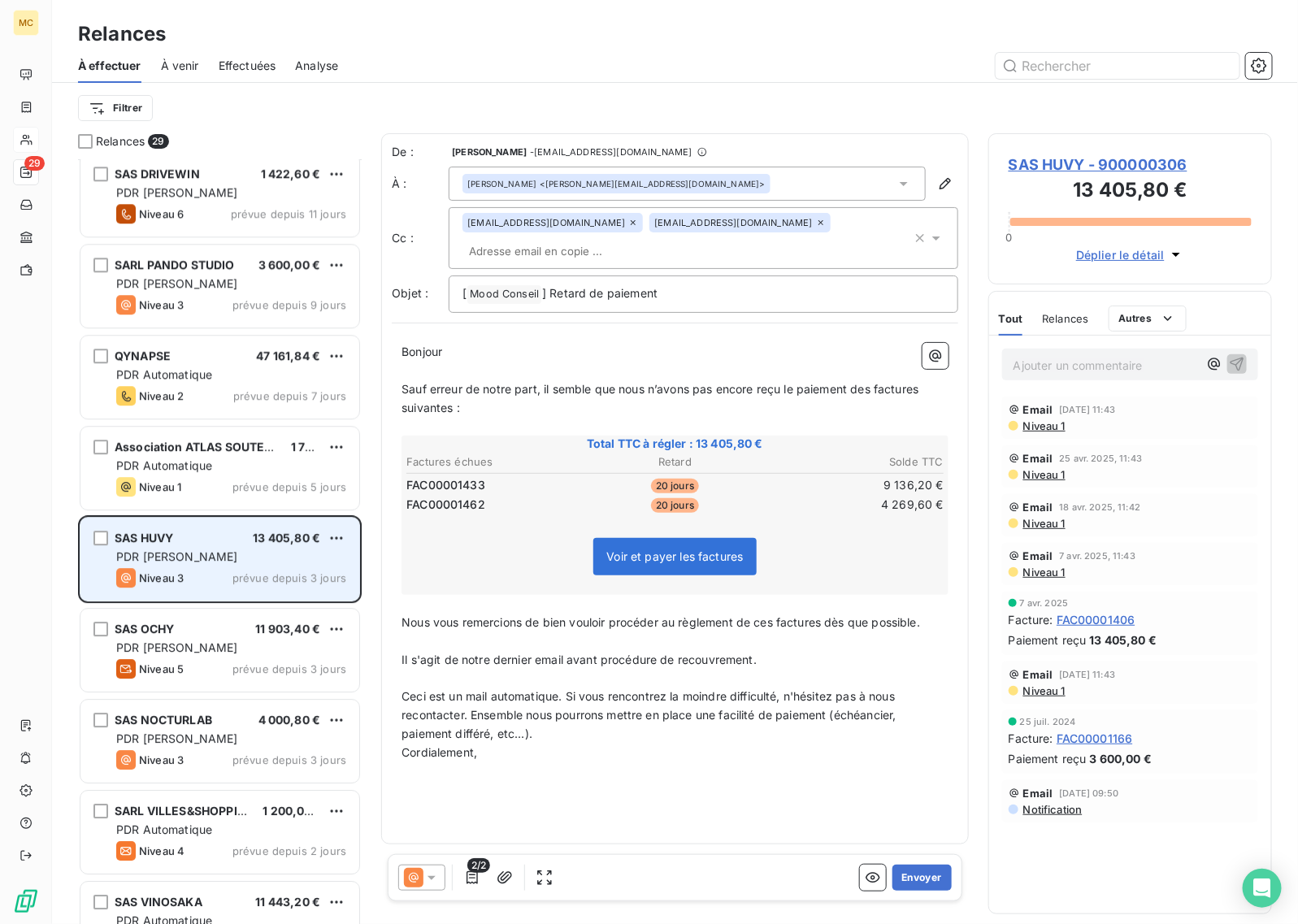
click at [232, 573] on div "Niveau 3 prévue depuis 3 jours" at bounding box center [231, 577] width 230 height 19
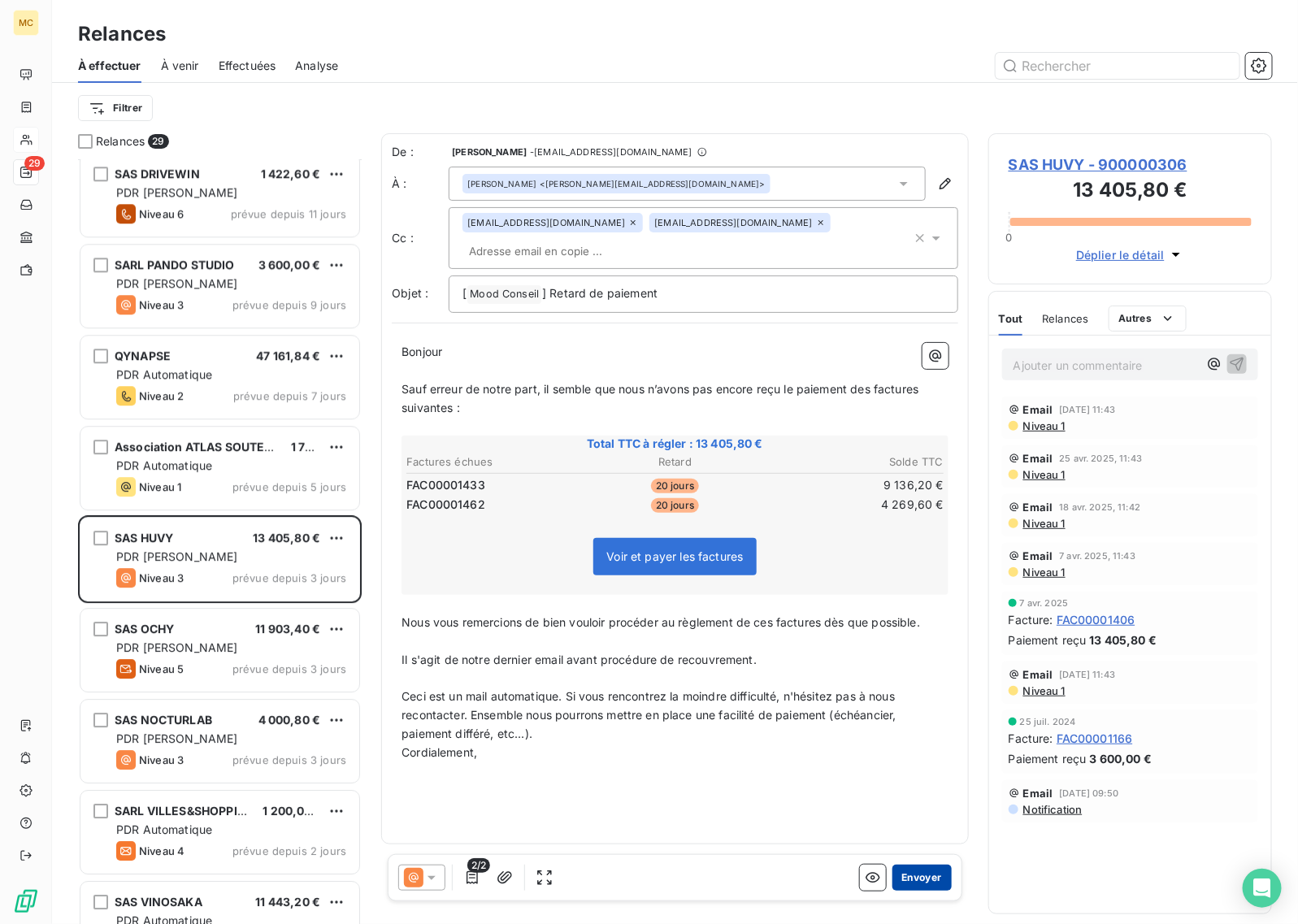
click at [925, 870] on button "Envoyer" at bounding box center [921, 877] width 59 height 26
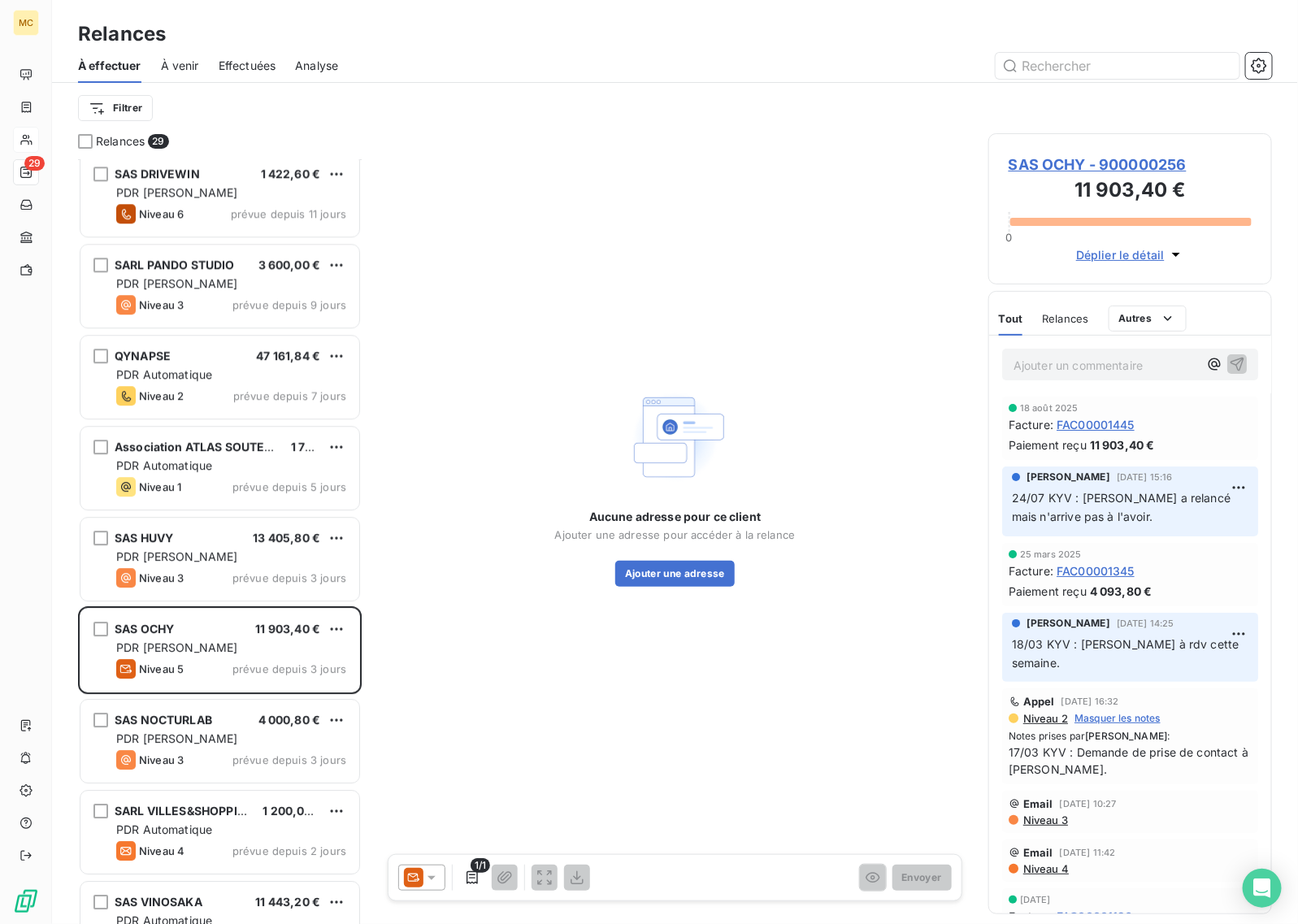
scroll to position [1782, 0]
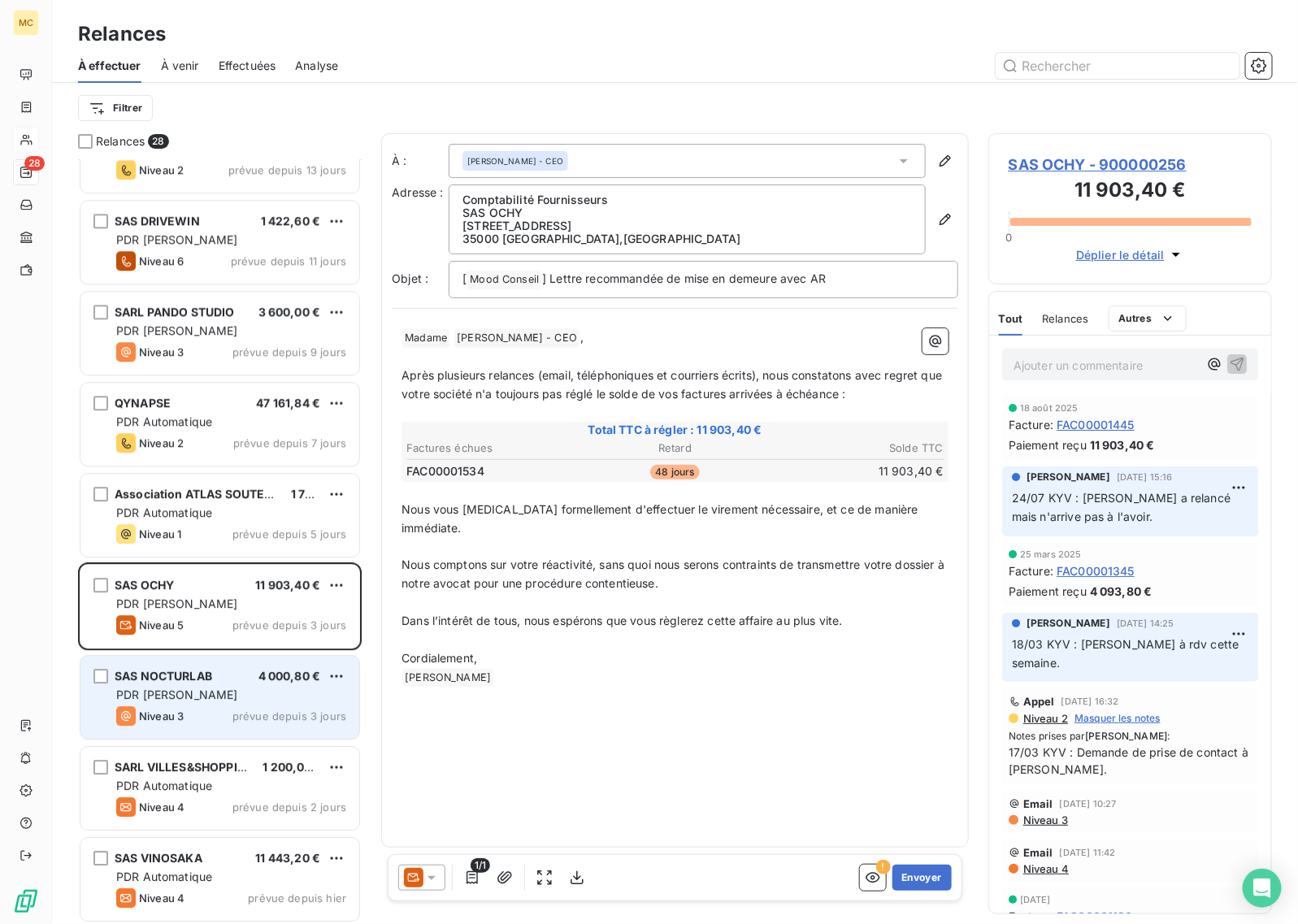
click at [263, 700] on div "PDR [PERSON_NAME]" at bounding box center [231, 694] width 230 height 17
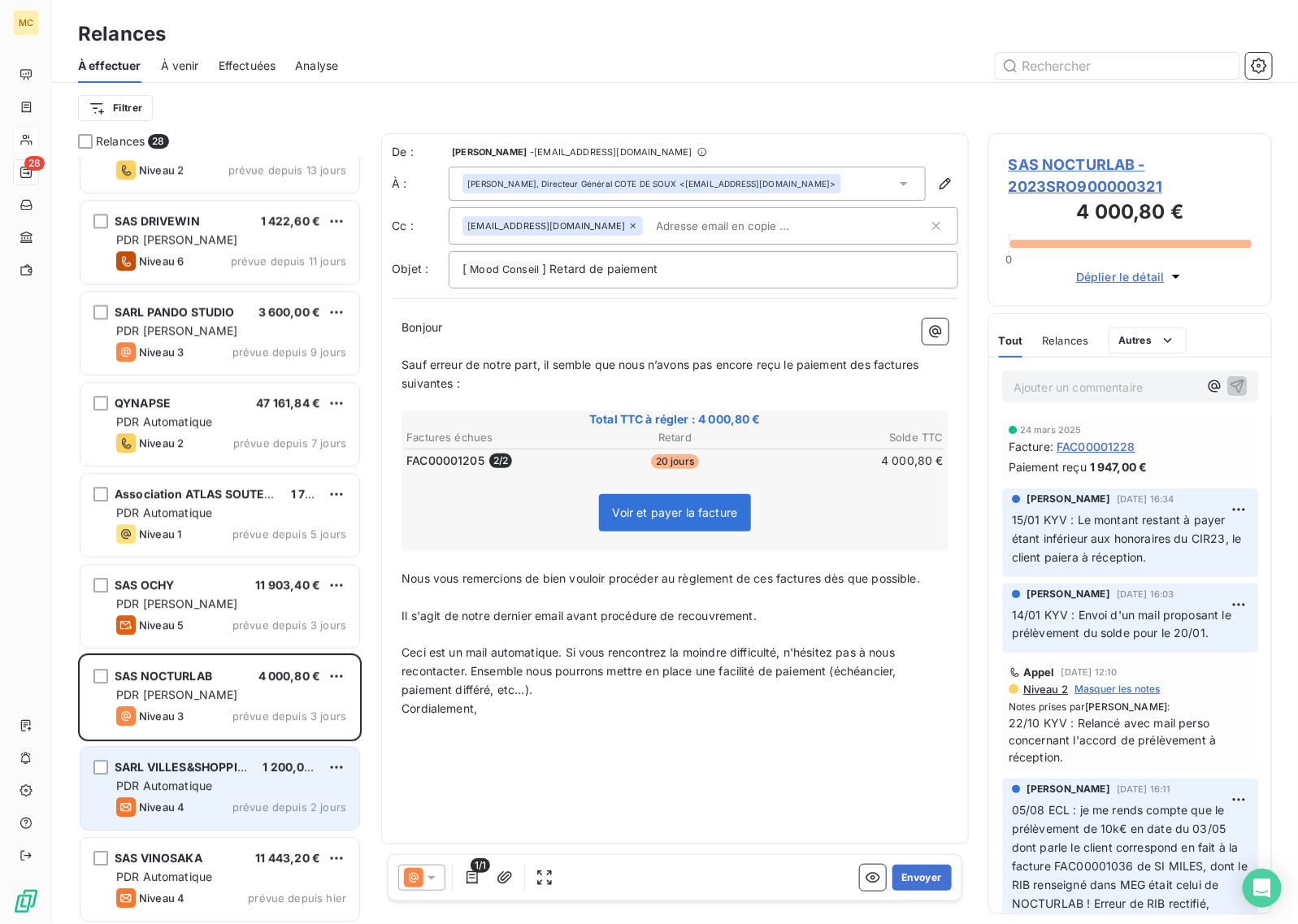
click at [237, 784] on div "PDR Automatique" at bounding box center [231, 786] width 230 height 17
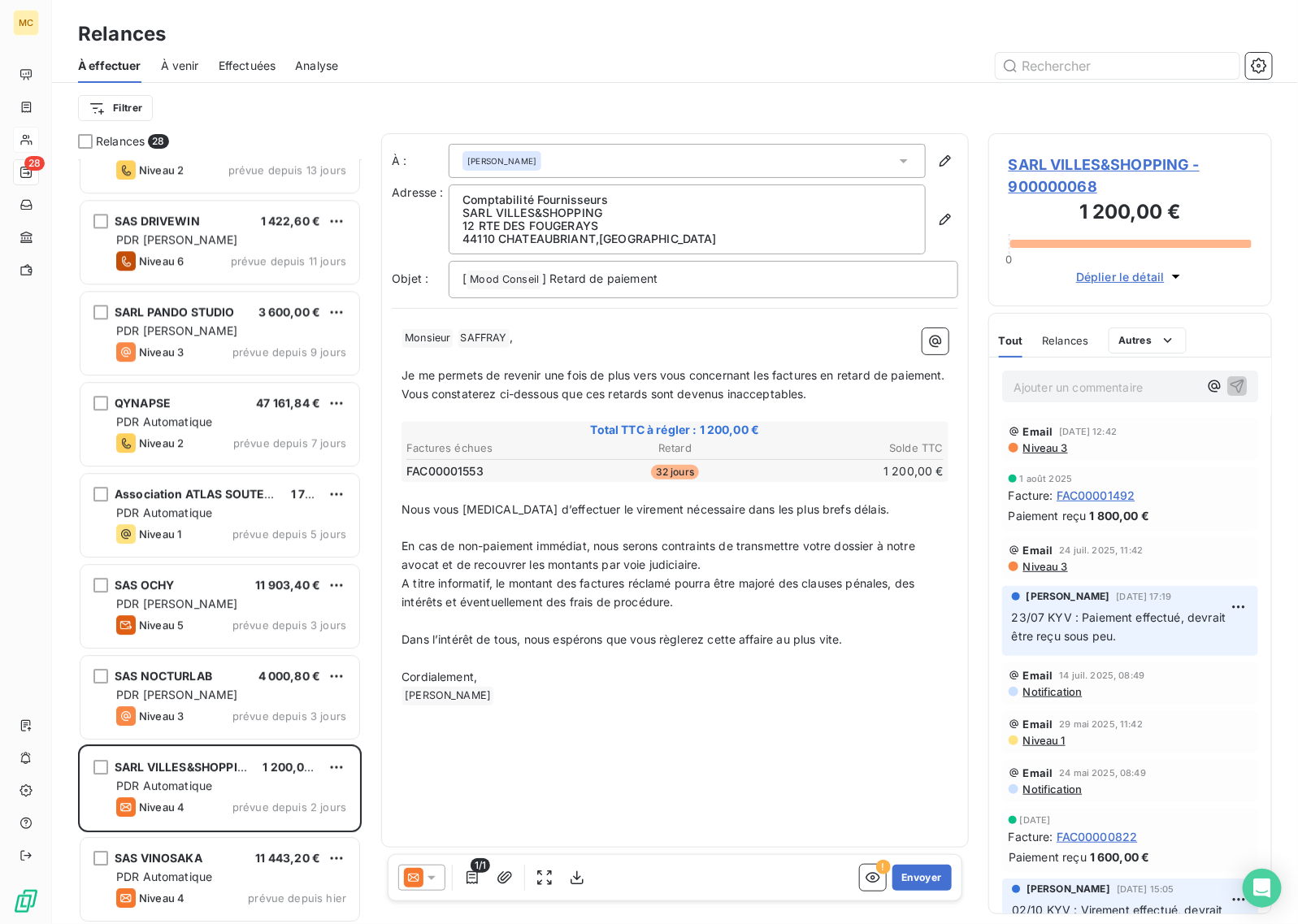
click at [429, 883] on icon at bounding box center [431, 877] width 17 height 17
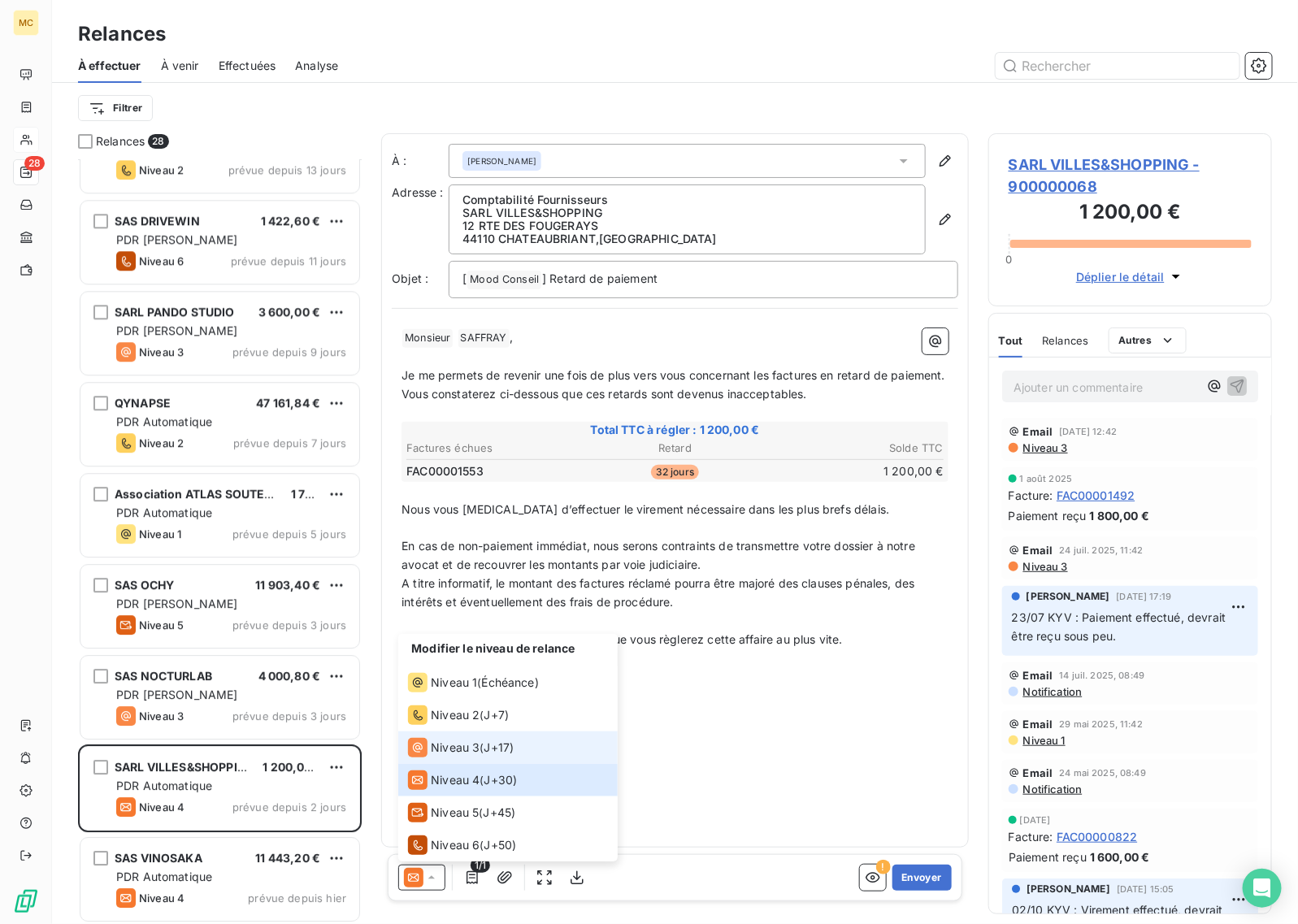
click at [436, 750] on span "Niveau 3" at bounding box center [455, 748] width 49 height 17
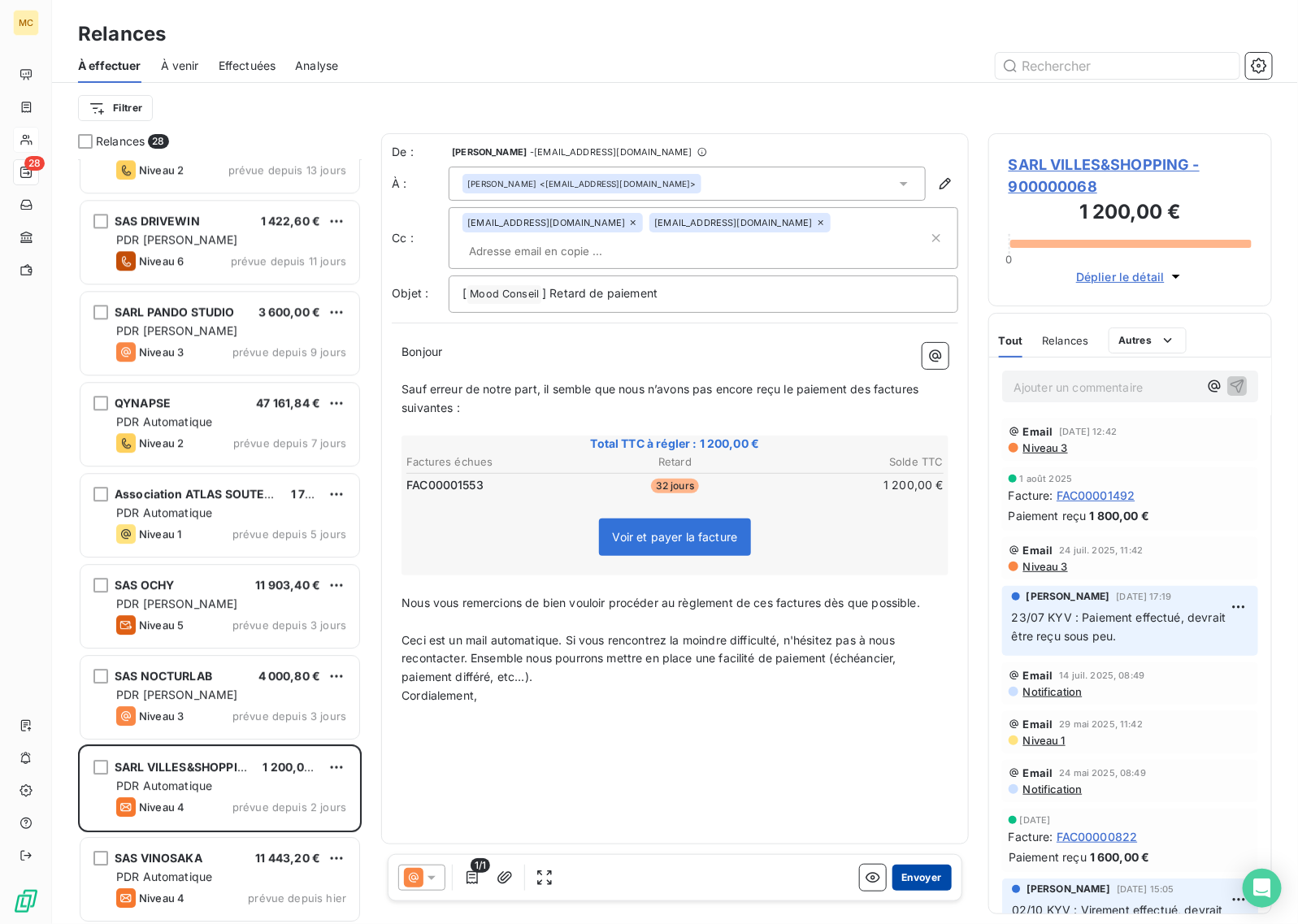
click at [921, 880] on button "Envoyer" at bounding box center [921, 877] width 59 height 26
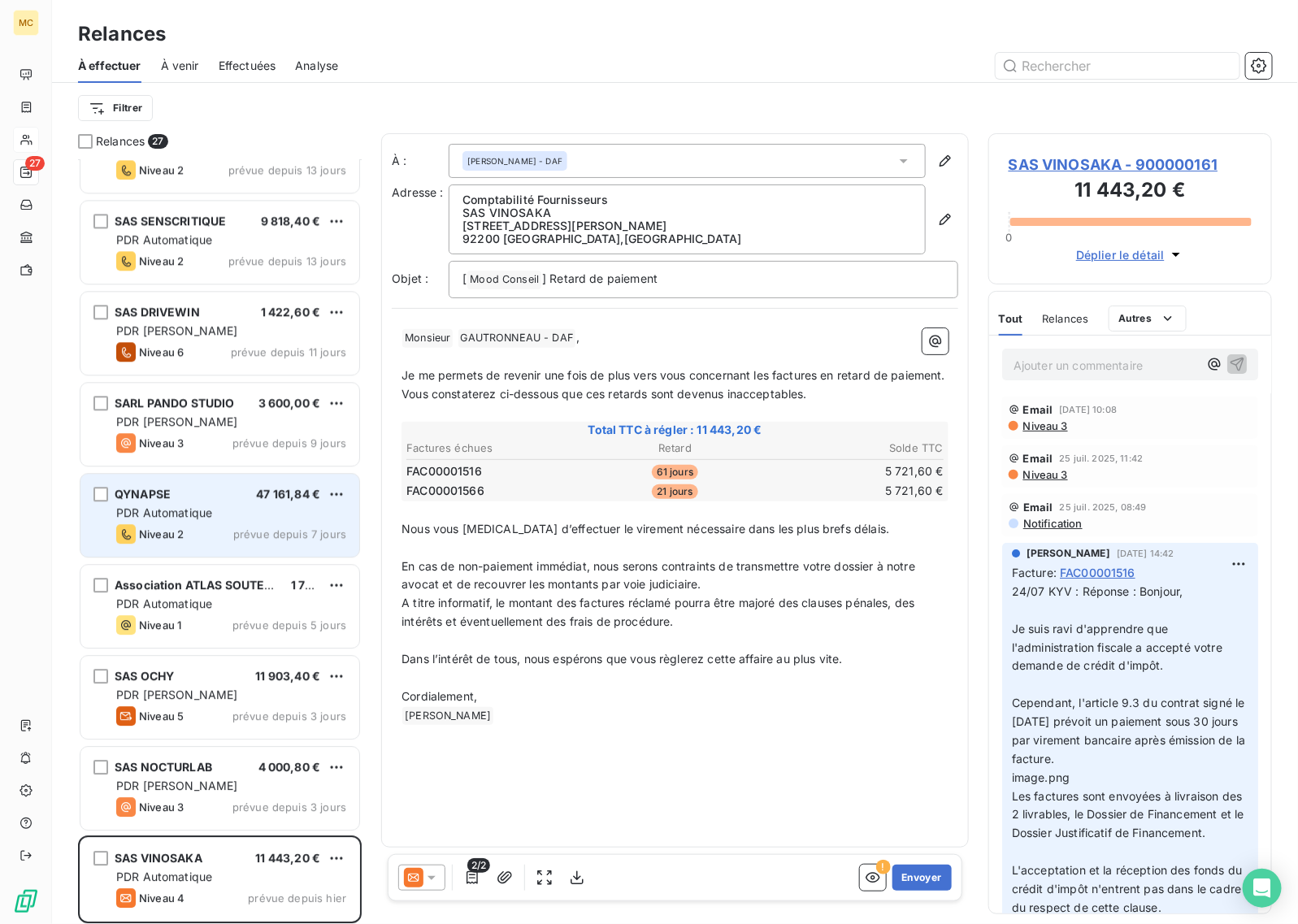
scroll to position [1692, 0]
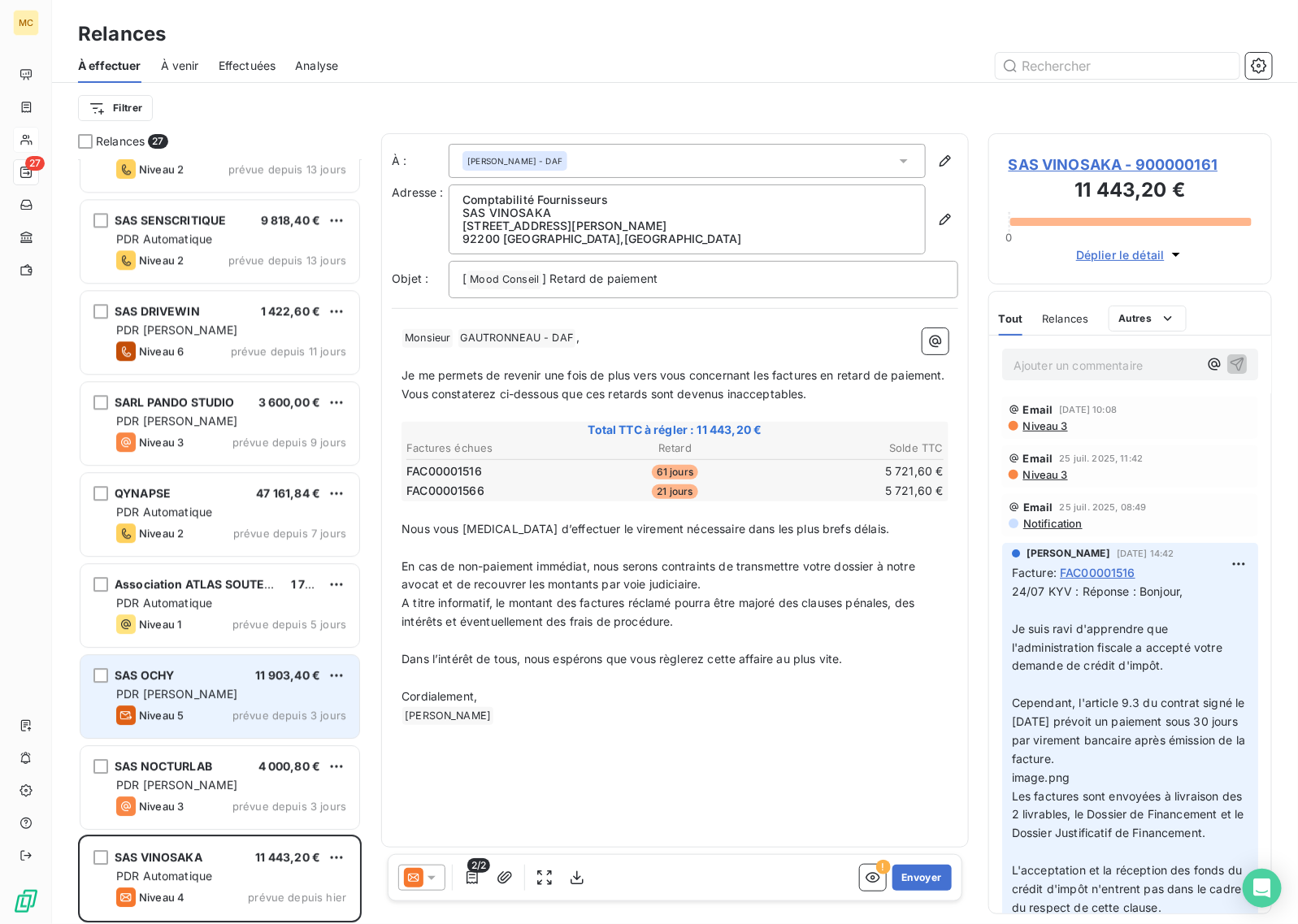
click at [246, 683] on div "SAS OCHY 11 903,40 €" at bounding box center [231, 675] width 230 height 15
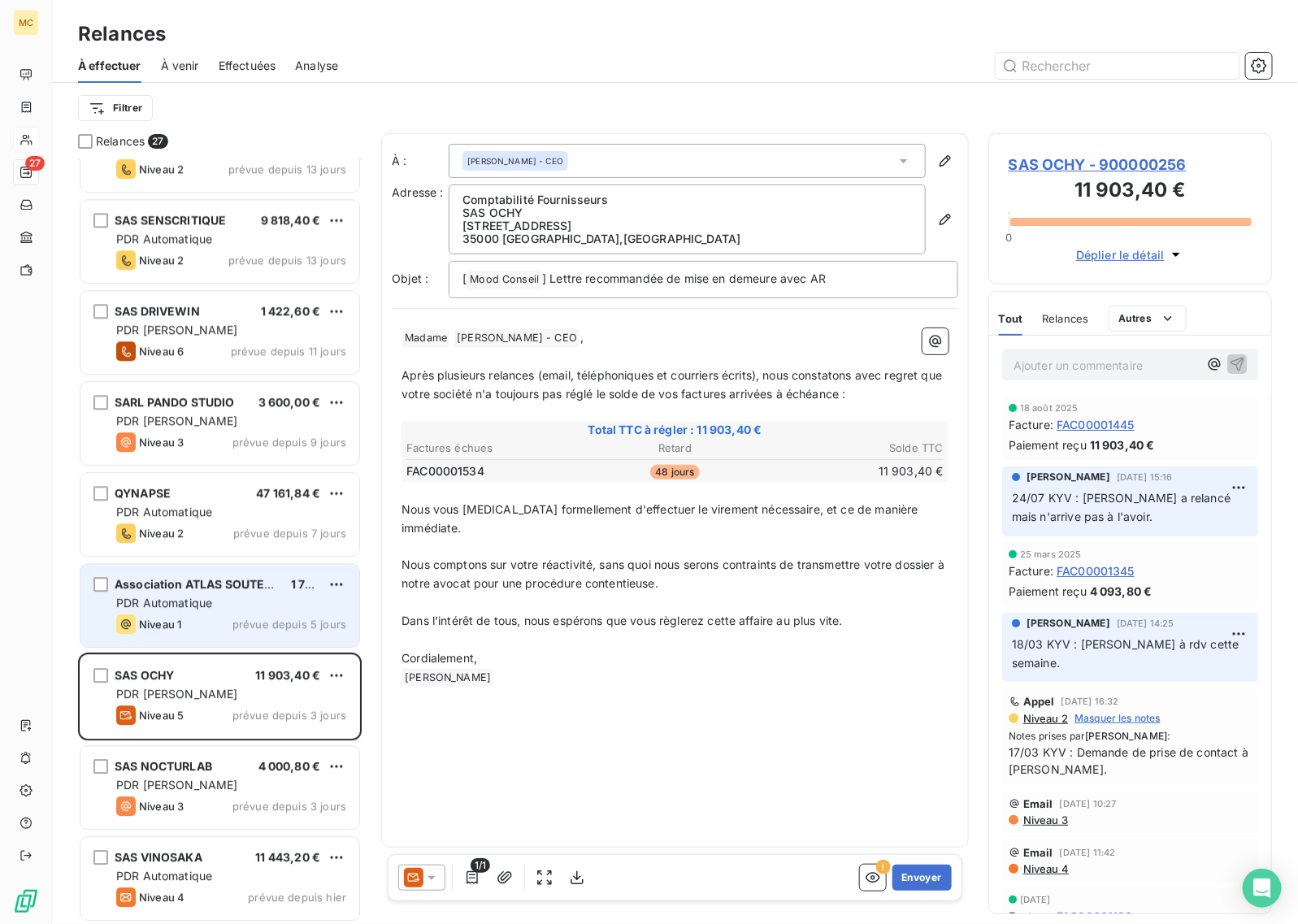
click at [220, 607] on div "PDR Automatique" at bounding box center [231, 603] width 230 height 17
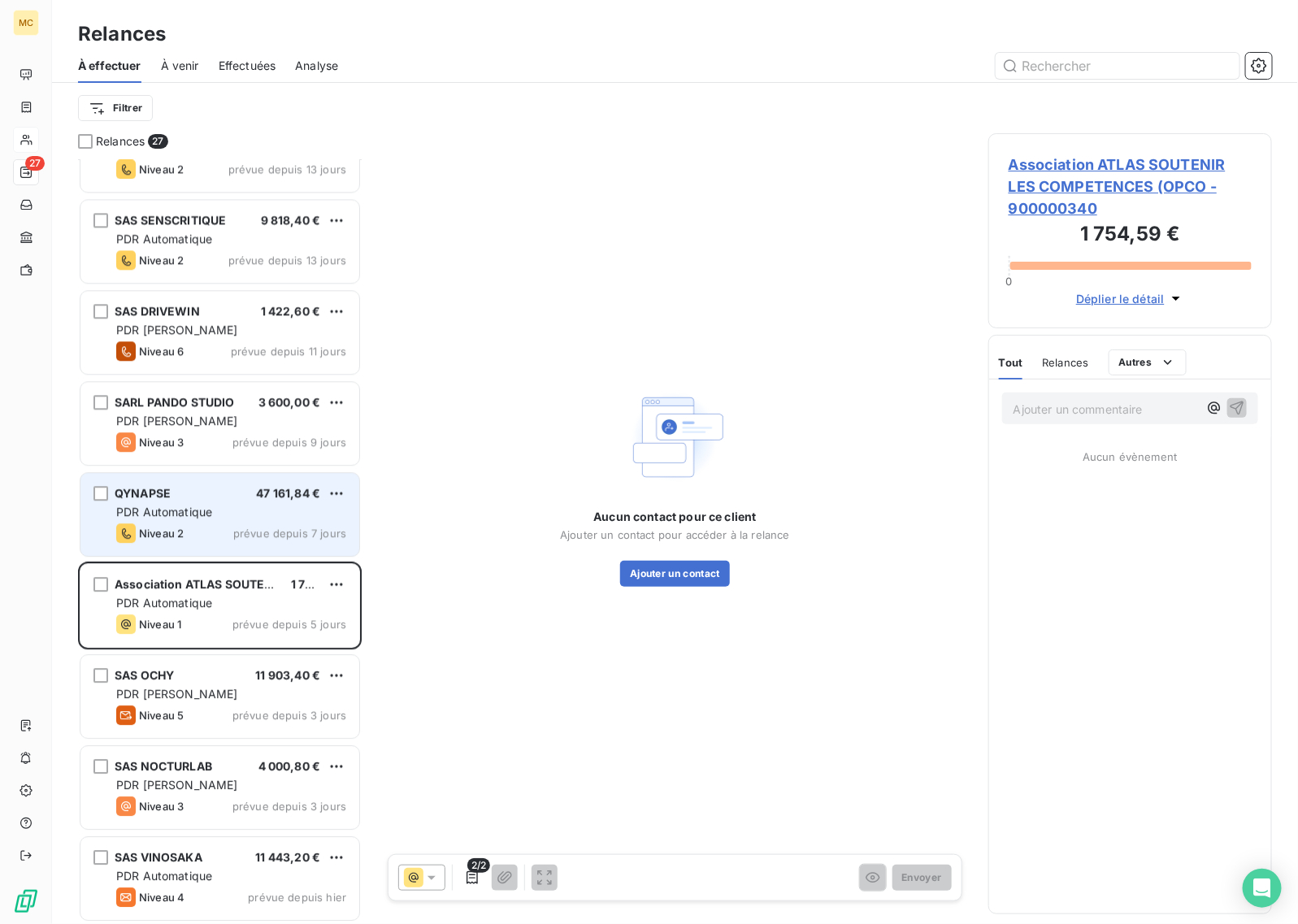
click at [199, 509] on span "PDR Automatique" at bounding box center [164, 511] width 95 height 14
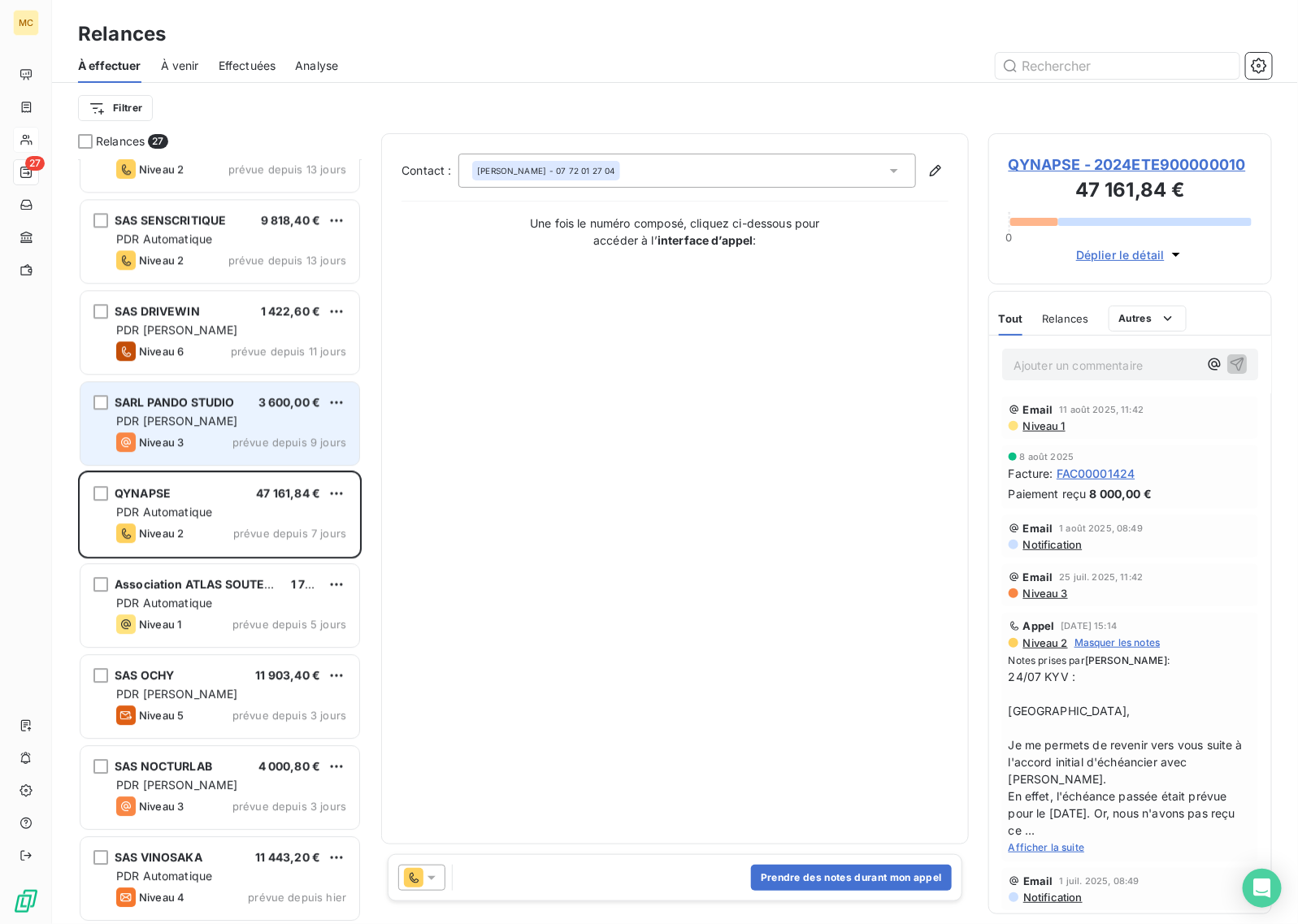
click at [216, 426] on div "PDR [PERSON_NAME]" at bounding box center [231, 421] width 230 height 17
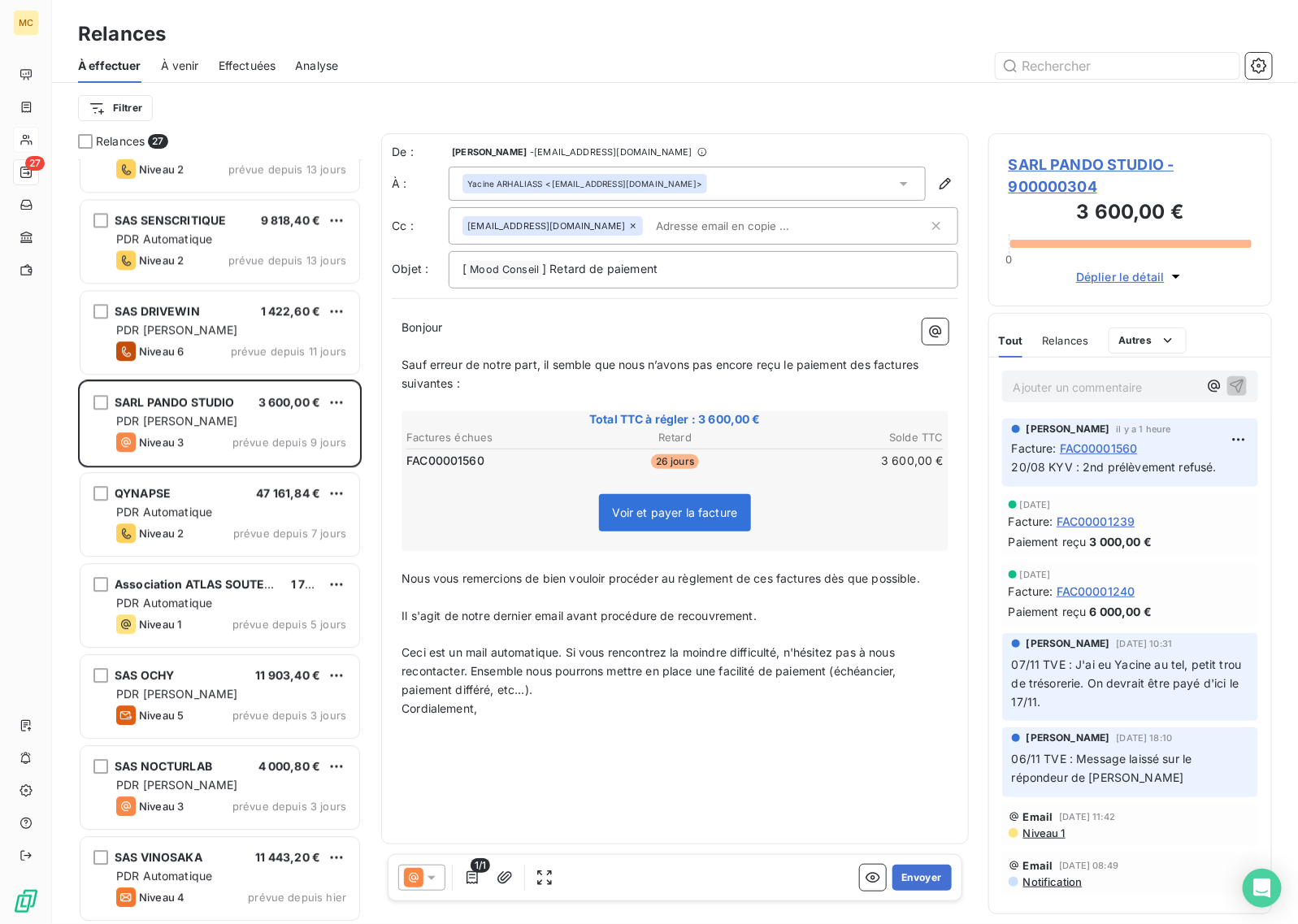
click at [1085, 160] on span "SARL PANDO STUDIO - 900000304" at bounding box center [1131, 175] width 243 height 44
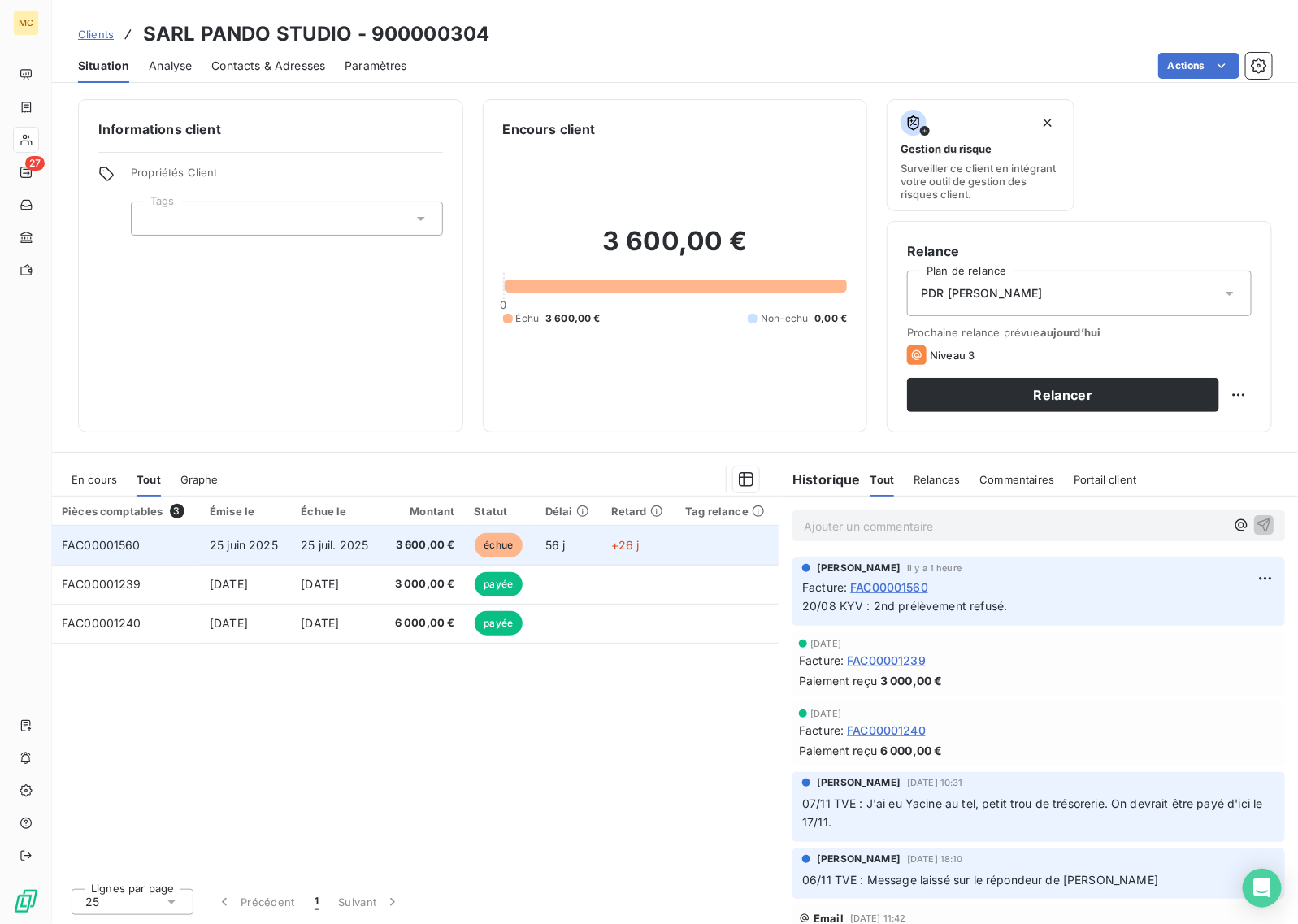
click at [462, 540] on td "3 600,00 €" at bounding box center [423, 545] width 83 height 39
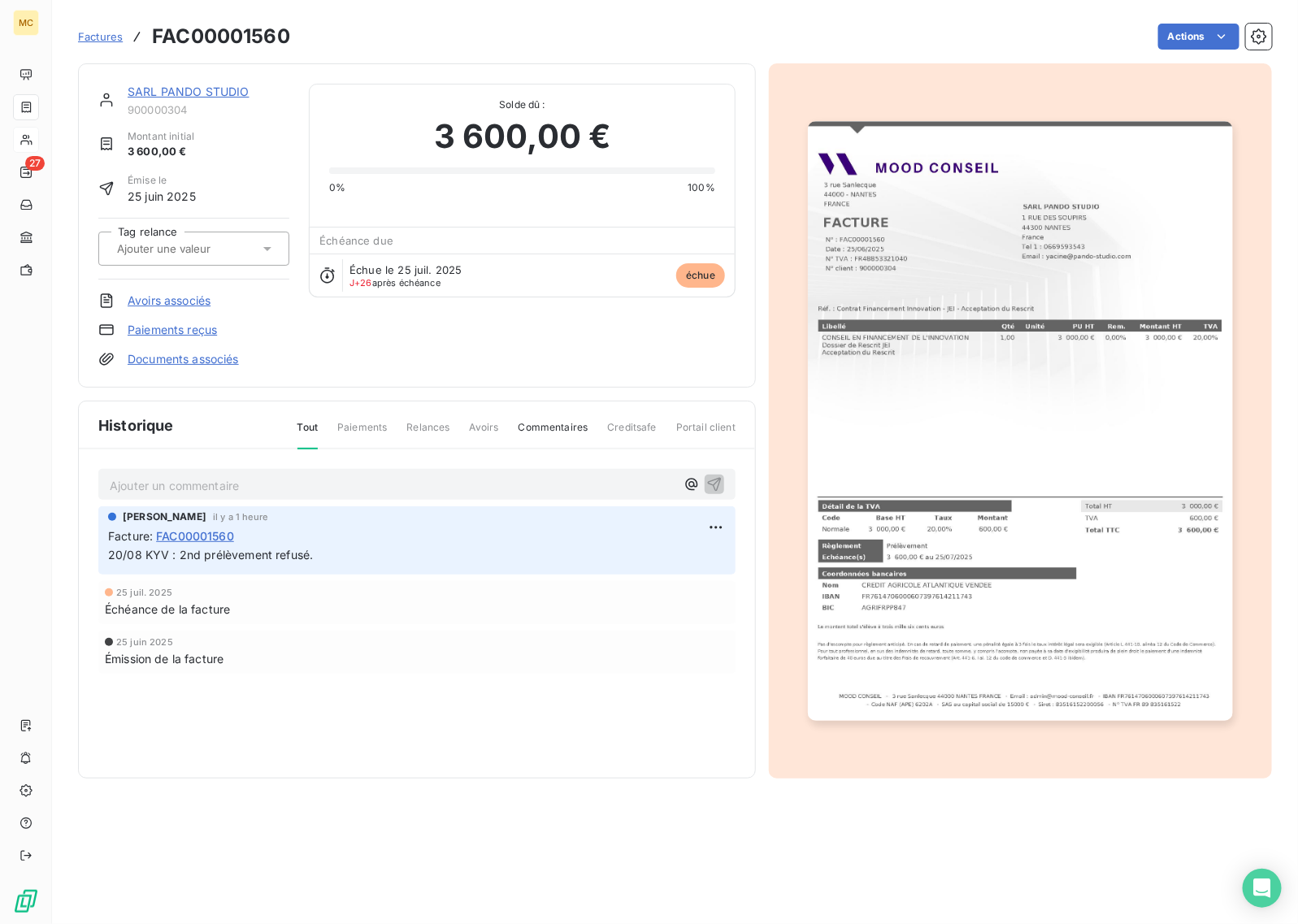
click at [1075, 374] on img "button" at bounding box center [1020, 421] width 425 height 600
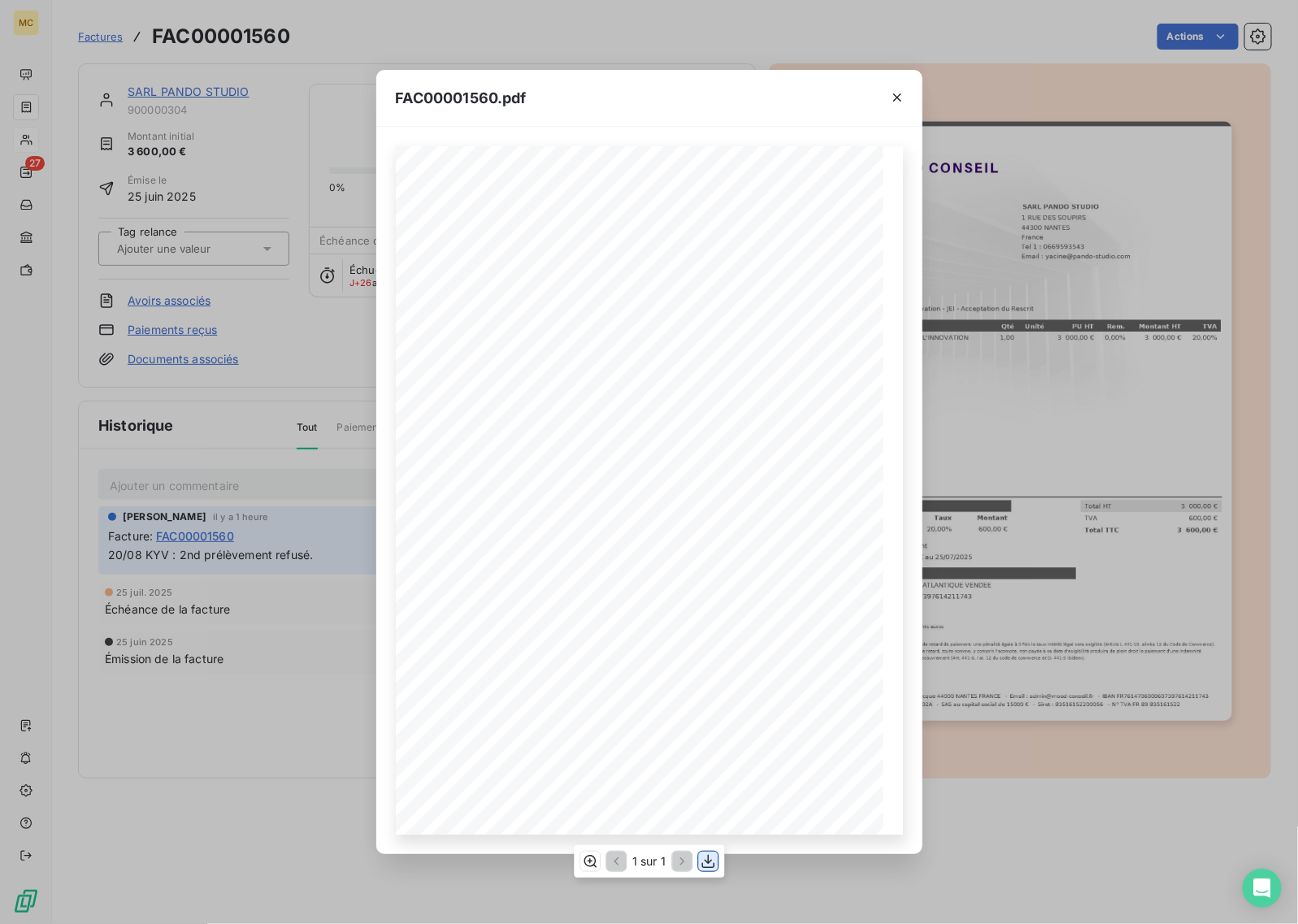
click at [708, 863] on icon "button" at bounding box center [707, 862] width 13 height 14
click at [892, 94] on icon "button" at bounding box center [897, 97] width 17 height 17
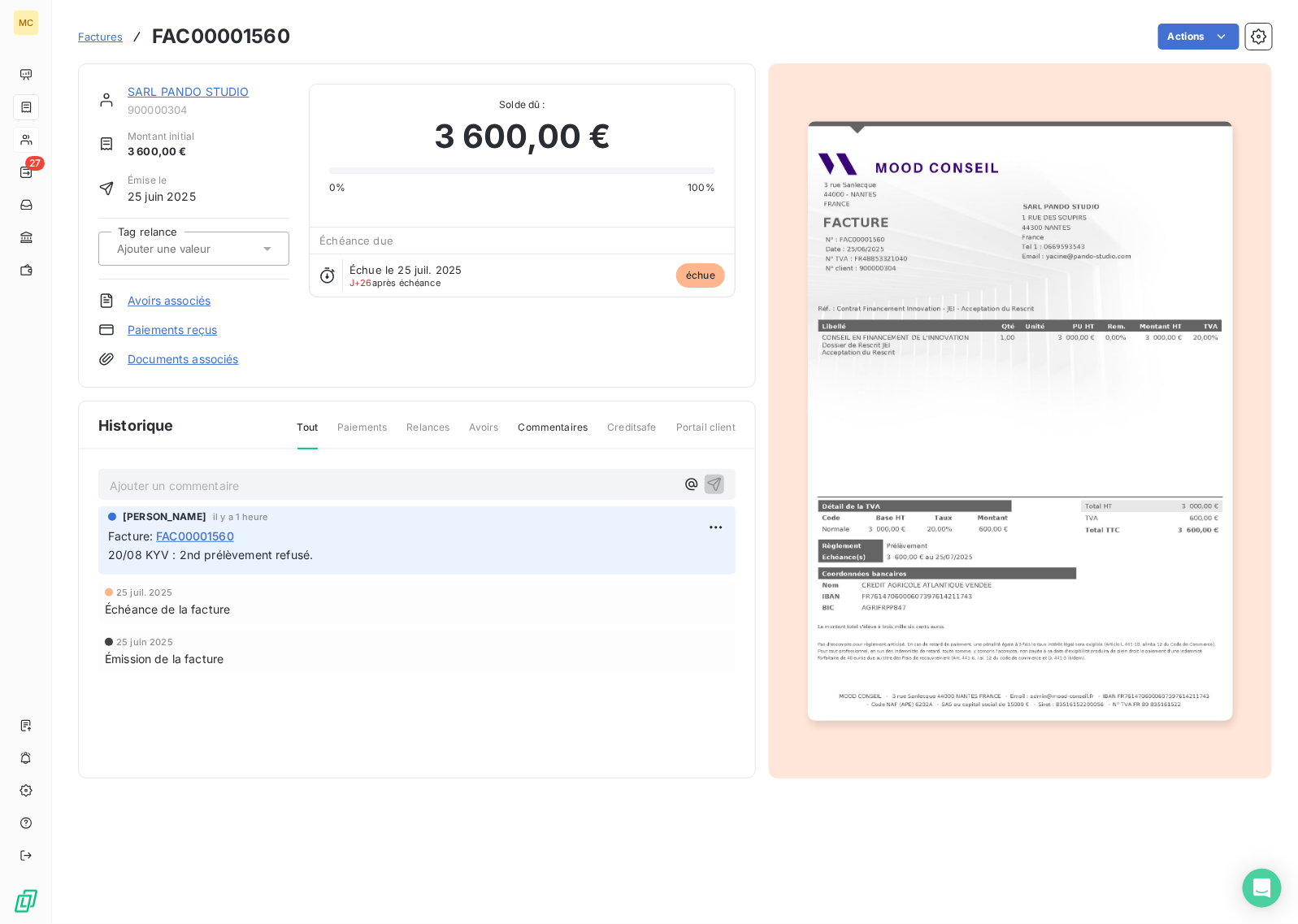
click at [193, 475] on p "Ajouter un commentaire ﻿" at bounding box center [392, 485] width 566 height 20
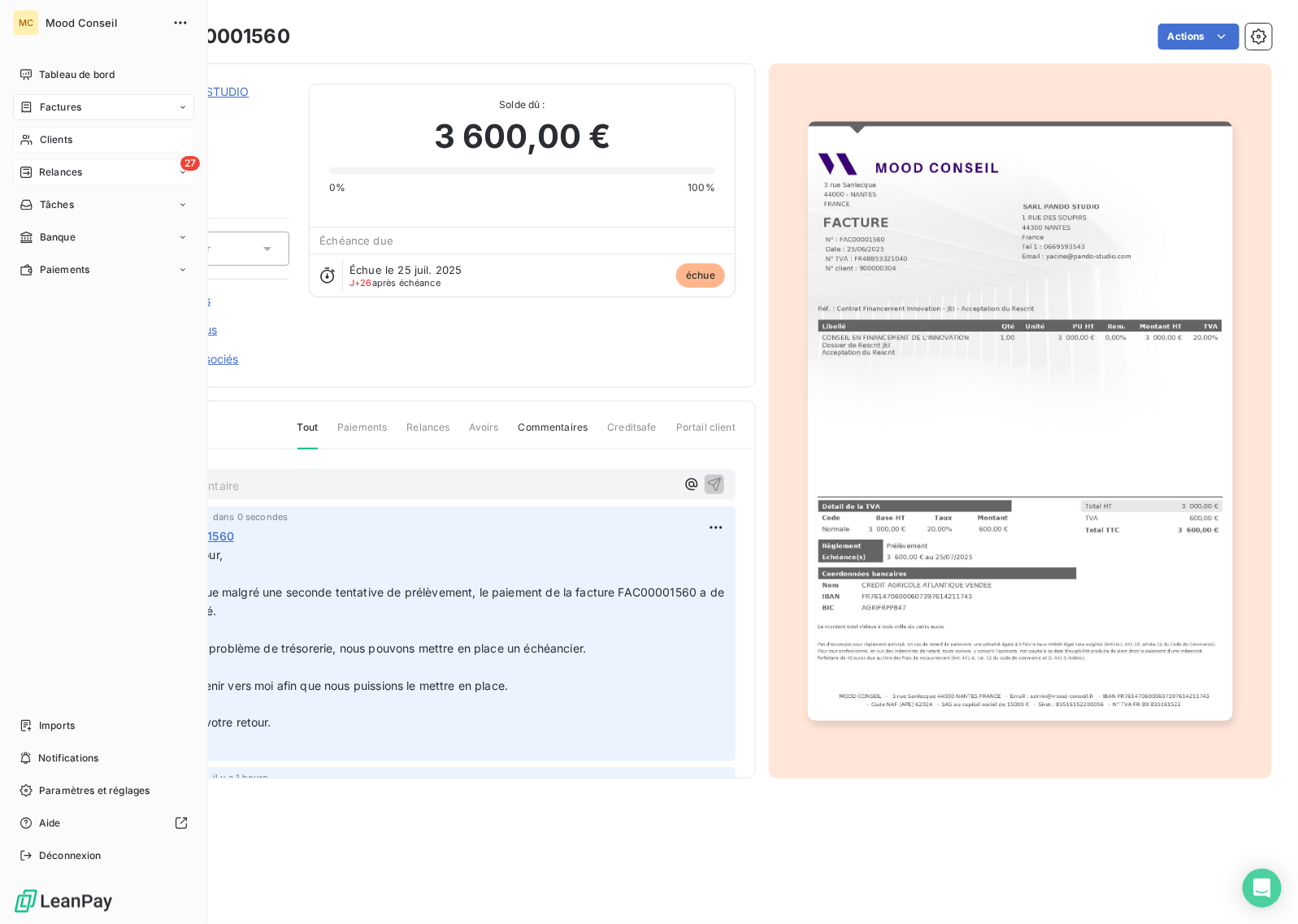
click at [75, 168] on span "Relances" at bounding box center [60, 171] width 43 height 15
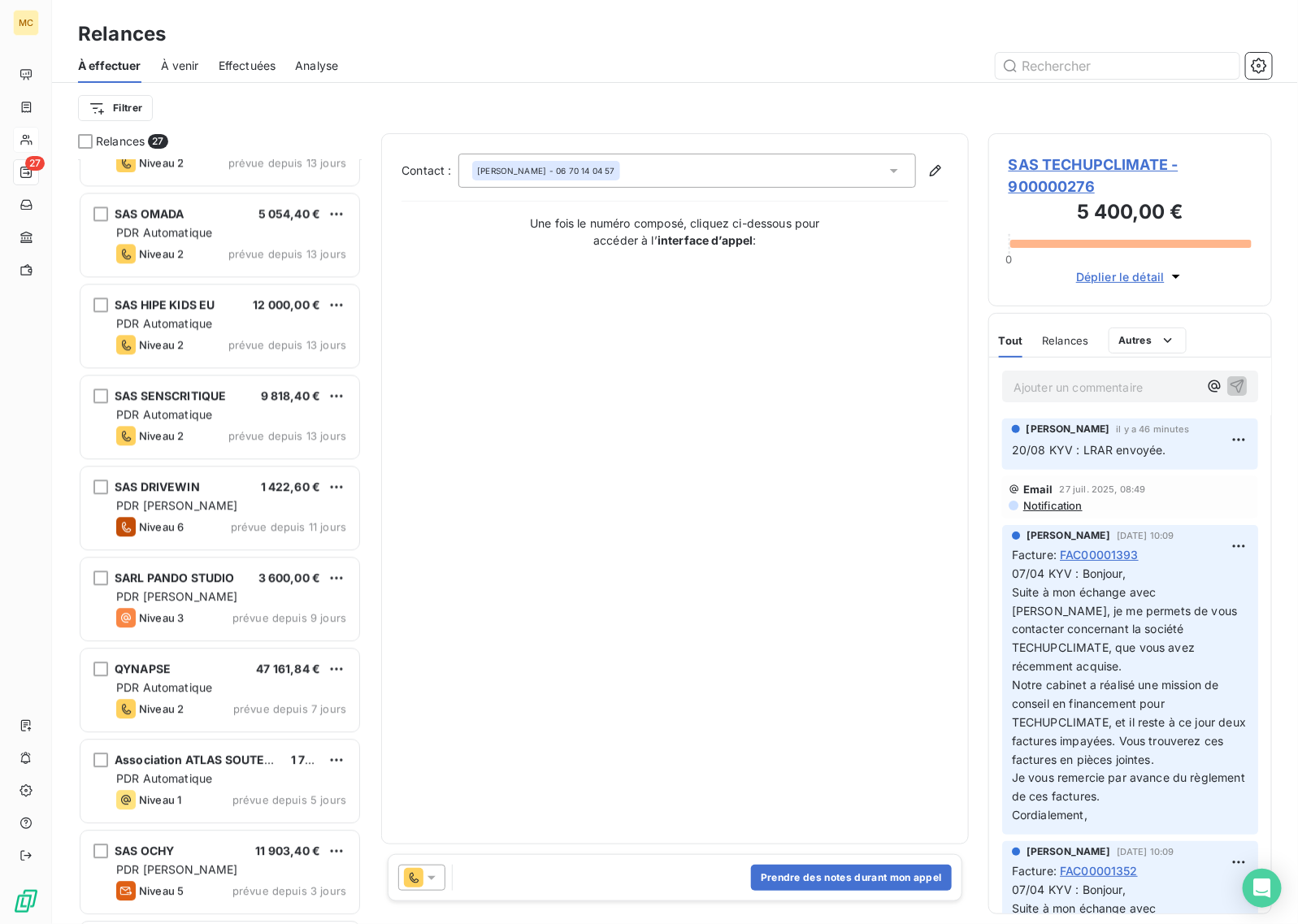
scroll to position [1525, 0]
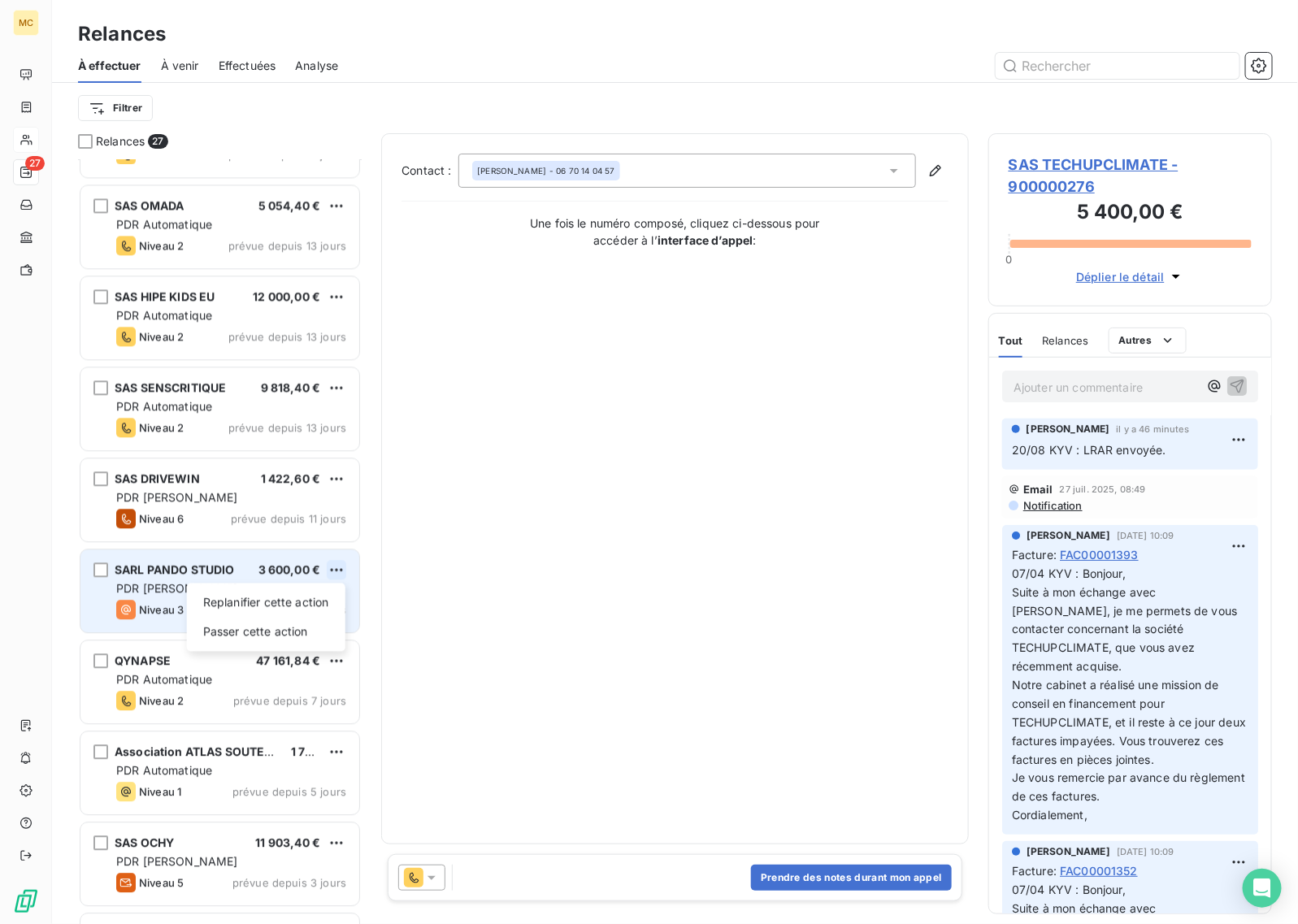
click at [336, 565] on html "MC 27 Relances À effectuer À venir Effectuées Analyse Filtrer Relances 27 SAS K…" at bounding box center [649, 462] width 1298 height 924
click at [286, 642] on div "Passer cette action" at bounding box center [266, 631] width 145 height 26
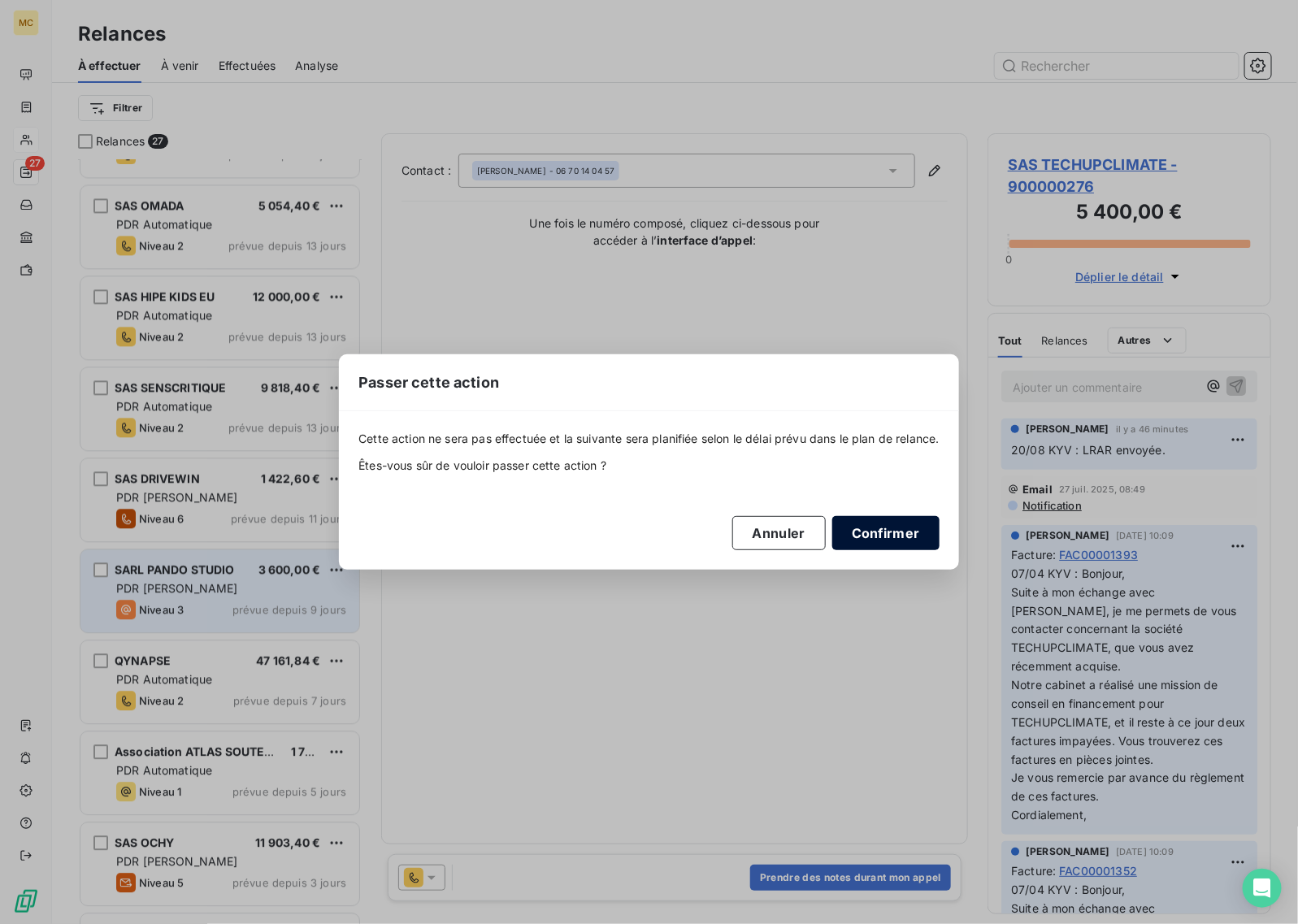
click at [919, 525] on button "Confirmer" at bounding box center [886, 533] width 107 height 34
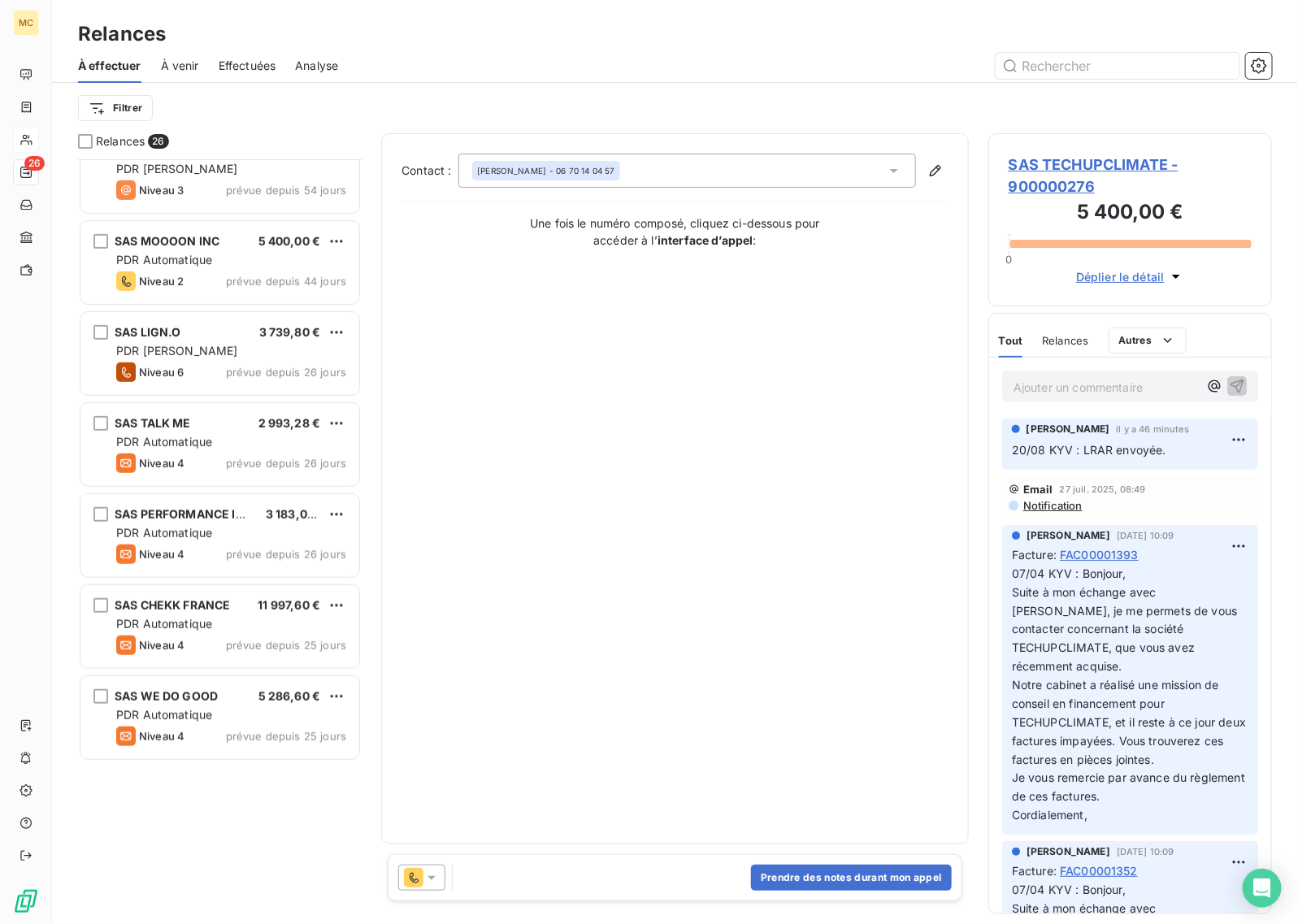
scroll to position [0, 0]
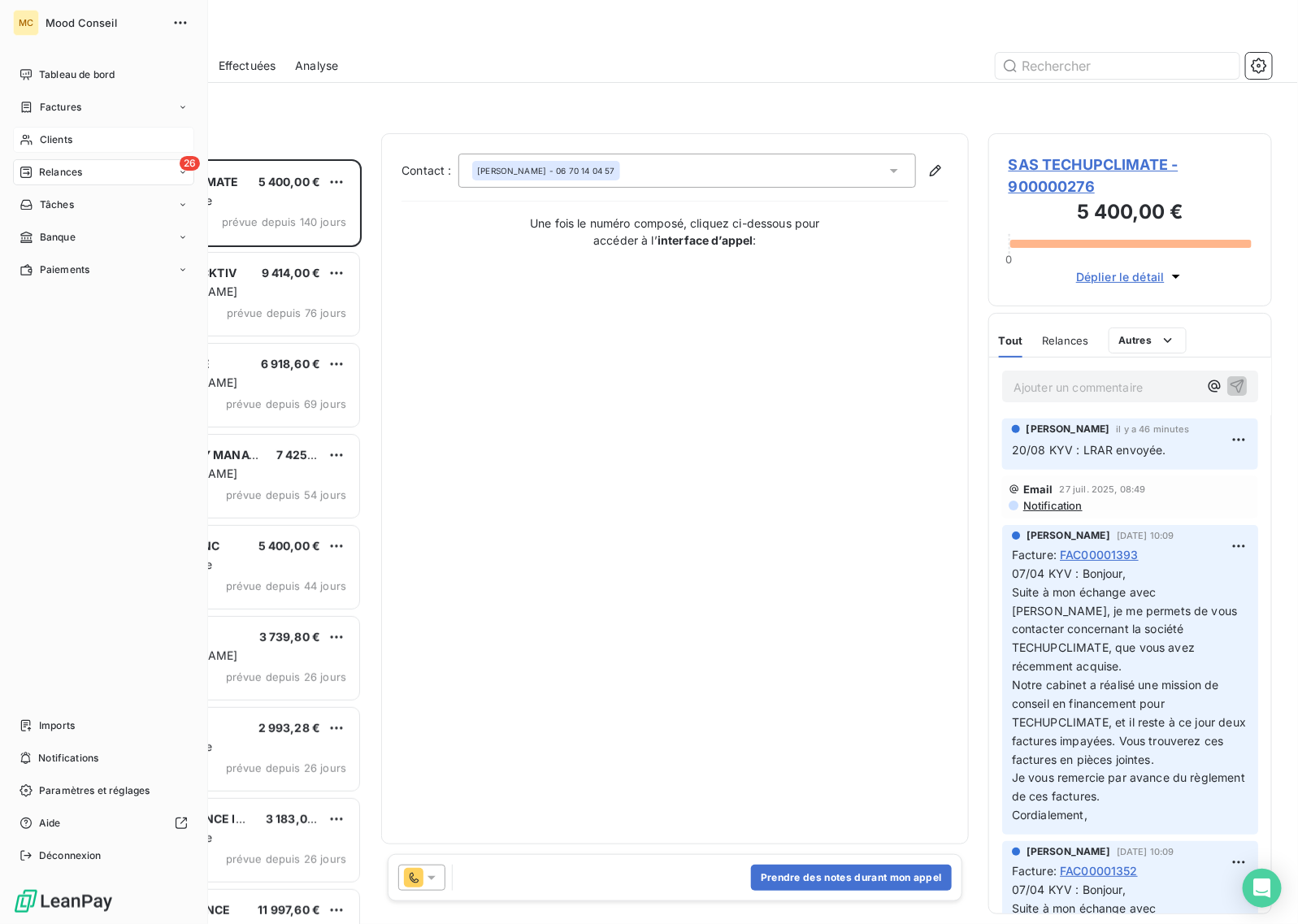
click at [66, 138] on span "Clients" at bounding box center [56, 139] width 32 height 15
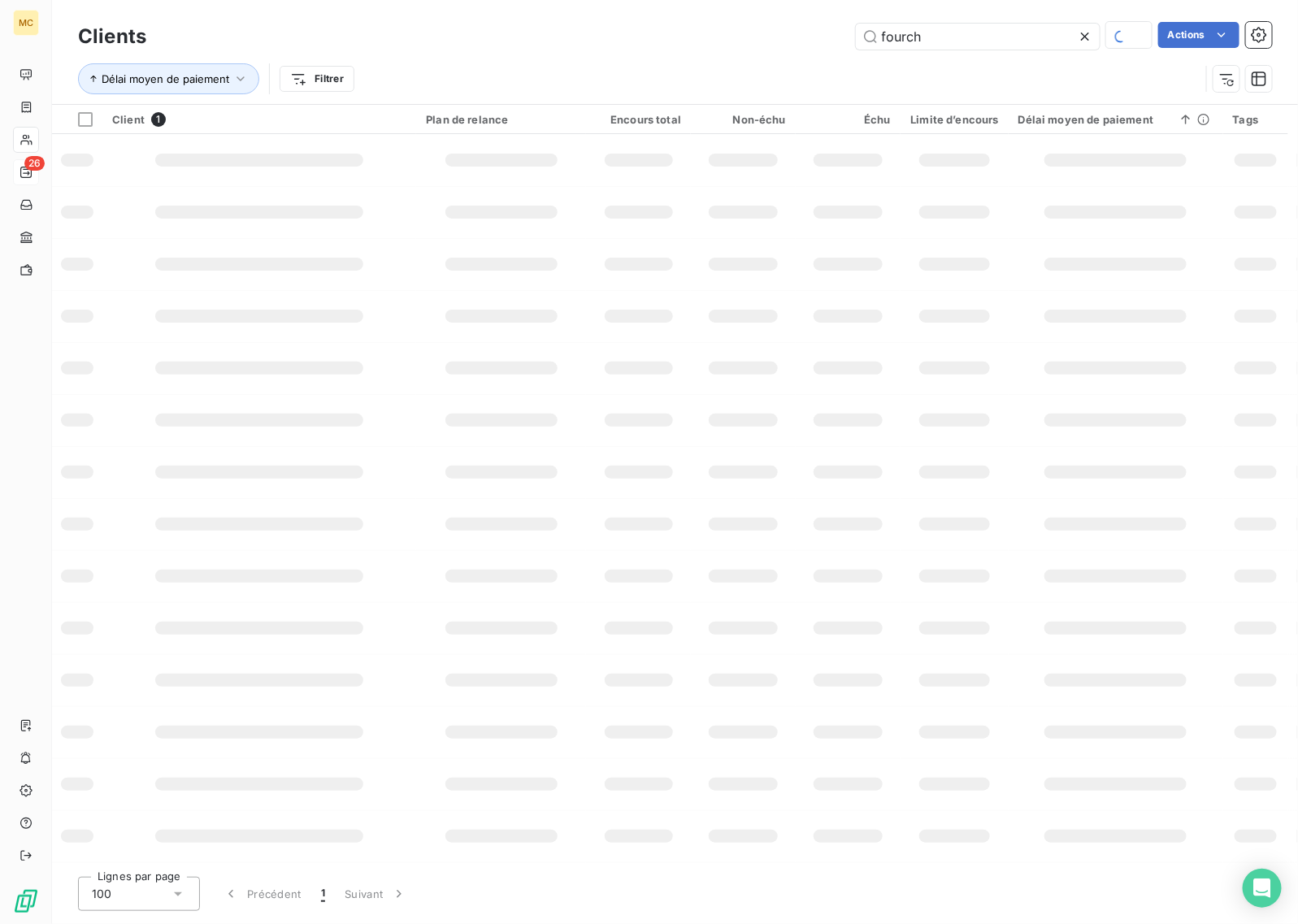
drag, startPoint x: 961, startPoint y: 33, endPoint x: 764, endPoint y: 26, distance: 197.1
click at [764, 26] on div "fourch Actions" at bounding box center [719, 36] width 1106 height 28
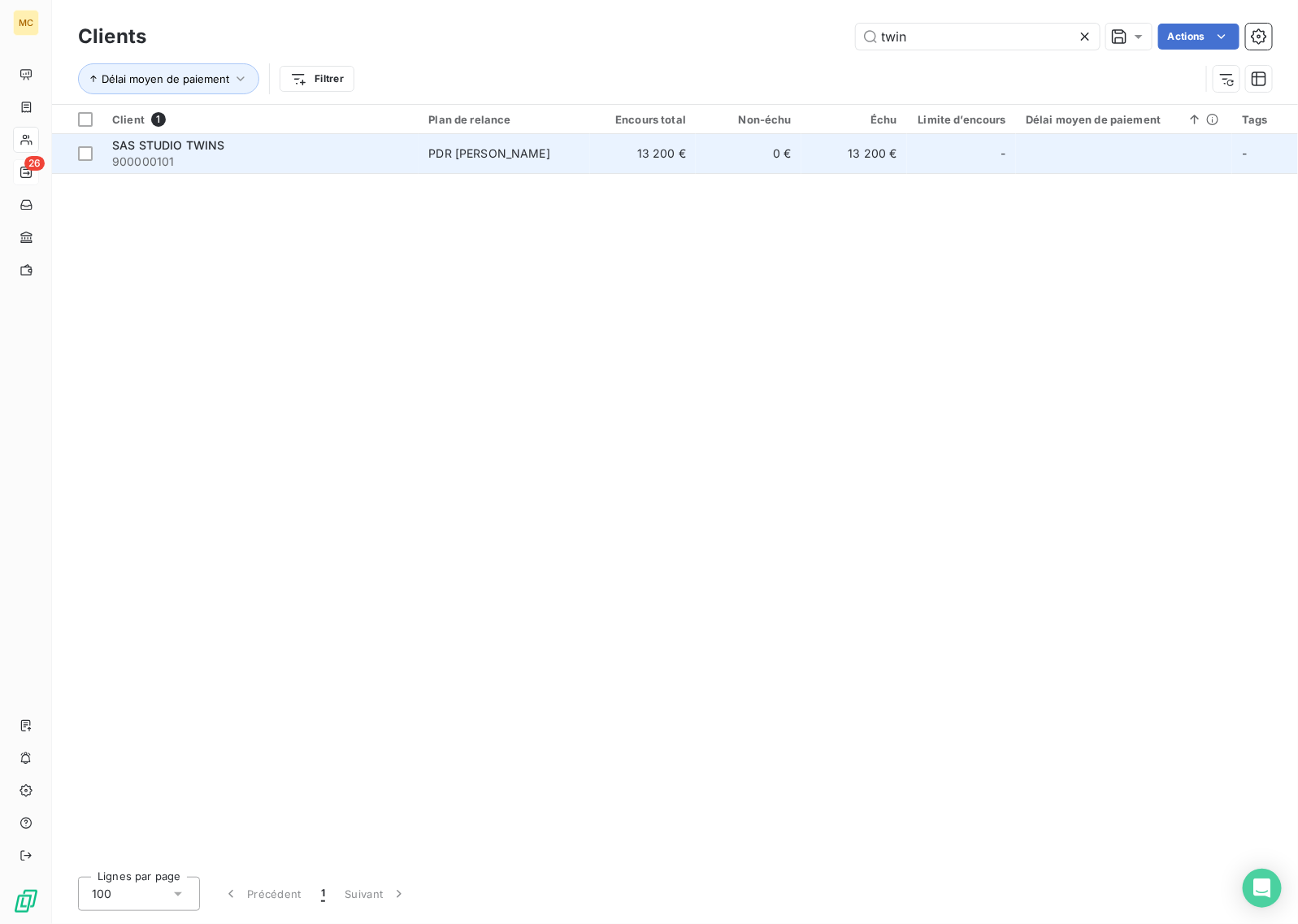
type input "twin"
click at [531, 146] on span "PDR [PERSON_NAME]" at bounding box center [504, 153] width 152 height 17
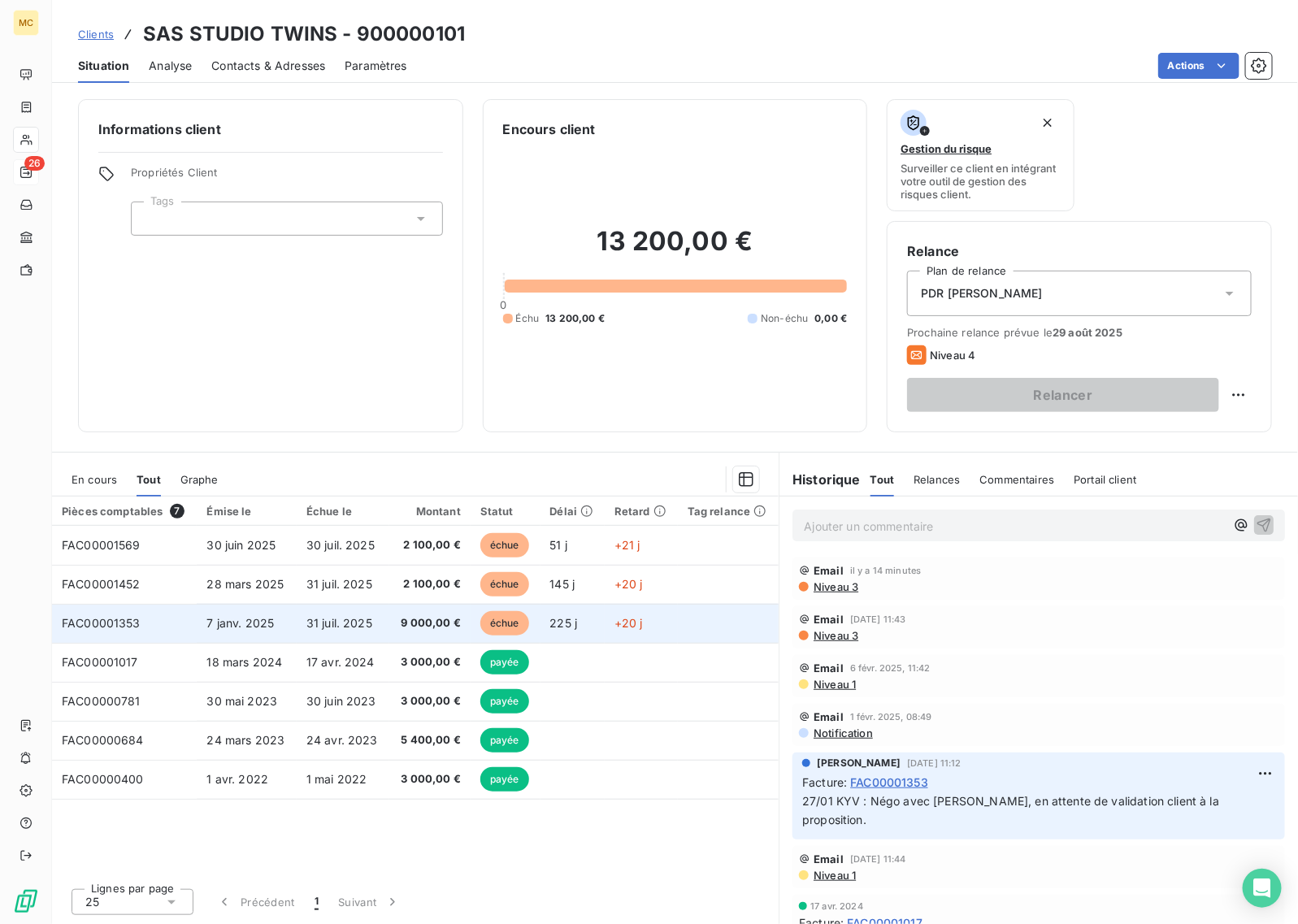
click at [453, 627] on span "9 000,00 €" at bounding box center [429, 623] width 61 height 17
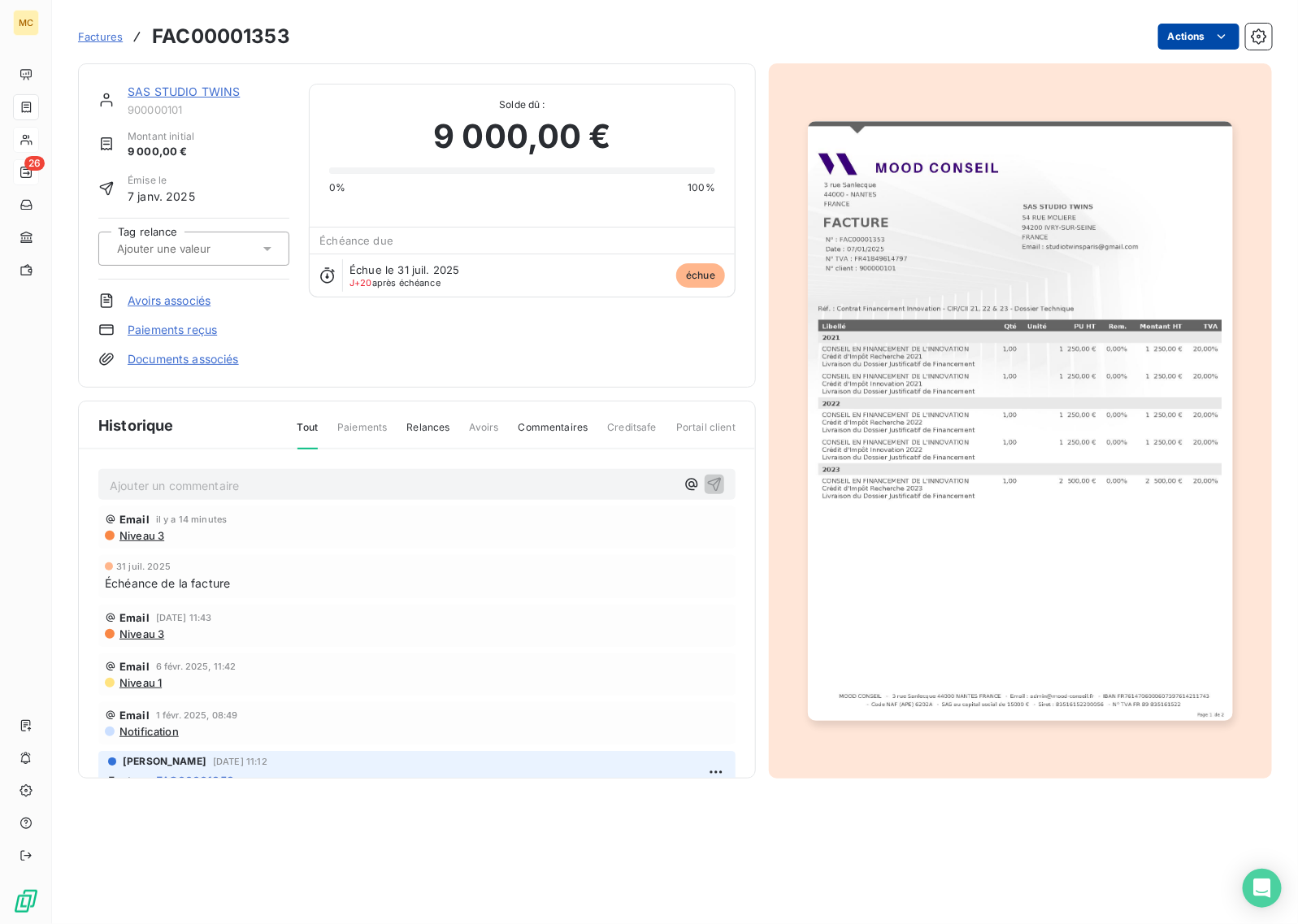
click at [1177, 32] on html "MC 26 Factures FAC00001353 Actions SAS STUDIO TWINS 900000101 Montant initial 9…" at bounding box center [649, 462] width 1298 height 924
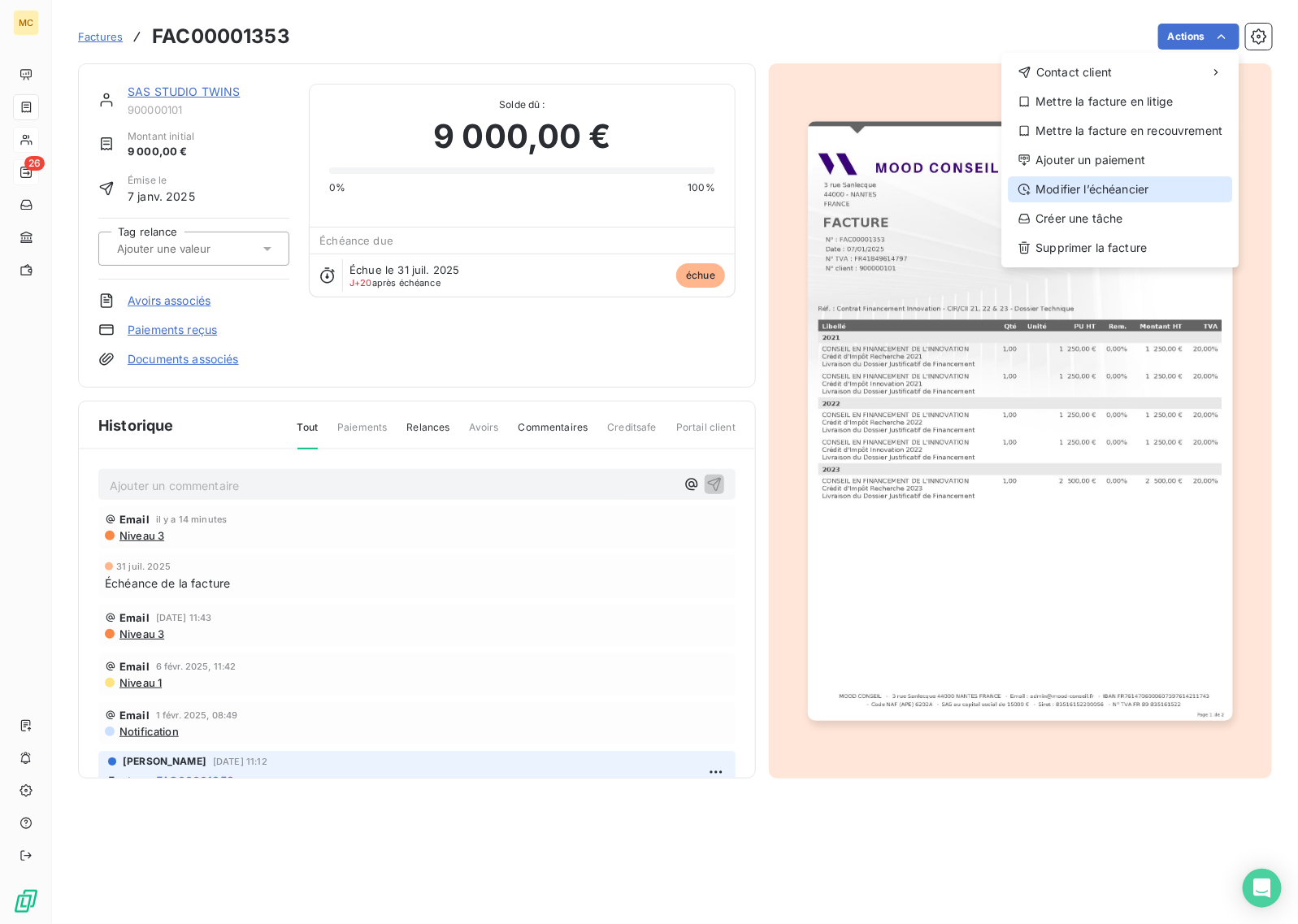
click at [1123, 192] on div "Modifier l’échéancier" at bounding box center [1121, 189] width 224 height 26
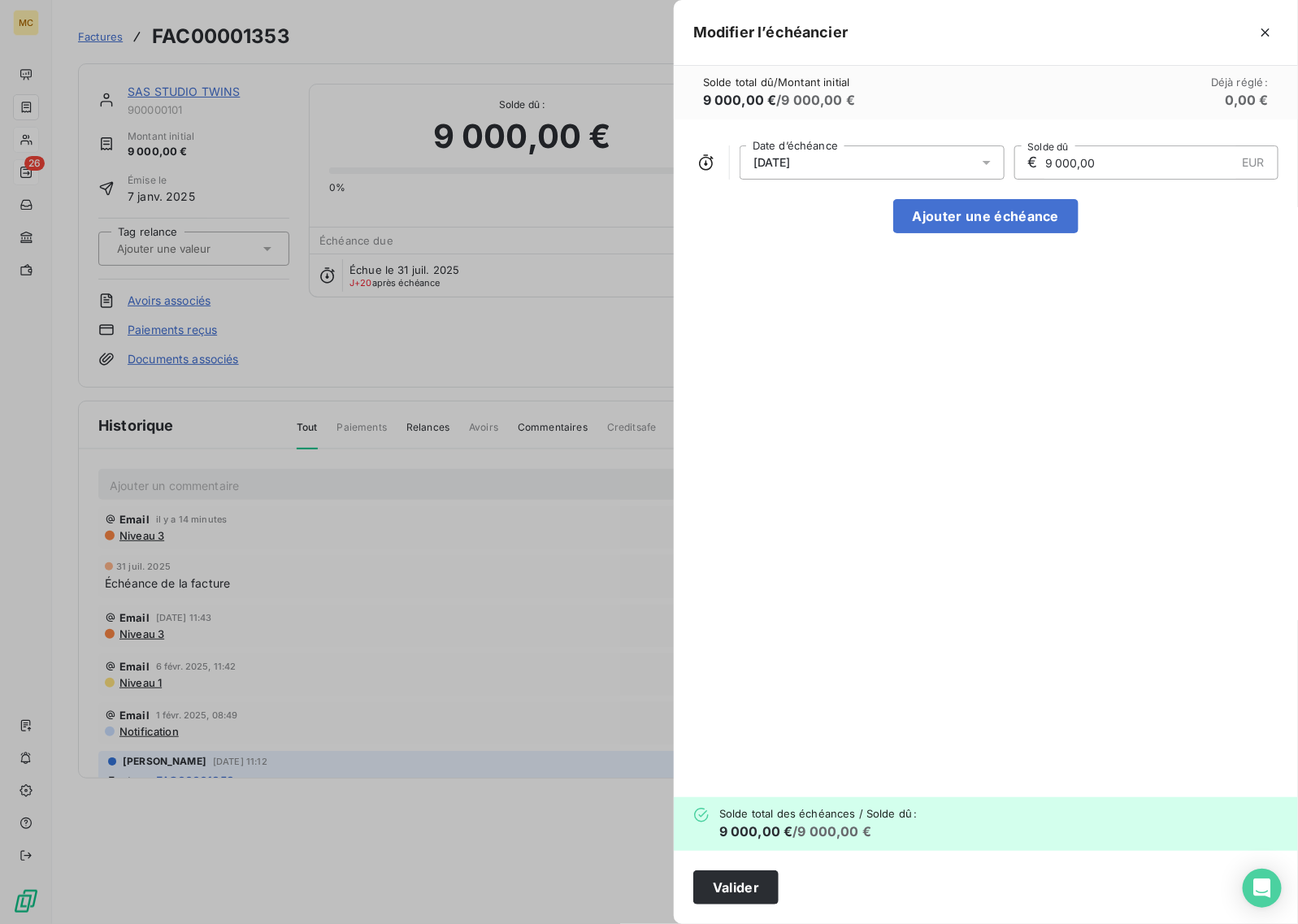
click at [874, 159] on div "[DATE]" at bounding box center [872, 162] width 265 height 34
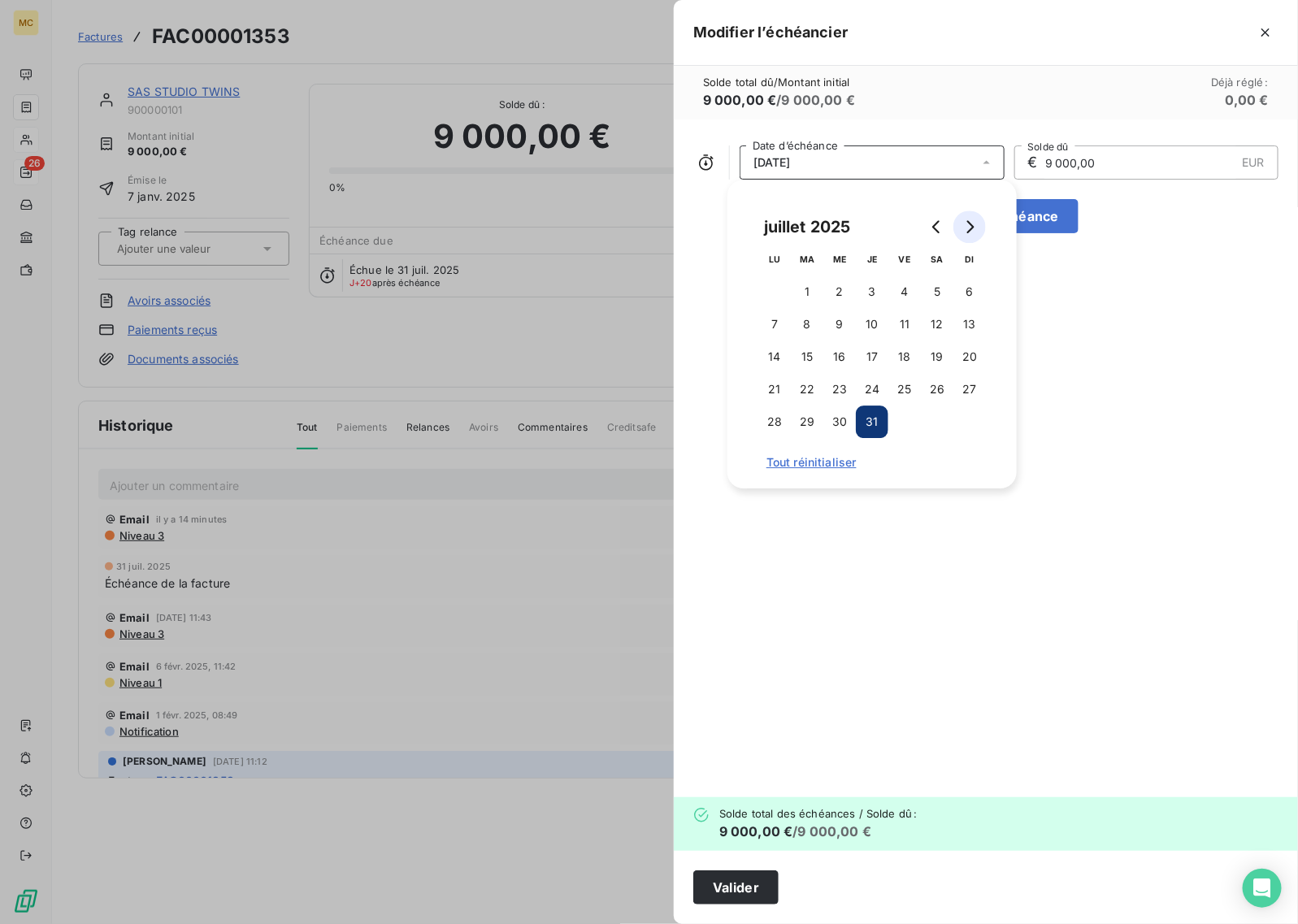
click at [973, 226] on icon "Go to next month" at bounding box center [971, 226] width 8 height 13
click at [974, 226] on icon "Go to next month" at bounding box center [969, 226] width 13 height 13
click at [813, 423] on button "30" at bounding box center [806, 421] width 32 height 32
click at [716, 888] on button "Valider" at bounding box center [736, 887] width 86 height 34
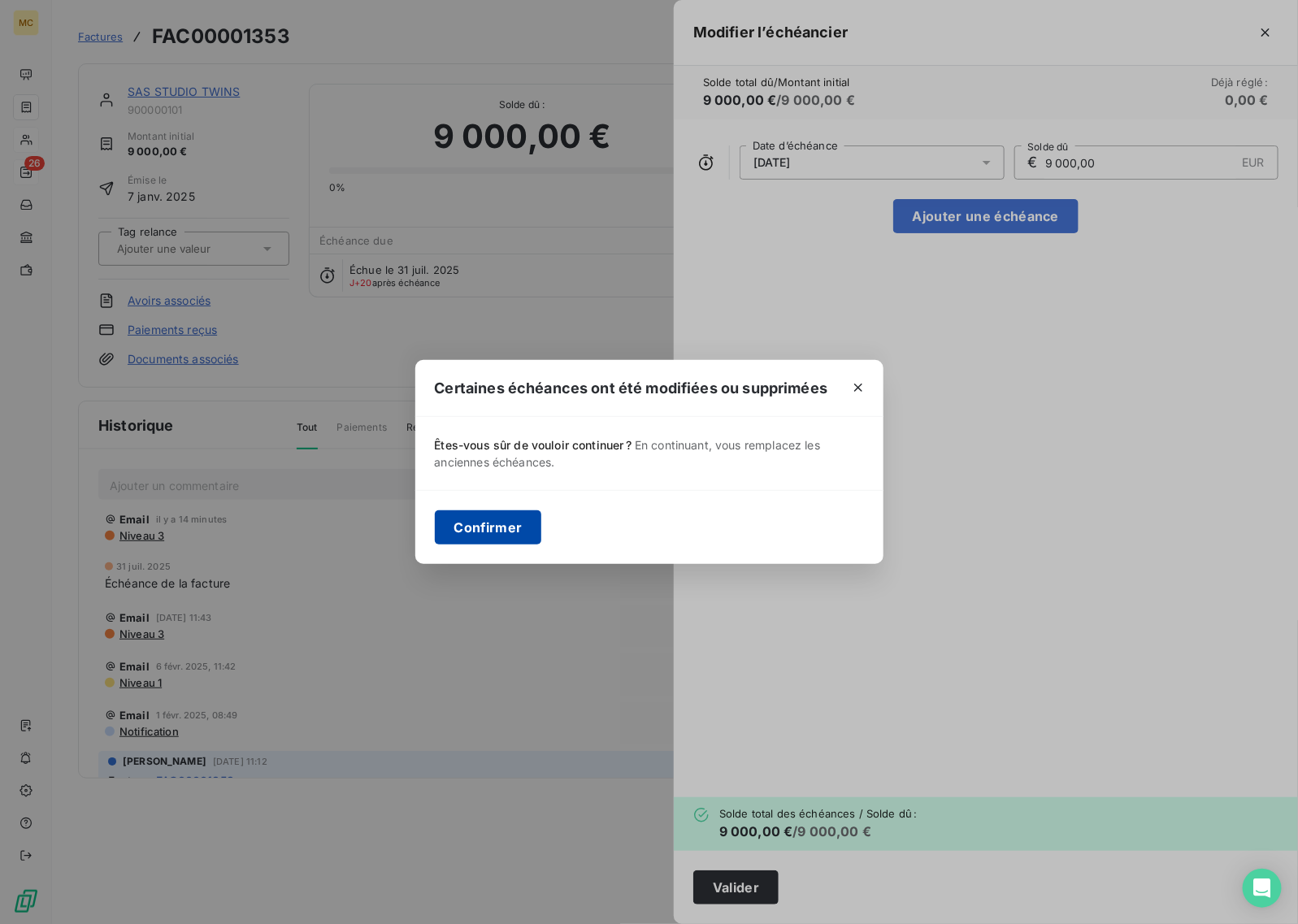
click at [492, 529] on button "Confirmer" at bounding box center [489, 527] width 107 height 34
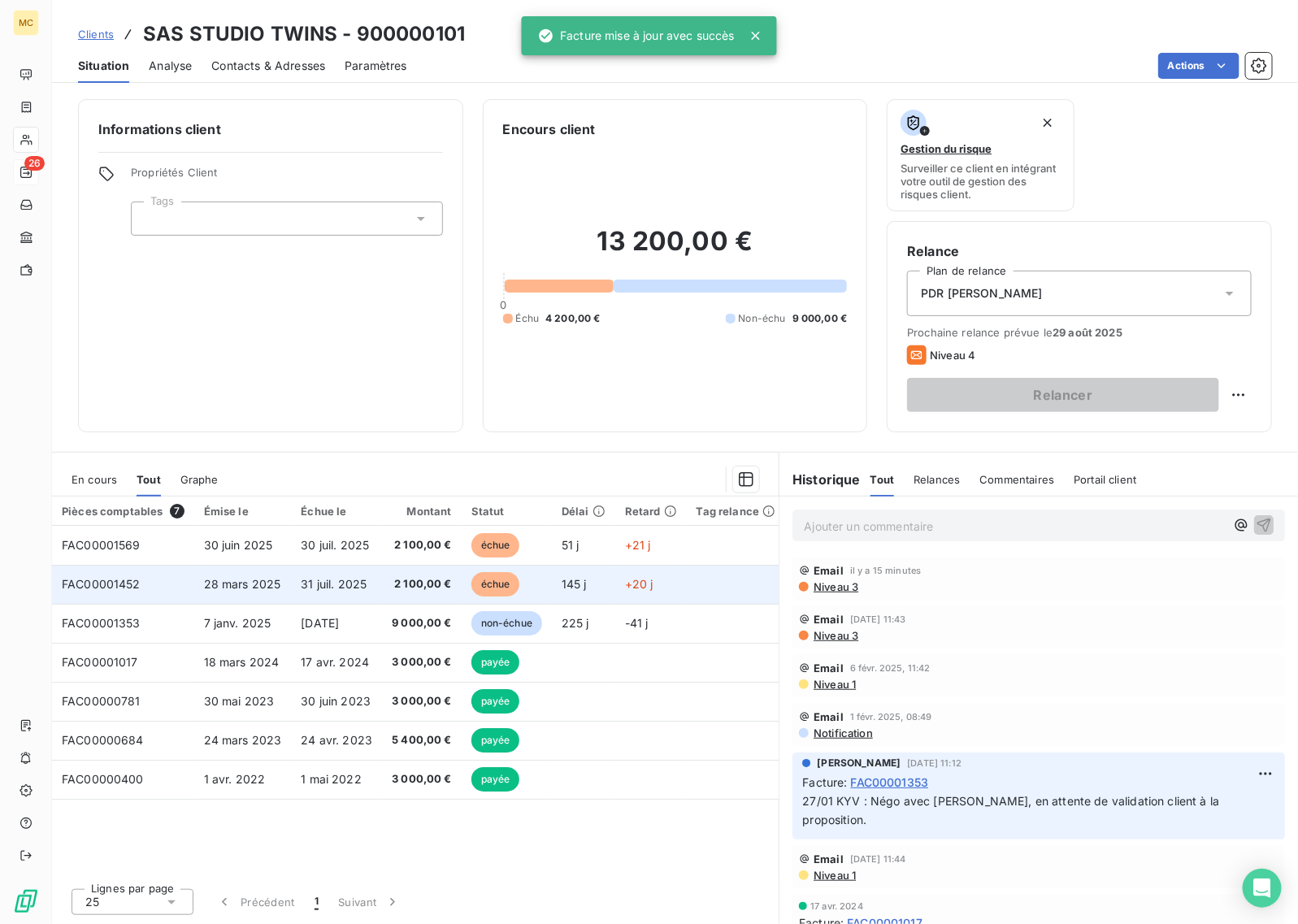
click at [436, 598] on td "2 100,00 €" at bounding box center [422, 584] width 80 height 39
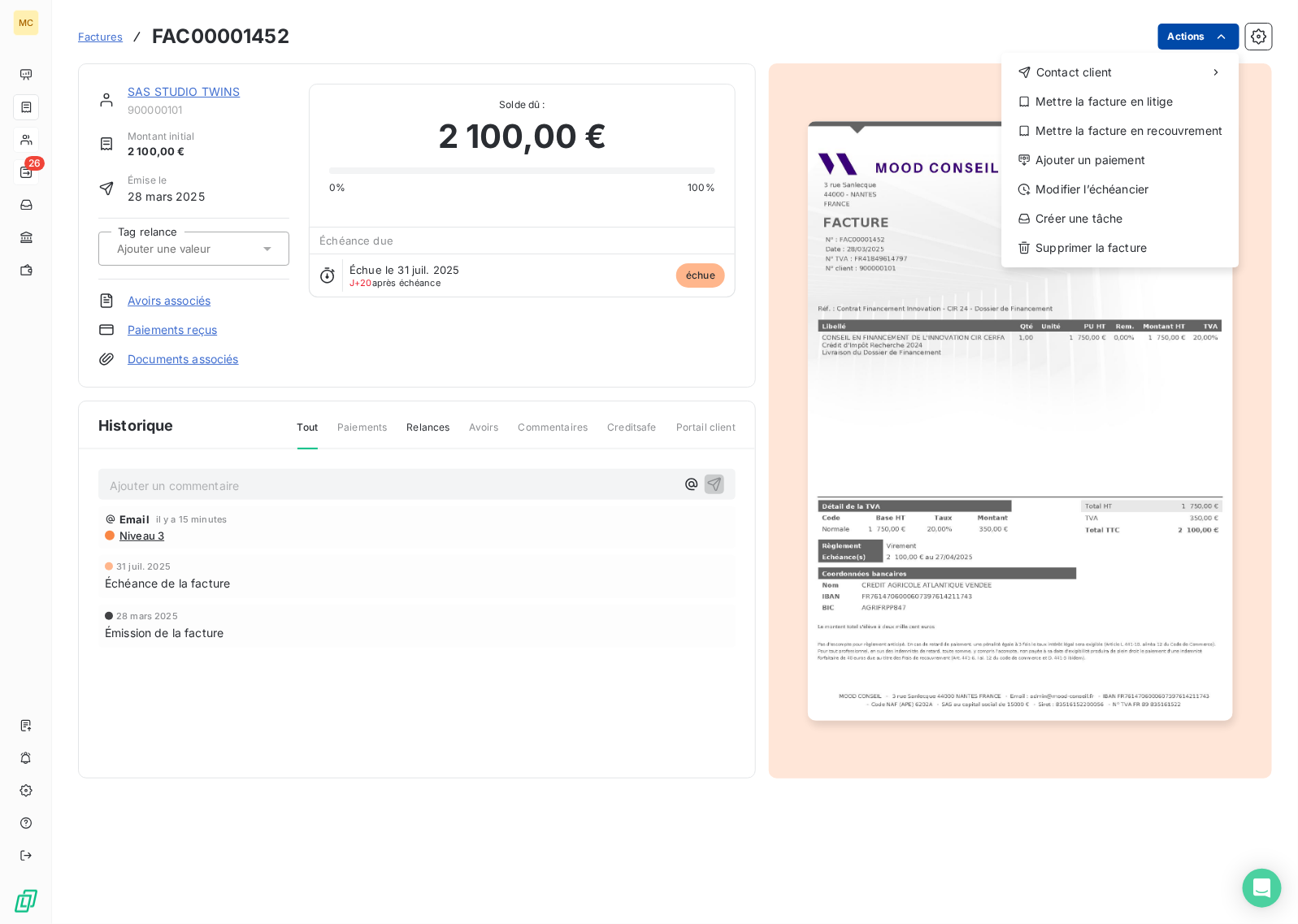
click at [1197, 46] on html "MC 26 Factures FAC00001452 Actions Contact client Mettre la facture en litige M…" at bounding box center [649, 462] width 1298 height 924
click at [1110, 199] on div "Modifier l’échéancier" at bounding box center [1121, 189] width 224 height 26
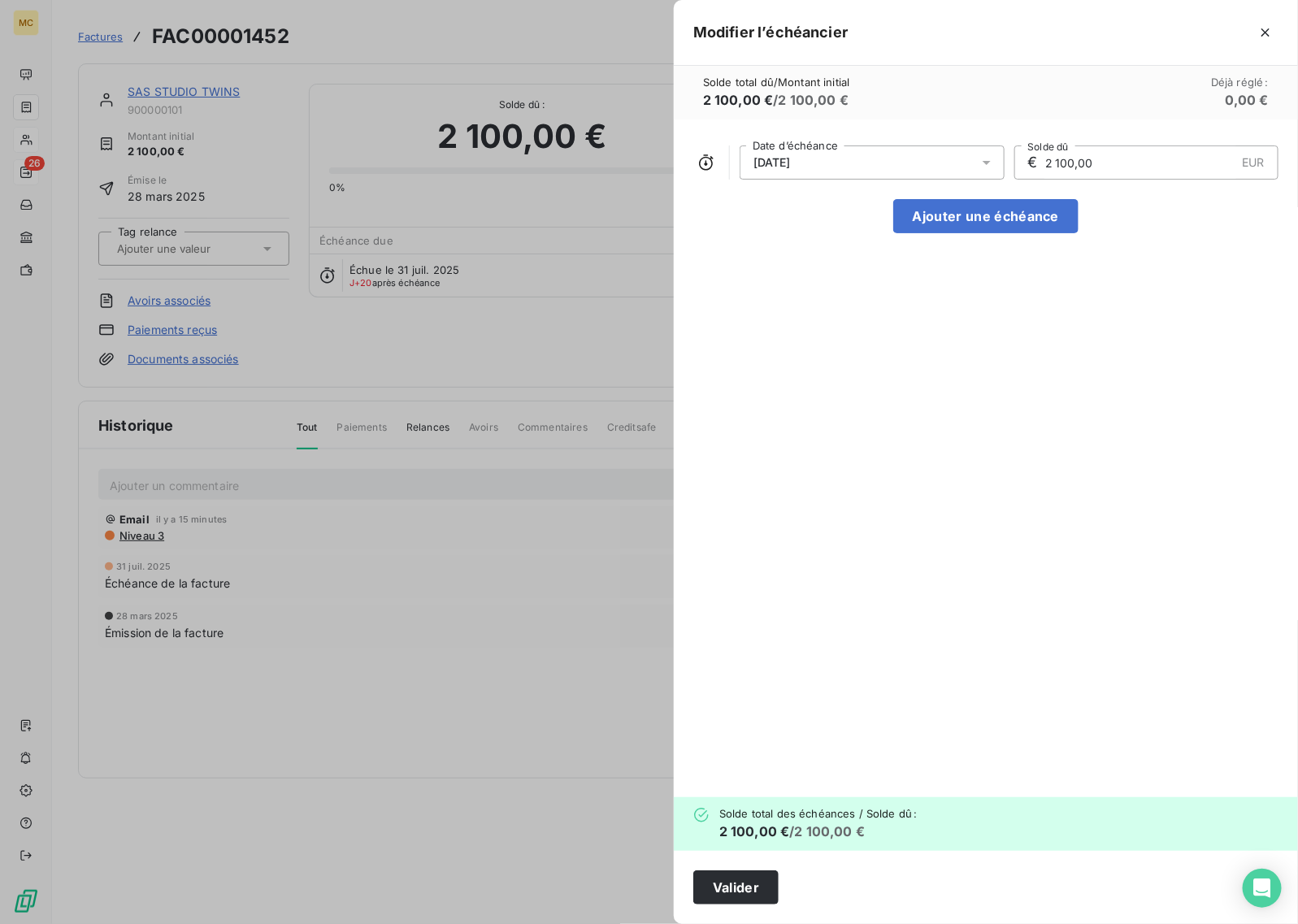
click at [902, 155] on div "[DATE]" at bounding box center [872, 162] width 265 height 34
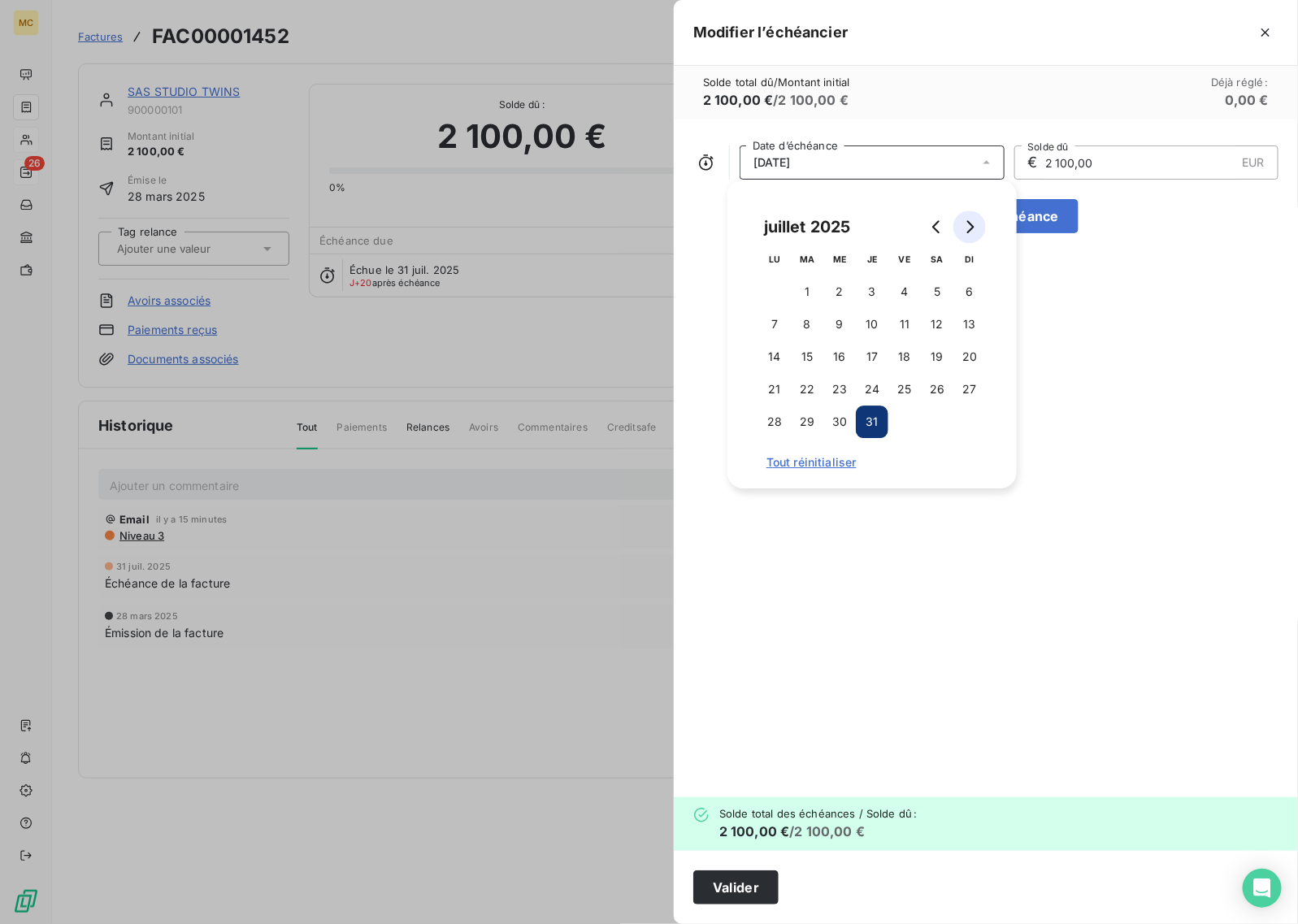
click at [974, 230] on icon "Go to next month" at bounding box center [969, 226] width 13 height 13
click at [803, 424] on button "30" at bounding box center [806, 421] width 32 height 32
click at [753, 898] on button "Valider" at bounding box center [736, 887] width 86 height 34
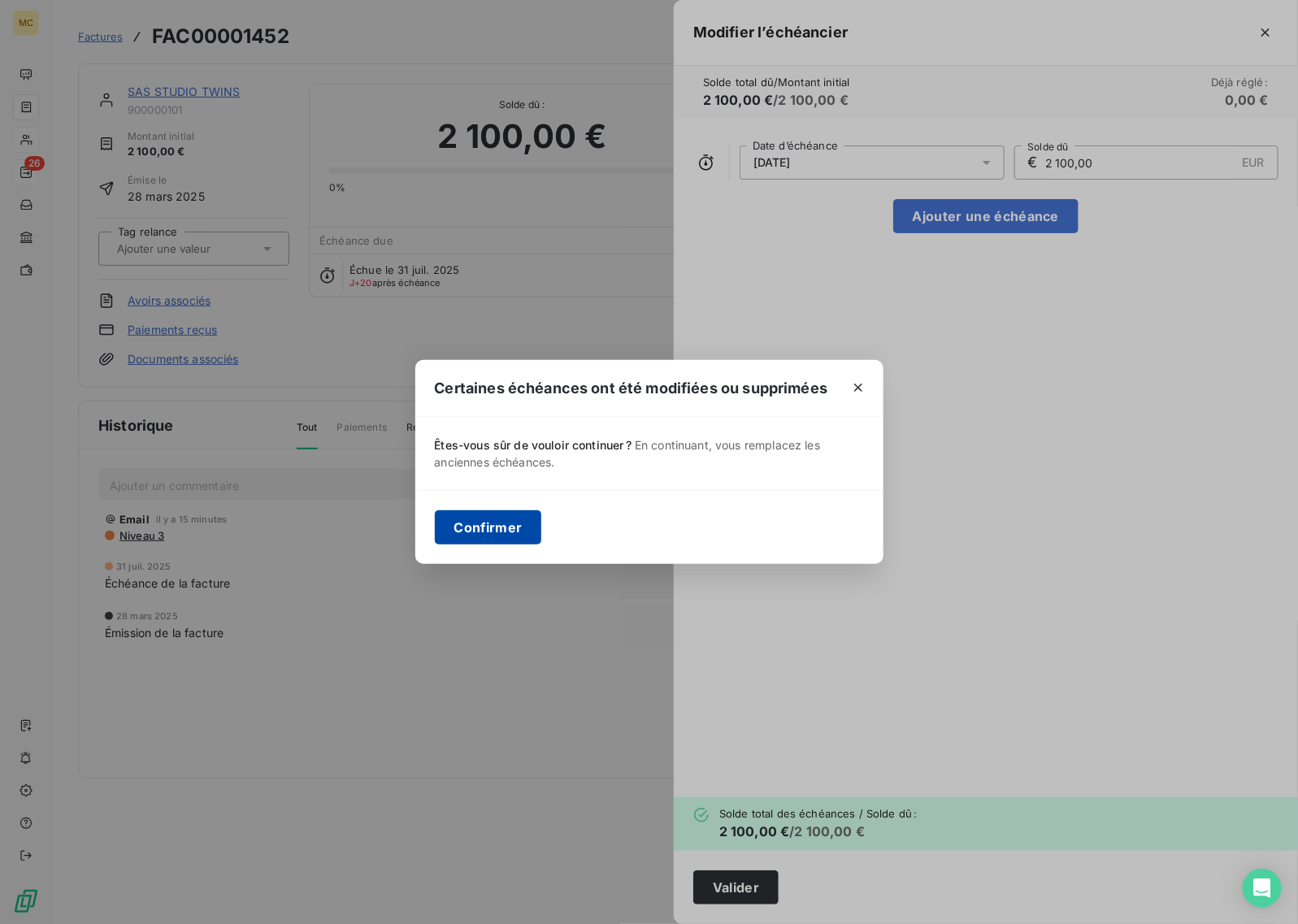
drag, startPoint x: 484, startPoint y: 536, endPoint x: 508, endPoint y: 538, distance: 24.1
click at [484, 535] on button "Confirmer" at bounding box center [489, 527] width 107 height 34
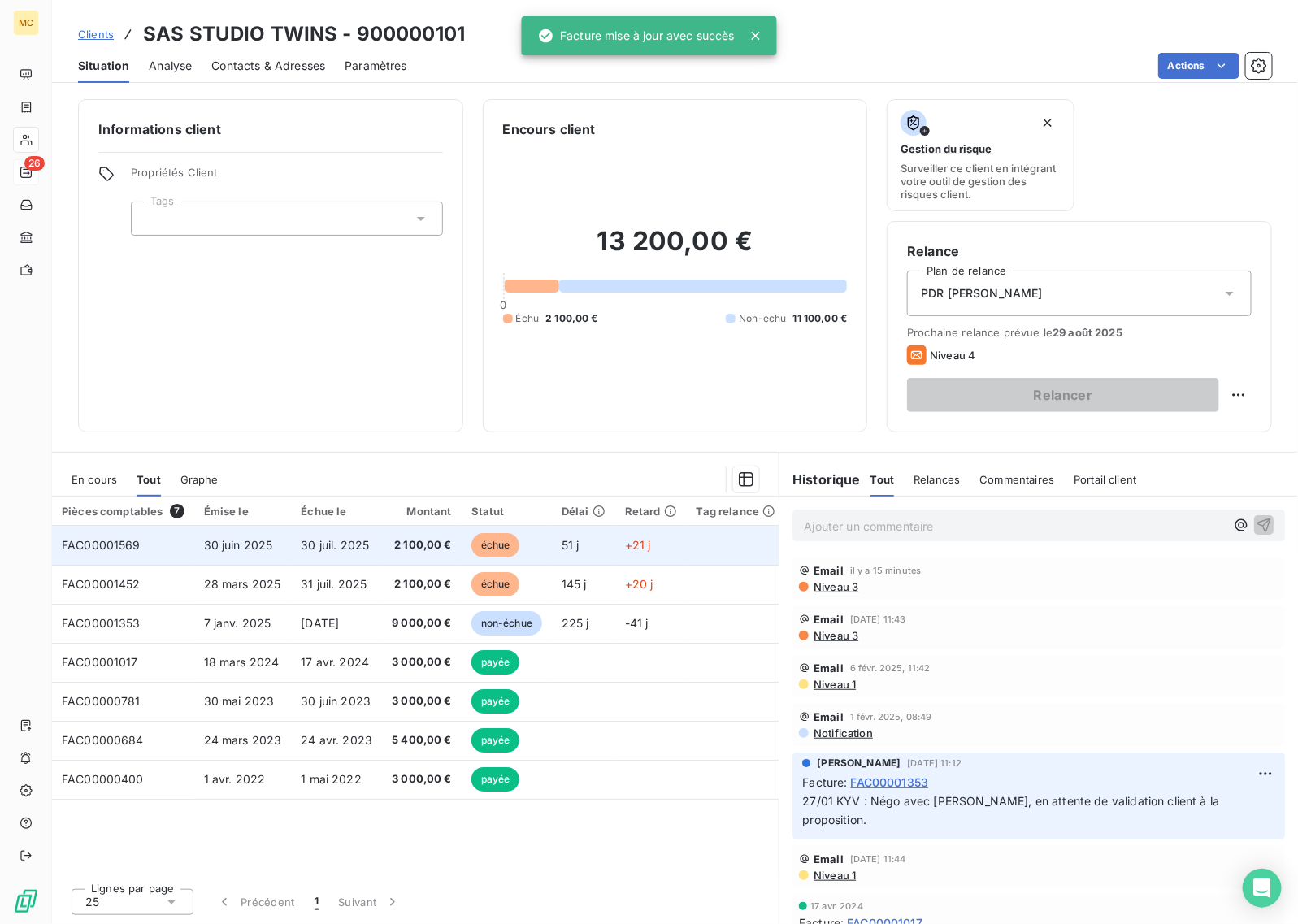
click at [526, 548] on td "échue" at bounding box center [506, 545] width 91 height 39
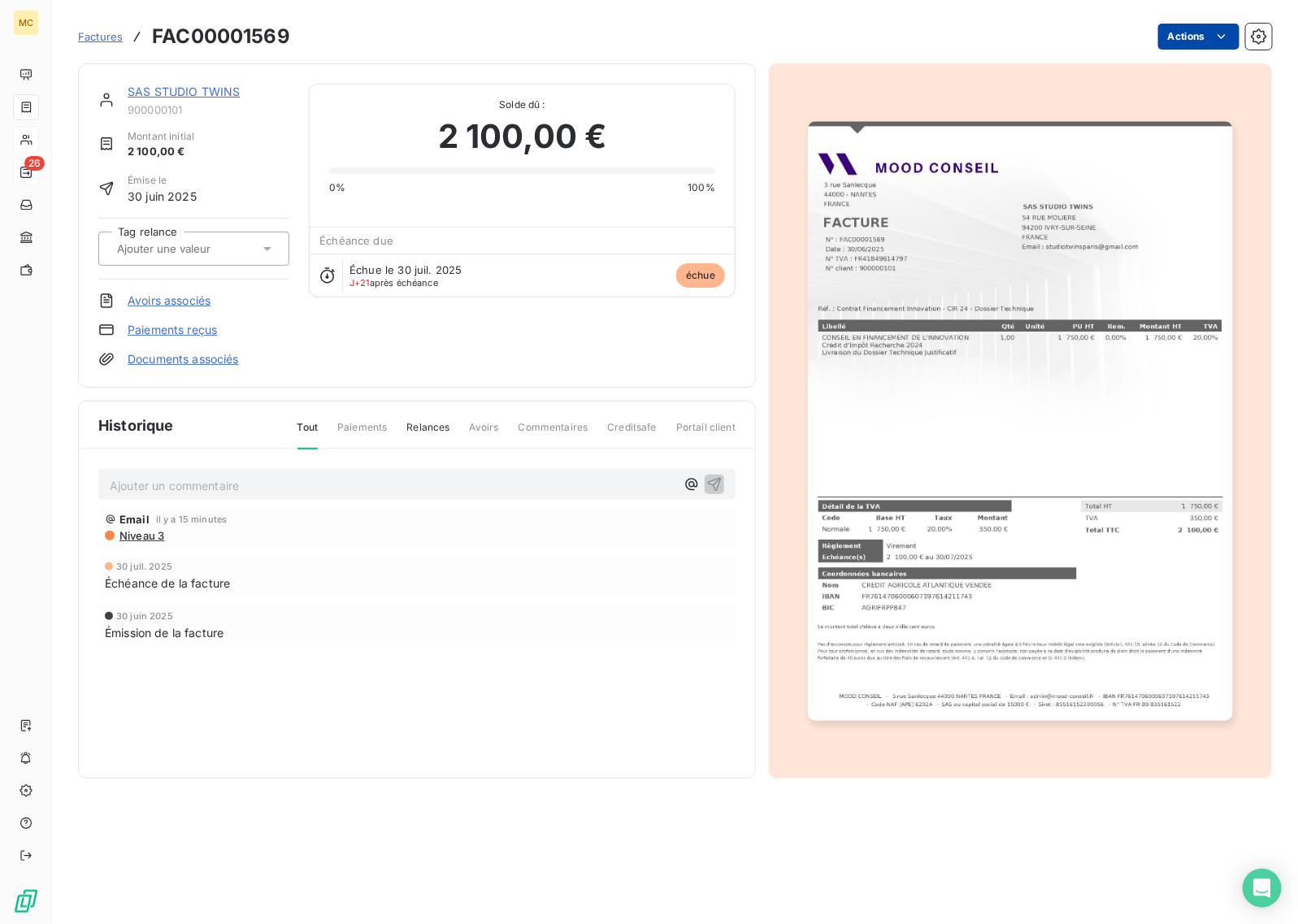
click at [1196, 35] on html "MC 26 Factures FAC00001569 Actions SAS STUDIO TWINS 900000101 Montant initial 2…" at bounding box center [649, 462] width 1298 height 924
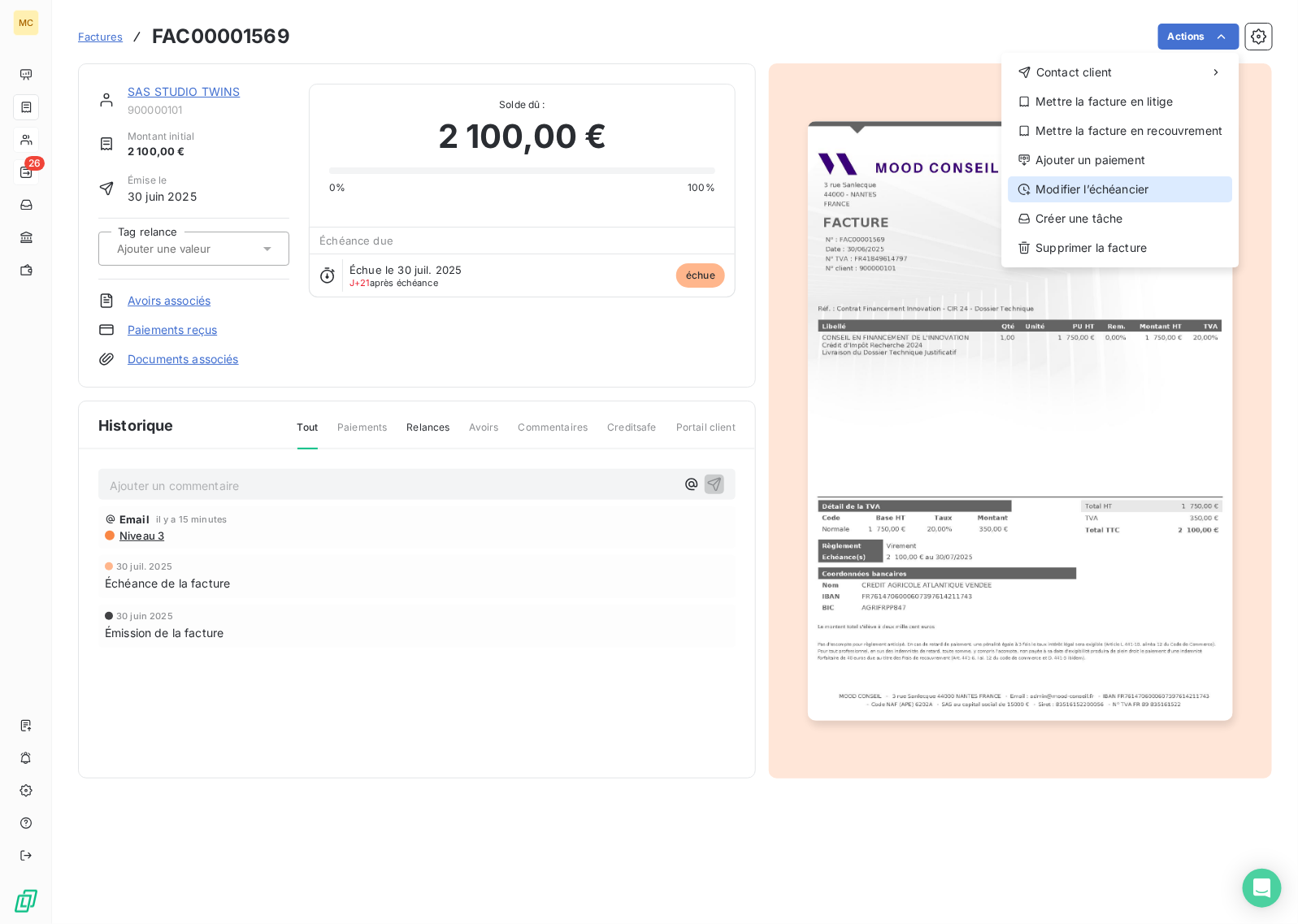
click at [1087, 184] on div "Modifier l’échéancier" at bounding box center [1121, 189] width 224 height 26
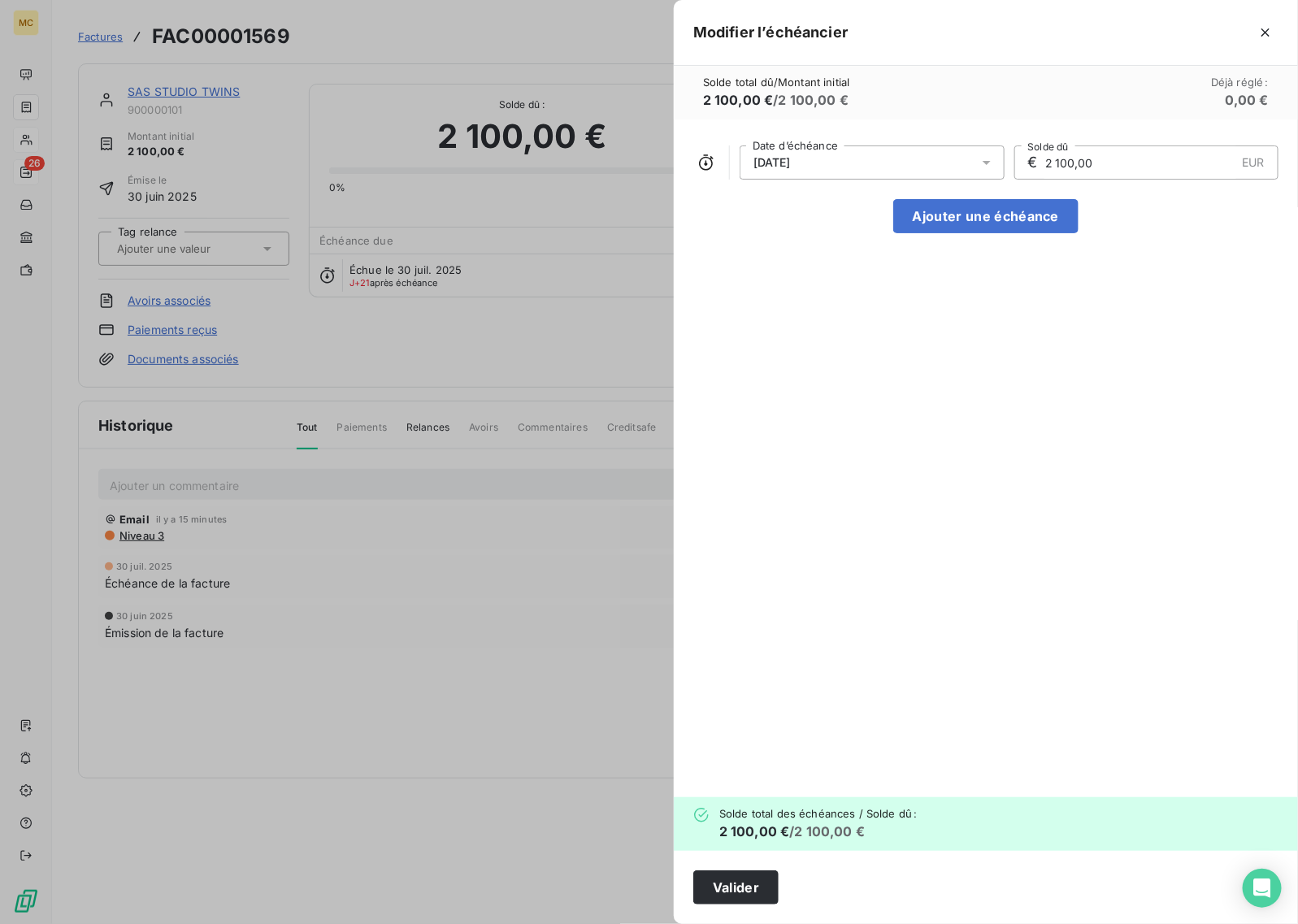
click at [863, 157] on div "[DATE]" at bounding box center [872, 162] width 265 height 34
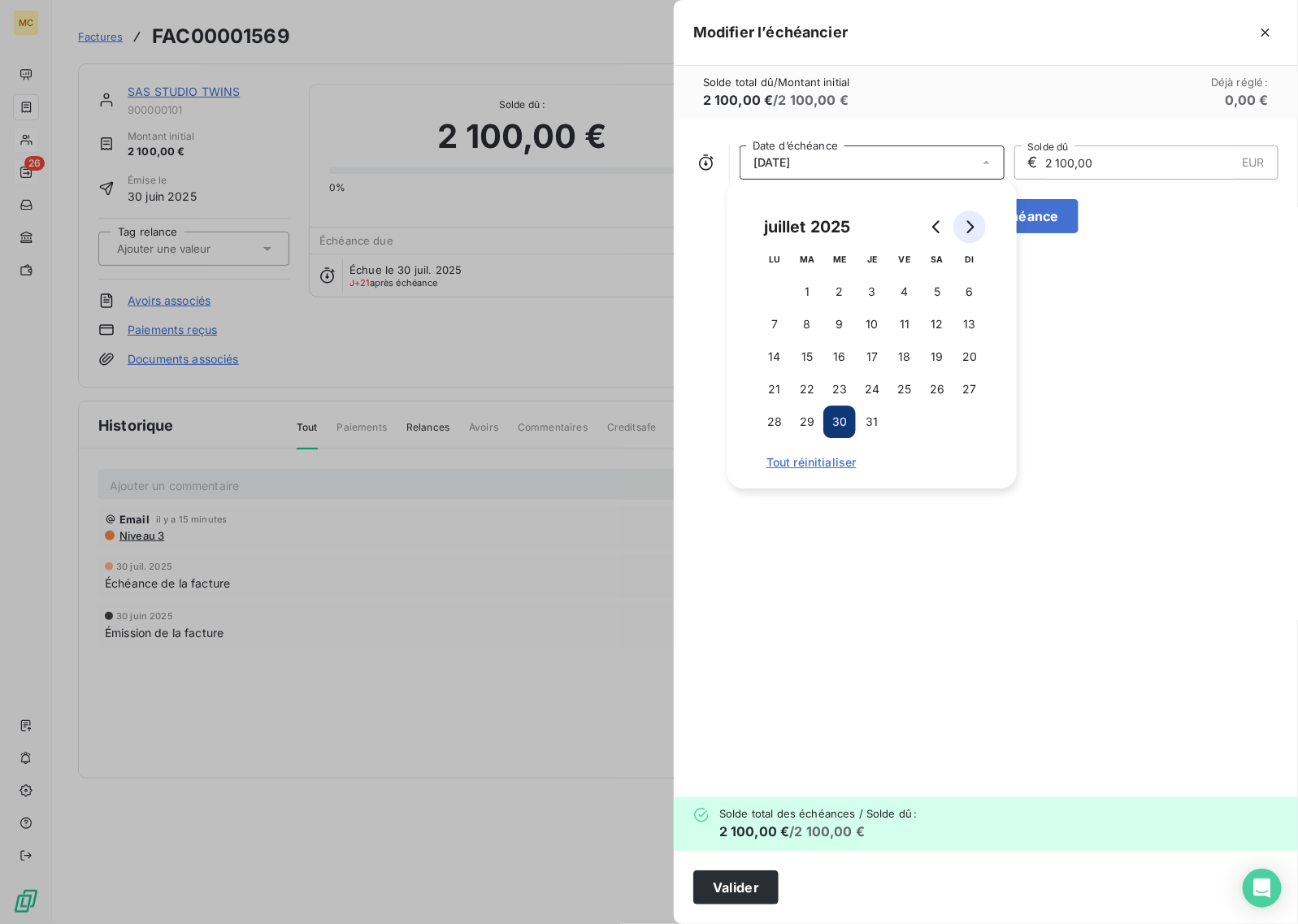
click at [971, 226] on icon "Go to next month" at bounding box center [969, 226] width 13 height 13
click at [804, 415] on button "30" at bounding box center [806, 421] width 32 height 32
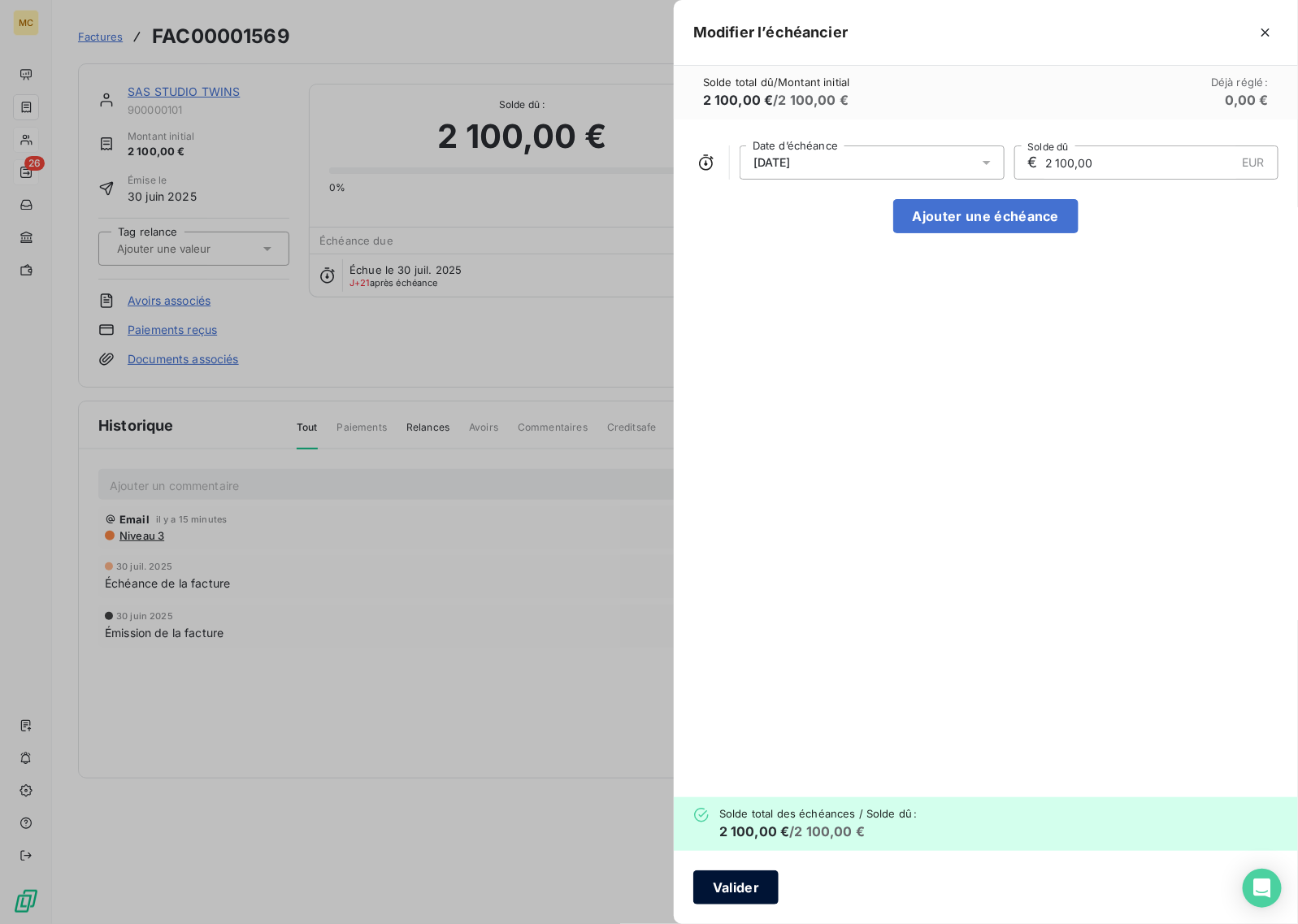
click at [725, 896] on button "Valider" at bounding box center [736, 887] width 86 height 34
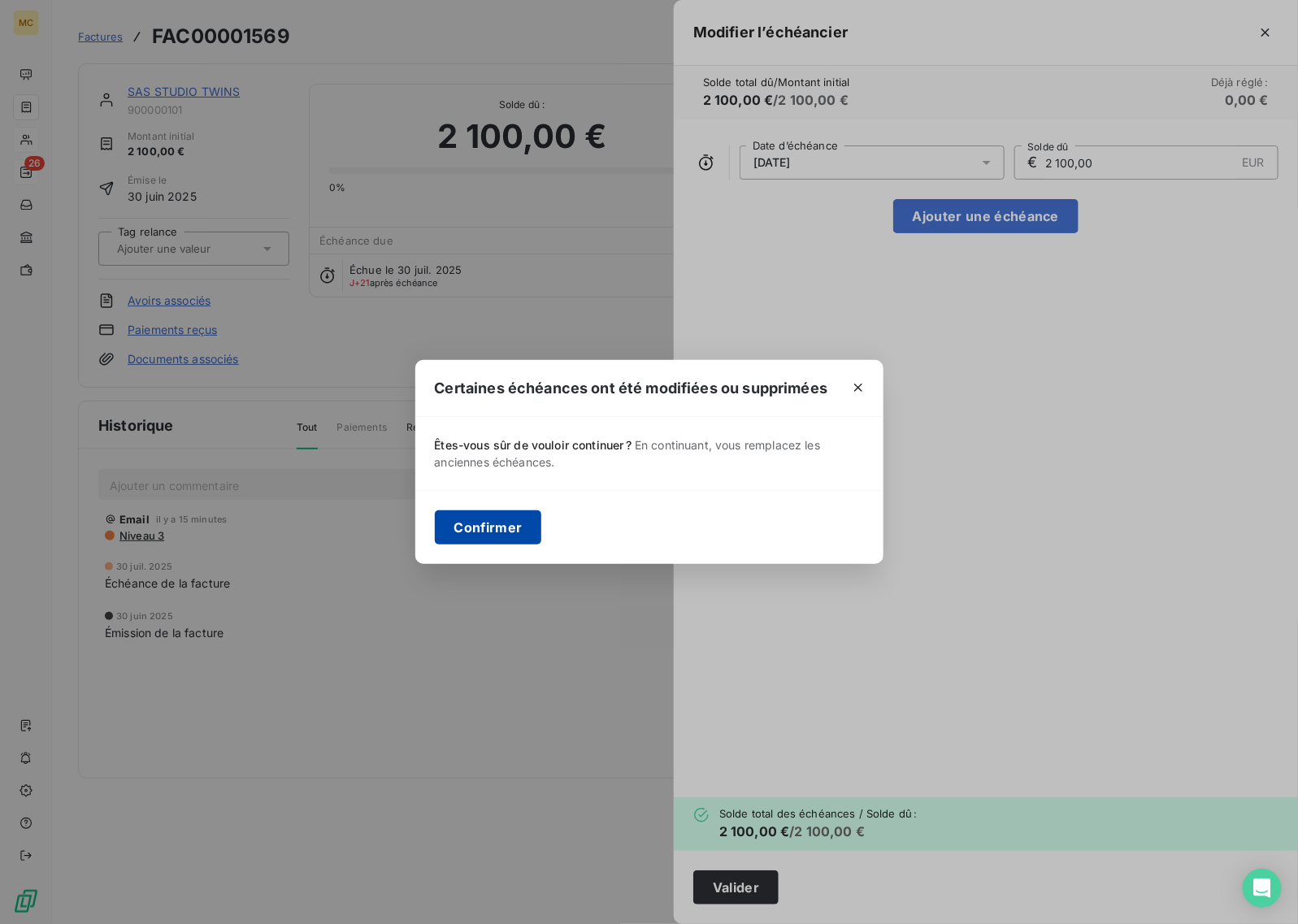
click at [501, 522] on button "Confirmer" at bounding box center [489, 527] width 107 height 34
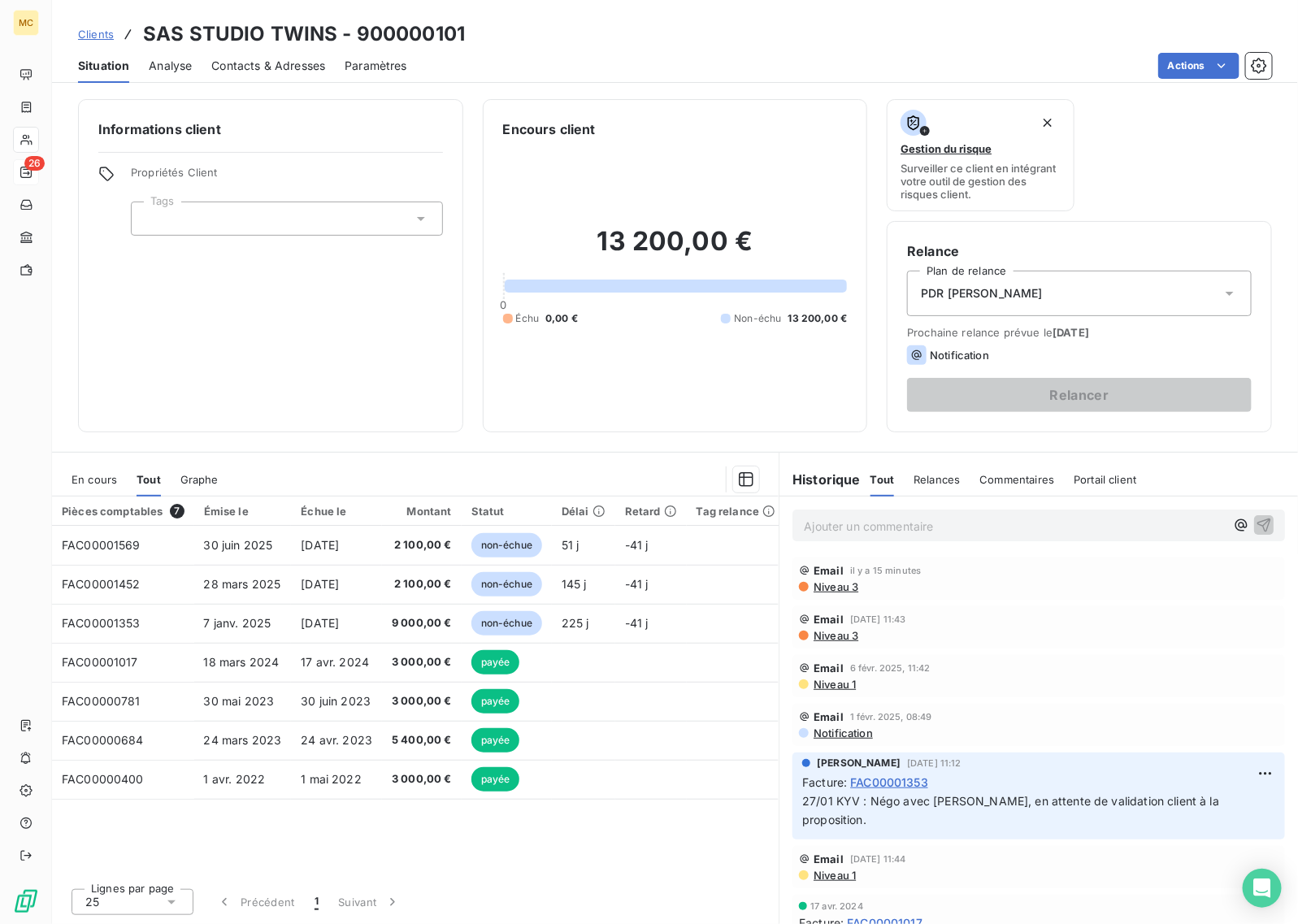
click at [887, 530] on p "Ajouter un commentaire ﻿" at bounding box center [1014, 526] width 421 height 20
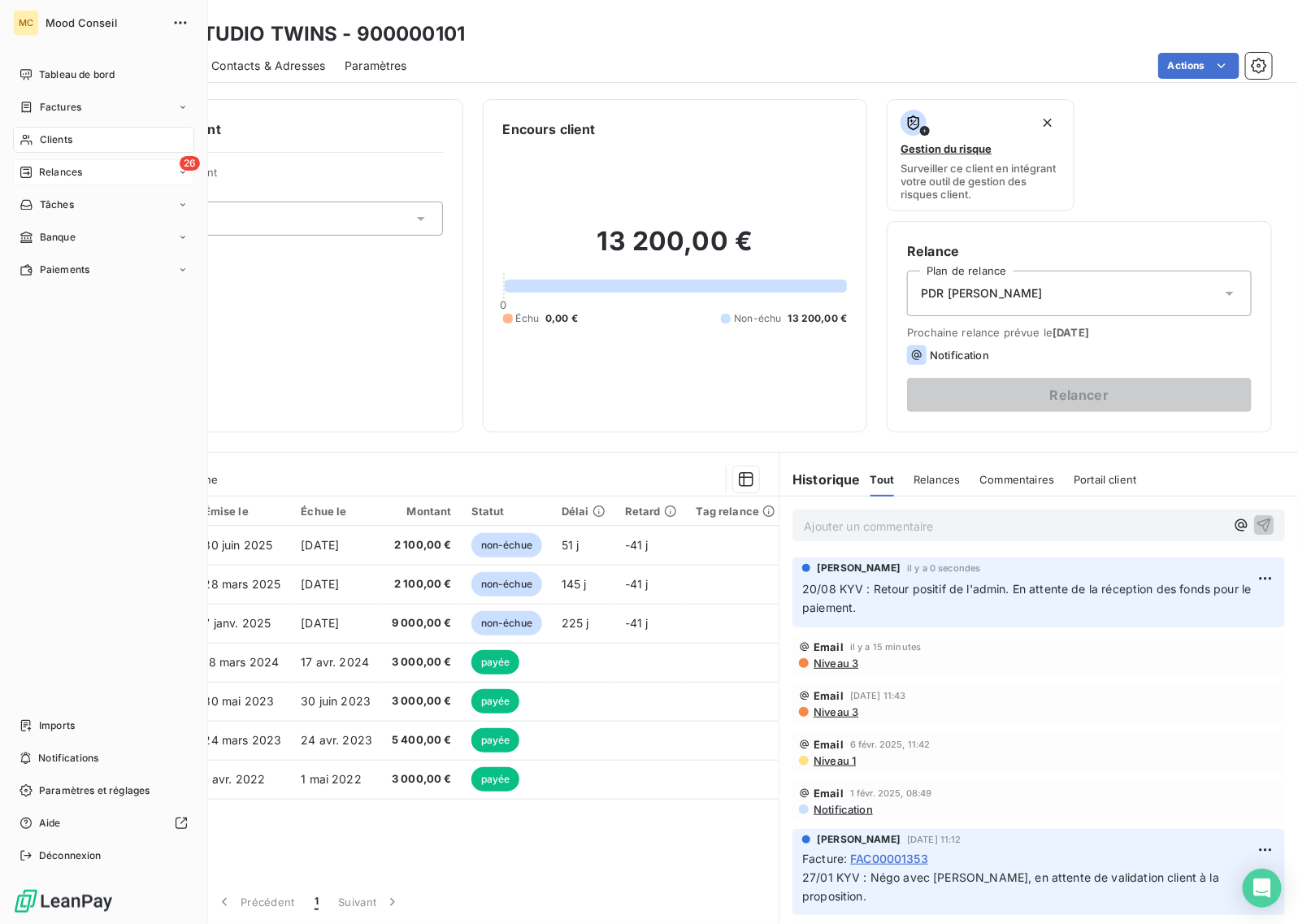
click at [58, 171] on span "Relances" at bounding box center [60, 171] width 43 height 15
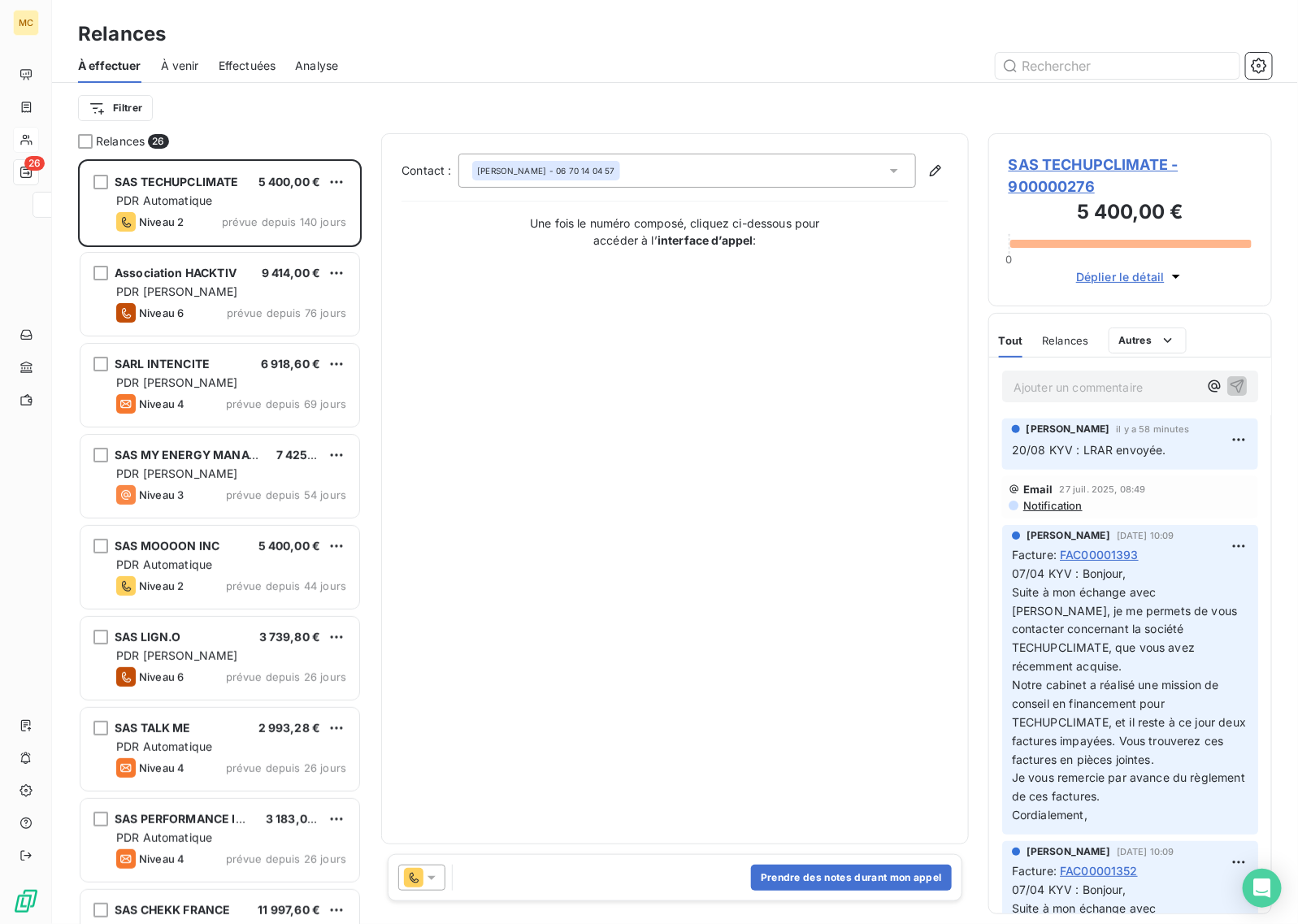
scroll to position [750, 268]
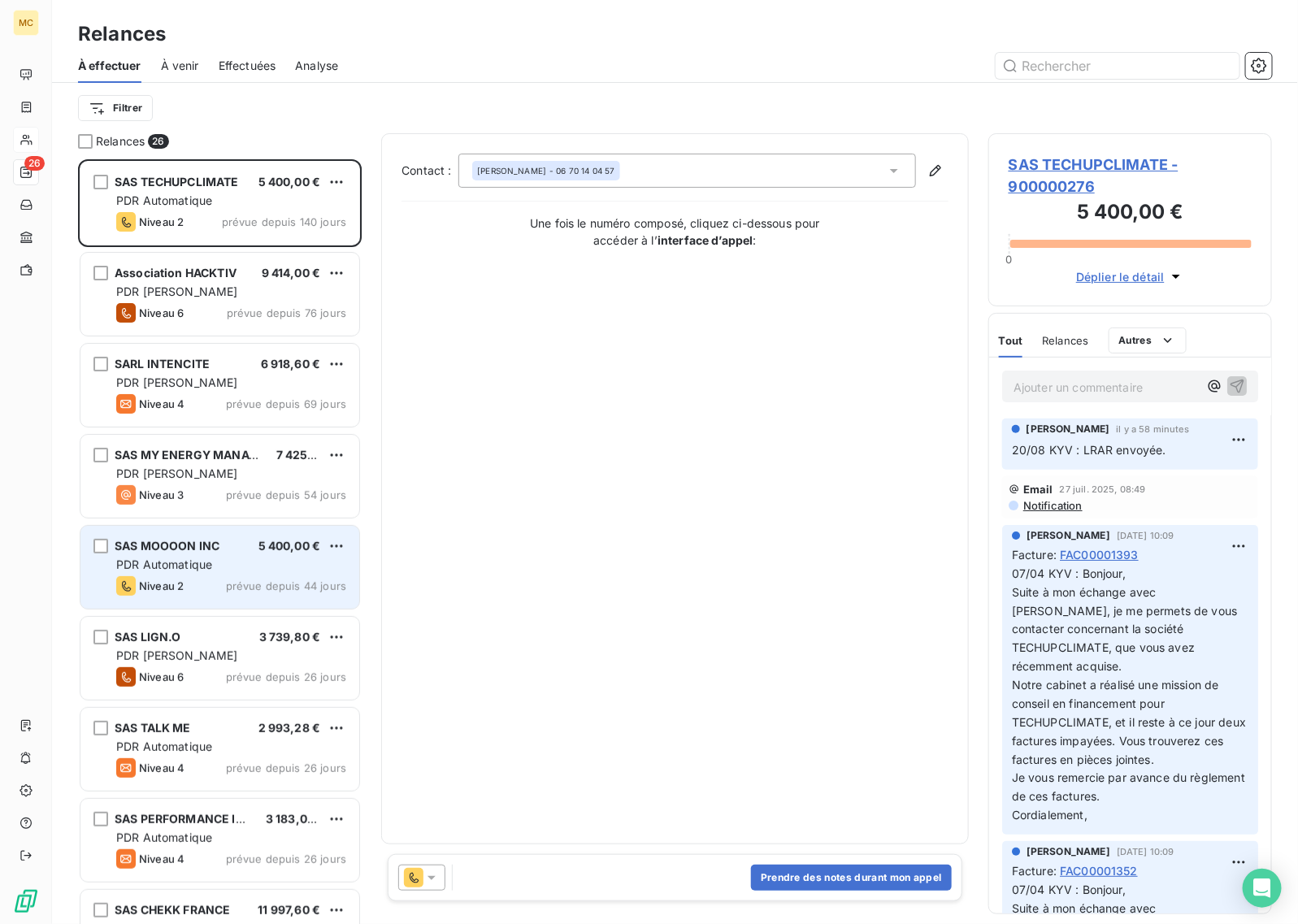
click at [261, 581] on span "prévue depuis 44 jours" at bounding box center [286, 585] width 121 height 13
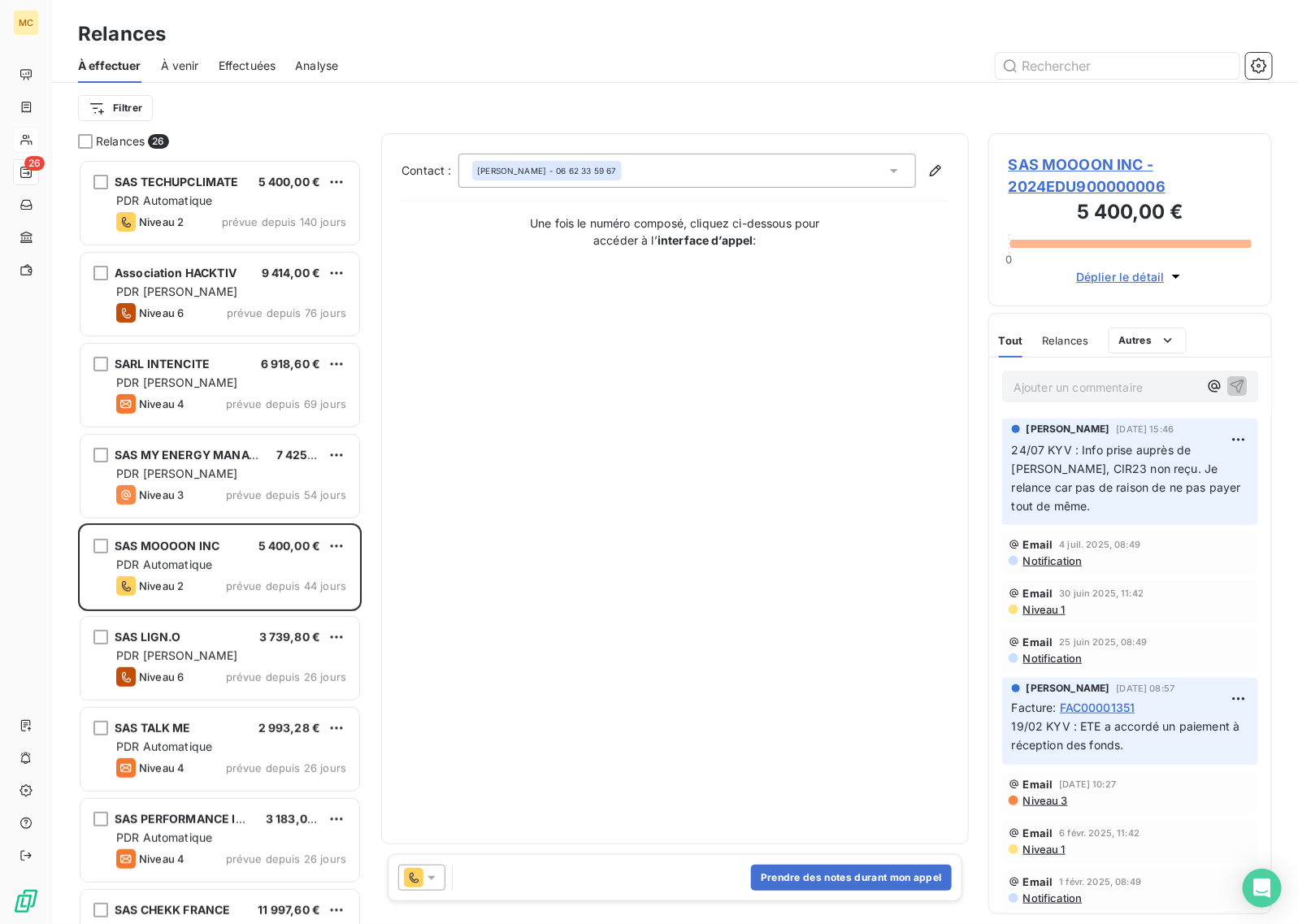
click at [1097, 167] on span "SAS MOOOON INC - 2024EDU900000006" at bounding box center [1131, 175] width 243 height 44
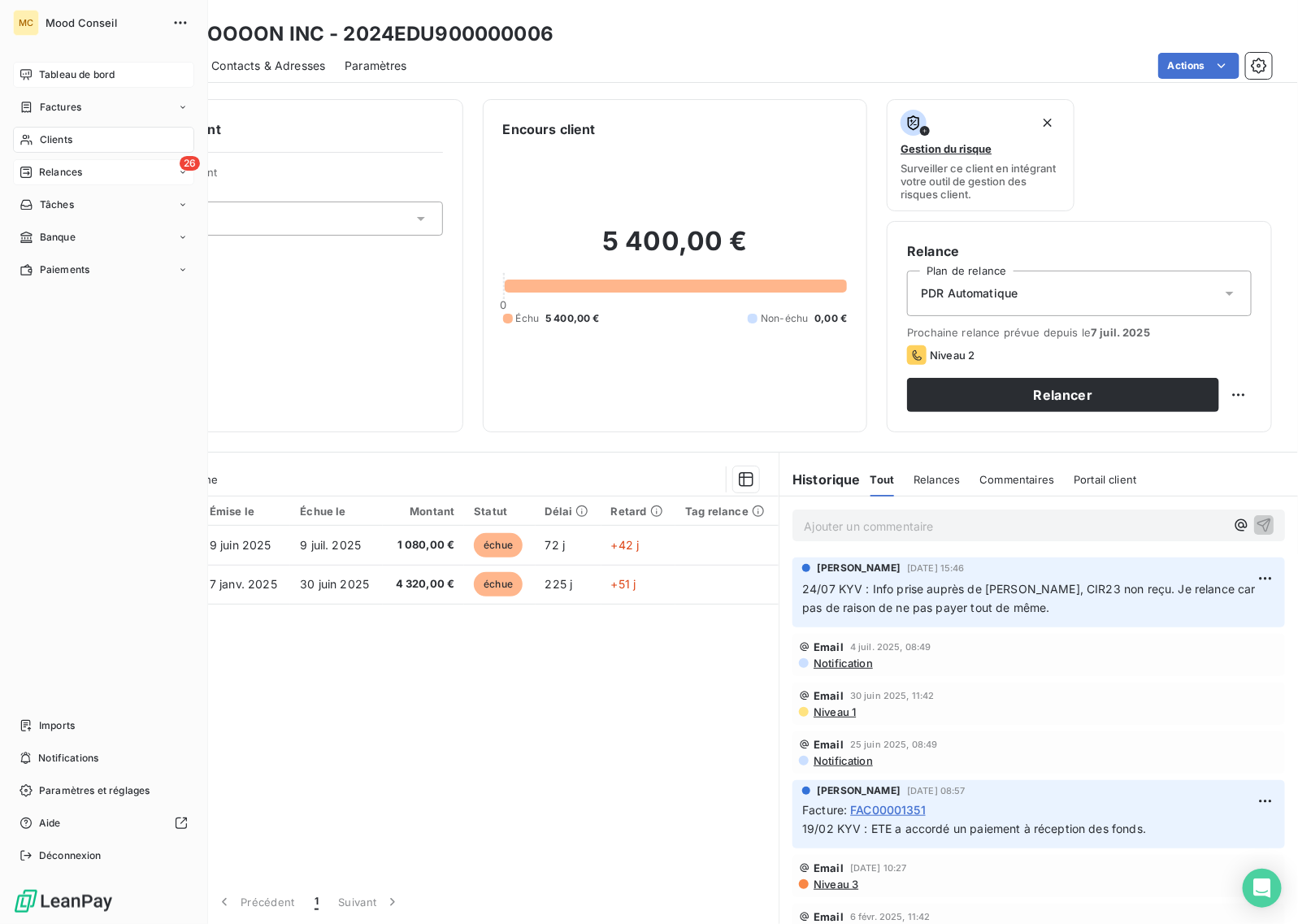
click at [66, 74] on span "Tableau de bord" at bounding box center [77, 74] width 76 height 15
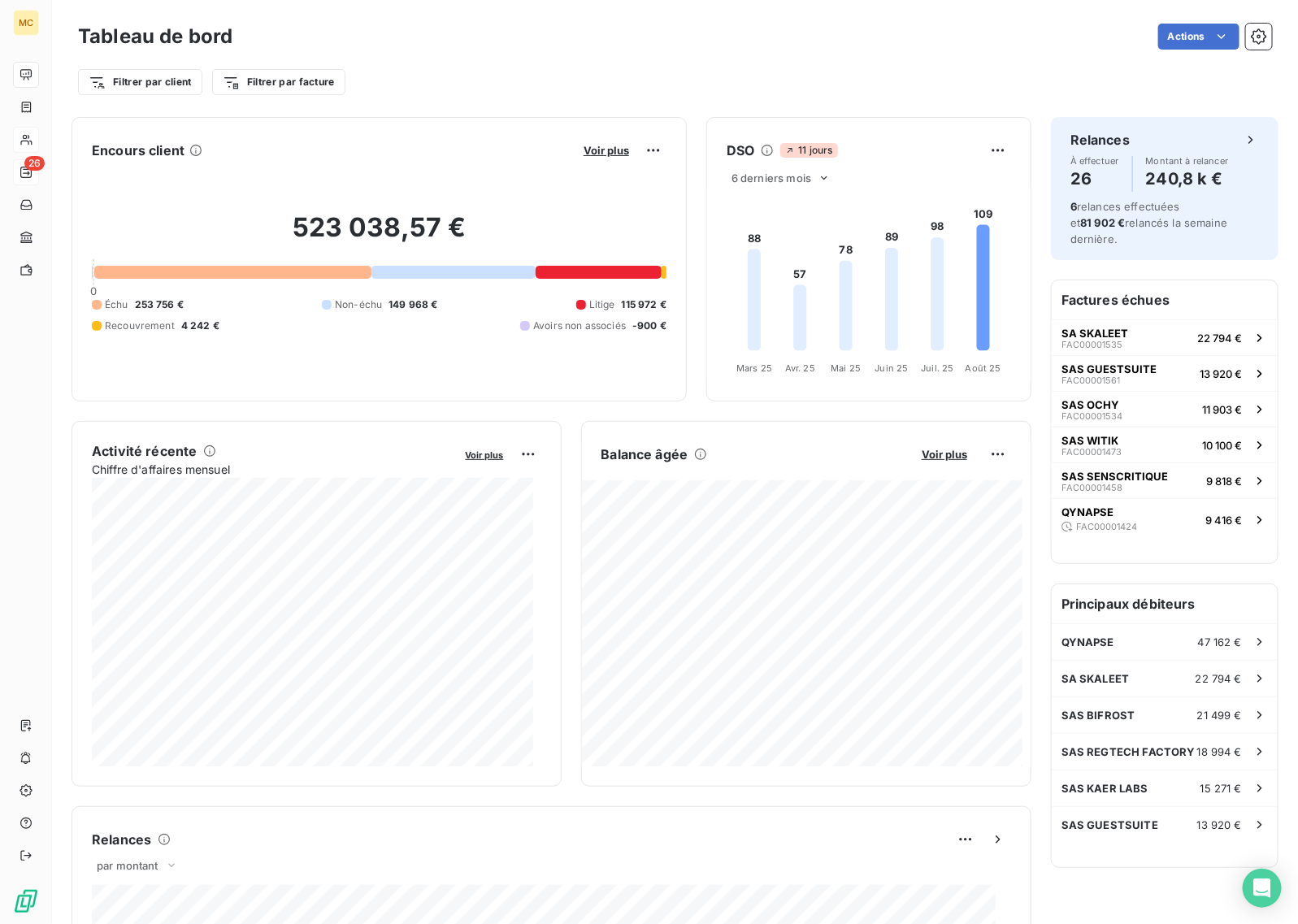
click at [472, 67] on div "Filtrer par client Filtrer par facture" at bounding box center [675, 82] width 1194 height 31
click at [583, 150] on span "Voir plus" at bounding box center [606, 150] width 46 height 13
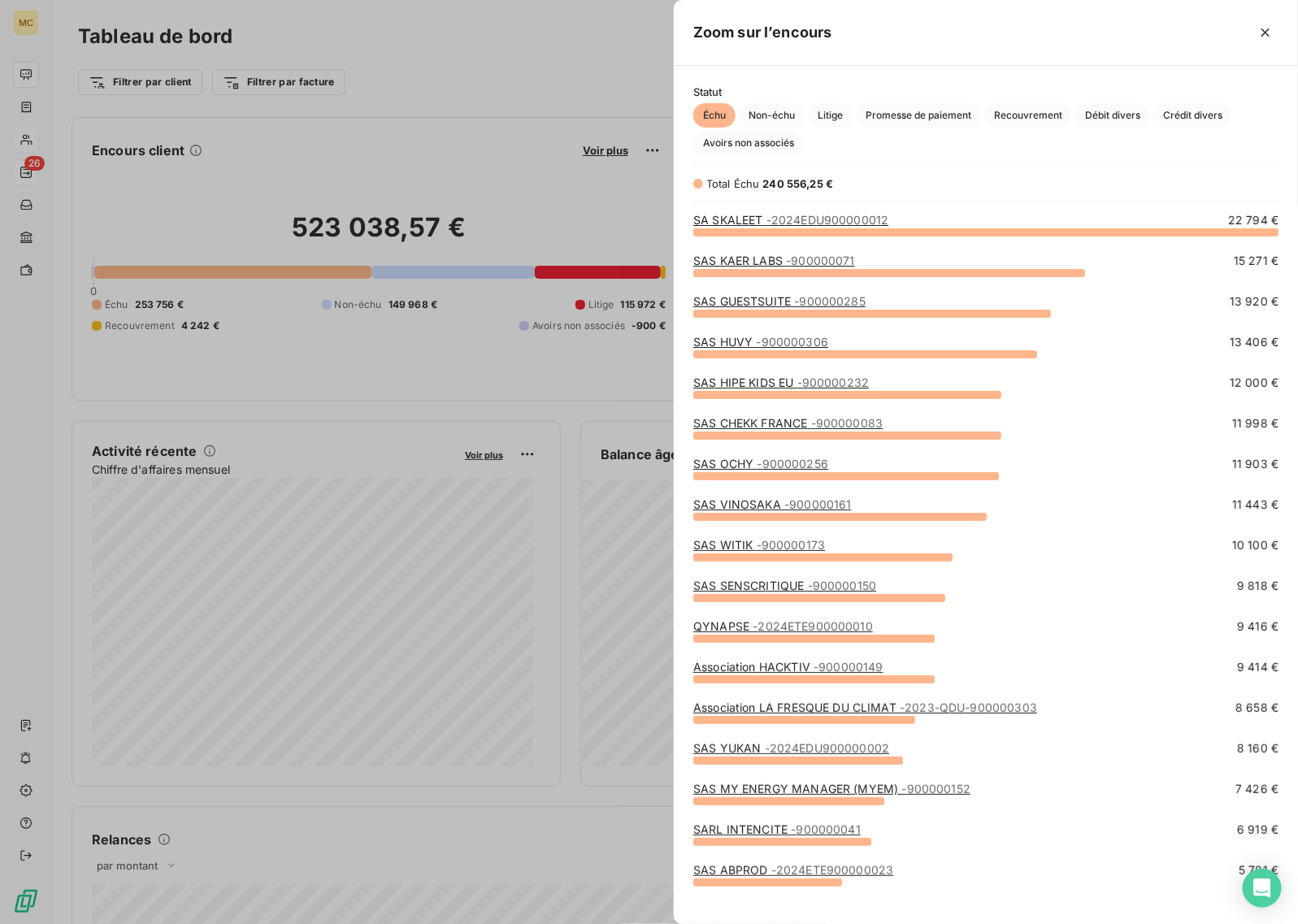
scroll to position [677, 610]
click at [550, 59] on div at bounding box center [649, 462] width 1298 height 924
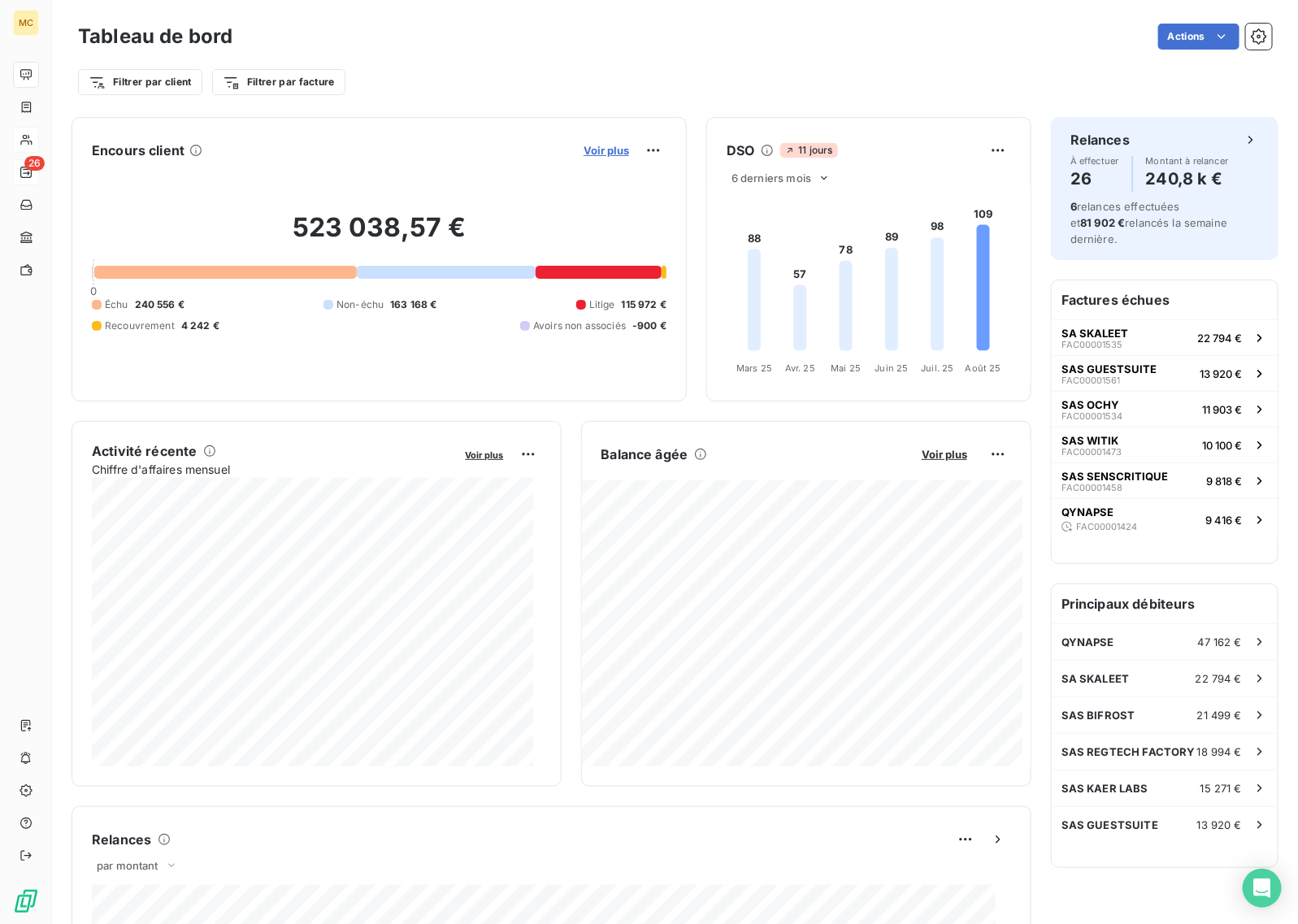
click at [592, 144] on span "Voir plus" at bounding box center [606, 150] width 46 height 13
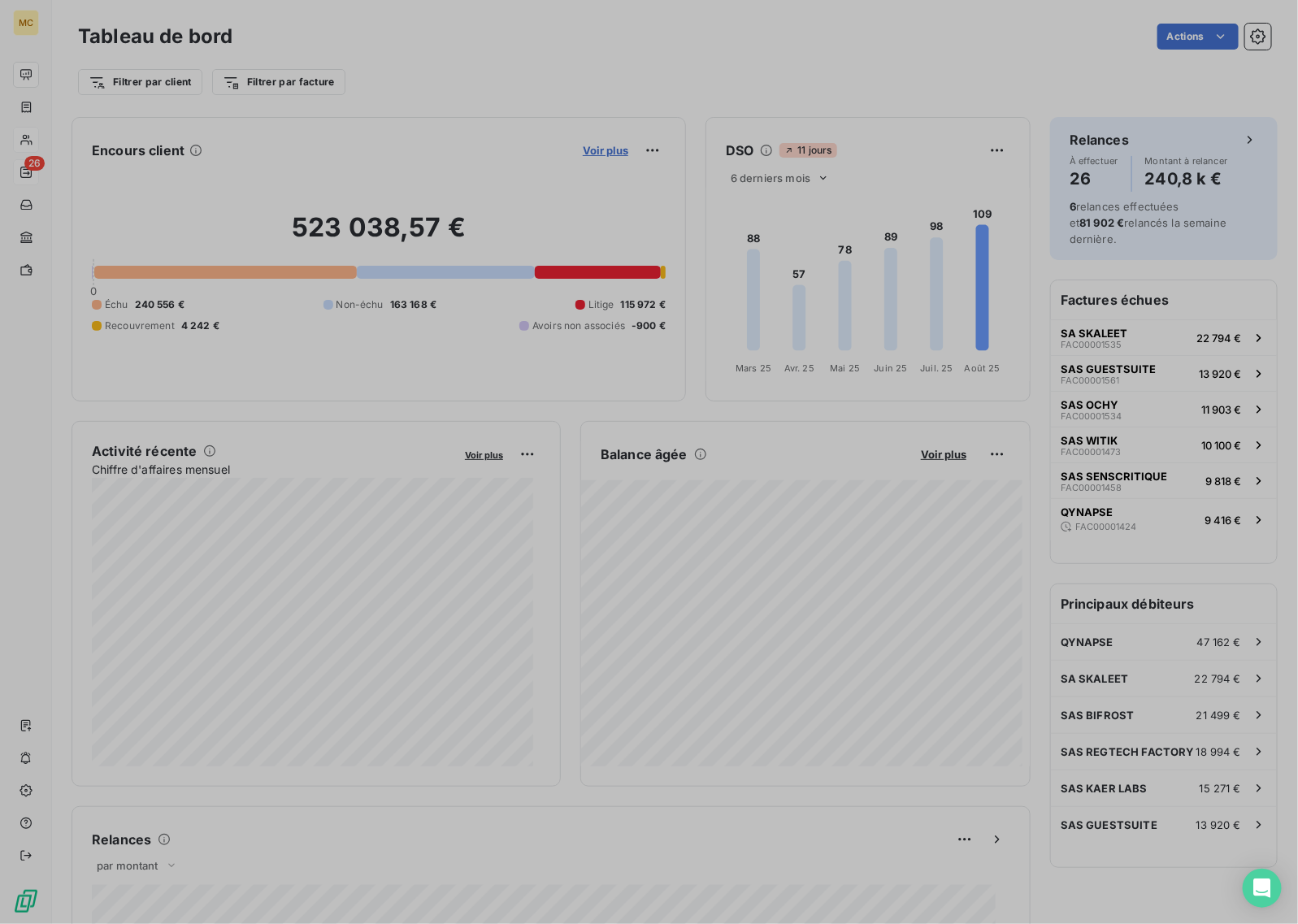
scroll to position [908, 610]
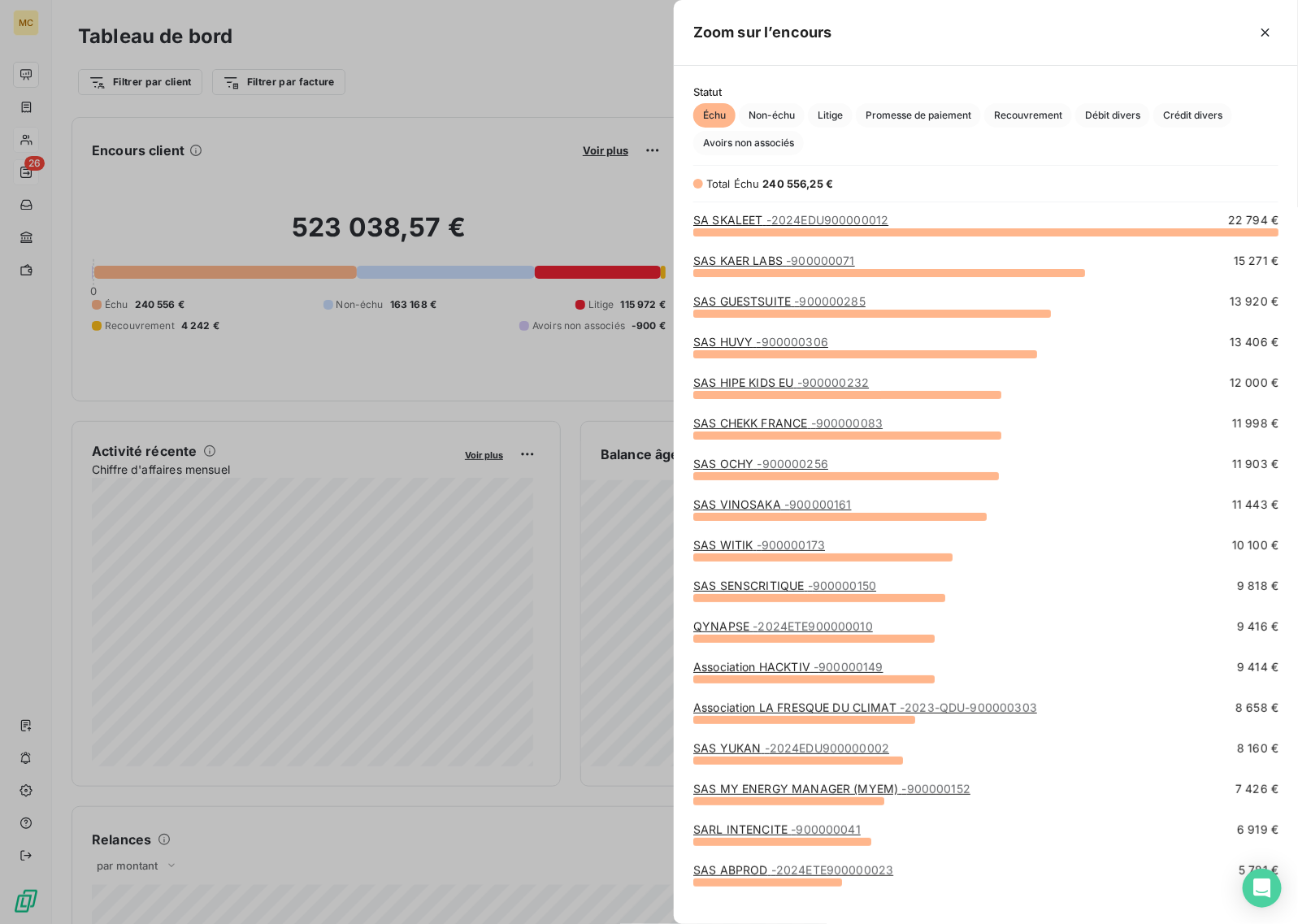
click at [440, 130] on div at bounding box center [649, 462] width 1298 height 924
